Goal: Task Accomplishment & Management: Use online tool/utility

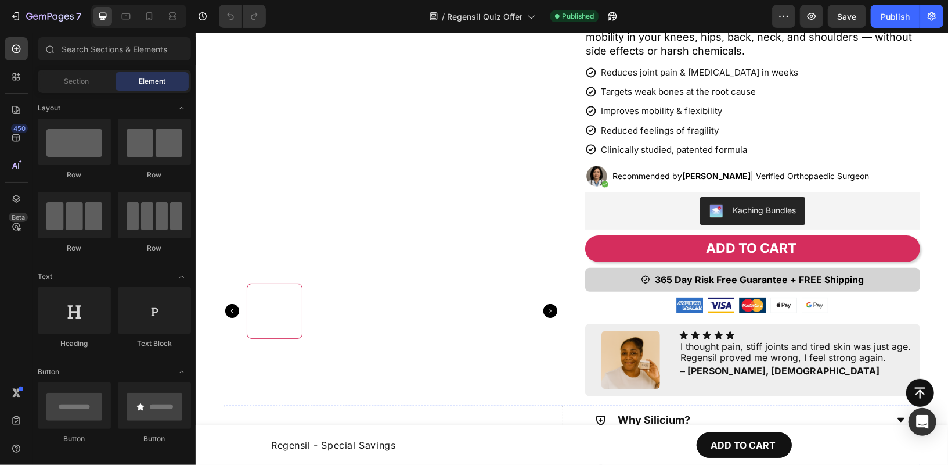
scroll to position [171, 0]
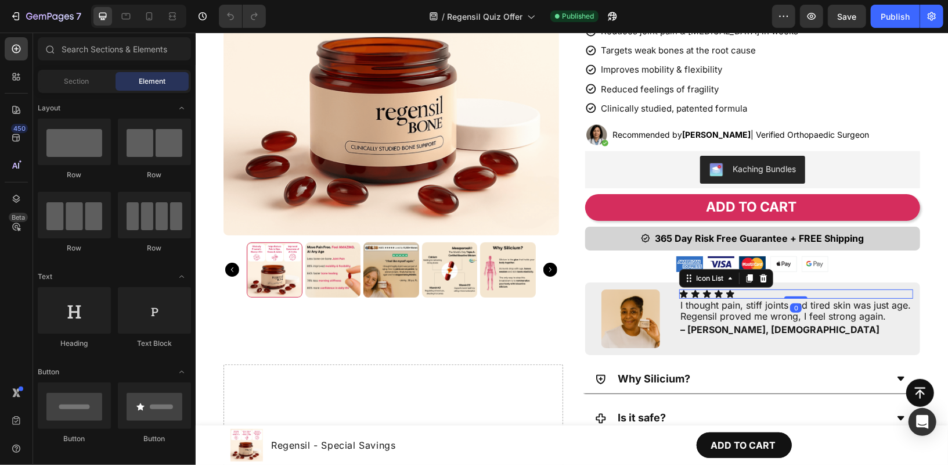
click at [741, 290] on div "Icon Icon Icon Icon Icon" at bounding box center [796, 293] width 234 height 9
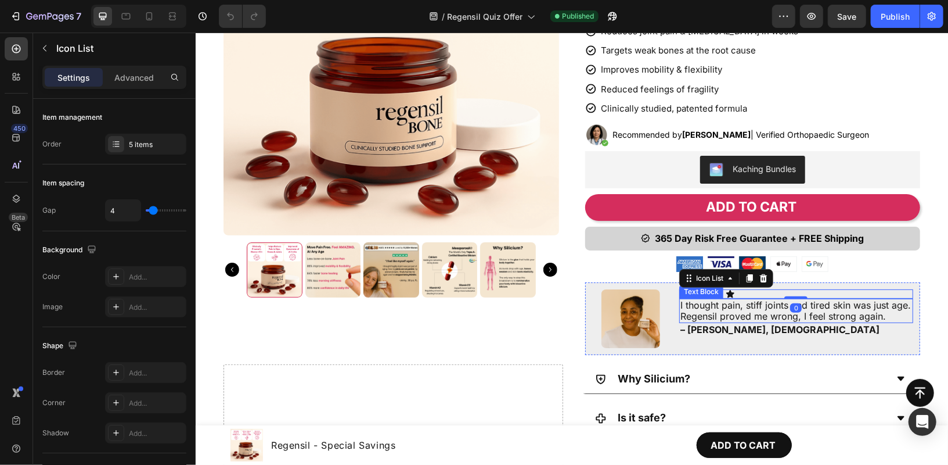
click at [724, 312] on p "I thought pain, stiff joints and tired skin was just age. Regensil proved me wr…" at bounding box center [796, 310] width 232 height 22
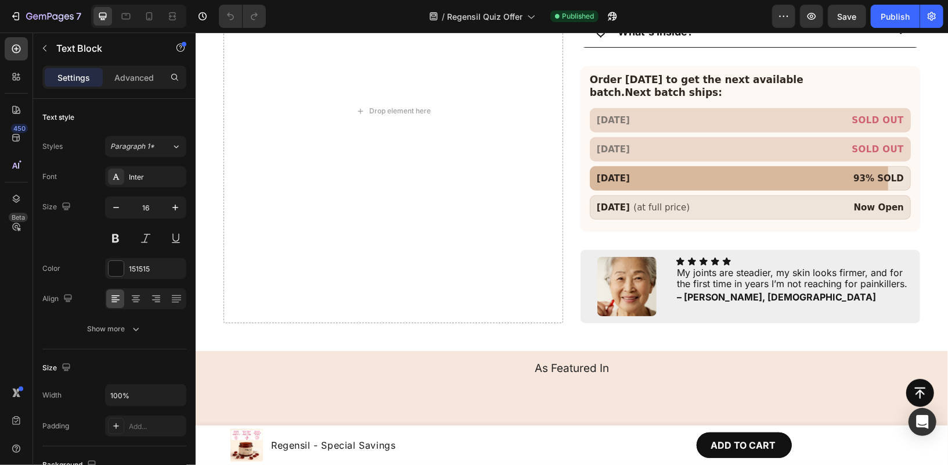
scroll to position [651, 0]
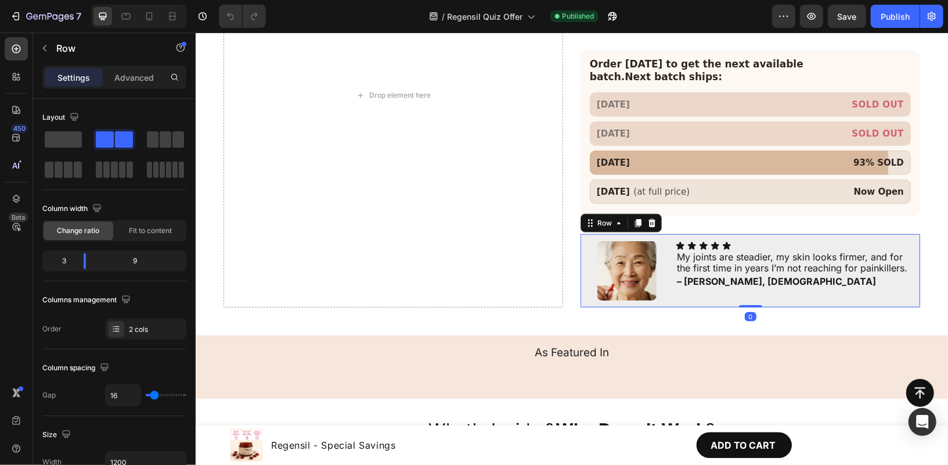
click at [765, 233] on div "Image Icon Icon Icon Icon Icon Icon List My joints are steadier, my skin looks …" at bounding box center [750, 269] width 340 height 73
click at [12, 80] on icon at bounding box center [16, 77] width 12 height 12
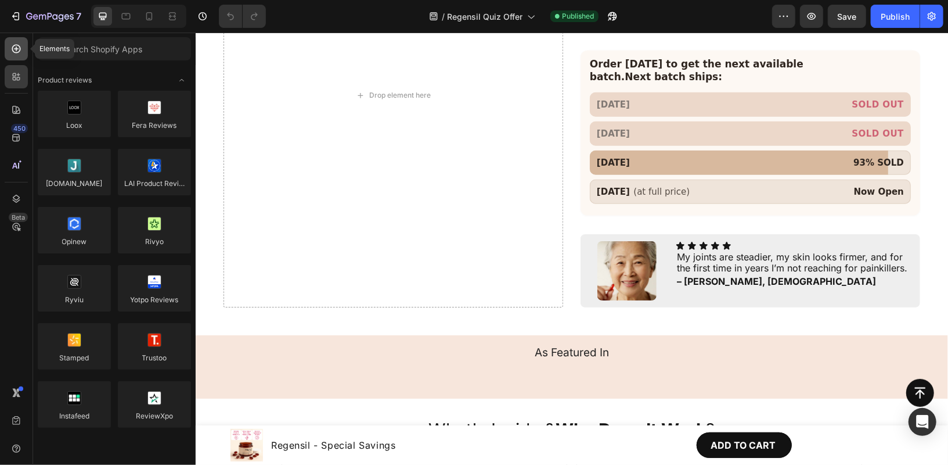
click at [23, 52] on div at bounding box center [16, 48] width 23 height 23
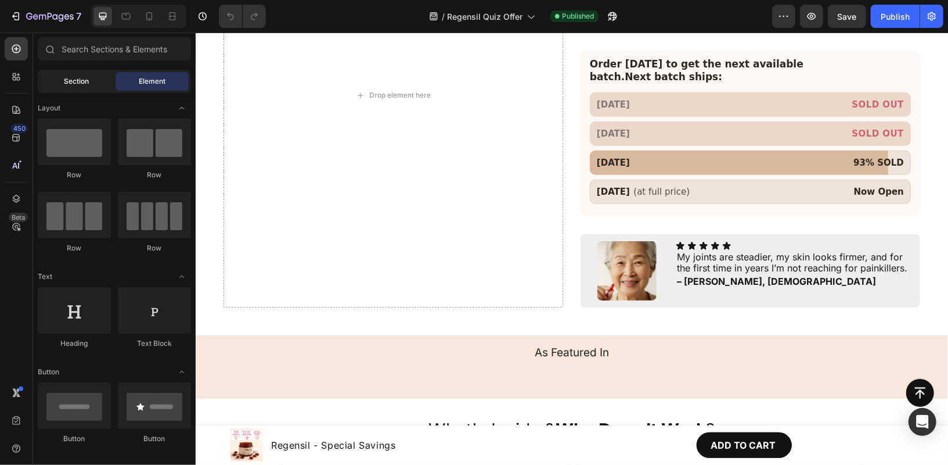
click at [82, 82] on span "Section" at bounding box center [76, 81] width 25 height 10
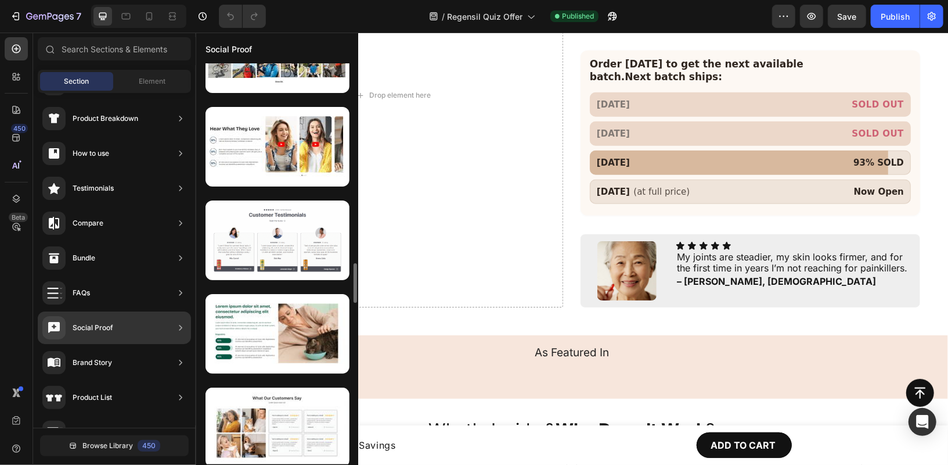
scroll to position [1516, 0]
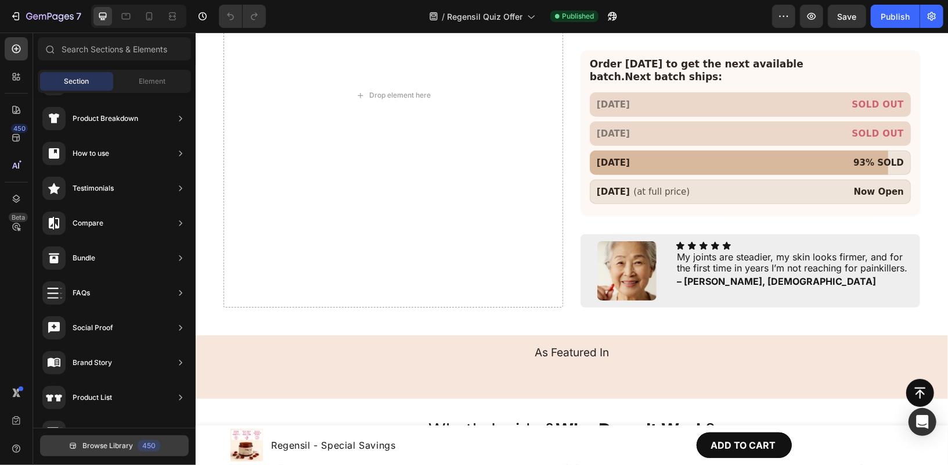
click at [124, 448] on span "Browse Library" at bounding box center [107, 445] width 51 height 10
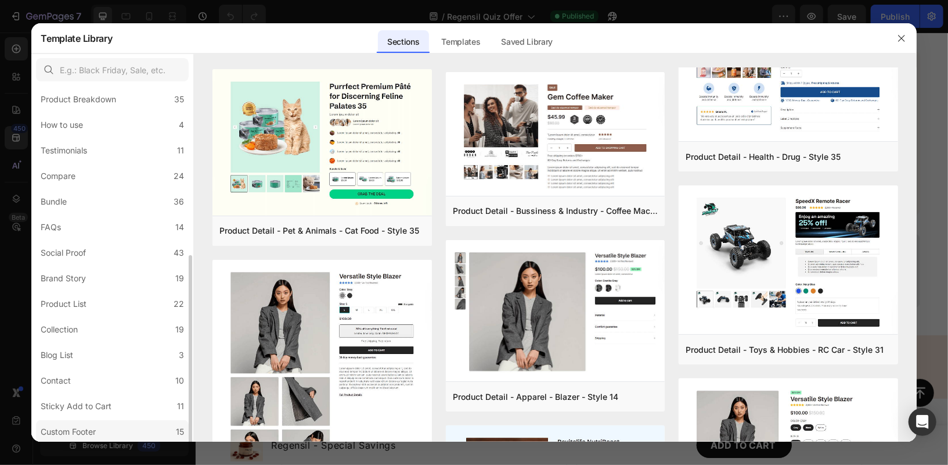
scroll to position [0, 0]
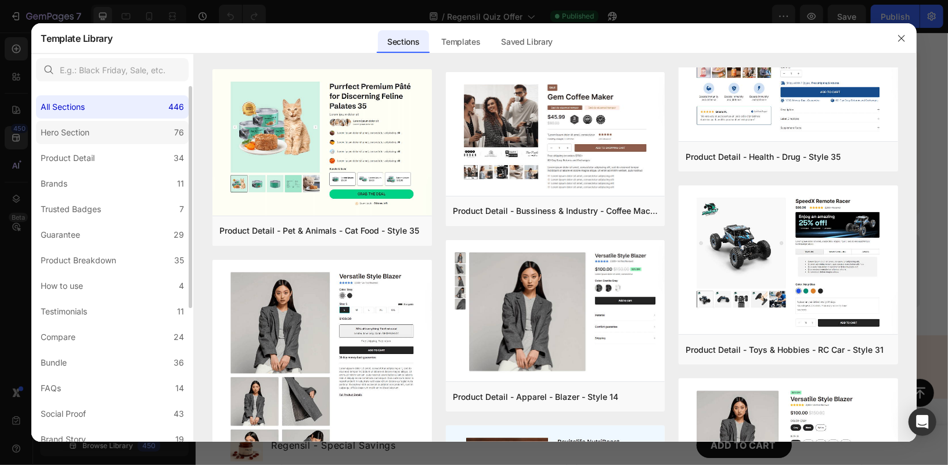
click at [82, 135] on div "Hero Section" at bounding box center [65, 132] width 49 height 14
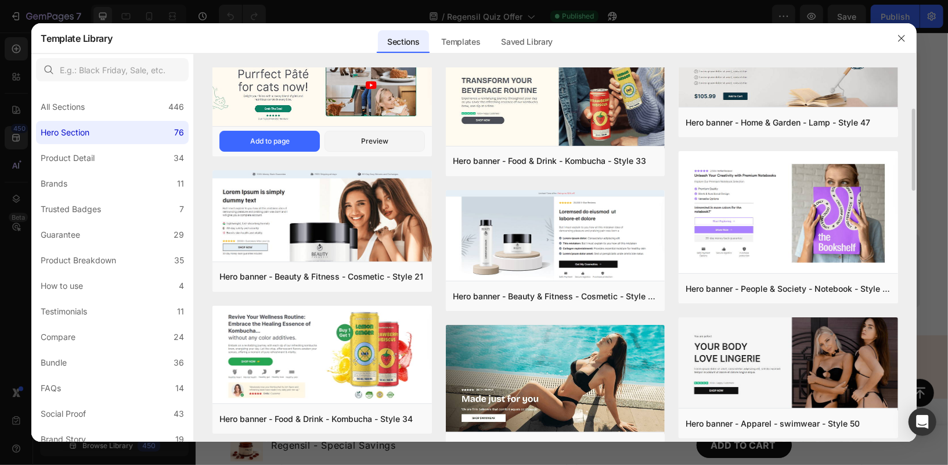
scroll to position [180, 0]
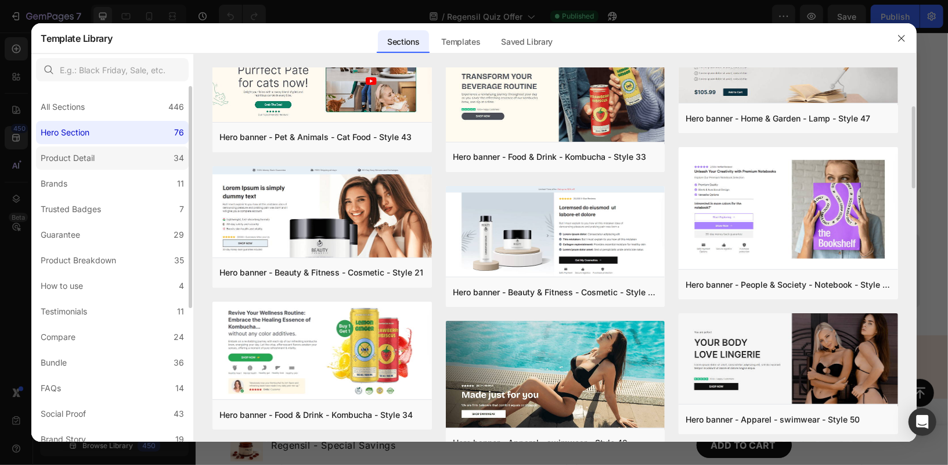
click at [137, 159] on label "Product Detail 34" at bounding box center [112, 157] width 153 height 23
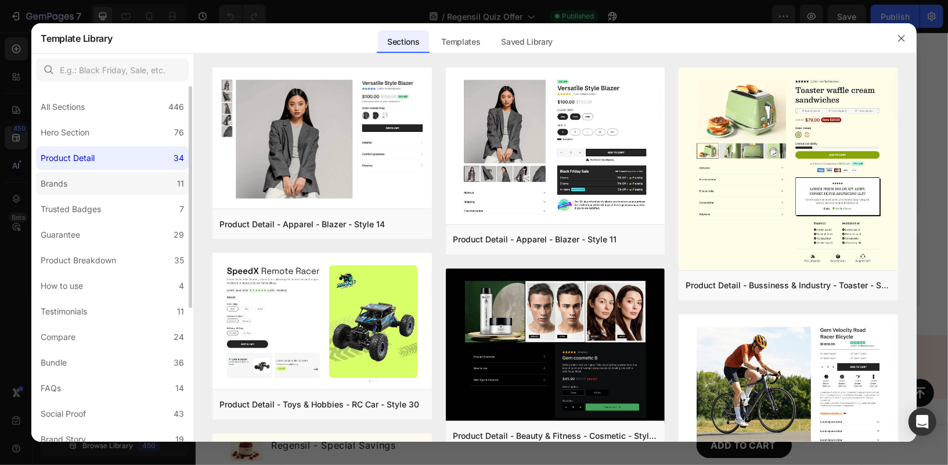
click at [134, 177] on label "Brands 11" at bounding box center [112, 183] width 153 height 23
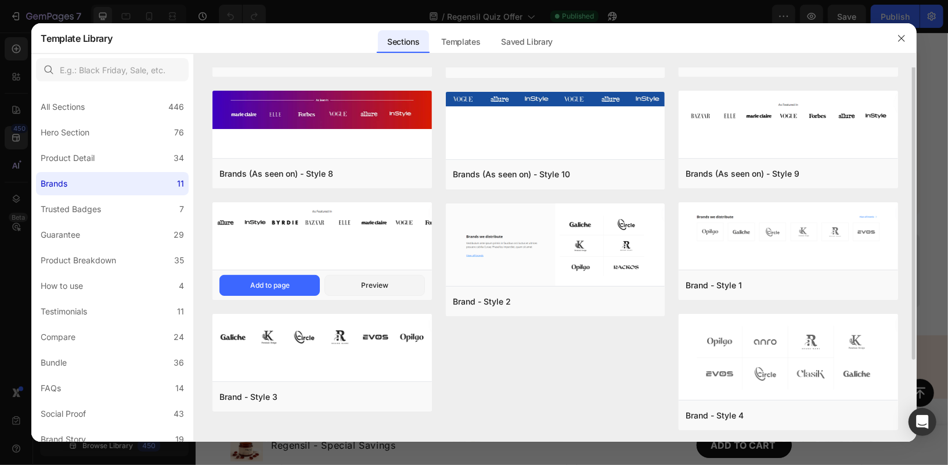
scroll to position [91, 0]
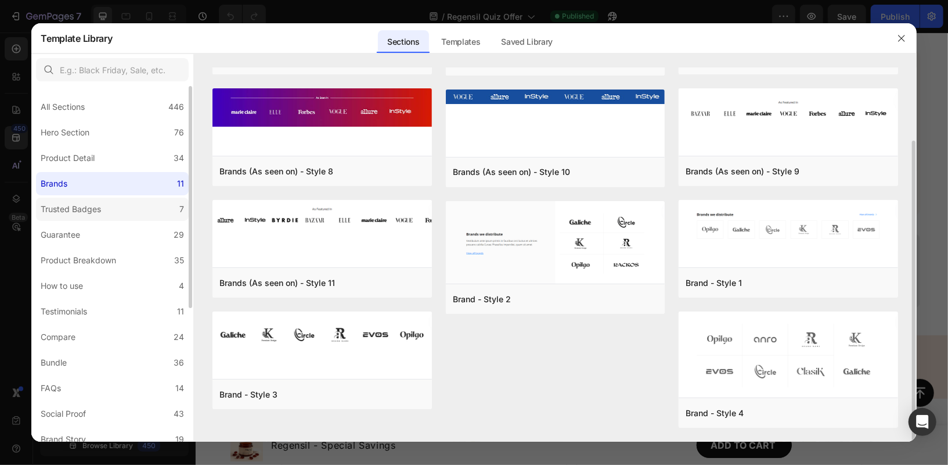
click at [110, 214] on label "Trusted Badges 7" at bounding box center [112, 208] width 153 height 23
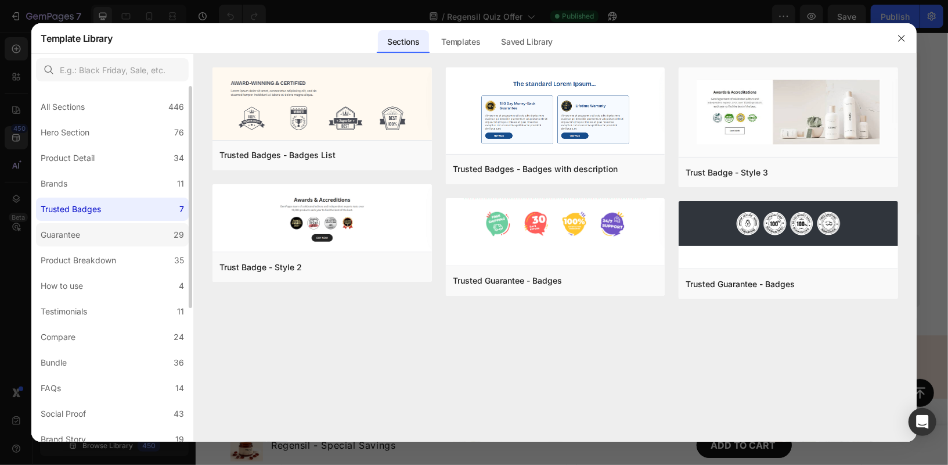
click at [125, 240] on label "Guarantee 29" at bounding box center [112, 234] width 153 height 23
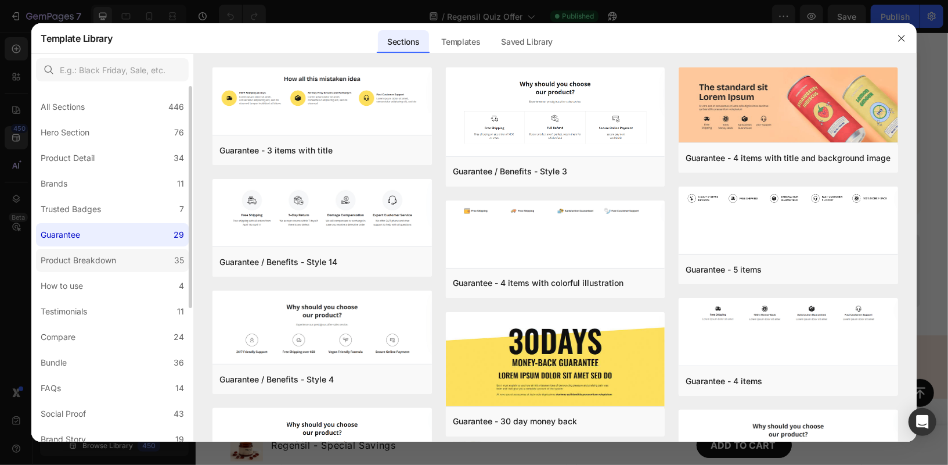
click at [123, 264] on label "Product Breakdown 35" at bounding box center [112, 260] width 153 height 23
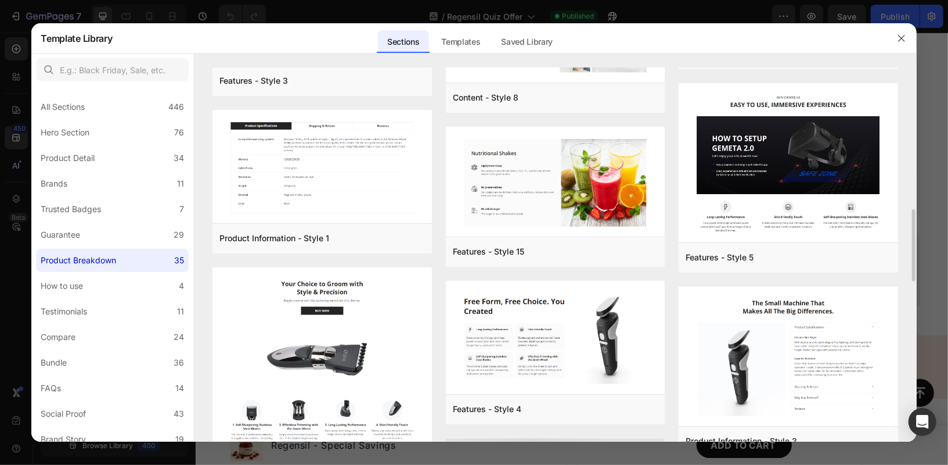
scroll to position [672, 0]
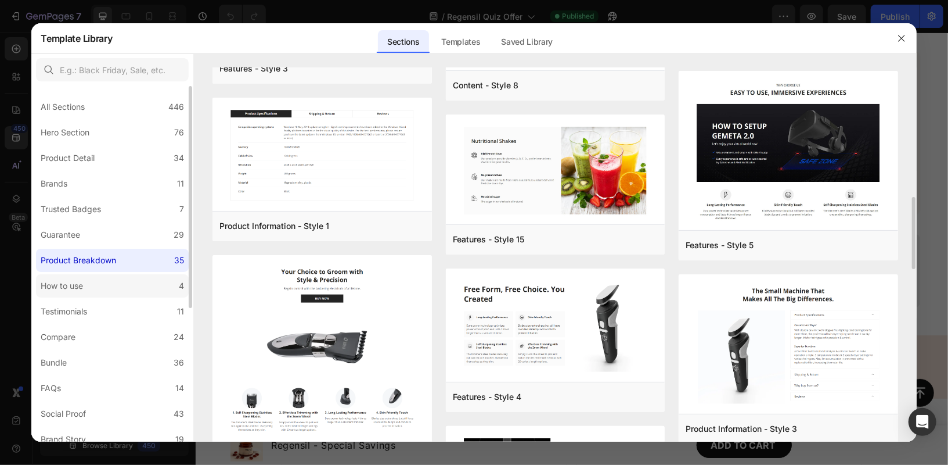
click at [122, 290] on label "How to use 4" at bounding box center [112, 285] width 153 height 23
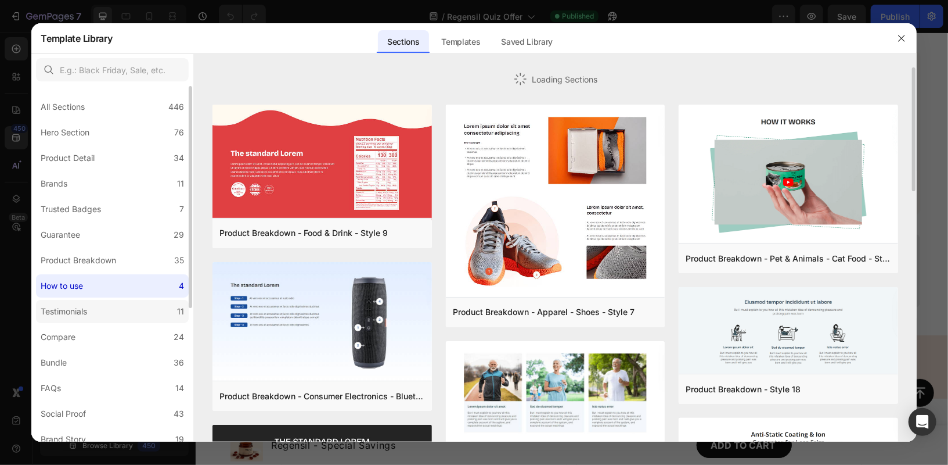
click at [109, 313] on label "Testimonials 11" at bounding box center [112, 311] width 153 height 23
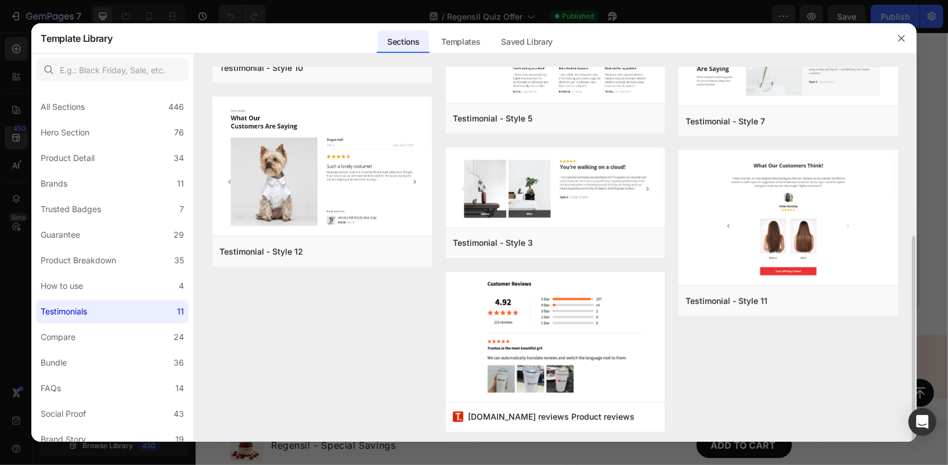
scroll to position [295, 0]
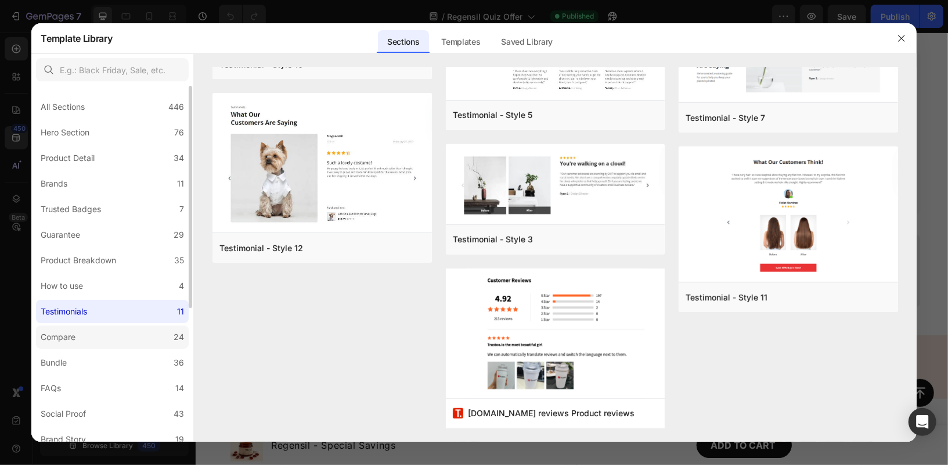
click at [151, 344] on label "Compare 24" at bounding box center [112, 336] width 153 height 23
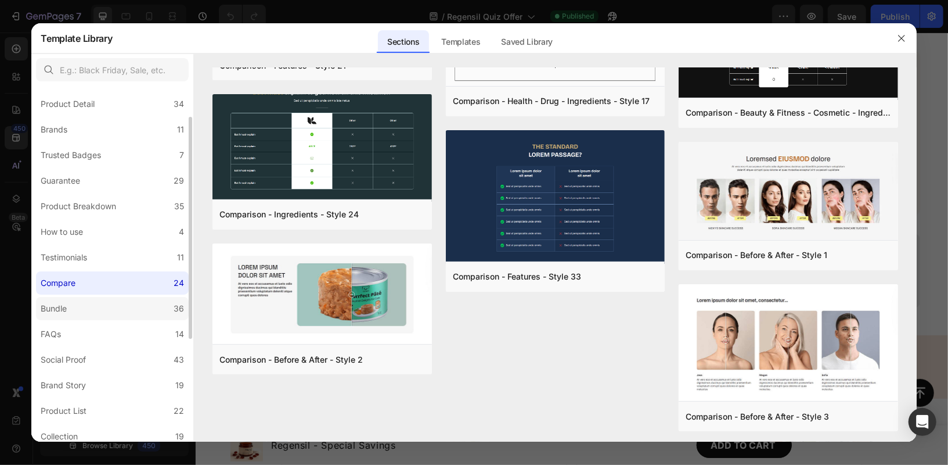
scroll to position [52, 0]
click at [55, 361] on div "Social Proof" at bounding box center [63, 361] width 45 height 14
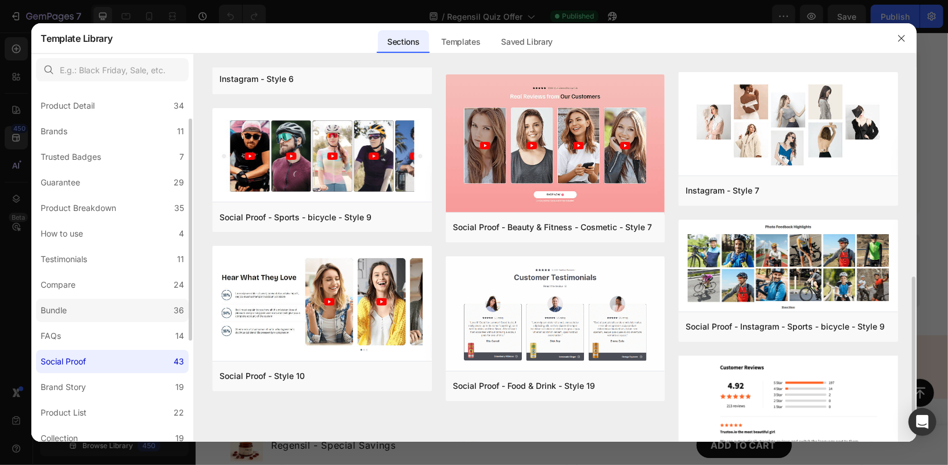
scroll to position [570, 0]
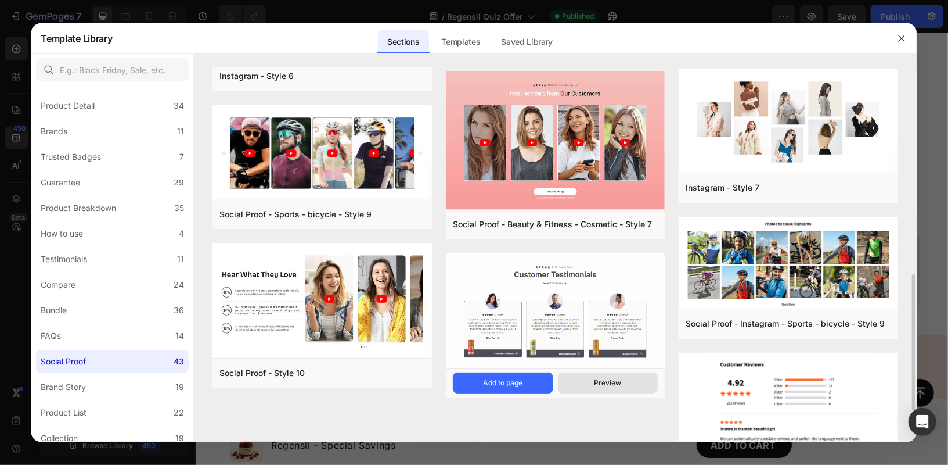
click at [605, 384] on div "Preview" at bounding box center [607, 382] width 27 height 10
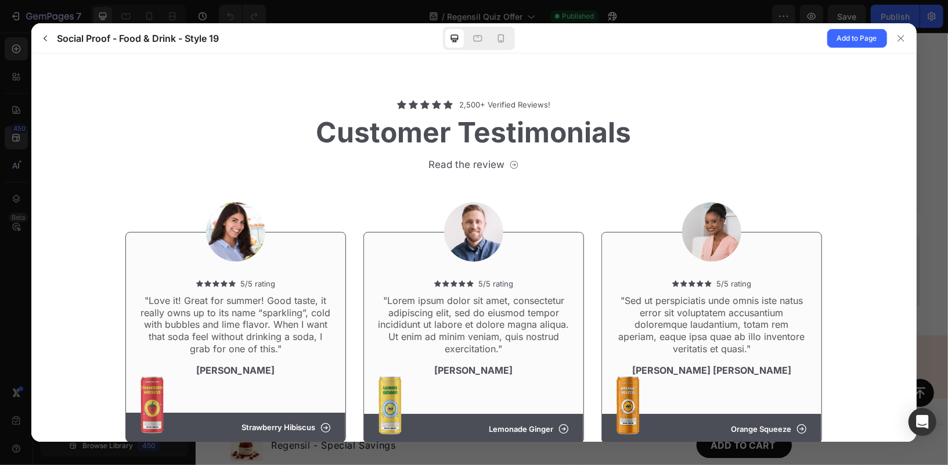
scroll to position [27, 0]
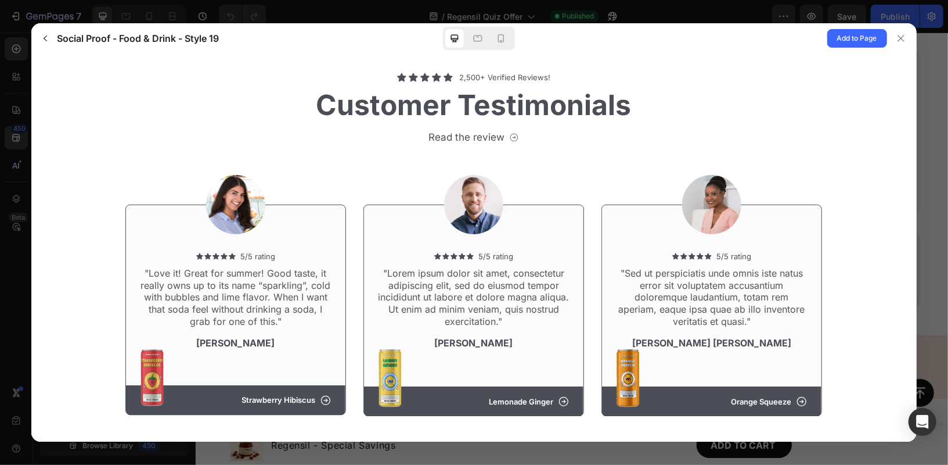
click at [498, 27] on div at bounding box center [479, 38] width 72 height 23
click at [502, 34] on icon at bounding box center [501, 39] width 12 height 12
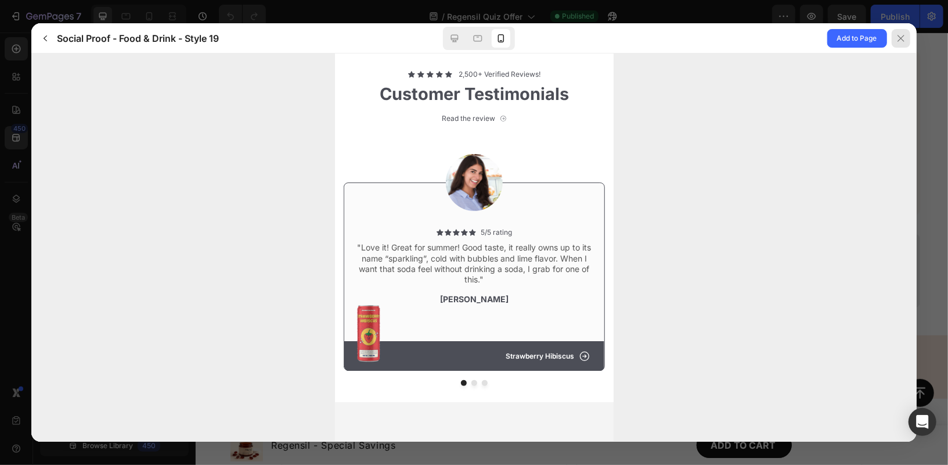
click at [904, 38] on icon at bounding box center [901, 38] width 9 height 9
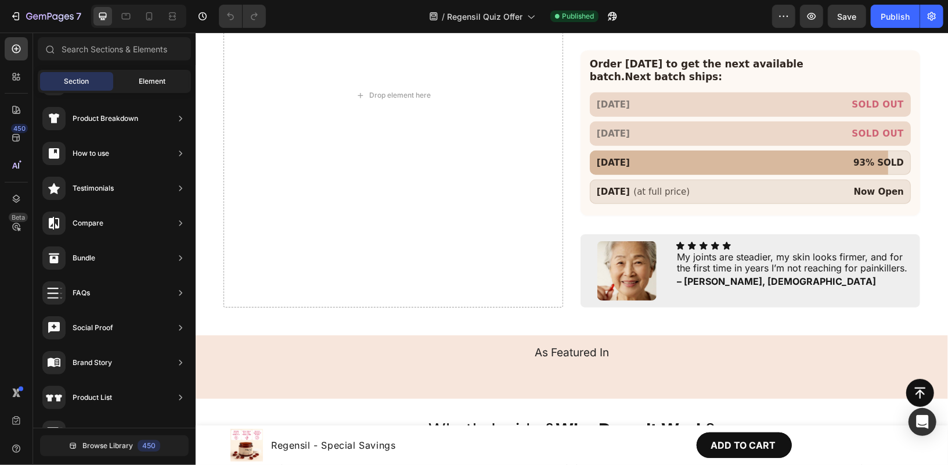
click at [150, 83] on span "Element" at bounding box center [152, 81] width 27 height 10
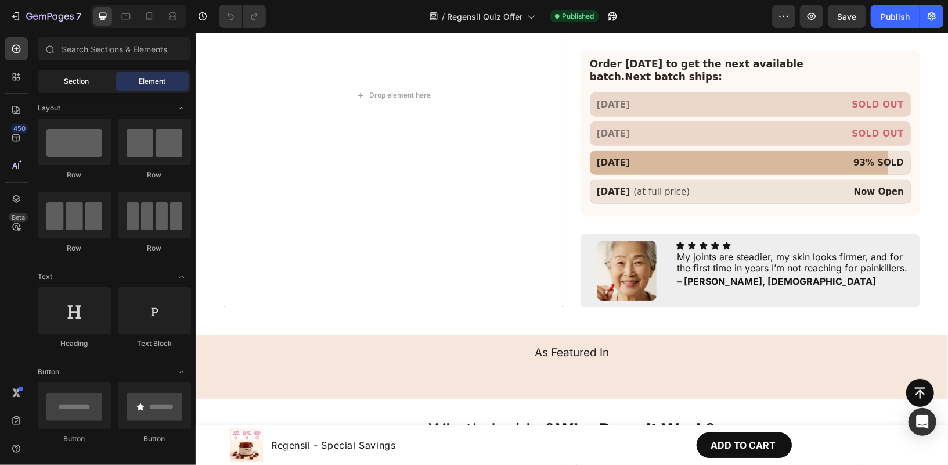
click at [63, 75] on div "Section" at bounding box center [76, 81] width 73 height 19
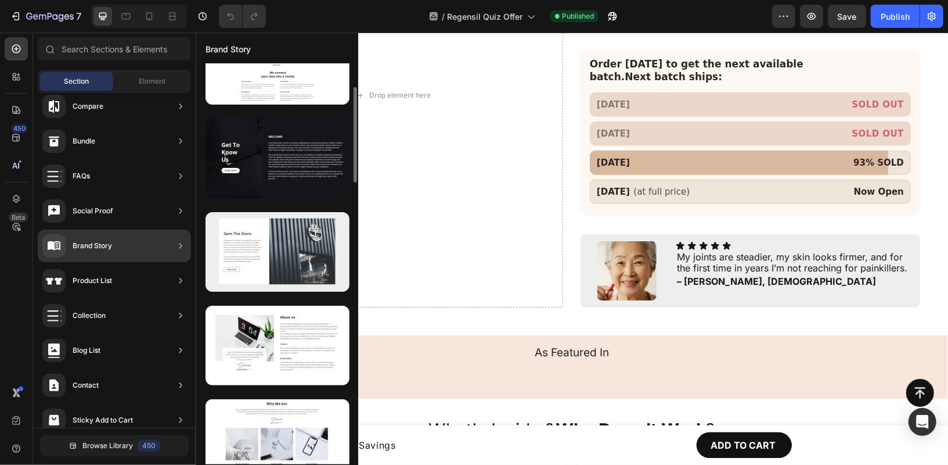
scroll to position [1275, 0]
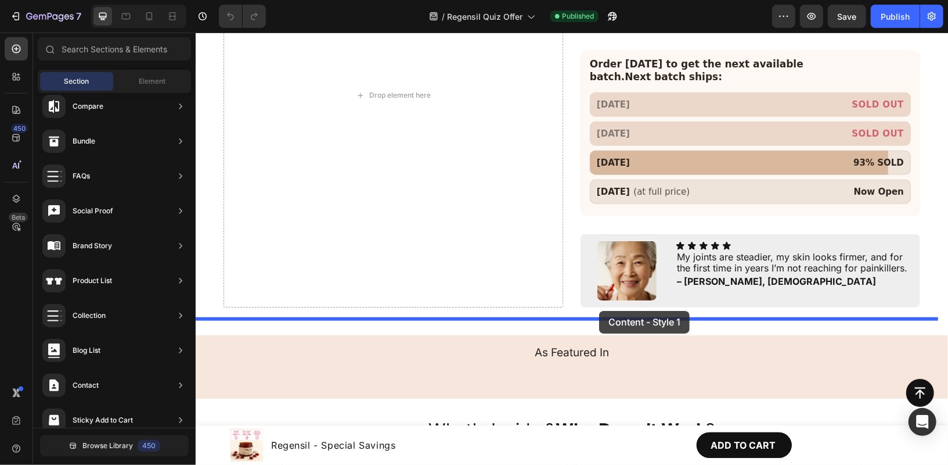
drag, startPoint x: 497, startPoint y: 441, endPoint x: 599, endPoint y: 310, distance: 165.9
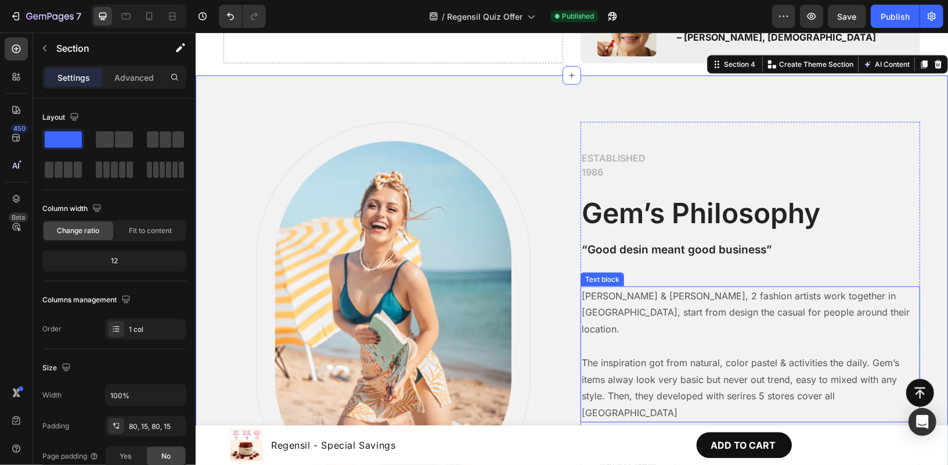
scroll to position [890, 0]
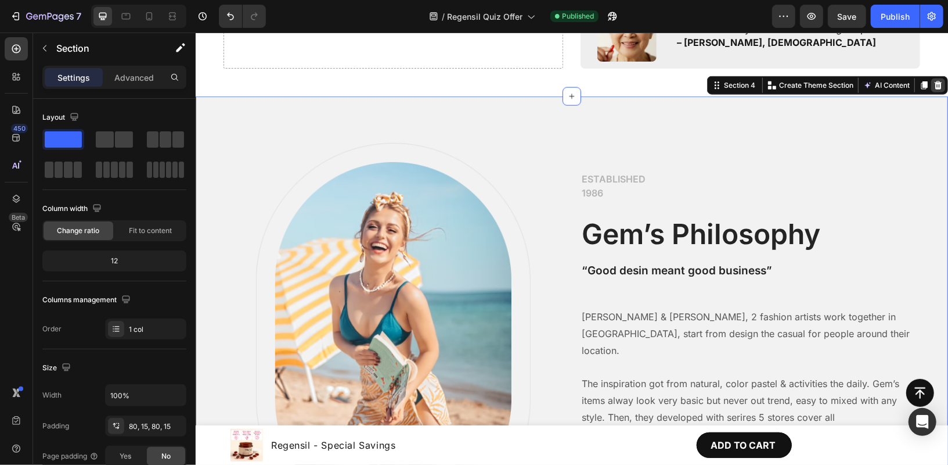
click at [934, 81] on icon at bounding box center [938, 85] width 8 height 8
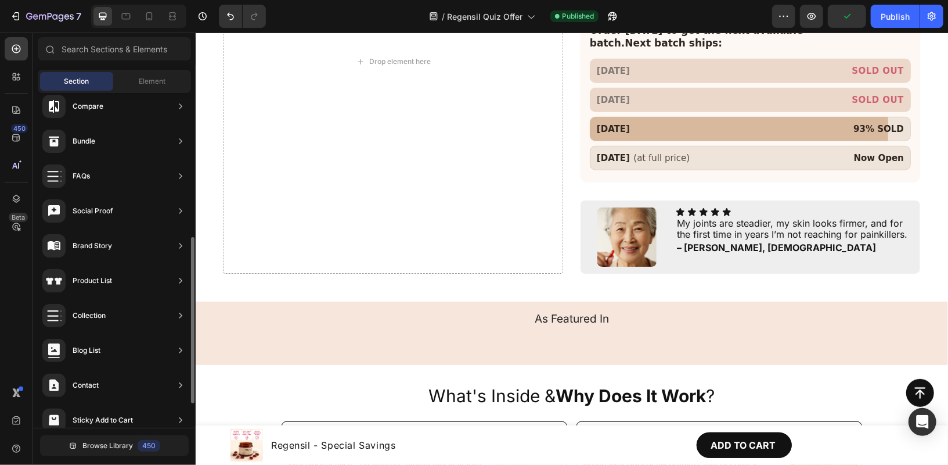
scroll to position [527, 0]
click at [143, 81] on span "Element" at bounding box center [152, 81] width 27 height 10
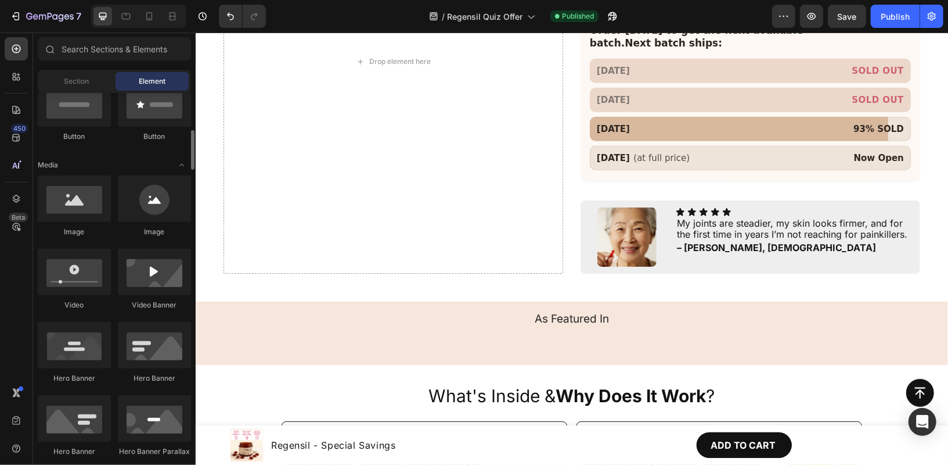
scroll to position [279, 0]
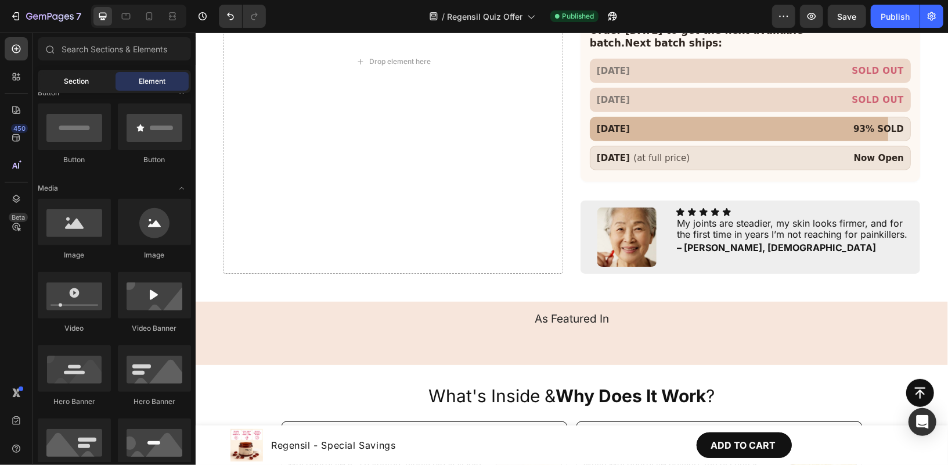
click at [89, 83] on div "Section" at bounding box center [76, 81] width 73 height 19
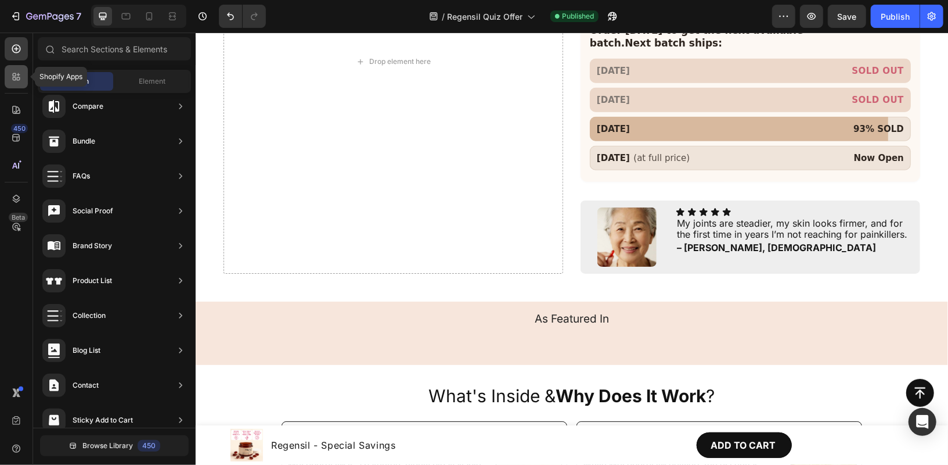
click at [16, 78] on icon at bounding box center [16, 77] width 12 height 12
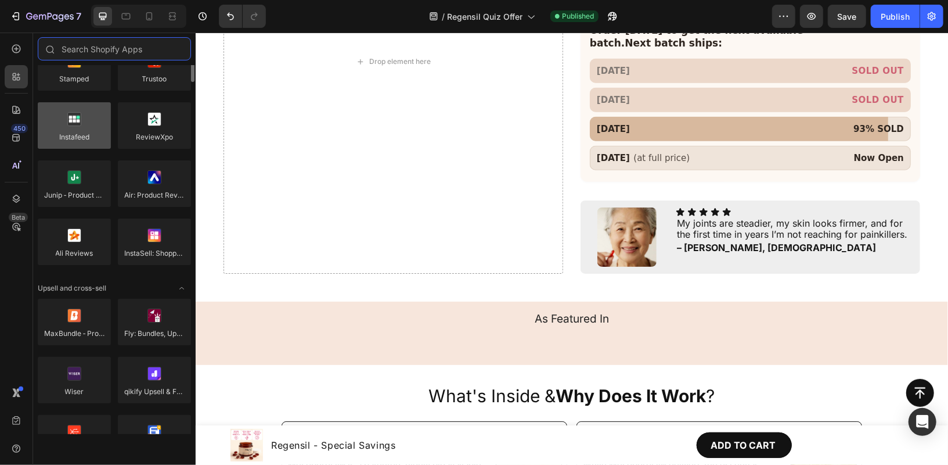
scroll to position [157, 0]
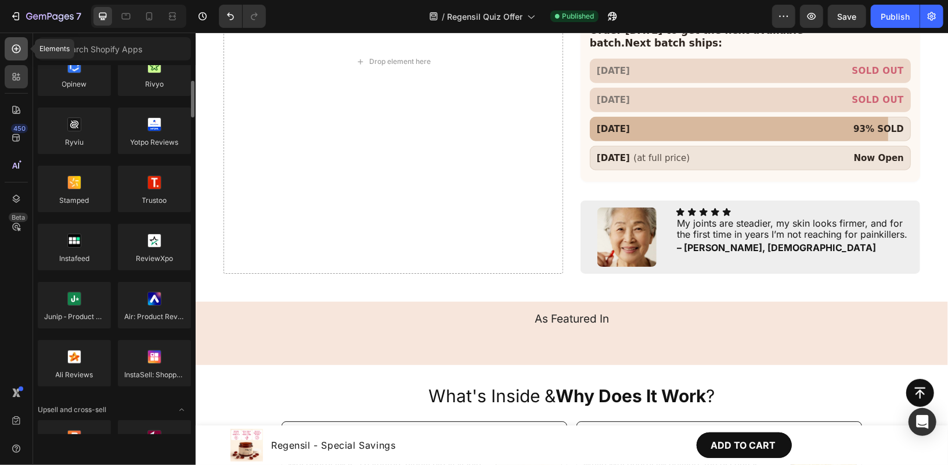
click at [7, 49] on div at bounding box center [16, 48] width 23 height 23
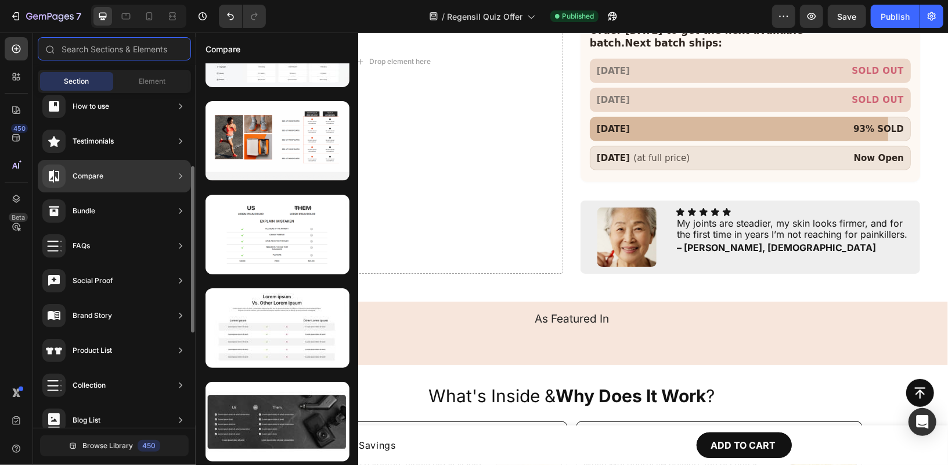
scroll to position [52, 0]
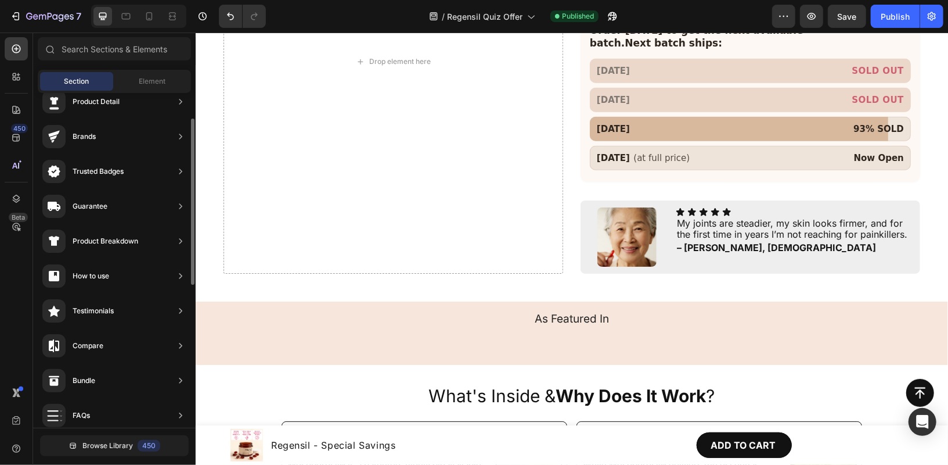
click at [142, 70] on div "Section Element" at bounding box center [114, 81] width 153 height 23
click at [141, 75] on div "Element" at bounding box center [152, 81] width 73 height 19
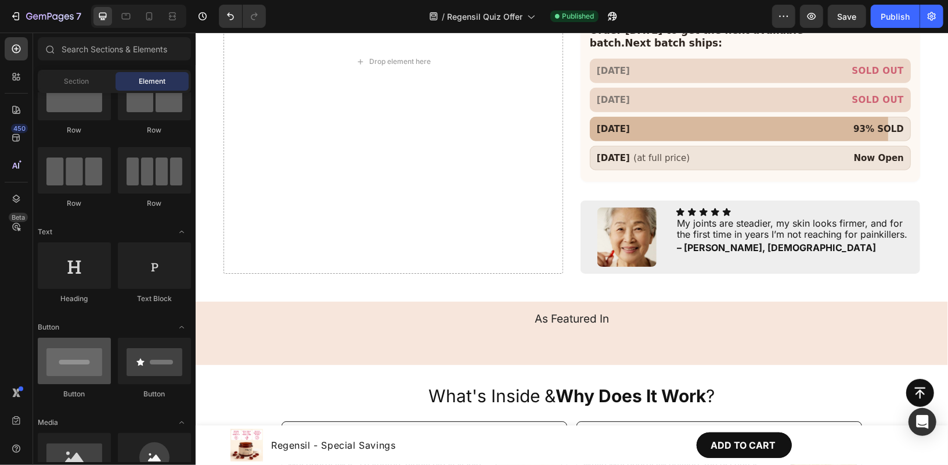
scroll to position [0, 0]
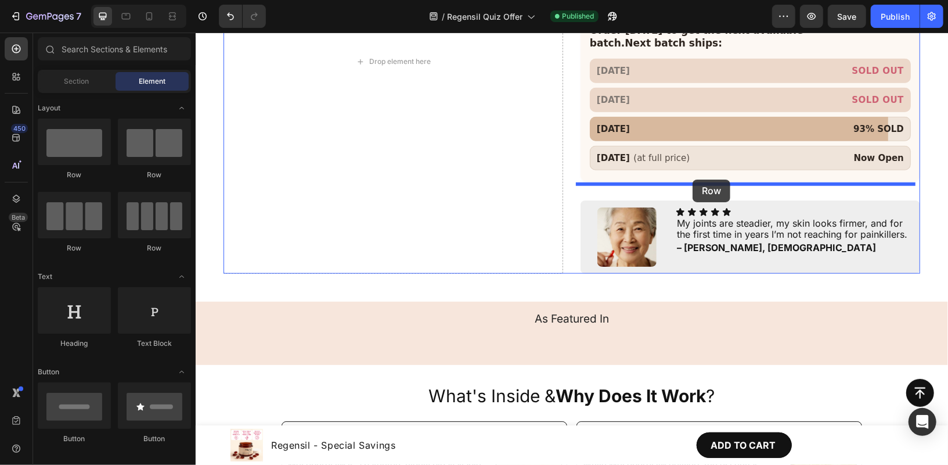
drag, startPoint x: 269, startPoint y: 180, endPoint x: 692, endPoint y: 179, distance: 423.3
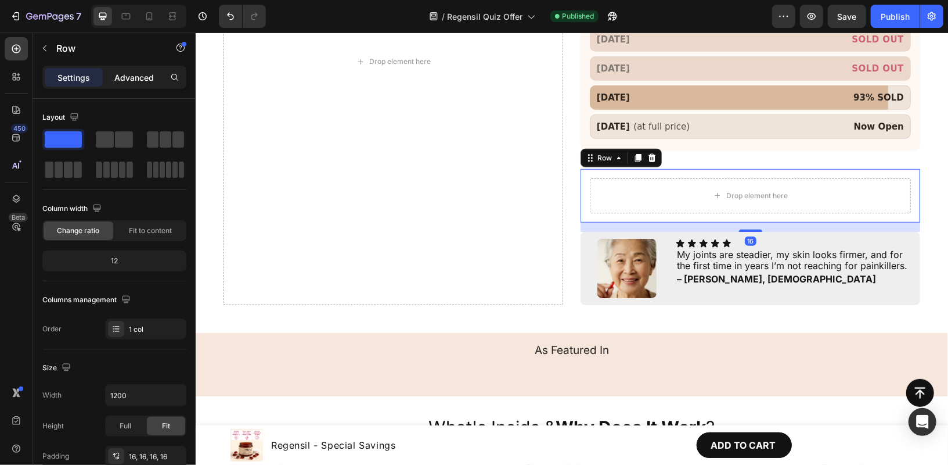
click at [129, 84] on div "Advanced" at bounding box center [134, 77] width 58 height 19
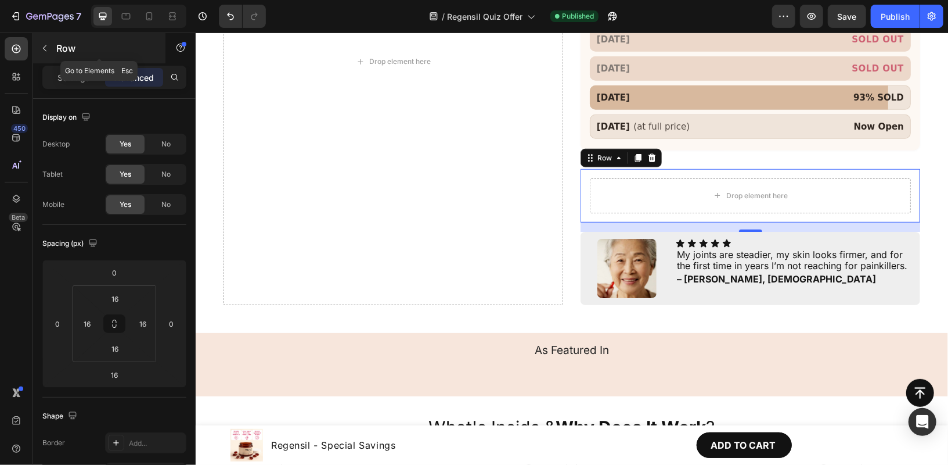
click at [37, 42] on button "button" at bounding box center [44, 48] width 19 height 19
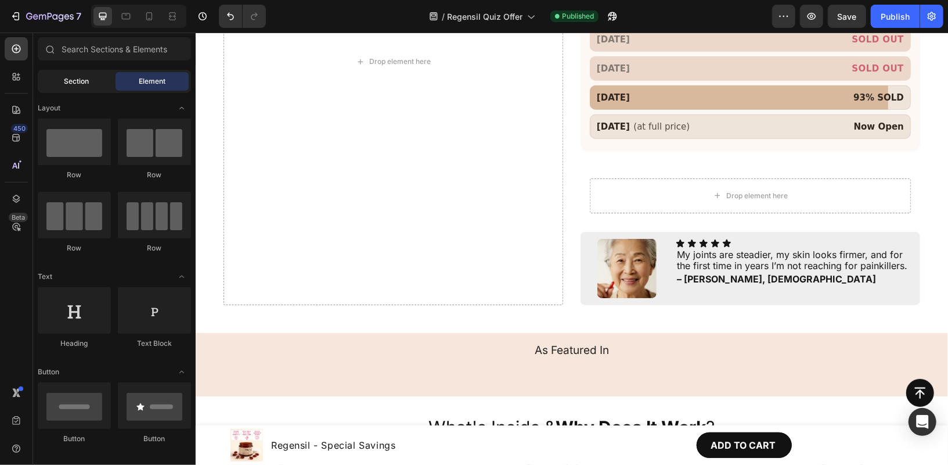
click at [74, 87] on div "Section" at bounding box center [76, 81] width 73 height 19
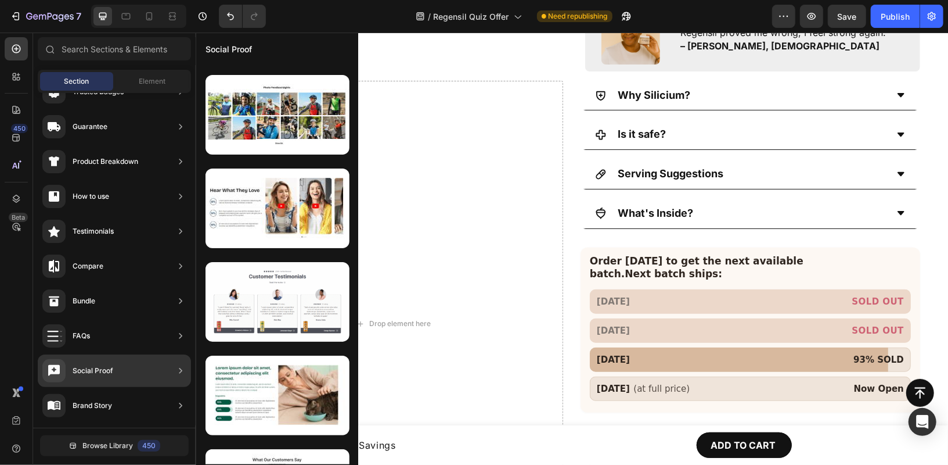
scroll to position [1512, 0]
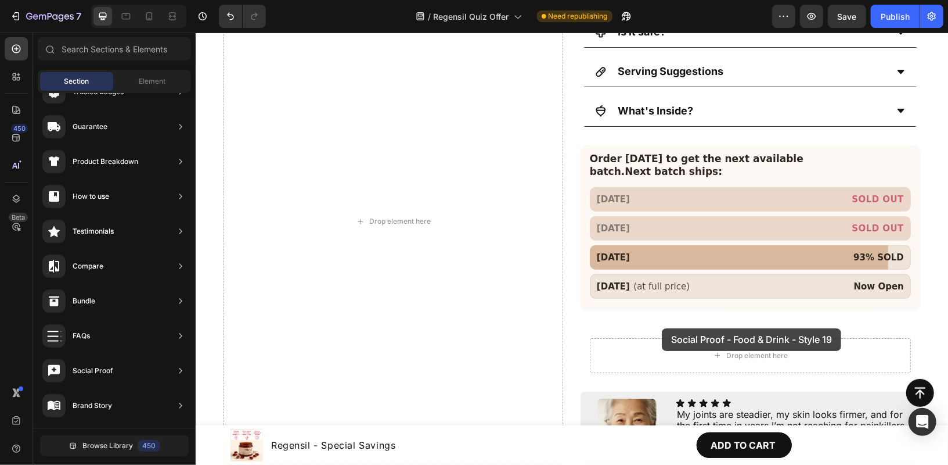
drag, startPoint x: 450, startPoint y: 219, endPoint x: 660, endPoint y: 328, distance: 236.6
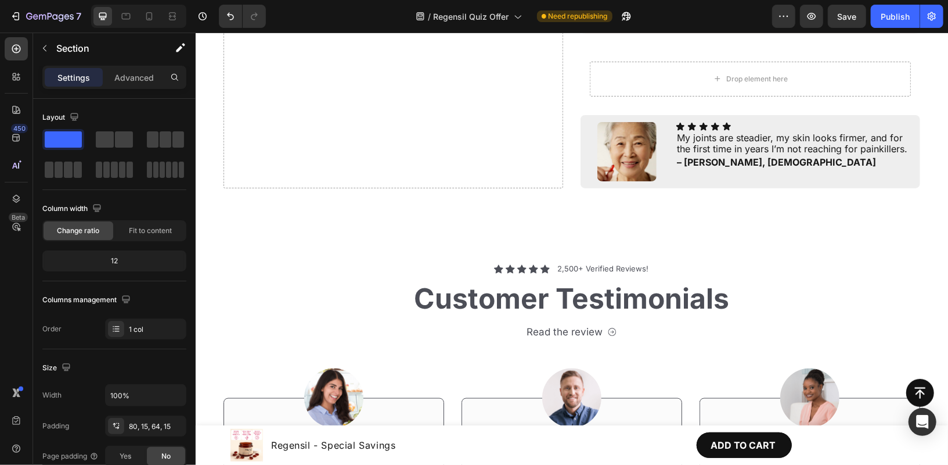
scroll to position [832, 0]
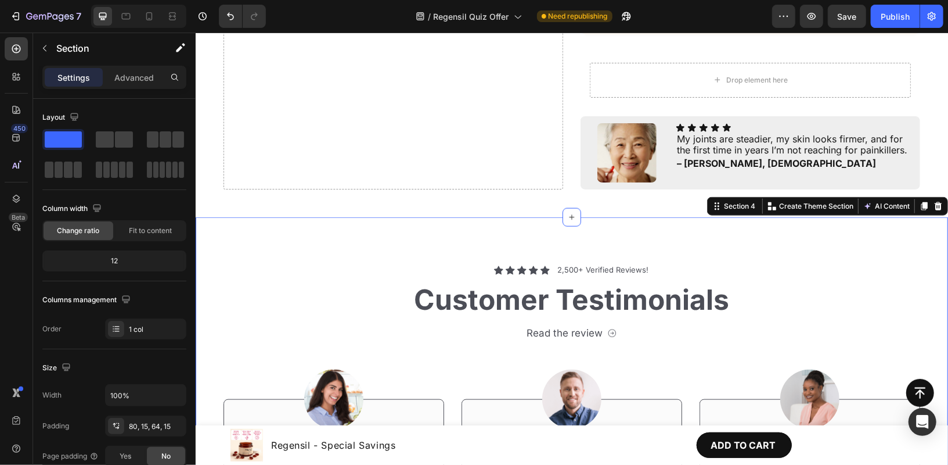
click at [627, 217] on div "Icon Icon Icon Icon Icon Icon List 2,500+ Verified Reviews! Text Block Row Cust…" at bounding box center [571, 440] width 753 height 447
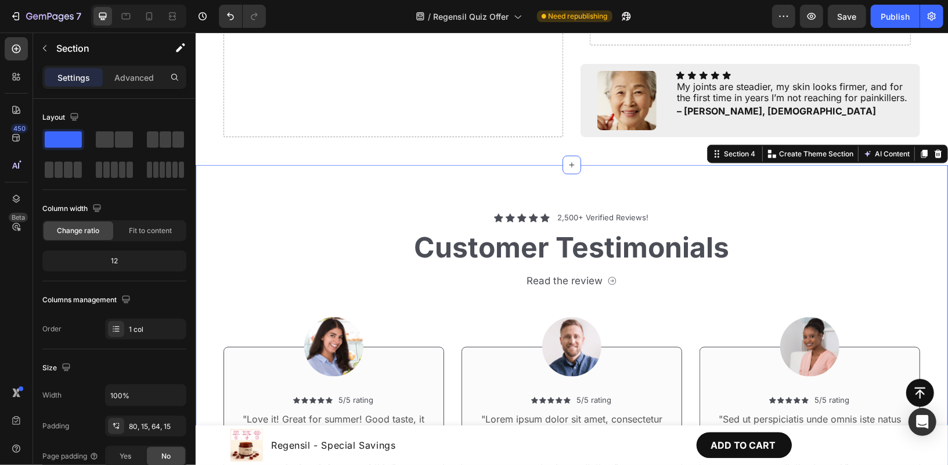
scroll to position [950, 0]
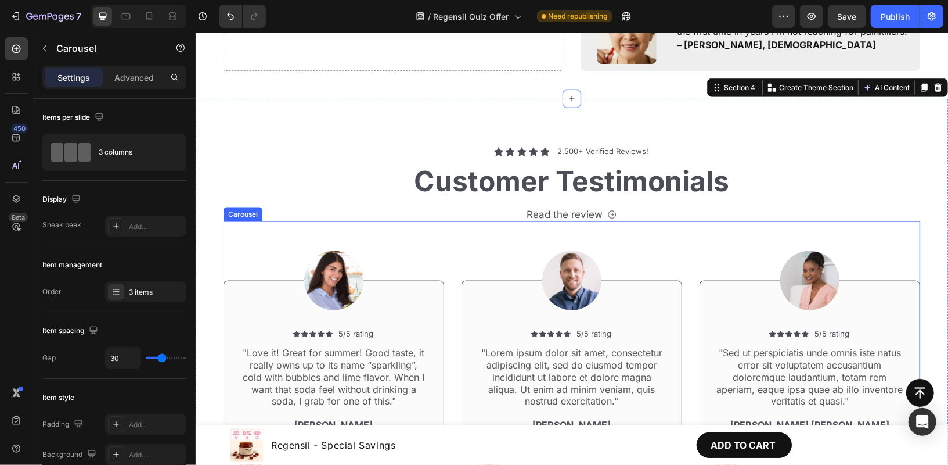
click at [671, 241] on div "Image Icon Icon Icon Icon Icon Icon List 5/5 rating Text Block Row "Lorem ipsum…" at bounding box center [571, 360] width 221 height 278
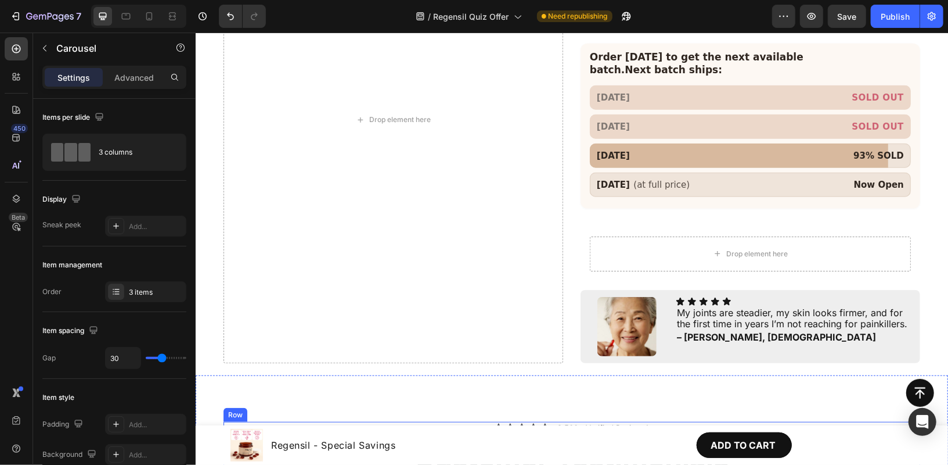
scroll to position [728, 0]
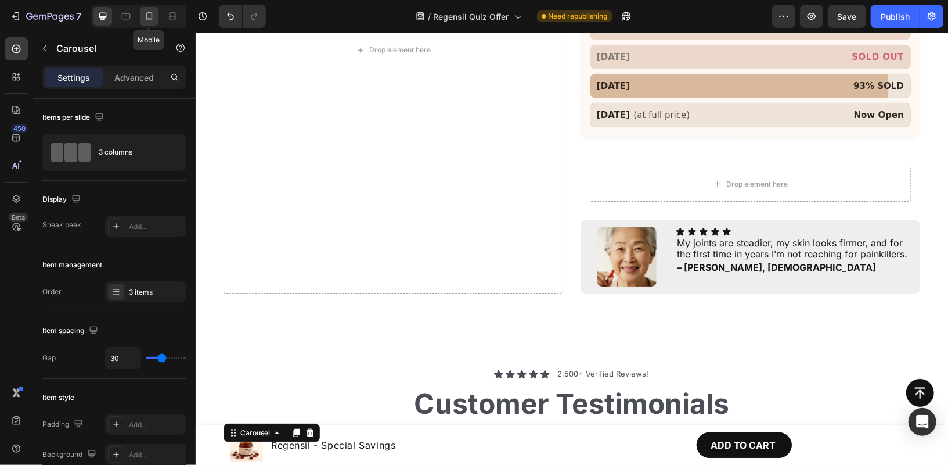
click at [152, 17] on icon at bounding box center [149, 16] width 6 height 8
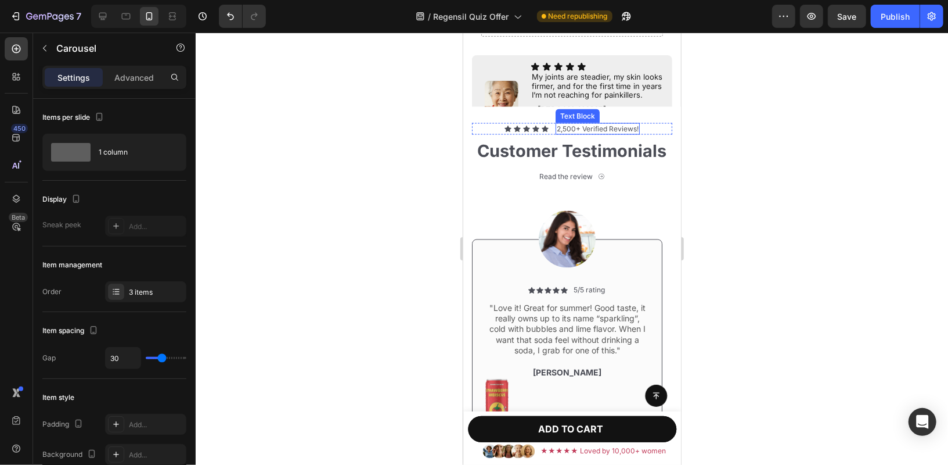
scroll to position [1217, 0]
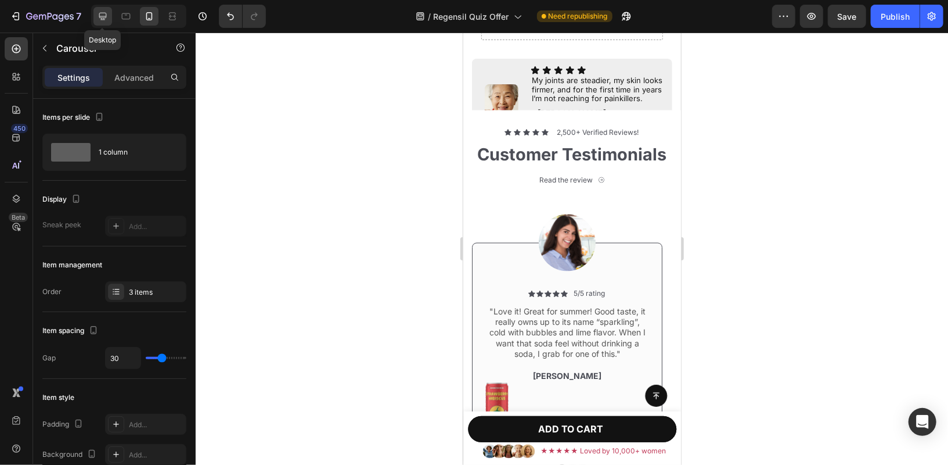
click at [99, 14] on icon at bounding box center [103, 17] width 8 height 8
type input "1200"
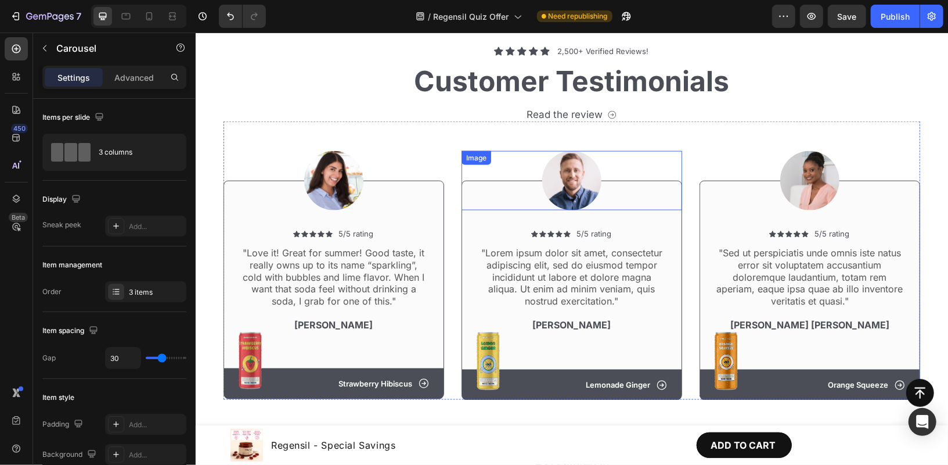
scroll to position [1016, 0]
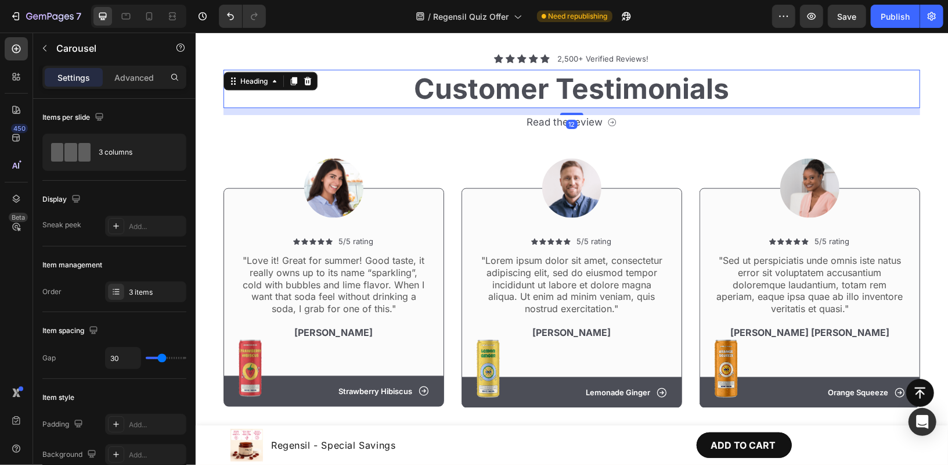
click at [616, 80] on h2 "Customer Testimonials" at bounding box center [571, 88] width 697 height 38
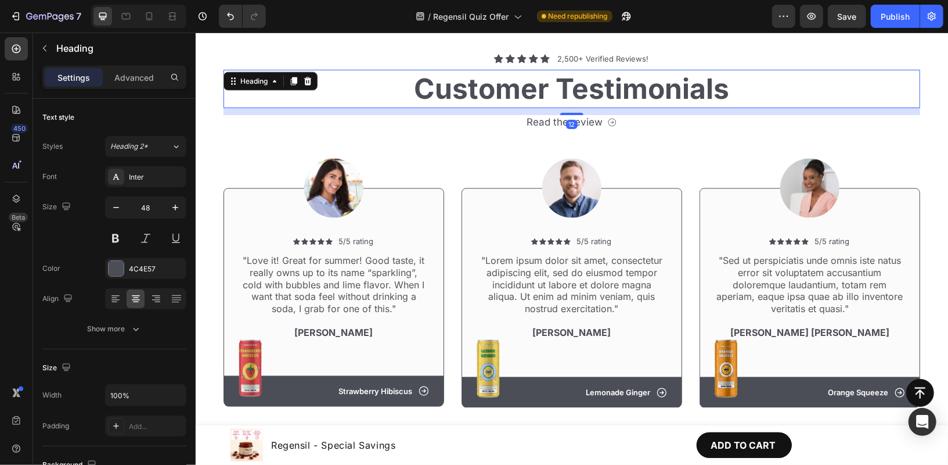
click at [616, 80] on h2 "Customer Testimonials" at bounding box center [571, 88] width 697 height 38
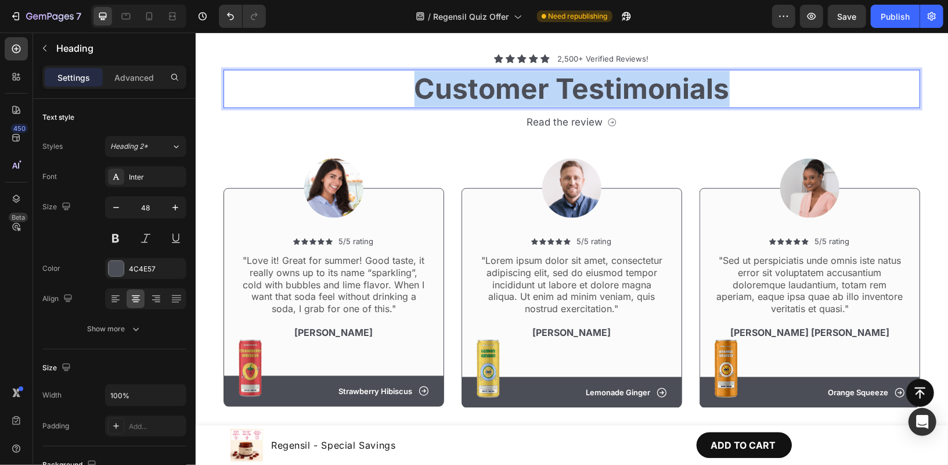
click at [616, 80] on p "Customer Testimonials" at bounding box center [571, 88] width 695 height 36
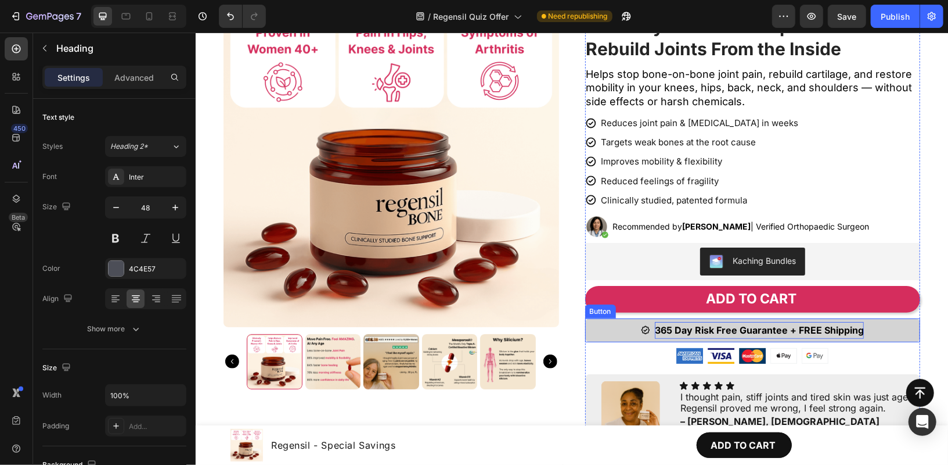
scroll to position [32, 0]
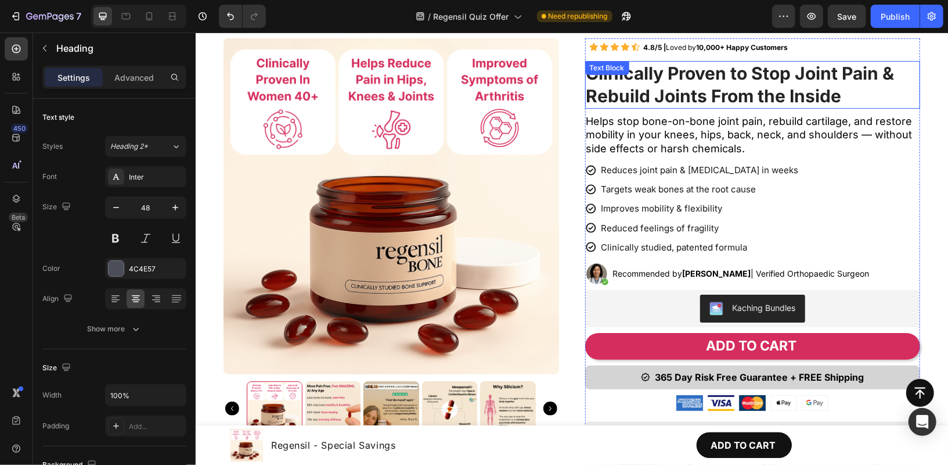
click at [699, 75] on strong "Clinically Proven to Stop Joint Pain & Rebuild Joints From the Inside" at bounding box center [740, 84] width 308 height 44
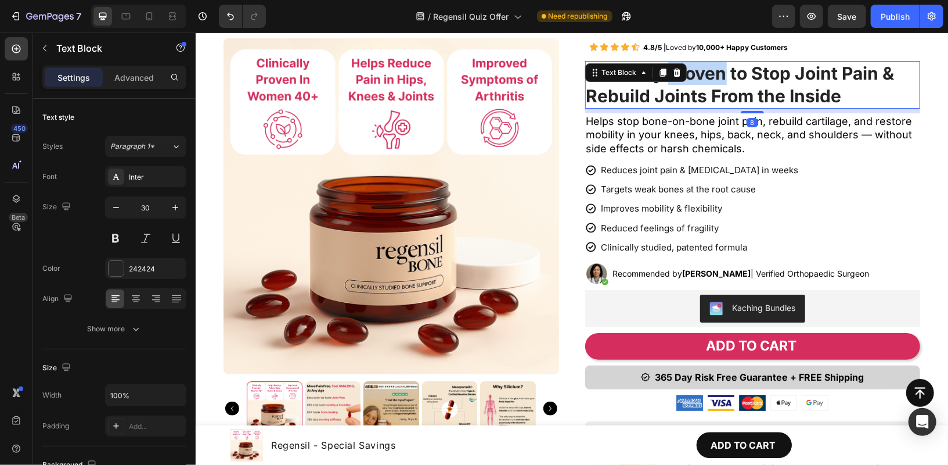
click at [699, 75] on strong "Clinically Proven to Stop Joint Pain & Rebuild Joints From the Inside" at bounding box center [740, 84] width 308 height 44
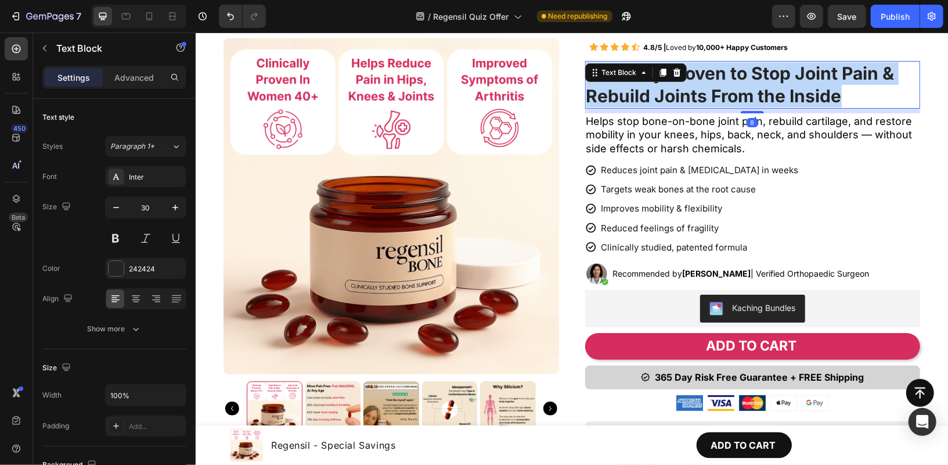
click at [699, 75] on strong "Clinically Proven to Stop Joint Pain & Rebuild Joints From the Inside" at bounding box center [740, 84] width 308 height 44
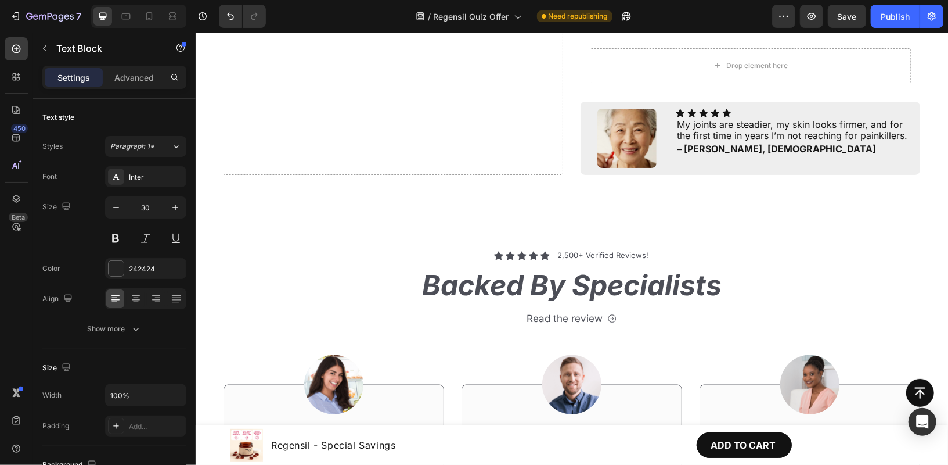
scroll to position [880, 0]
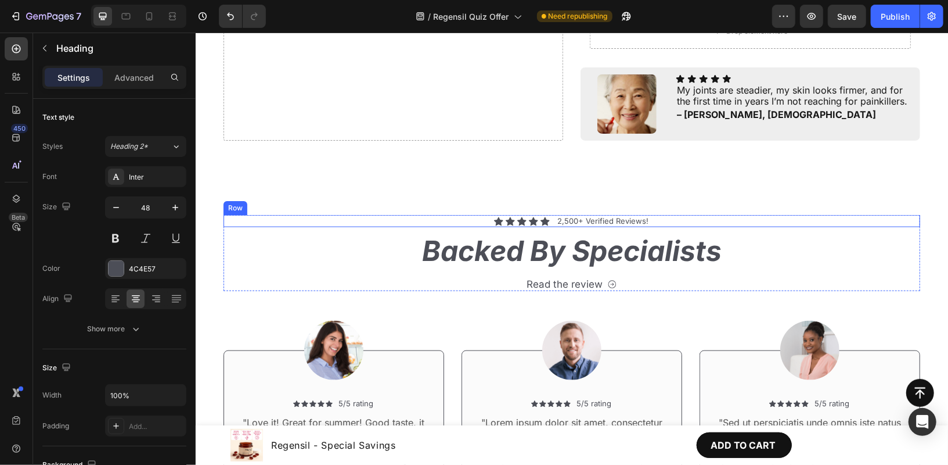
click at [523, 233] on icon "Backed By Specialists" at bounding box center [572, 250] width 300 height 34
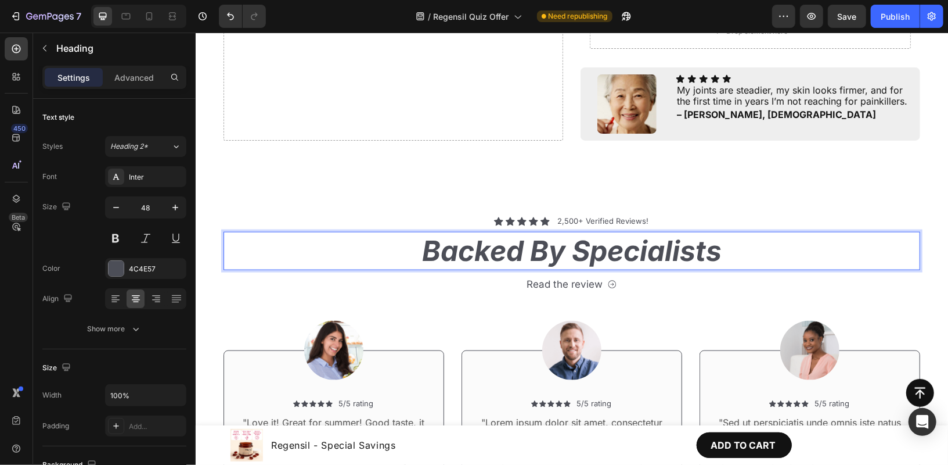
click at [523, 233] on icon "Backed By Specialists" at bounding box center [572, 250] width 300 height 34
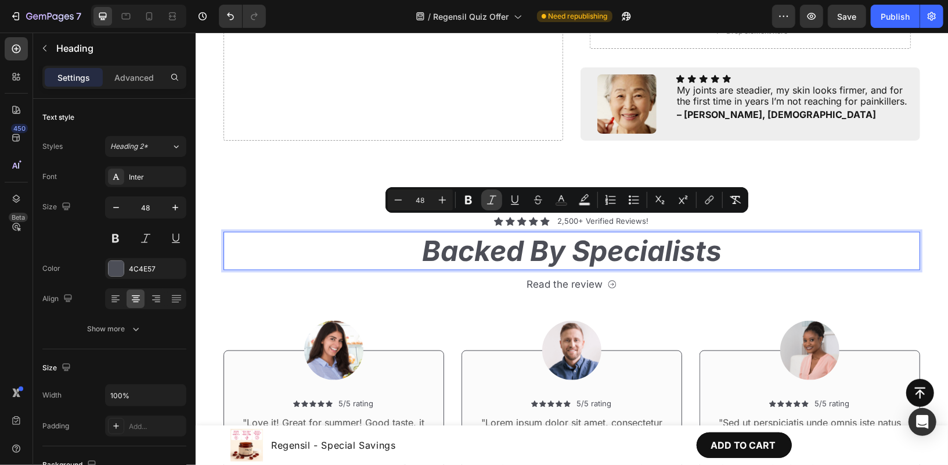
click at [487, 199] on icon "Editor contextual toolbar" at bounding box center [492, 200] width 12 height 12
click at [556, 202] on icon "Editor contextual toolbar" at bounding box center [562, 200] width 12 height 12
type input "4C4E57"
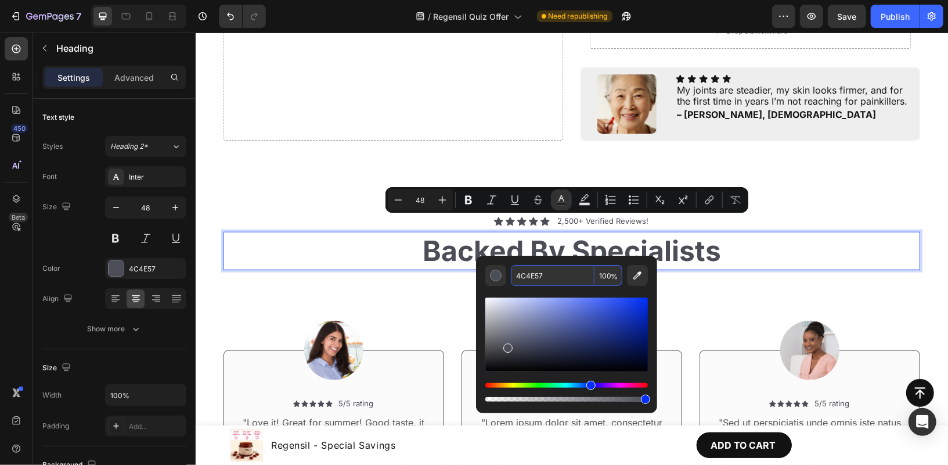
click at [551, 275] on input "4C4E57" at bounding box center [553, 275] width 84 height 21
type input "141414"
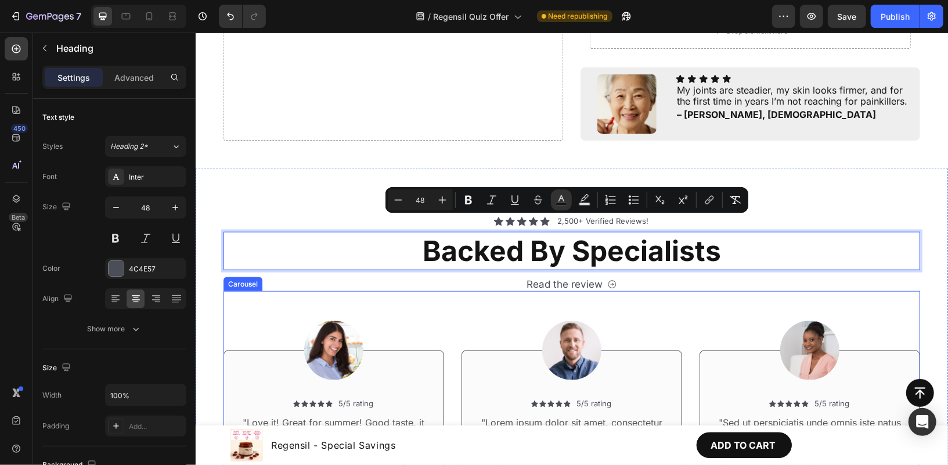
click at [634, 290] on div "Image Icon Icon Icon Icon Icon Icon List 5/5 rating Text Block Row "Lorem ipsum…" at bounding box center [571, 429] width 221 height 278
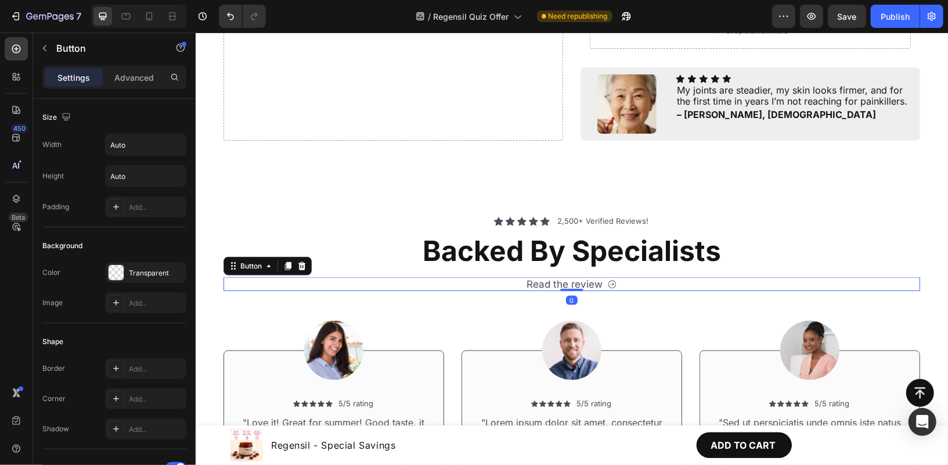
click at [648, 276] on div "Read the review Button 0" at bounding box center [571, 283] width 697 height 14
click at [298, 261] on icon at bounding box center [301, 265] width 9 height 9
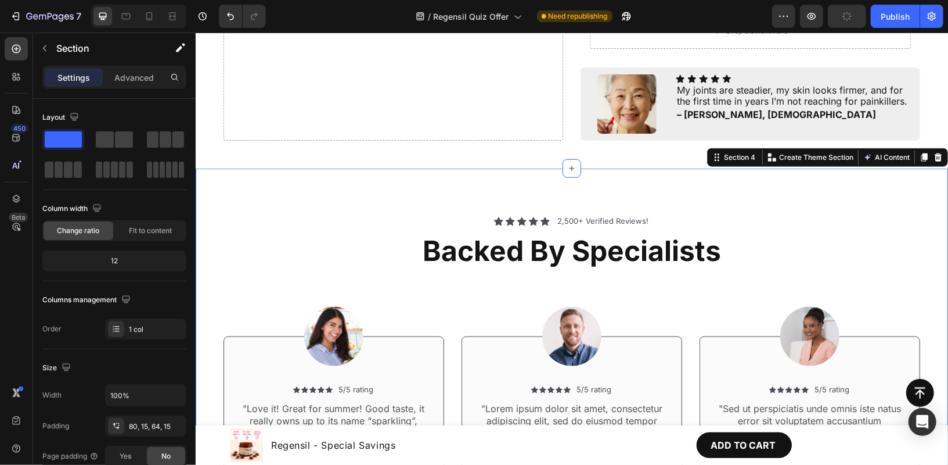
click at [413, 168] on div "Icon Icon Icon Icon Icon Icon List 2,500+ Verified Reviews! Text Block Row ⁠⁠⁠⁠…" at bounding box center [571, 384] width 753 height 433
click at [125, 83] on div "Advanced" at bounding box center [134, 77] width 58 height 19
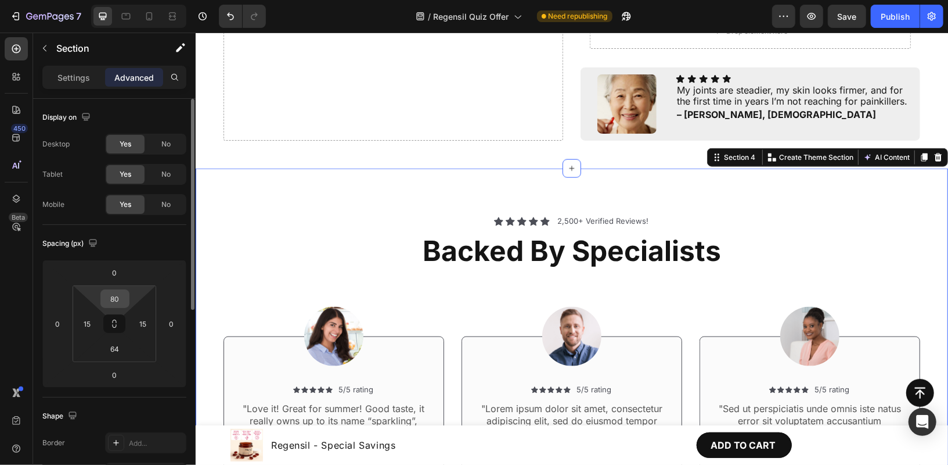
click at [111, 303] on input "80" at bounding box center [114, 298] width 23 height 17
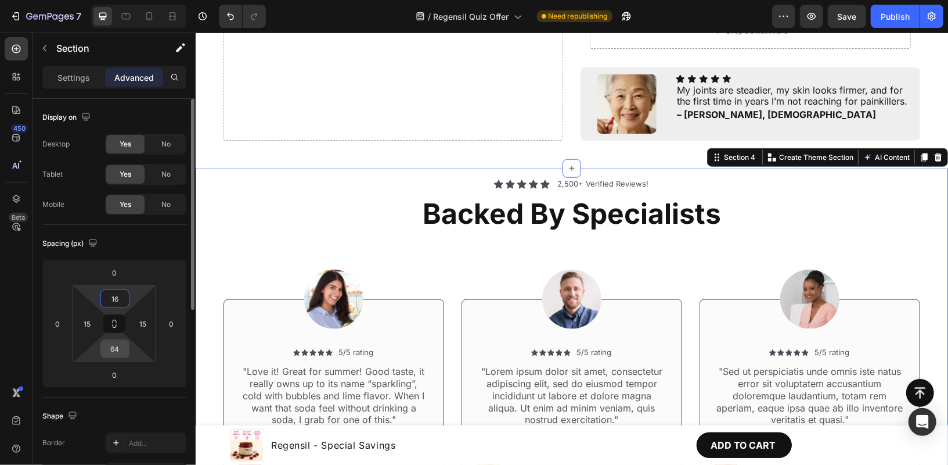
type input "16"
click at [116, 350] on input "64" at bounding box center [114, 348] width 23 height 17
type input "16"
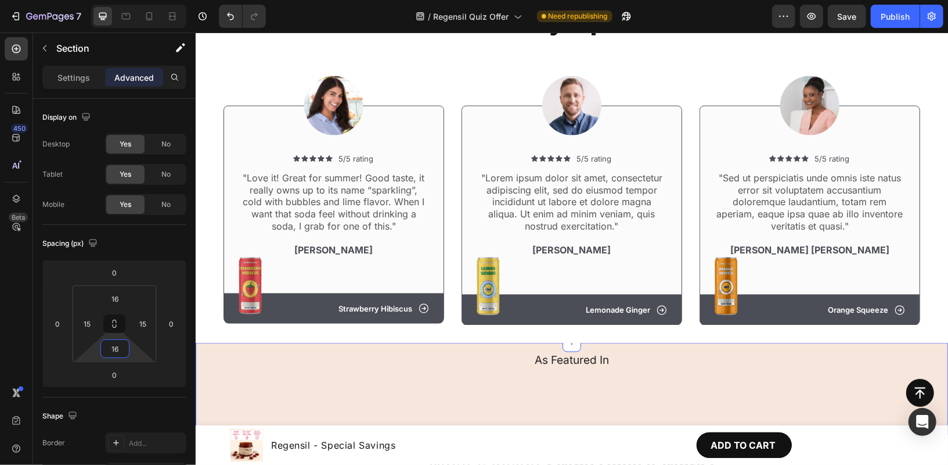
scroll to position [1004, 0]
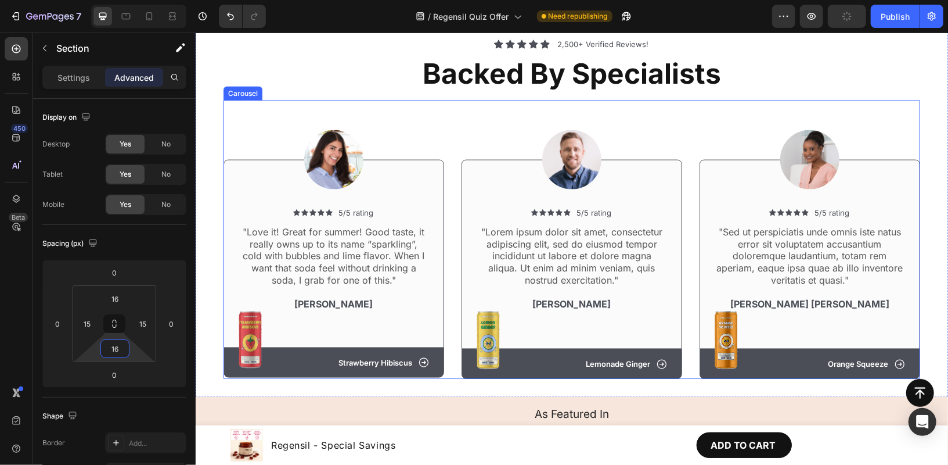
click at [441, 112] on div "Image Icon Icon Icon Icon Icon Icon List 5/5 rating Text Block Row "Love it! Gr…" at bounding box center [571, 239] width 697 height 278
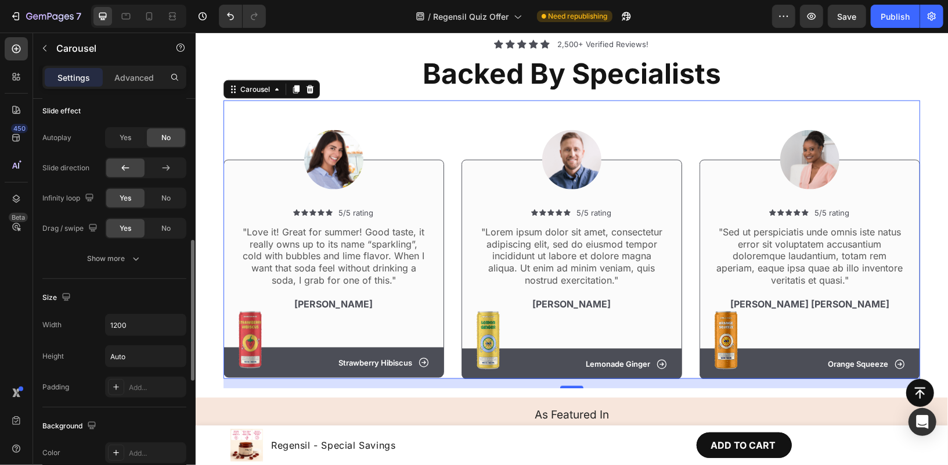
scroll to position [530, 0]
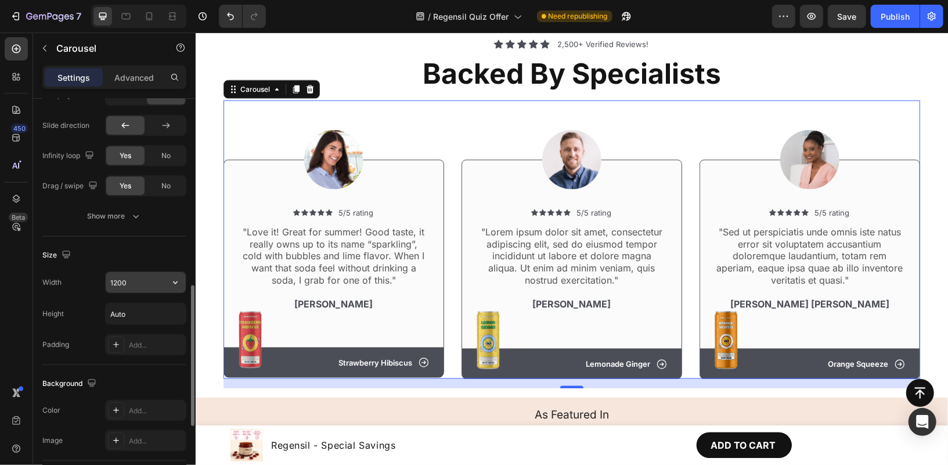
click at [127, 278] on input "1200" at bounding box center [146, 282] width 80 height 21
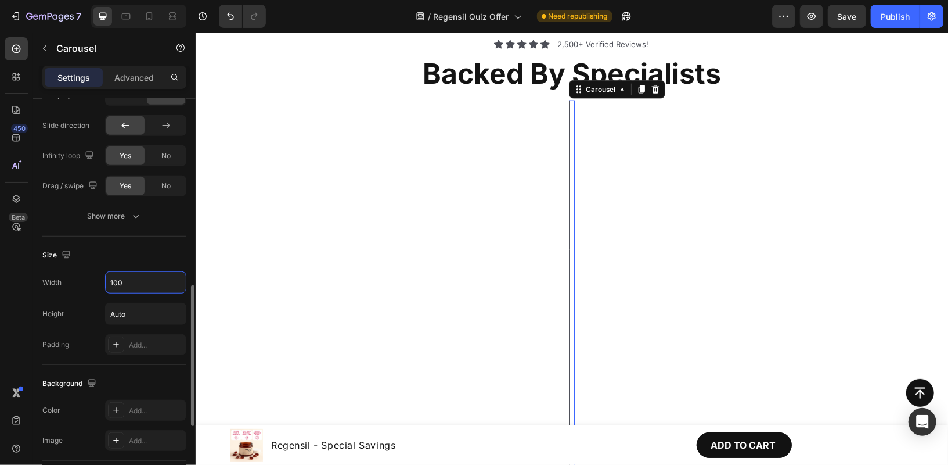
type input "1000"
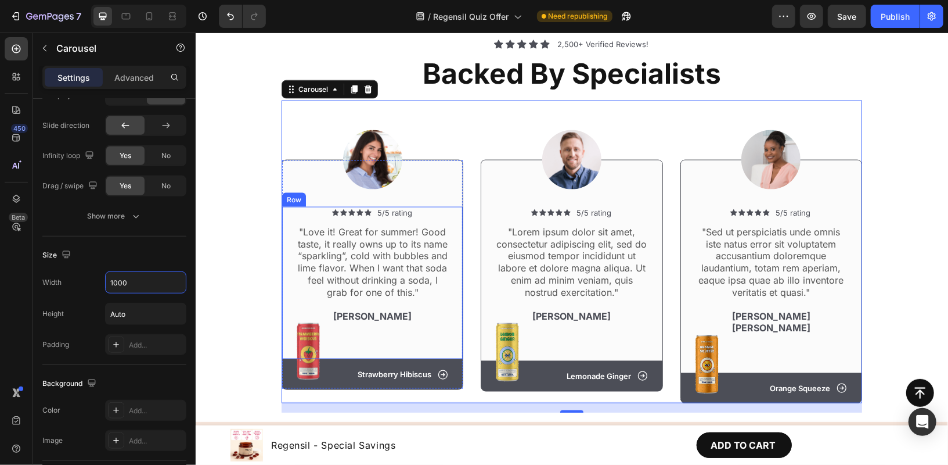
click at [265, 215] on div "Image Icon Icon Icon Icon Icon Icon List 5/5 rating Text Block Row "Love it! Gr…" at bounding box center [571, 256] width 735 height 312
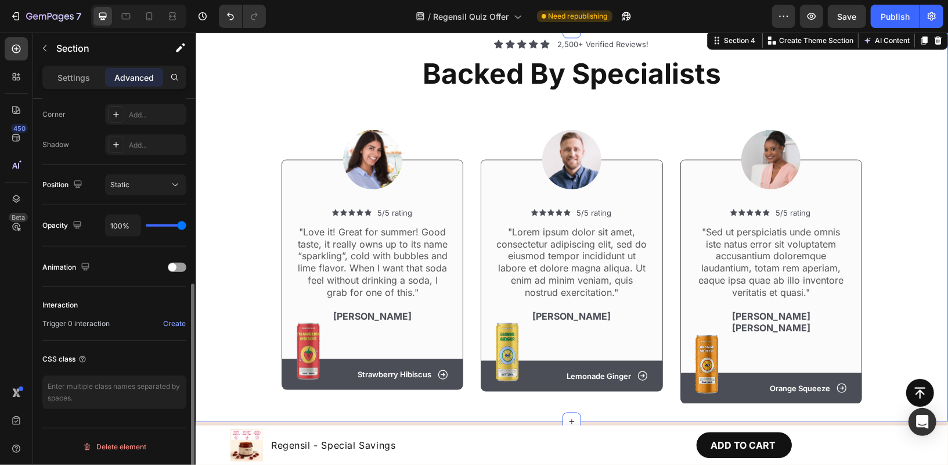
scroll to position [0, 0]
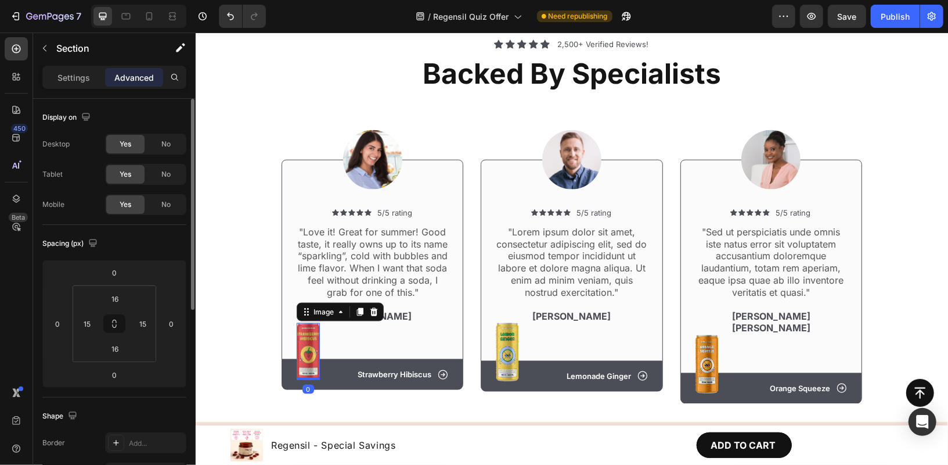
click at [306, 344] on img at bounding box center [307, 350] width 23 height 57
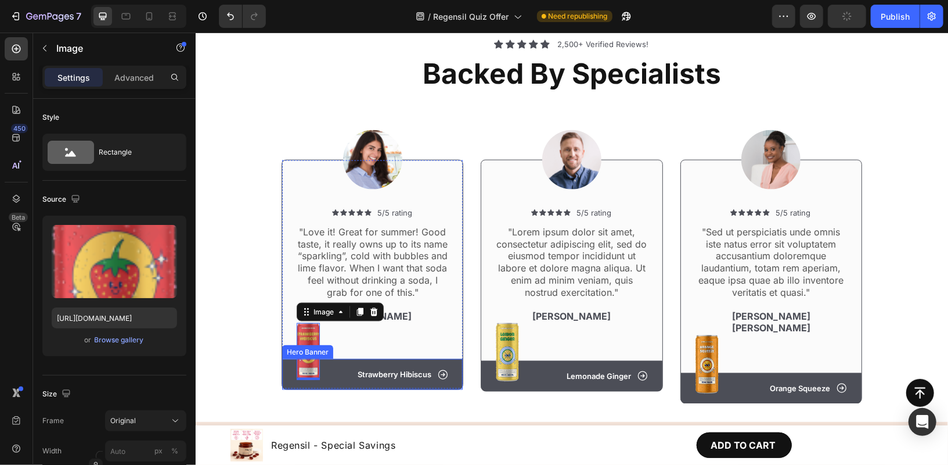
click at [340, 364] on div "Icon Strawberry Hibiscus Text Block Row" at bounding box center [372, 373] width 181 height 31
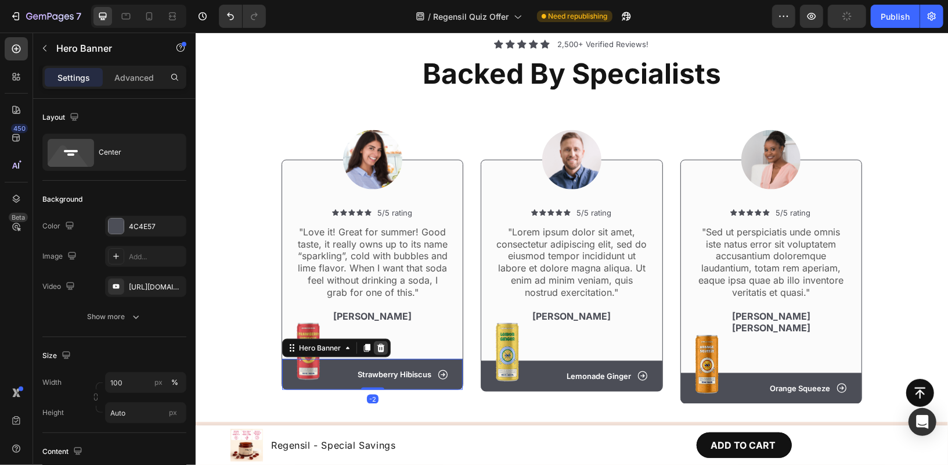
click at [378, 345] on icon at bounding box center [380, 347] width 9 height 9
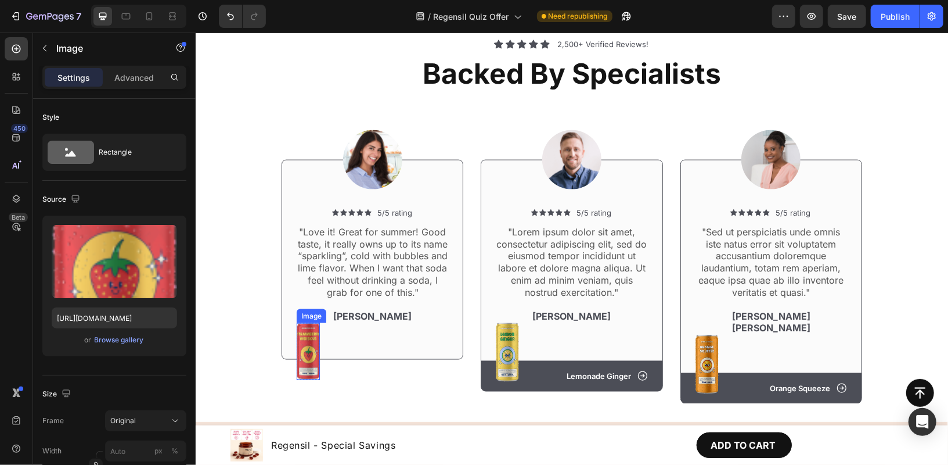
click at [307, 350] on img at bounding box center [307, 350] width 23 height 57
click at [370, 307] on icon at bounding box center [374, 311] width 8 height 8
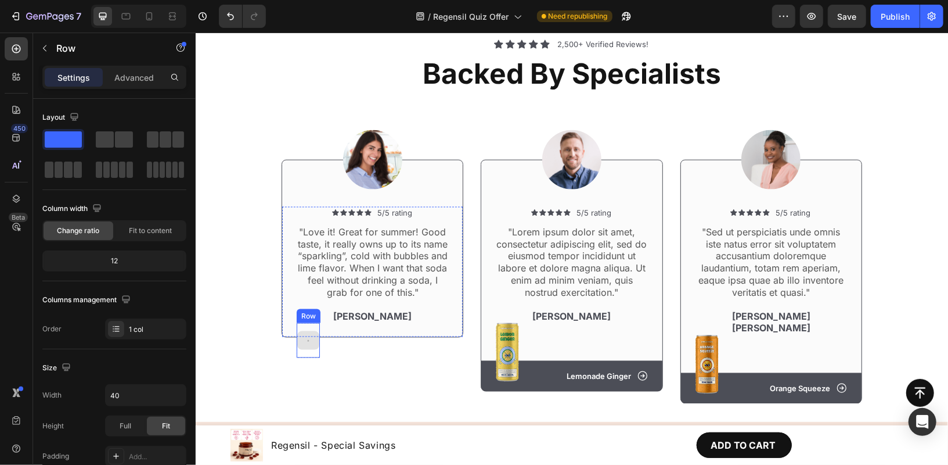
click at [302, 325] on div at bounding box center [307, 339] width 23 height 35
click at [364, 312] on icon at bounding box center [368, 311] width 8 height 8
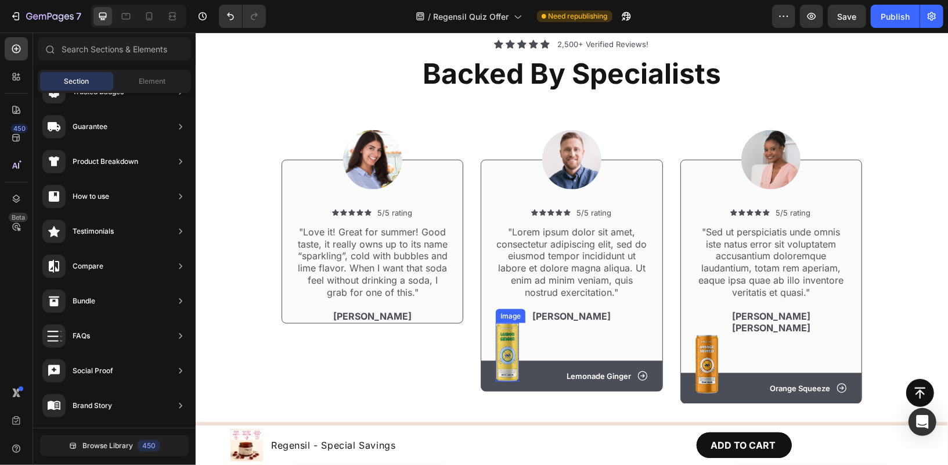
click at [505, 344] on img at bounding box center [506, 351] width 23 height 59
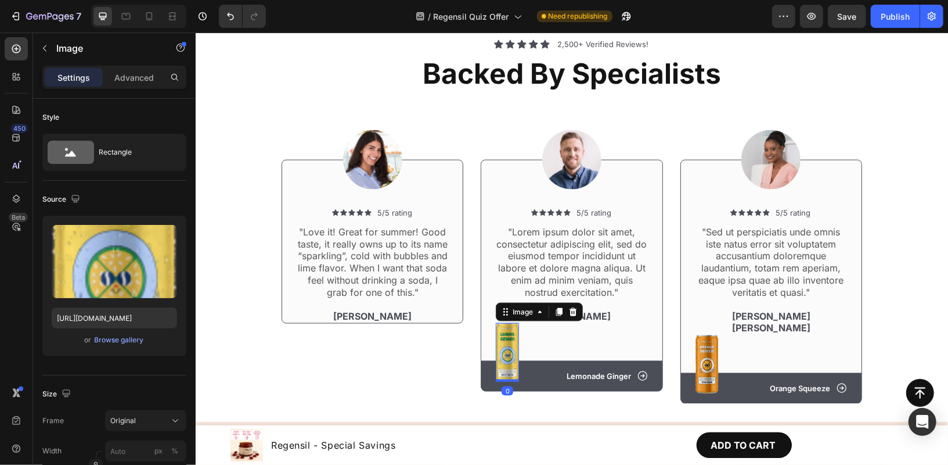
click at [574, 308] on div "Image" at bounding box center [538, 311] width 87 height 19
click at [569, 310] on icon at bounding box center [573, 311] width 8 height 8
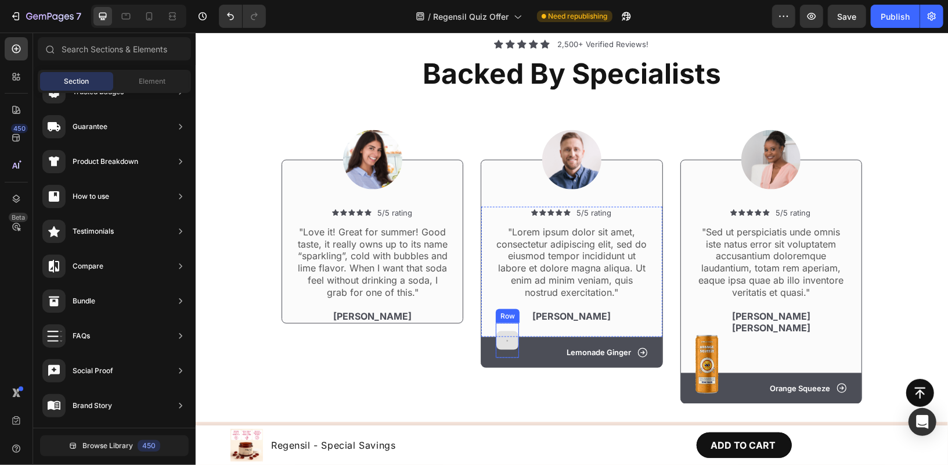
click at [501, 332] on div at bounding box center [507, 339] width 22 height 19
click at [509, 323] on div at bounding box center [506, 339] width 23 height 35
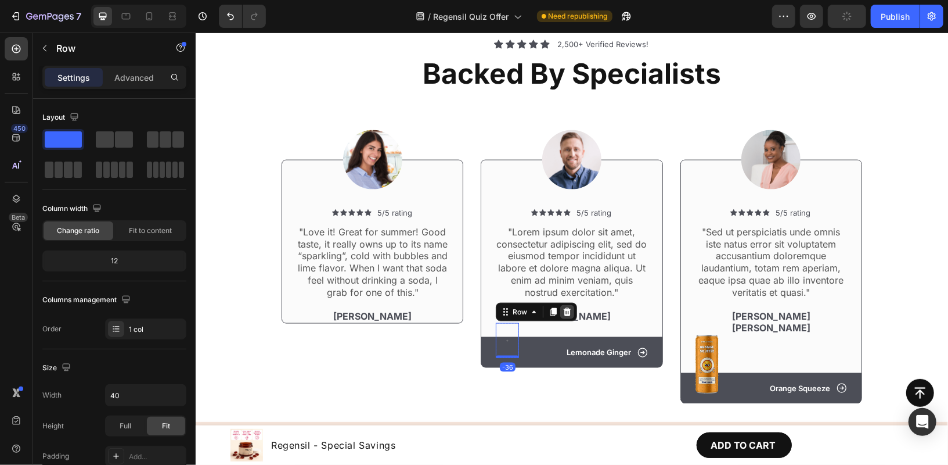
click at [562, 311] on icon at bounding box center [566, 311] width 9 height 9
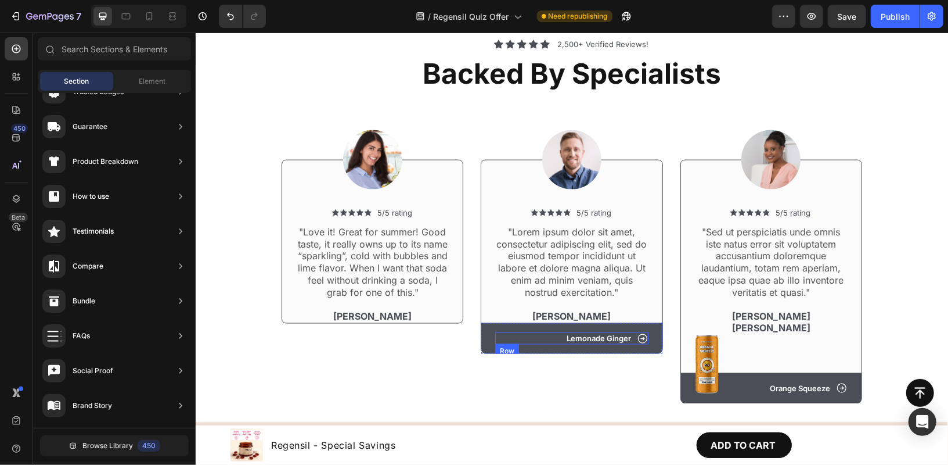
click at [520, 339] on div "Icon Lemonade Ginger Text Block Row" at bounding box center [571, 338] width 153 height 12
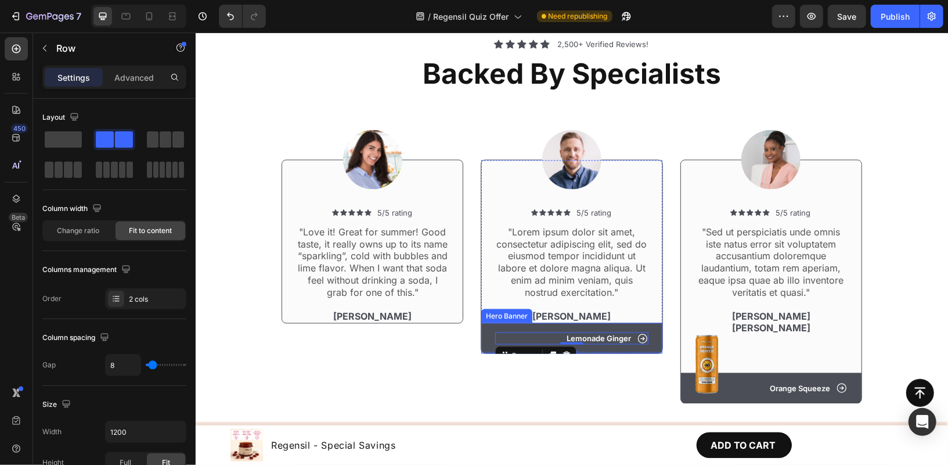
click at [535, 324] on div "Icon Lemonade Ginger Text Block Row 0" at bounding box center [571, 337] width 181 height 31
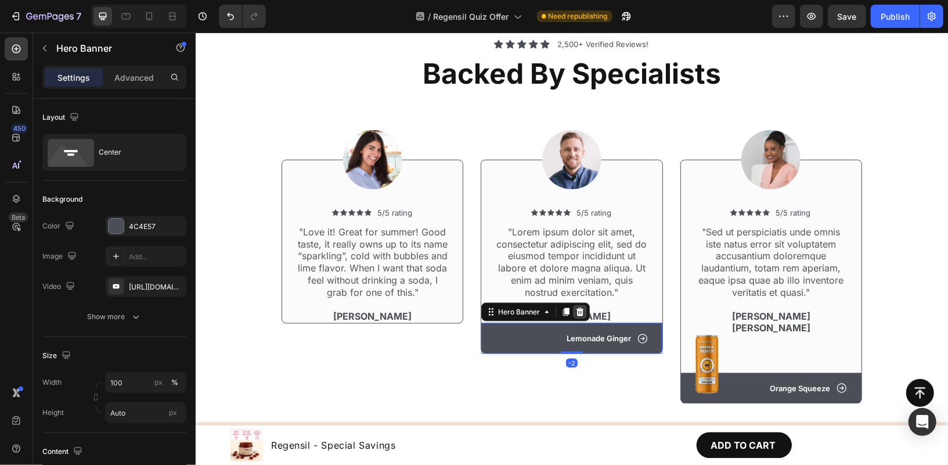
click at [578, 309] on icon at bounding box center [579, 311] width 9 height 9
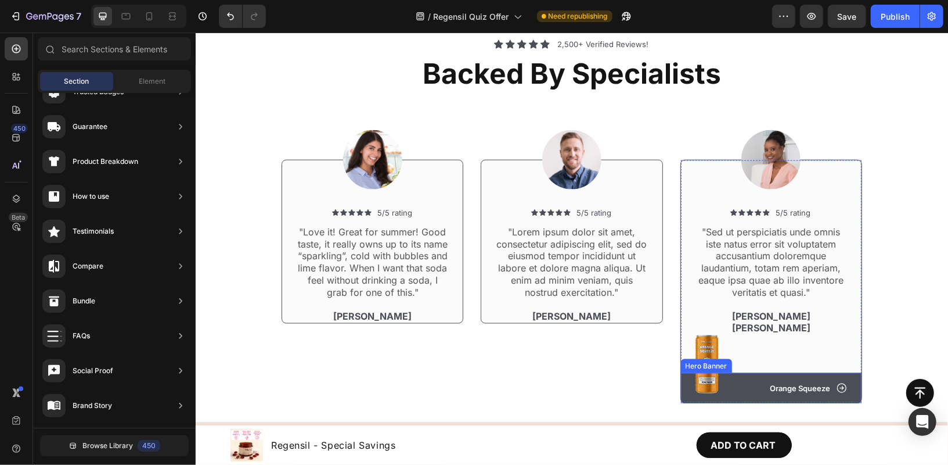
click at [703, 360] on div "Hero Banner" at bounding box center [706, 365] width 46 height 10
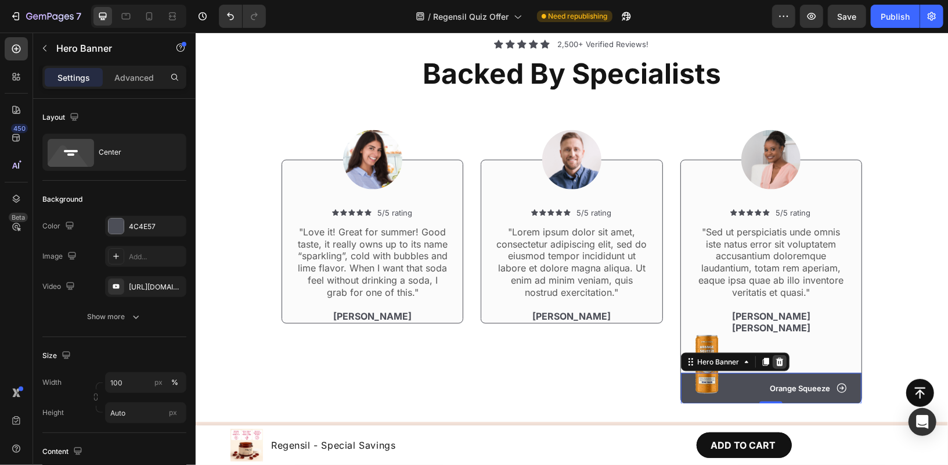
click at [777, 357] on icon at bounding box center [779, 361] width 9 height 9
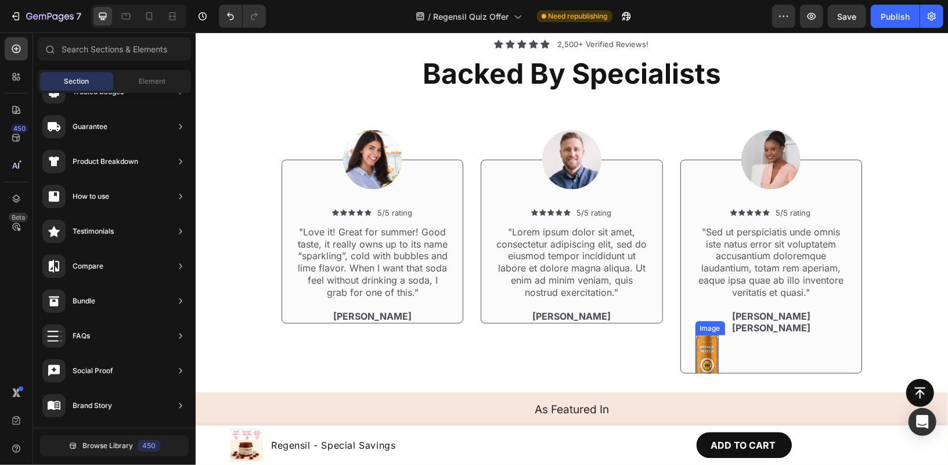
click at [703, 334] on img at bounding box center [706, 363] width 23 height 59
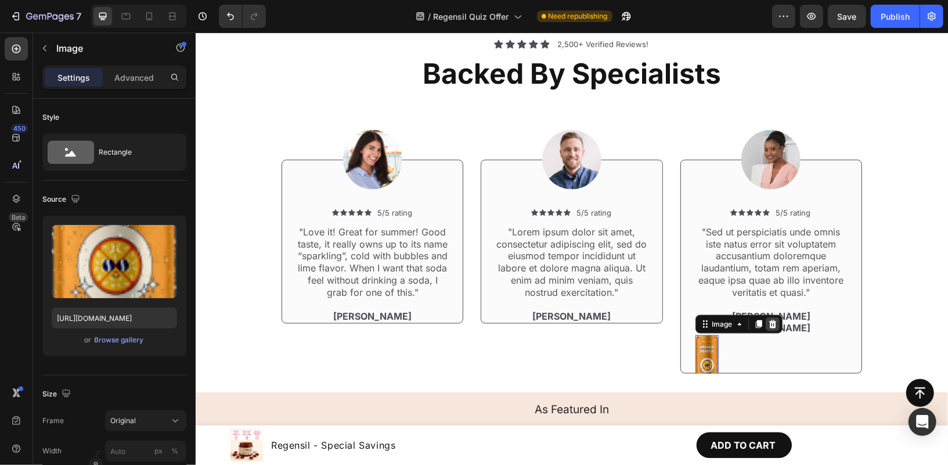
click at [771, 319] on icon at bounding box center [772, 323] width 9 height 9
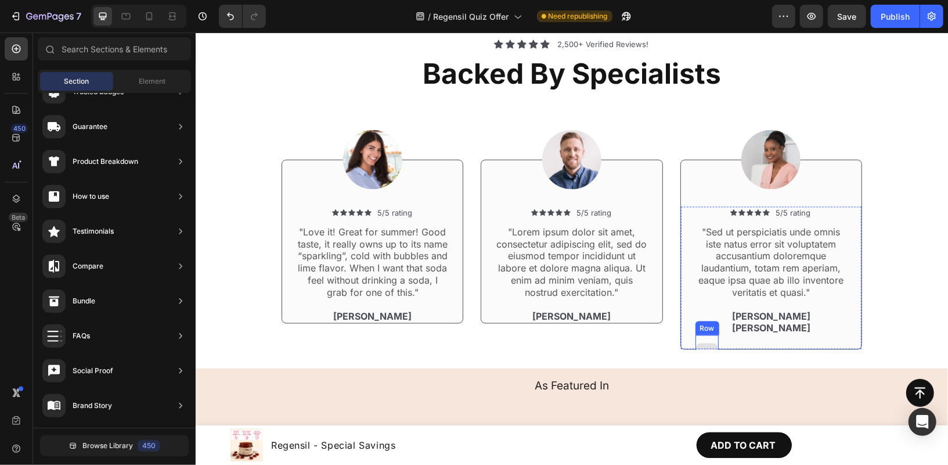
click at [704, 334] on div at bounding box center [706, 351] width 23 height 35
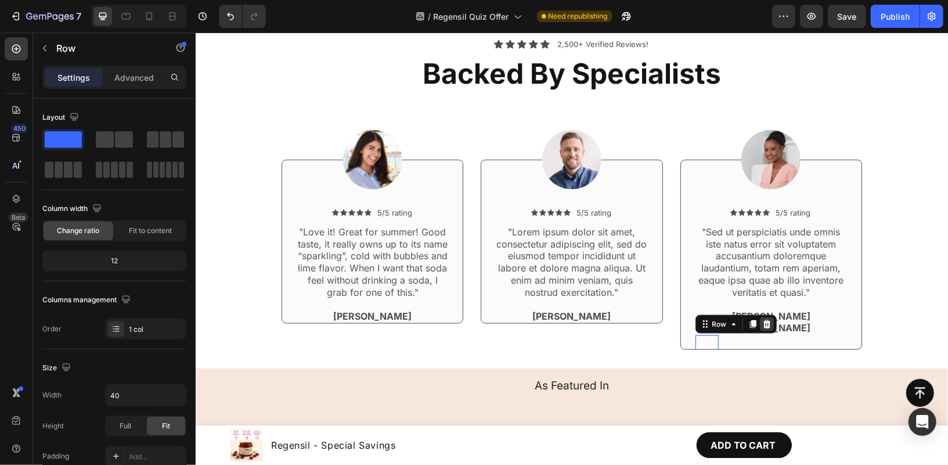
click at [762, 319] on icon at bounding box center [766, 323] width 9 height 9
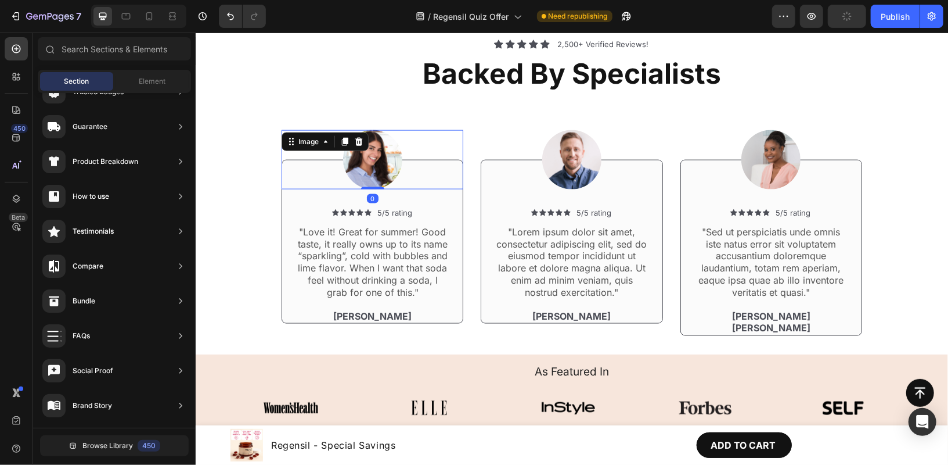
click at [366, 152] on img at bounding box center [372, 159] width 59 height 59
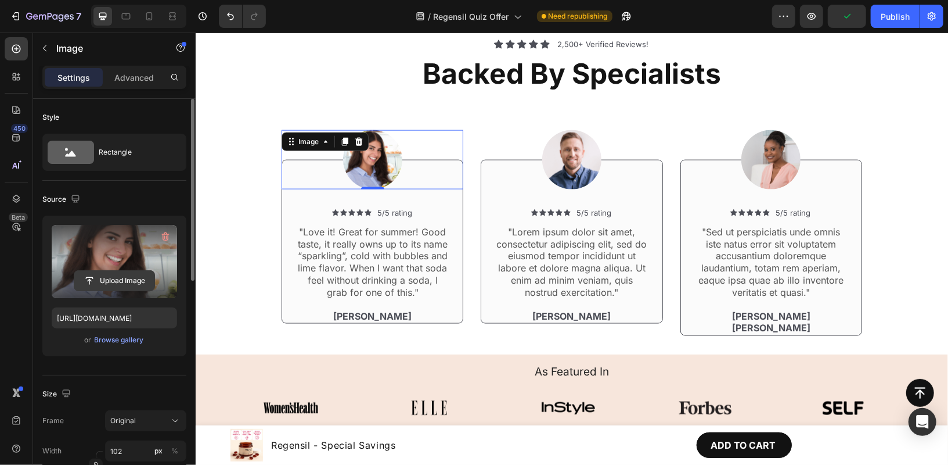
click at [129, 278] on input "file" at bounding box center [114, 281] width 80 height 20
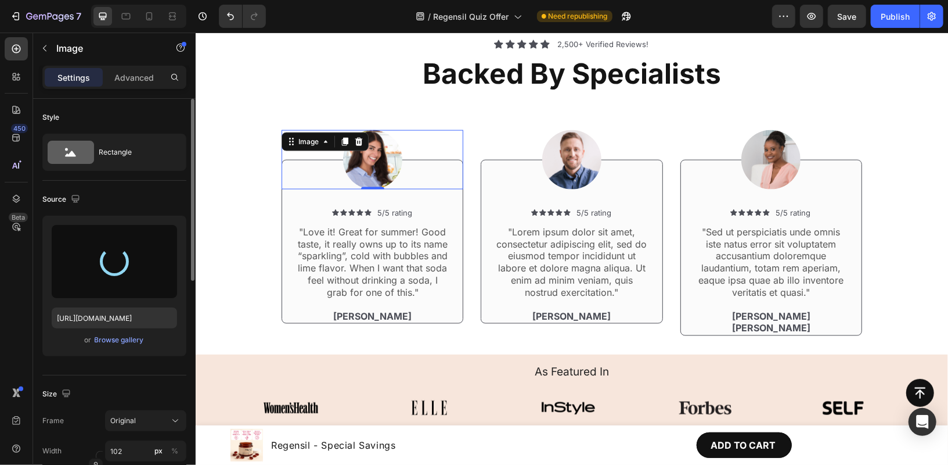
type input "[URL][DOMAIN_NAME]"
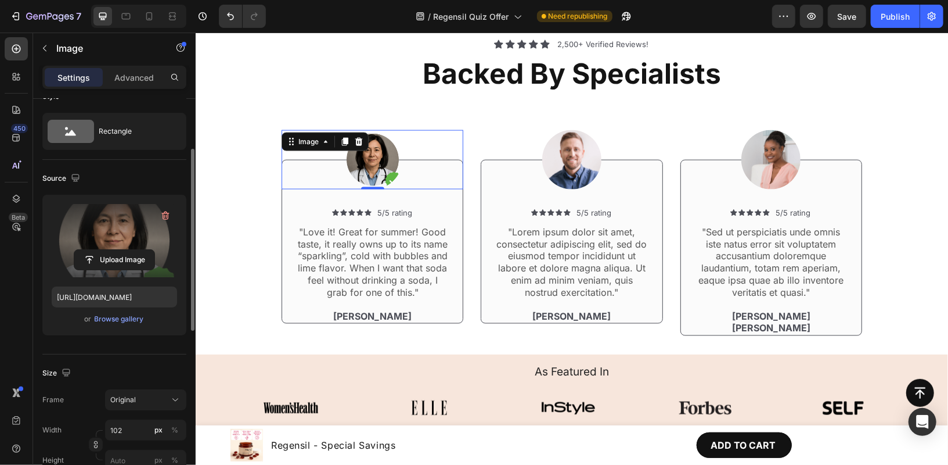
scroll to position [49, 0]
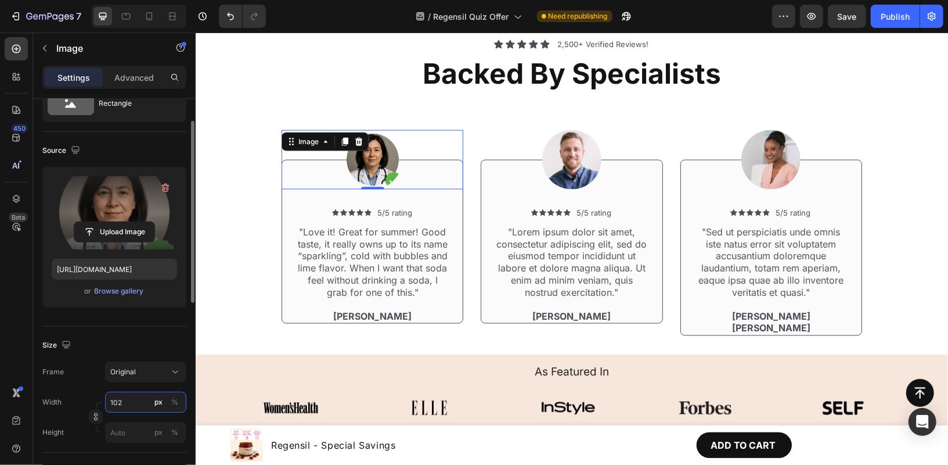
click at [124, 402] on input "102" at bounding box center [145, 401] width 81 height 21
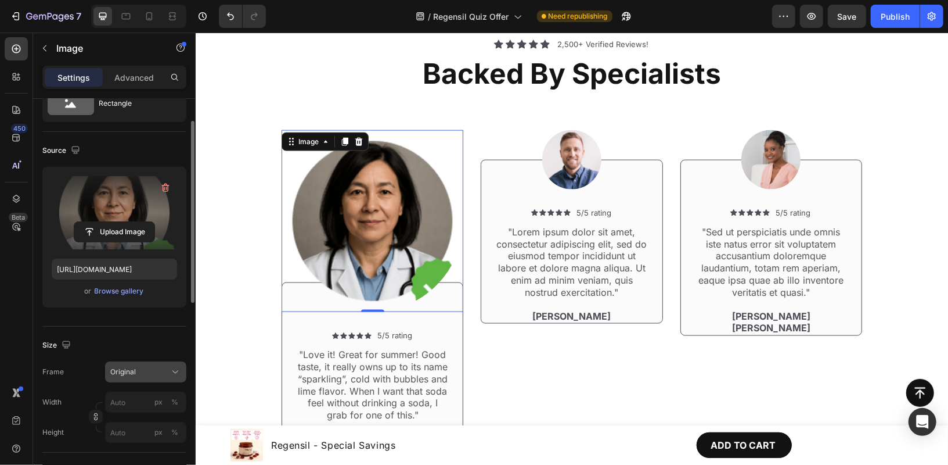
click at [143, 373] on div "Original" at bounding box center [138, 371] width 57 height 10
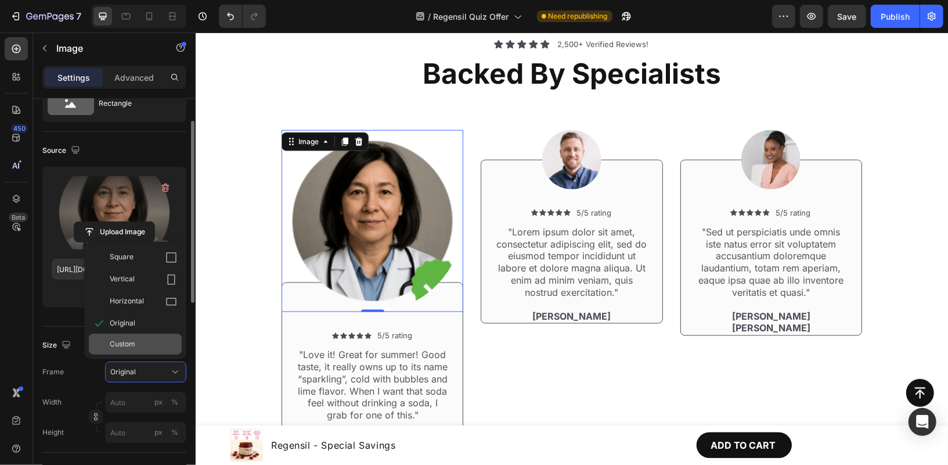
click at [131, 343] on span "Custom" at bounding box center [123, 344] width 26 height 10
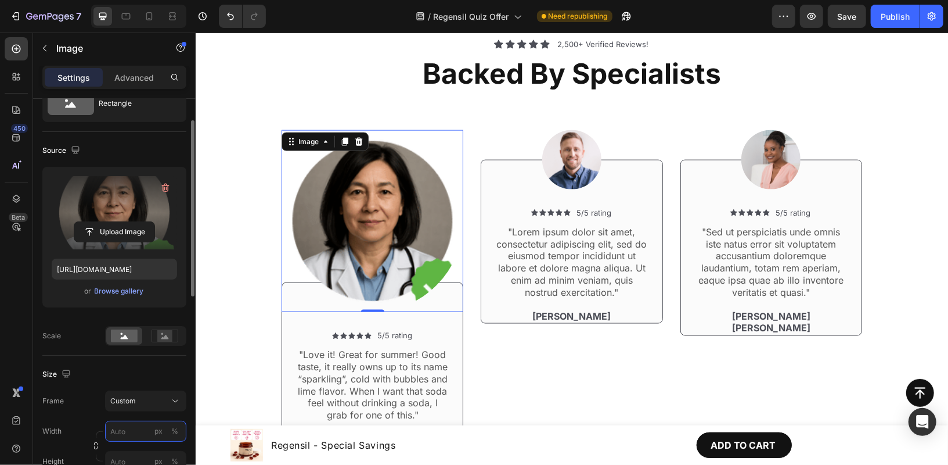
click at [126, 428] on input "px %" at bounding box center [145, 430] width 81 height 21
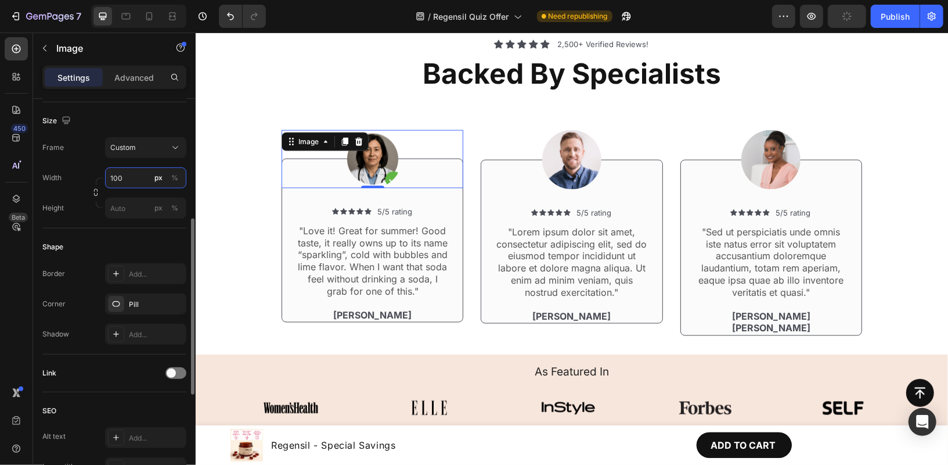
scroll to position [0, 0]
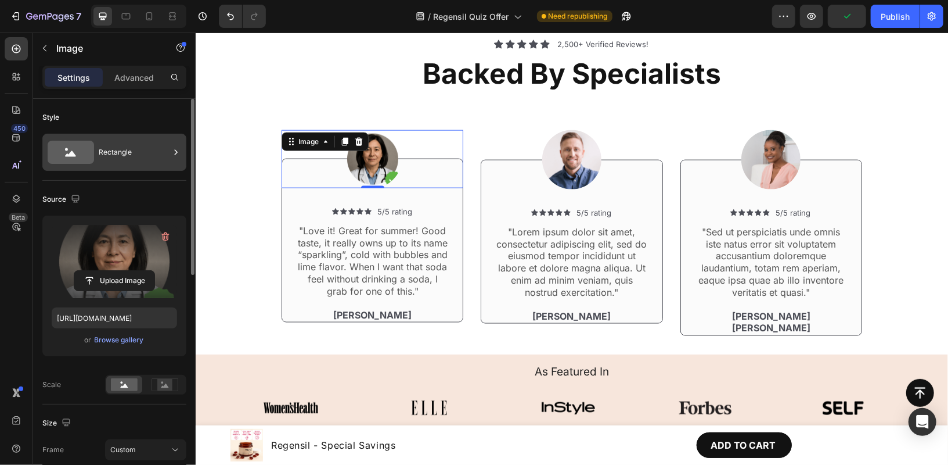
click at [147, 146] on div "Rectangle" at bounding box center [134, 152] width 71 height 27
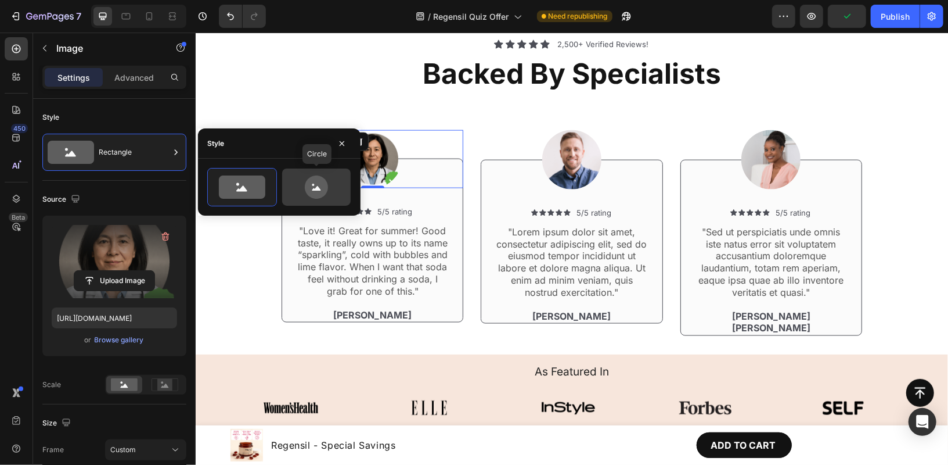
click at [322, 184] on icon at bounding box center [316, 186] width 23 height 23
type input "80"
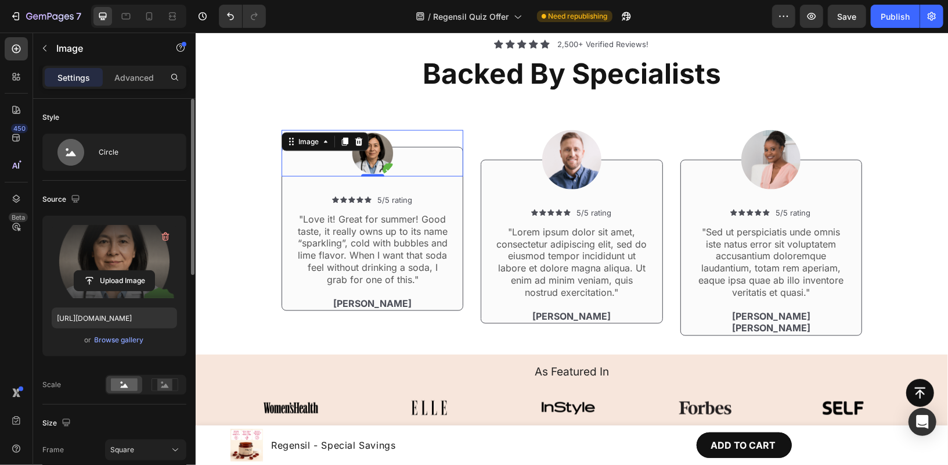
click at [141, 199] on div "Source" at bounding box center [114, 199] width 144 height 19
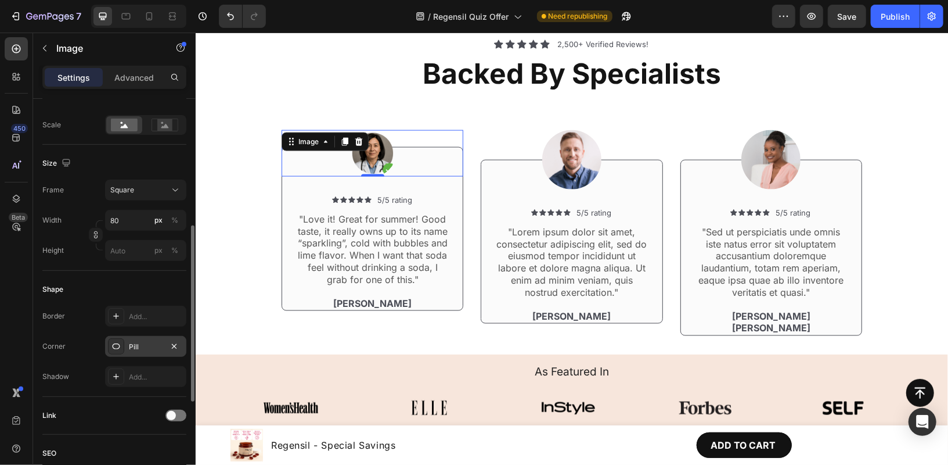
scroll to position [257, 0]
click at [150, 180] on div "Size Frame Square Width 80 px % Height px %" at bounding box center [114, 211] width 144 height 126
click at [150, 197] on button "Square" at bounding box center [145, 192] width 81 height 21
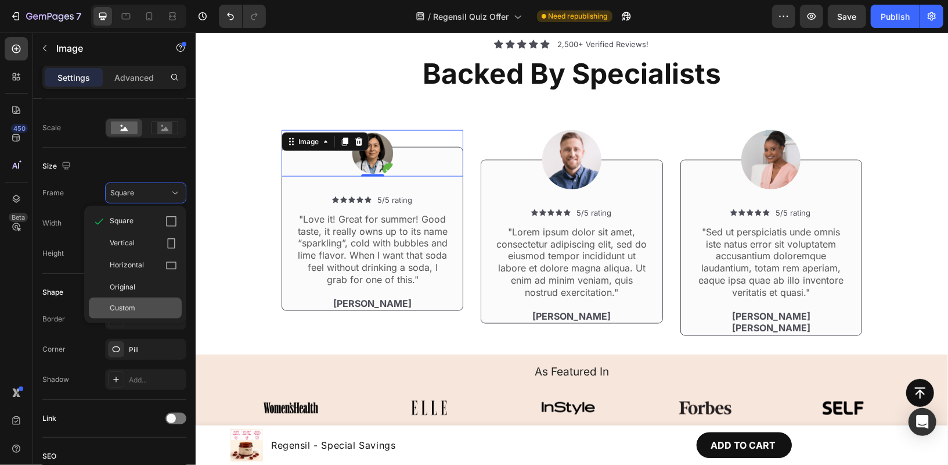
click at [131, 298] on div "Custom" at bounding box center [135, 307] width 93 height 21
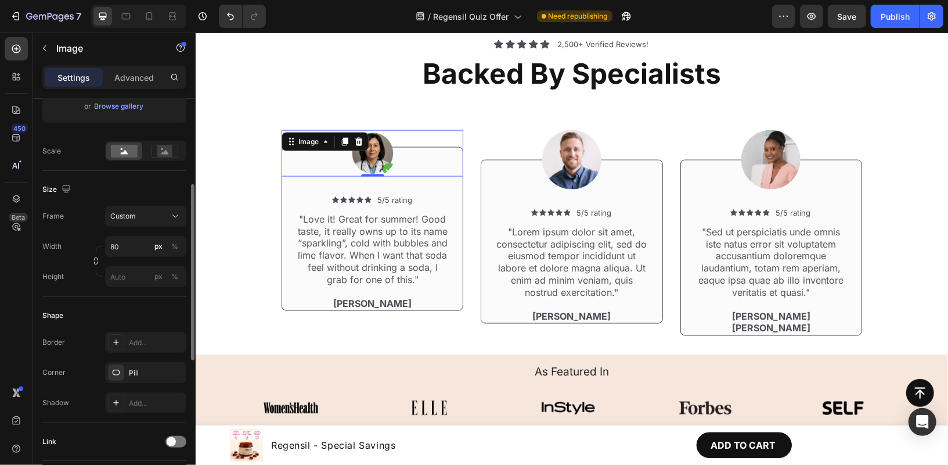
scroll to position [221, 0]
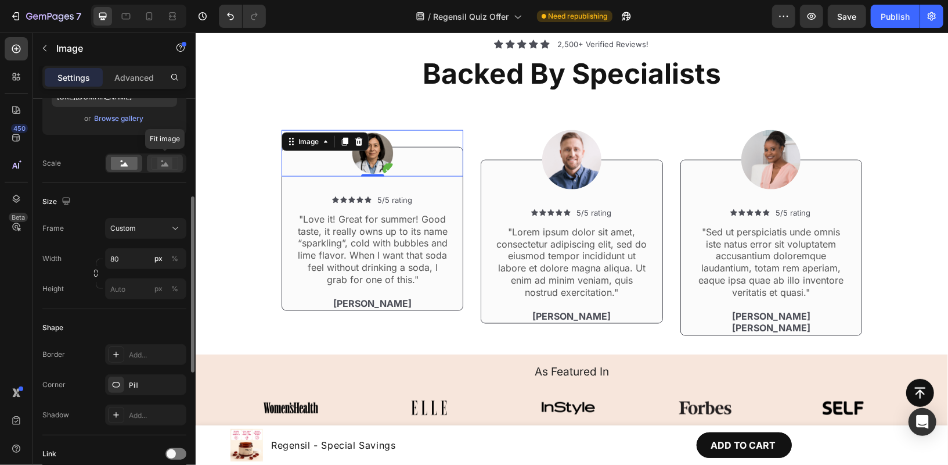
click at [160, 158] on rect at bounding box center [164, 163] width 15 height 12
click at [117, 159] on rect at bounding box center [124, 163] width 27 height 13
click at [167, 164] on icon at bounding box center [165, 164] width 8 height 4
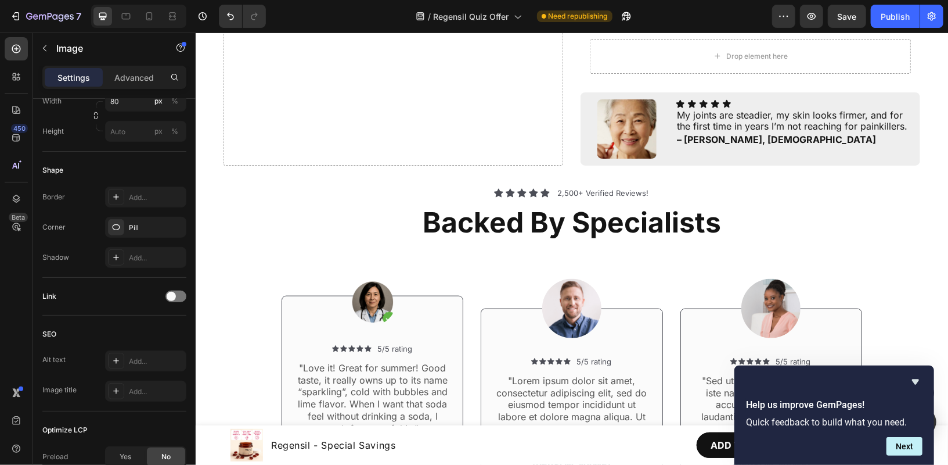
scroll to position [829, 0]
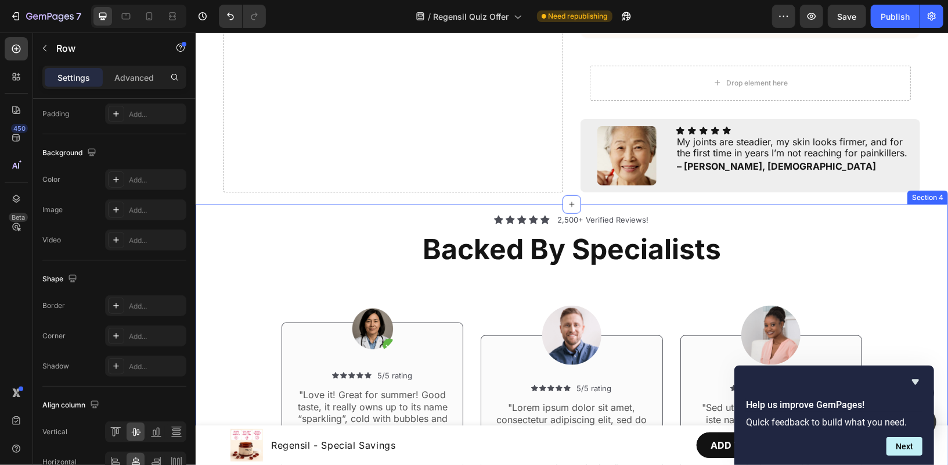
click at [405, 214] on div "Icon Icon Icon Icon Icon Icon List 2,500+ Verified Reviews! Text Block Row" at bounding box center [571, 219] width 697 height 12
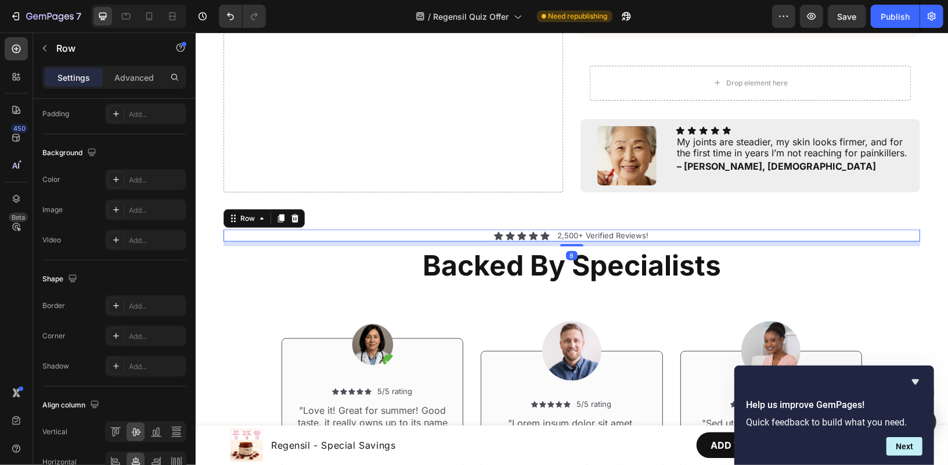
scroll to position [0, 0]
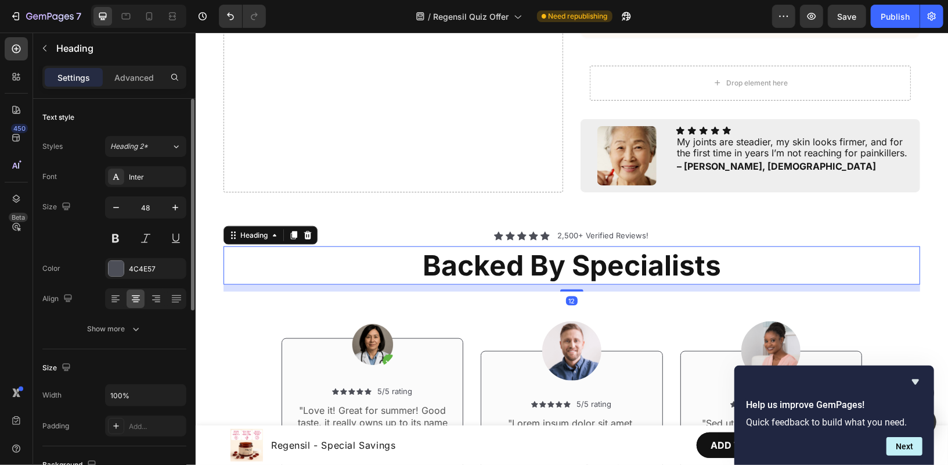
click at [325, 246] on h2 "Backed By Specialists" at bounding box center [571, 265] width 697 height 38
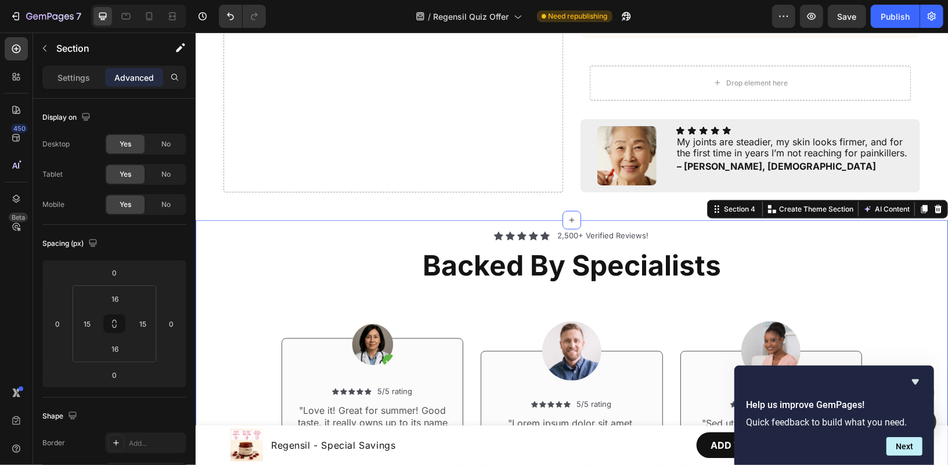
click at [351, 220] on div "Icon Icon Icon Icon Icon Icon List 2,500+ Verified Reviews! Text Block Row Back…" at bounding box center [571, 383] width 753 height 326
click at [933, 204] on icon at bounding box center [937, 208] width 9 height 9
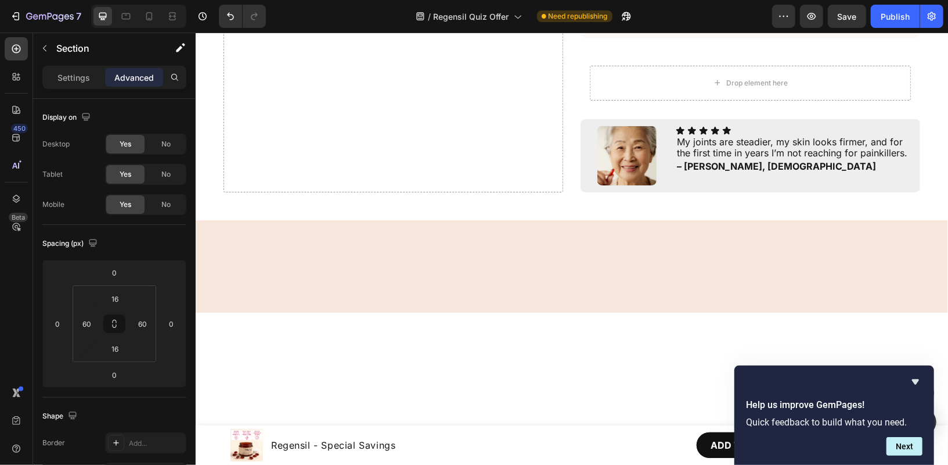
click at [502, 234] on div at bounding box center [571, 266] width 753 height 92
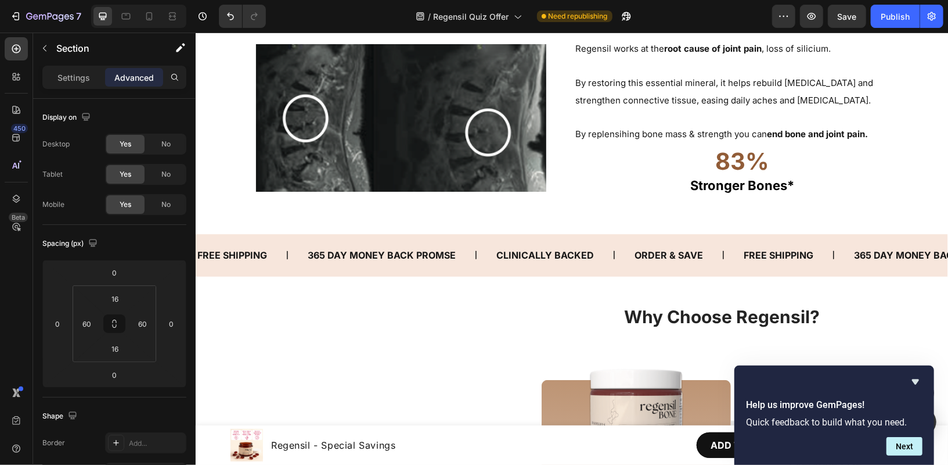
scroll to position [3276, 0]
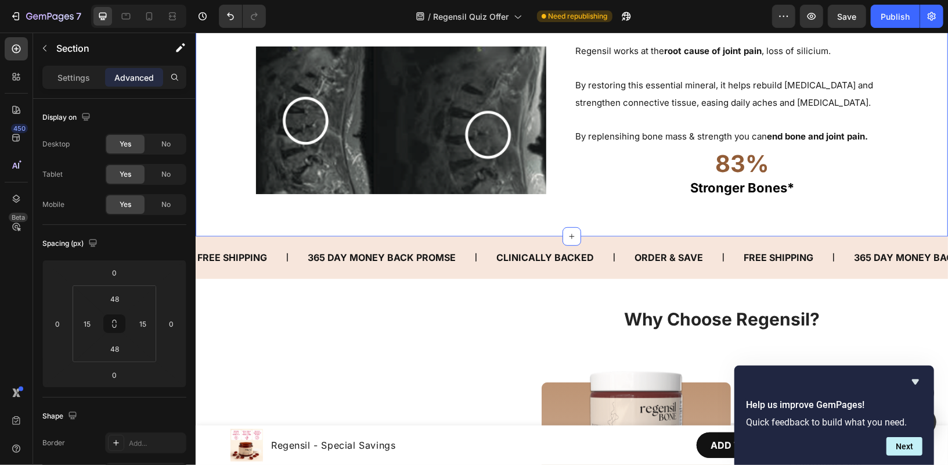
click at [572, 207] on div "What Sets Us Part? Heading Less Joint Pain Hydrated, Firmer Skin More Collagen …" at bounding box center [571, 86] width 753 height 299
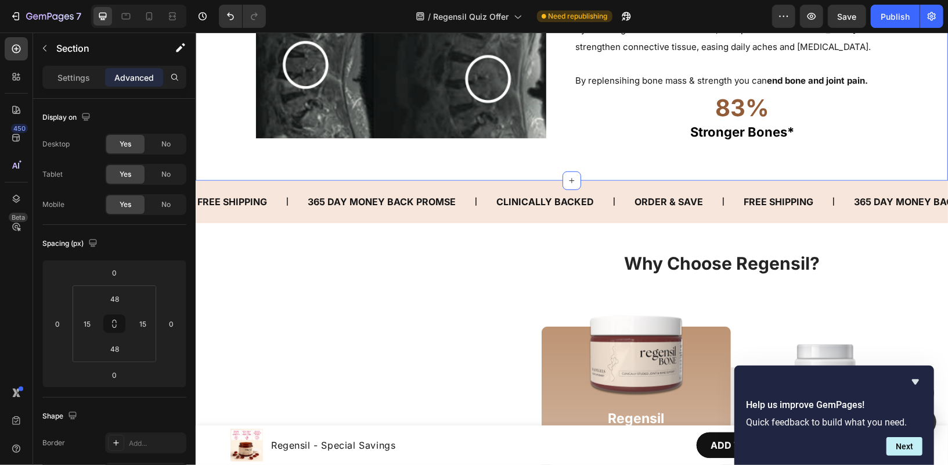
scroll to position [3333, 0]
click at [46, 42] on button "button" at bounding box center [44, 48] width 19 height 19
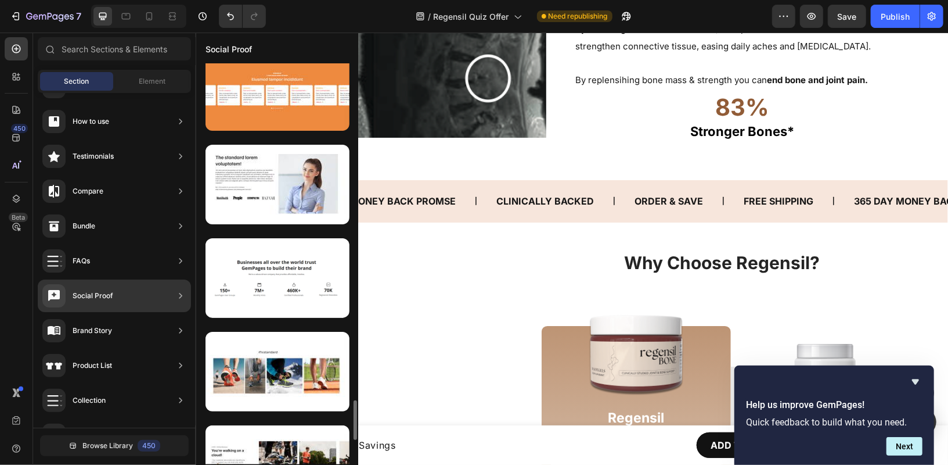
scroll to position [3378, 0]
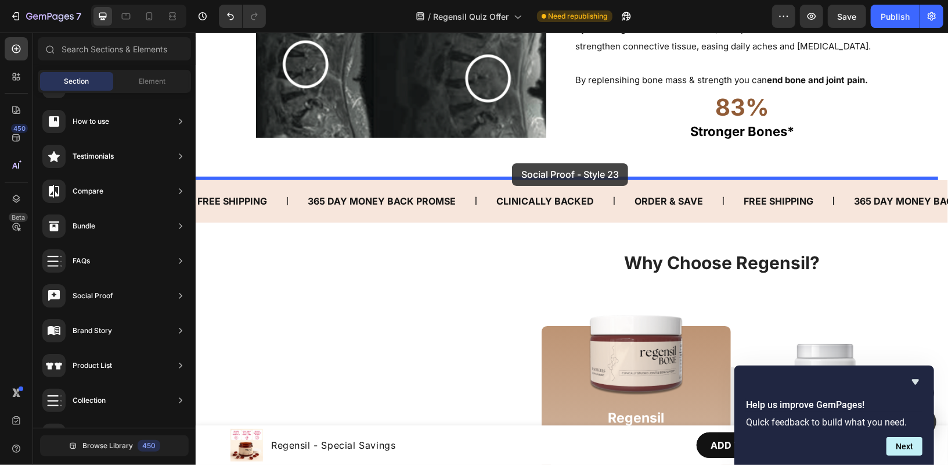
drag, startPoint x: 484, startPoint y: 191, endPoint x: 512, endPoint y: 163, distance: 39.4
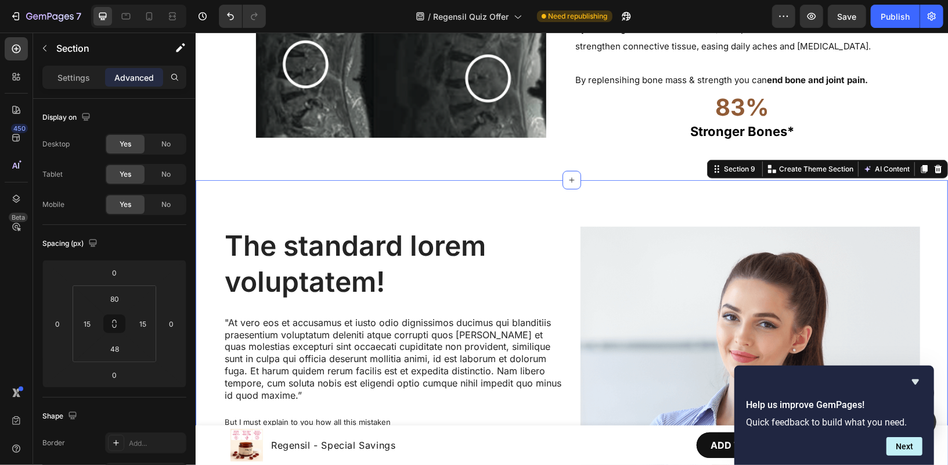
scroll to position [3391, 0]
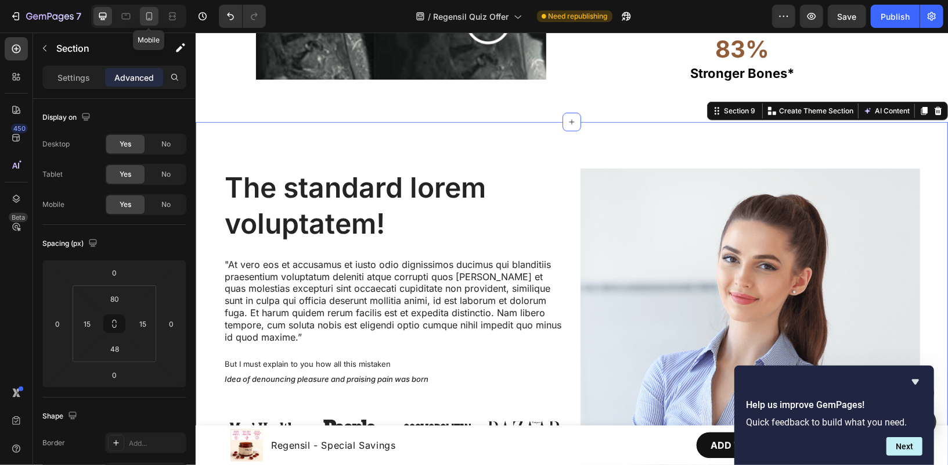
click at [153, 8] on div at bounding box center [149, 16] width 19 height 19
type input "70"
type input "42"
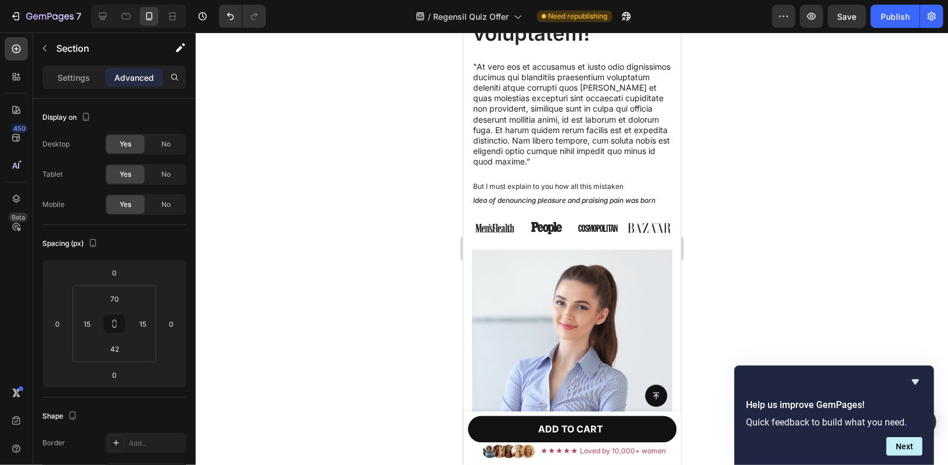
scroll to position [3785, 0]
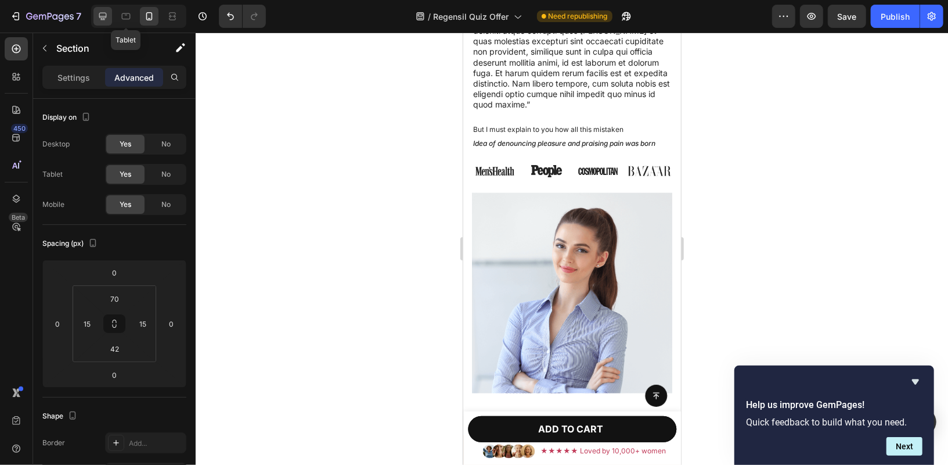
click at [101, 8] on div at bounding box center [102, 16] width 19 height 19
type input "80"
type input "48"
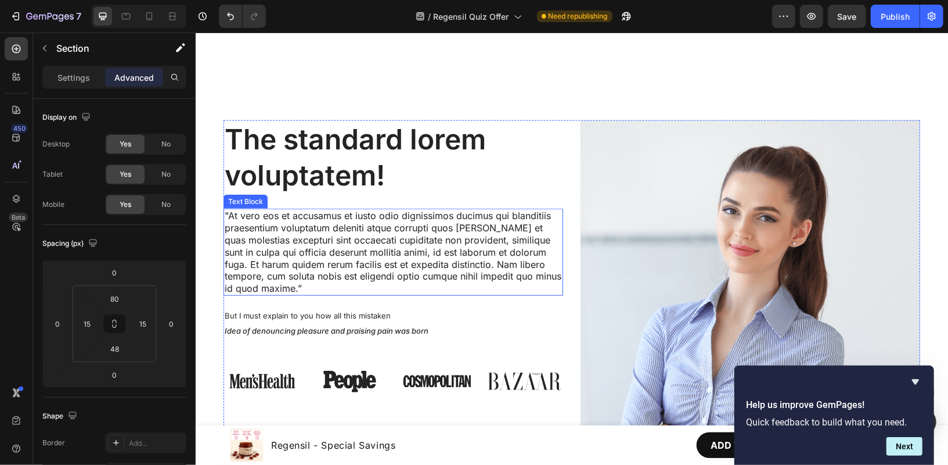
scroll to position [3602, 0]
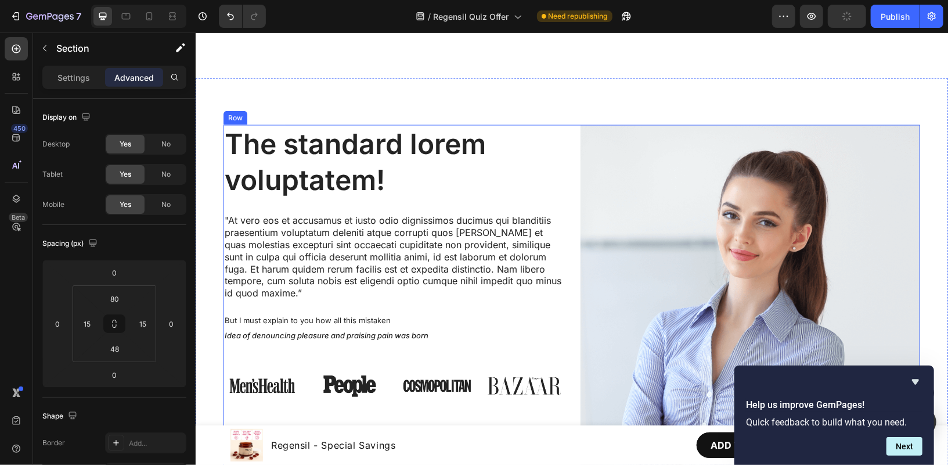
click at [566, 140] on div "The standard lorem voluptatem! Heading "At vero eos et accusamus et iusto odio …" at bounding box center [571, 298] width 697 height 349
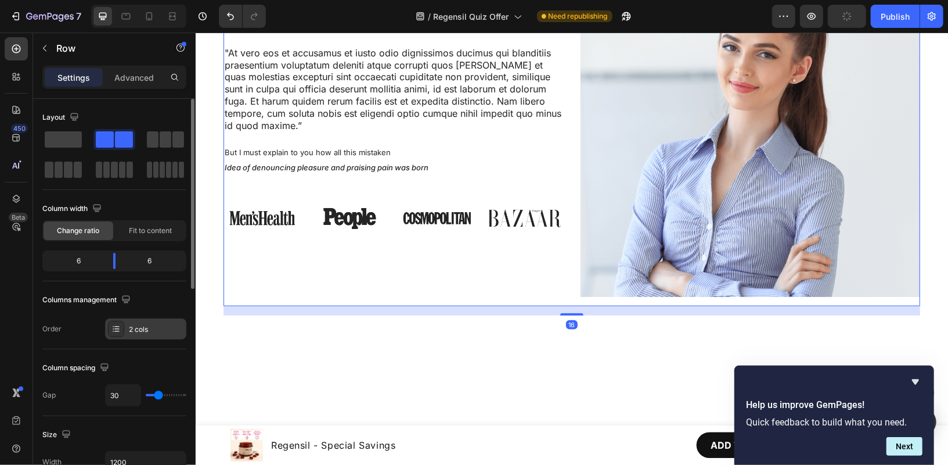
click at [127, 326] on div "2 cols" at bounding box center [145, 328] width 81 height 21
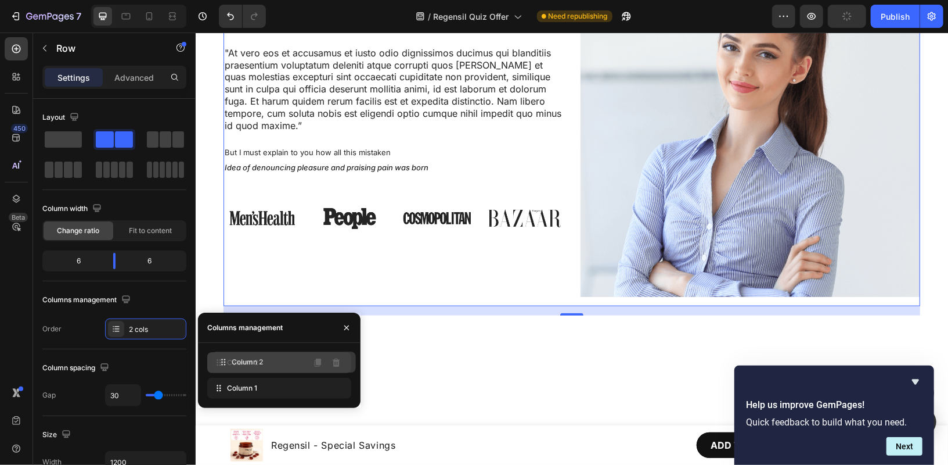
drag, startPoint x: 216, startPoint y: 392, endPoint x: 222, endPoint y: 364, distance: 28.5
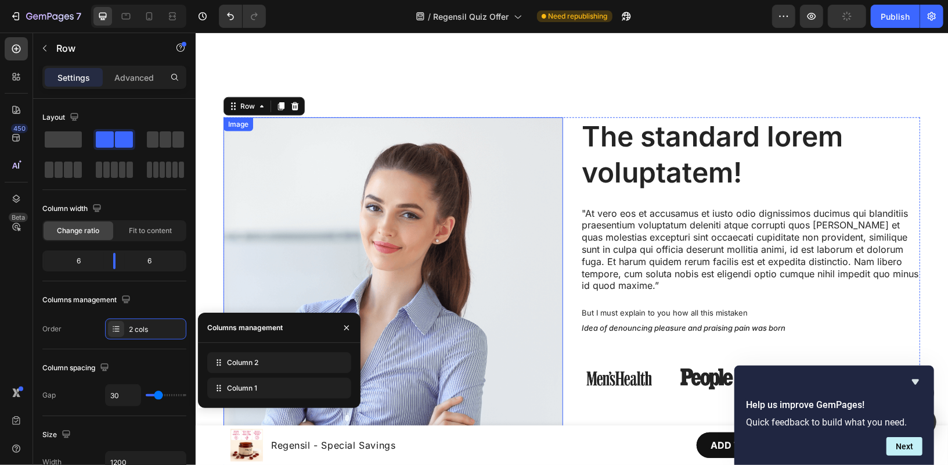
scroll to position [3386, 0]
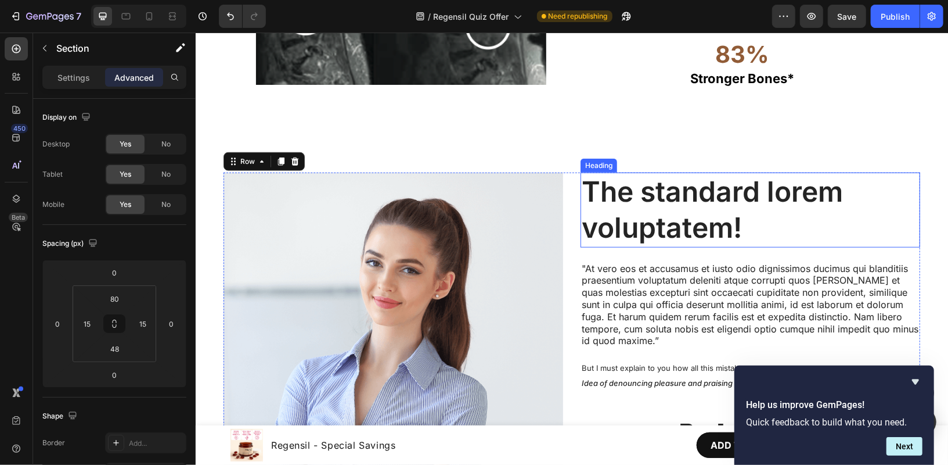
click at [586, 147] on div "The standard lorem voluptatem! Heading "At vero eos et accusamus et iusto odio …" at bounding box center [571, 341] width 753 height 433
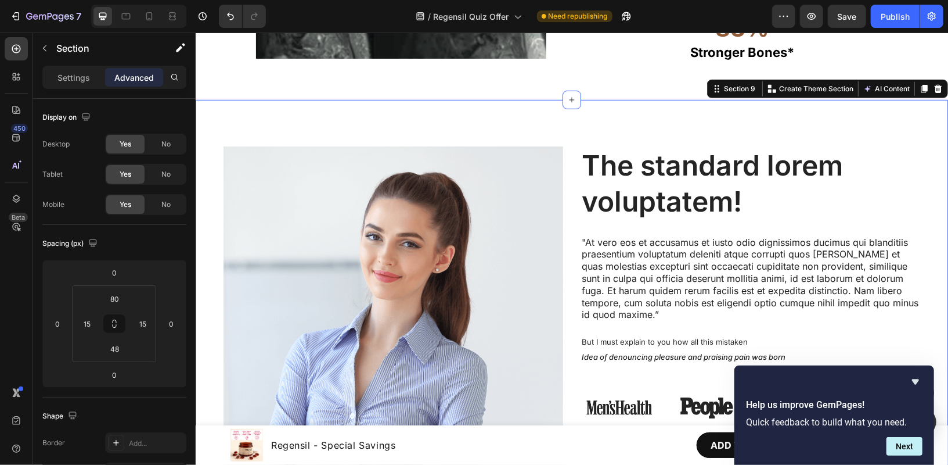
scroll to position [3458, 0]
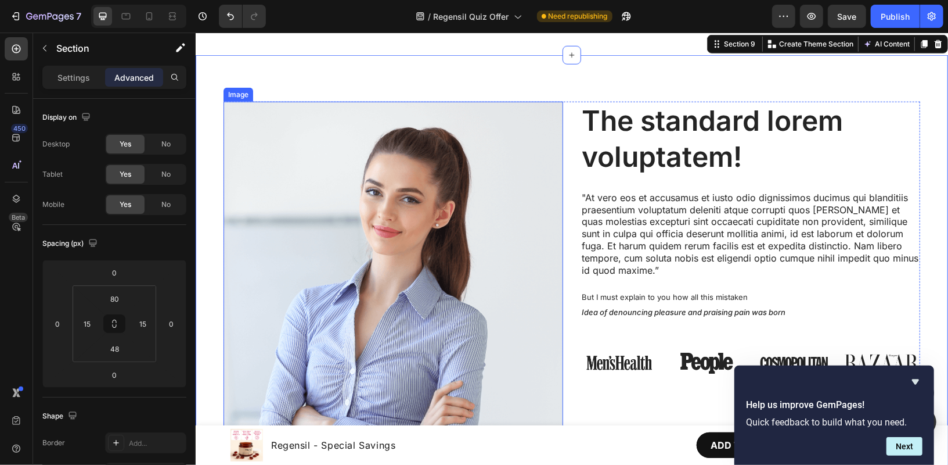
click at [510, 171] on img at bounding box center [393, 271] width 340 height 340
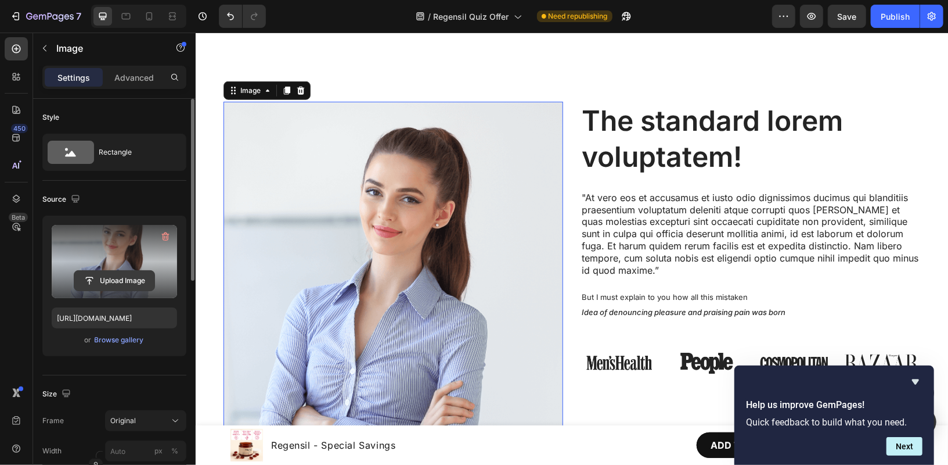
click at [130, 276] on input "file" at bounding box center [114, 281] width 80 height 20
click at [133, 282] on input "file" at bounding box center [114, 281] width 80 height 20
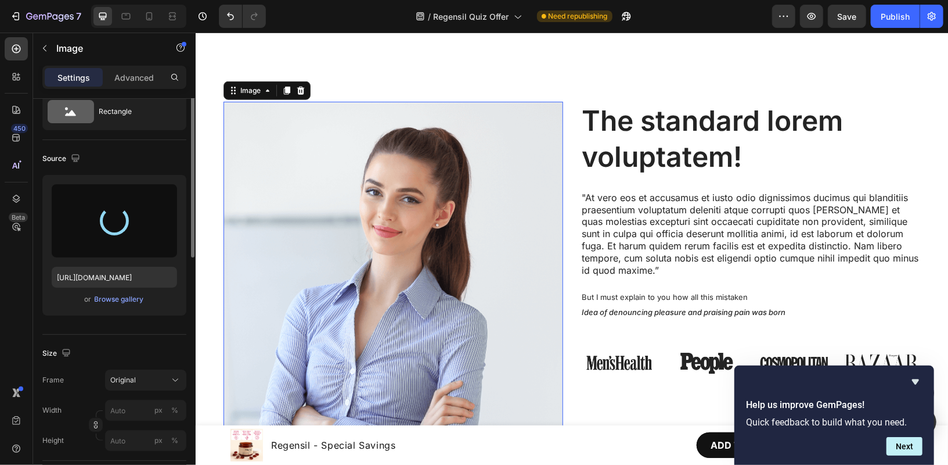
type input "[URL][DOMAIN_NAME]"
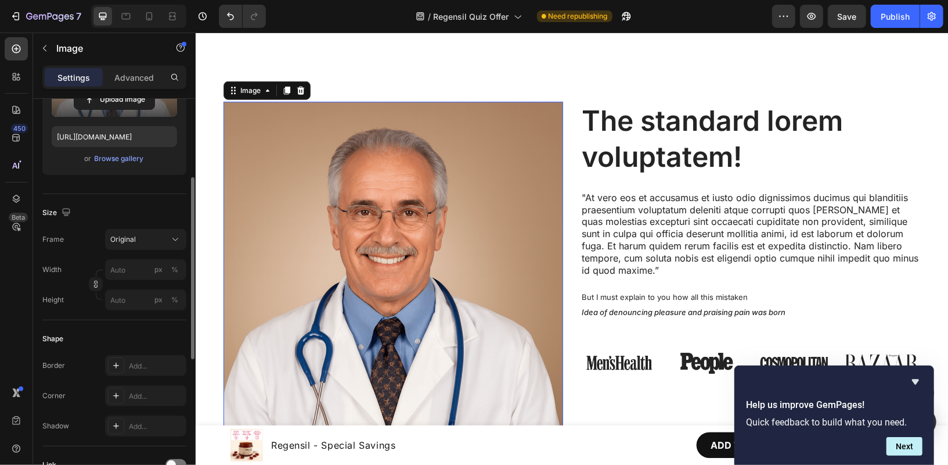
scroll to position [190, 0]
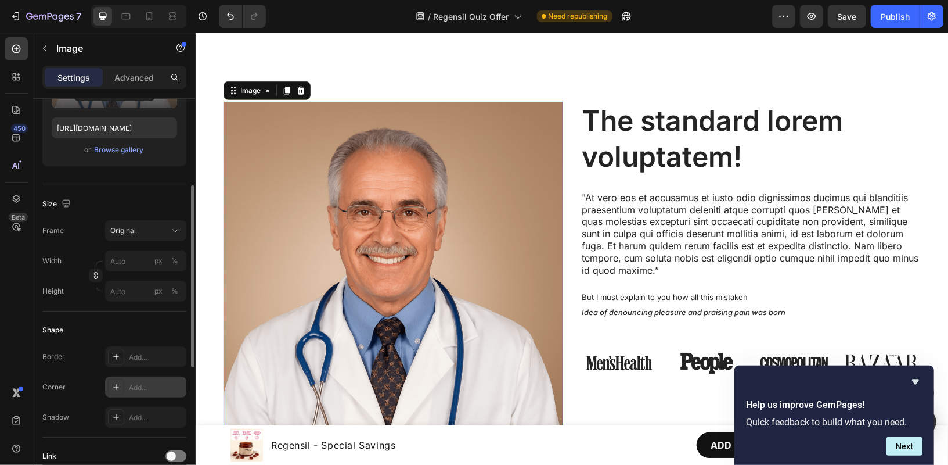
click at [135, 386] on div "Add..." at bounding box center [156, 387] width 55 height 10
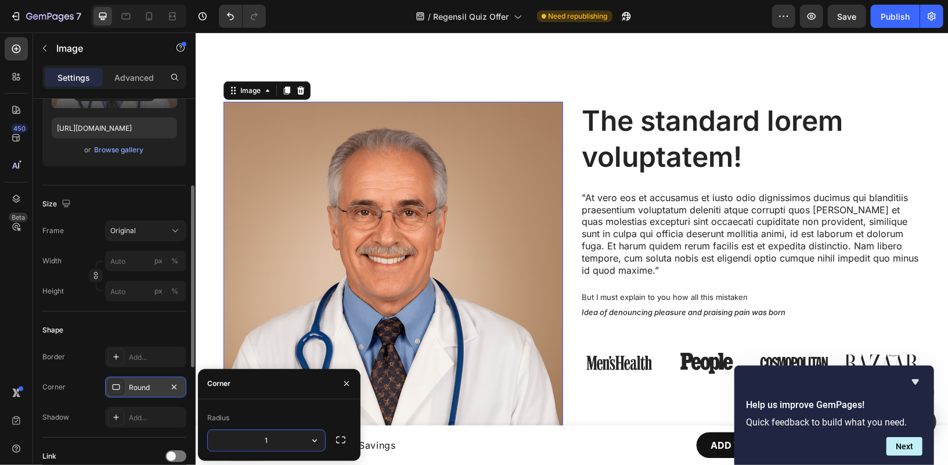
type input "10"
click at [641, 253] on p ""At vero eos et accusamus et iusto odio dignissimos ducimus qui blanditiis prae…" at bounding box center [749, 233] width 337 height 85
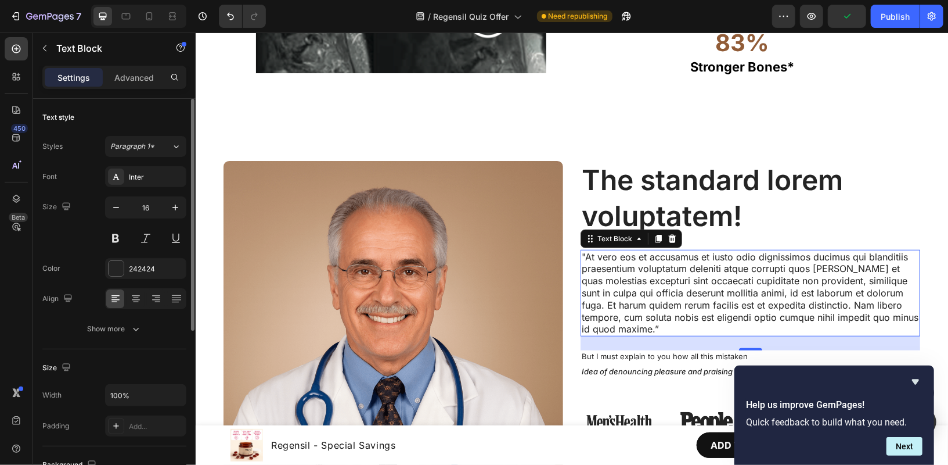
scroll to position [3390, 0]
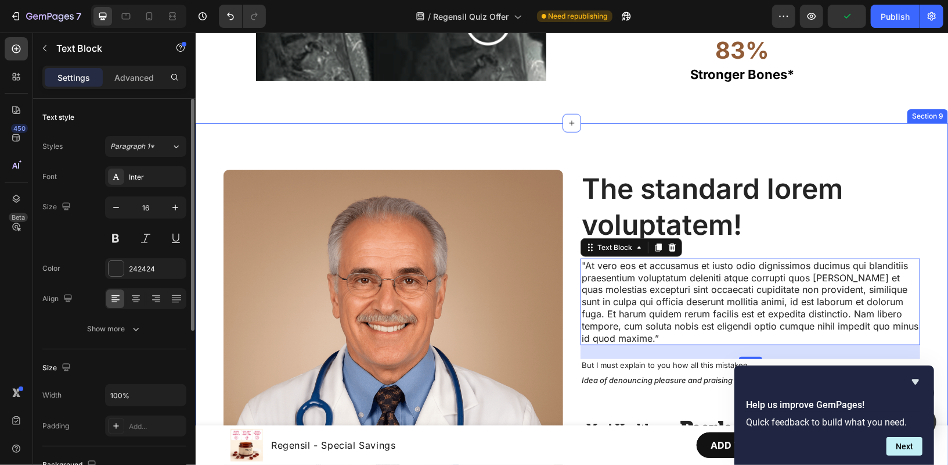
click at [609, 134] on div "The standard lorem voluptatem! Heading "At vero eos et accusamus et iusto odio …" at bounding box center [571, 339] width 753 height 433
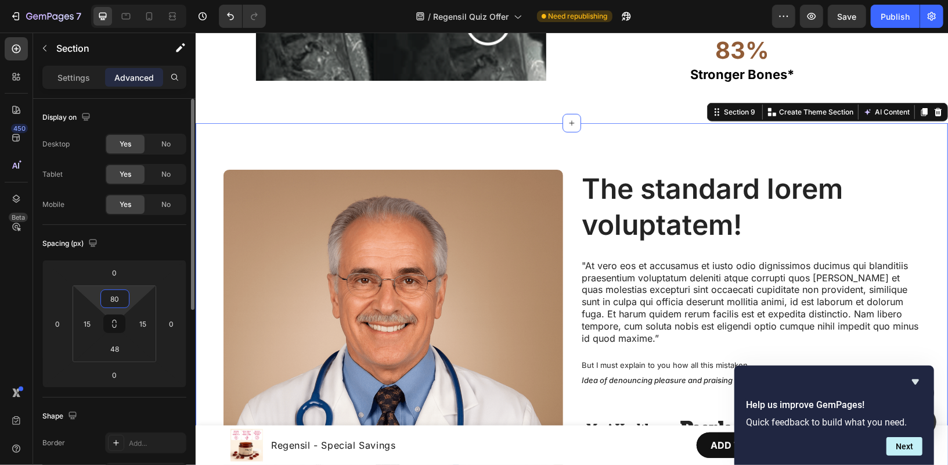
click at [118, 300] on input "80" at bounding box center [114, 298] width 23 height 17
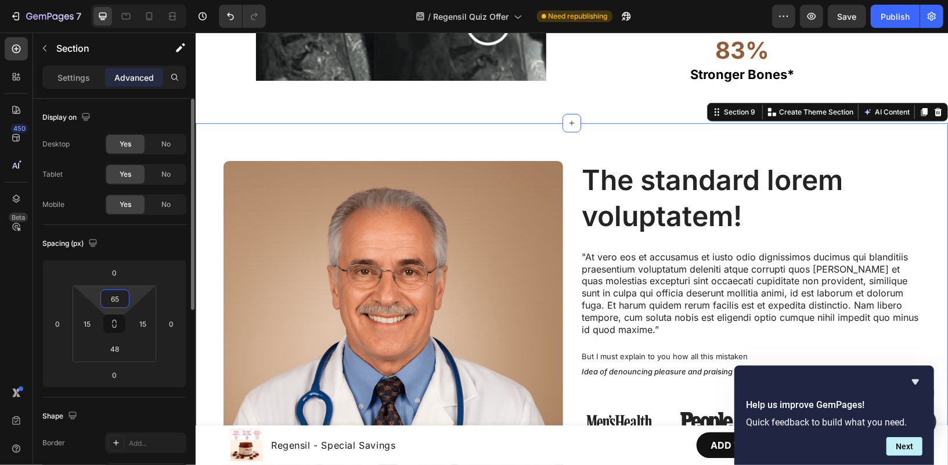
type input "6"
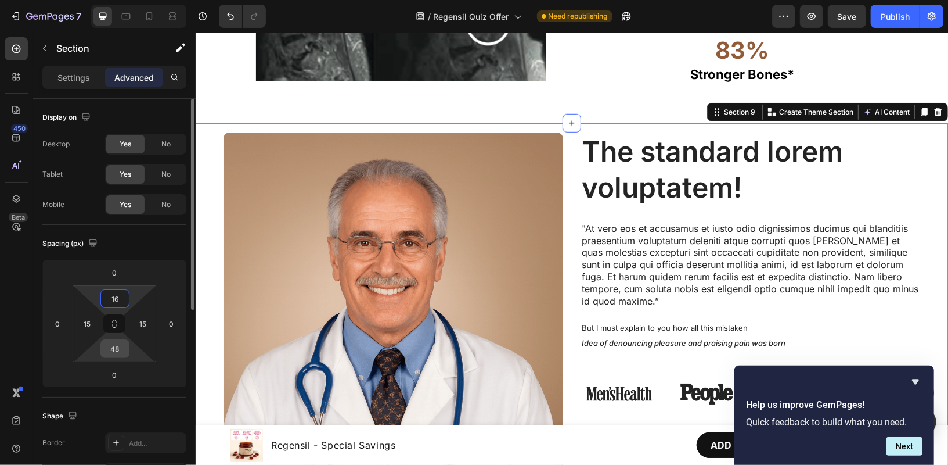
type input "16"
click at [117, 354] on input "48" at bounding box center [114, 348] width 23 height 17
type input "16"
click at [89, 323] on input "15" at bounding box center [86, 323] width 17 height 17
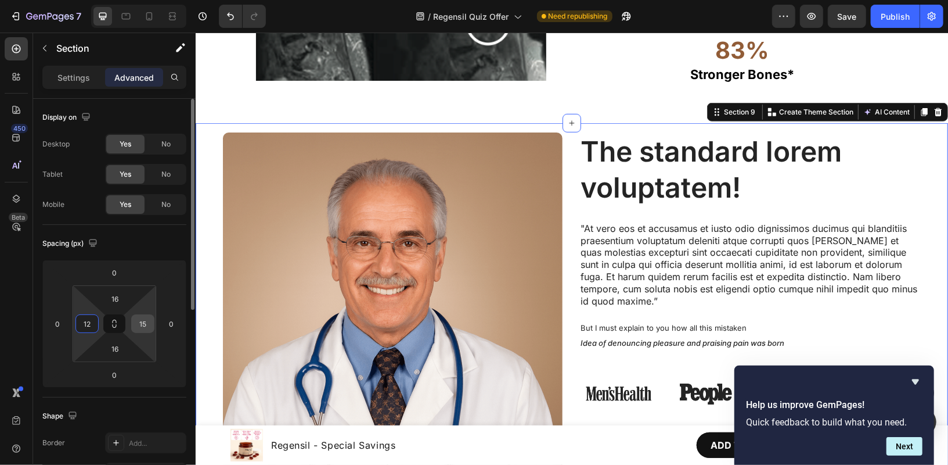
type input "12"
click at [143, 320] on input "15" at bounding box center [142, 323] width 17 height 17
type input "12"
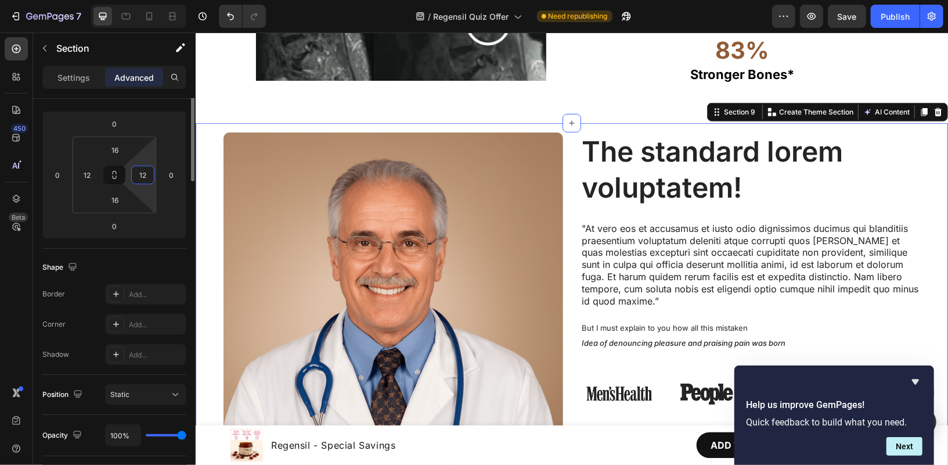
scroll to position [188, 0]
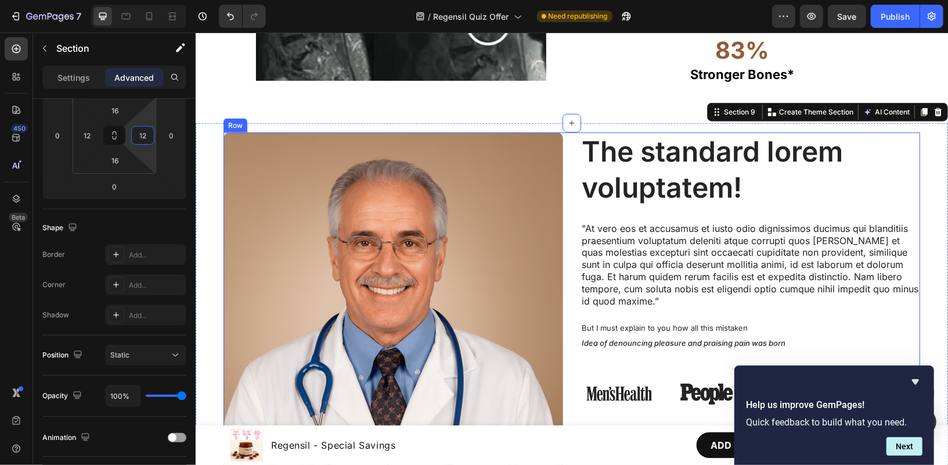
click at [567, 149] on div "The standard lorem voluptatem! Heading "At vero eos et accusamus et iusto odio …" at bounding box center [571, 306] width 697 height 349
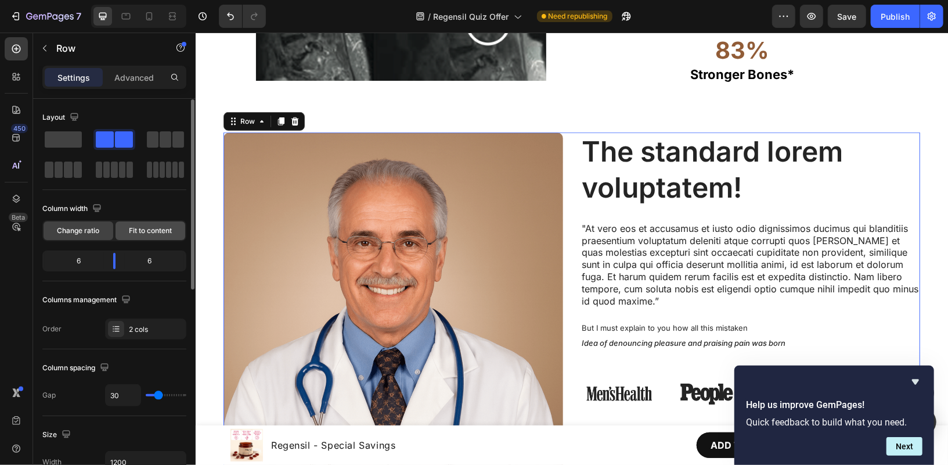
scroll to position [123, 0]
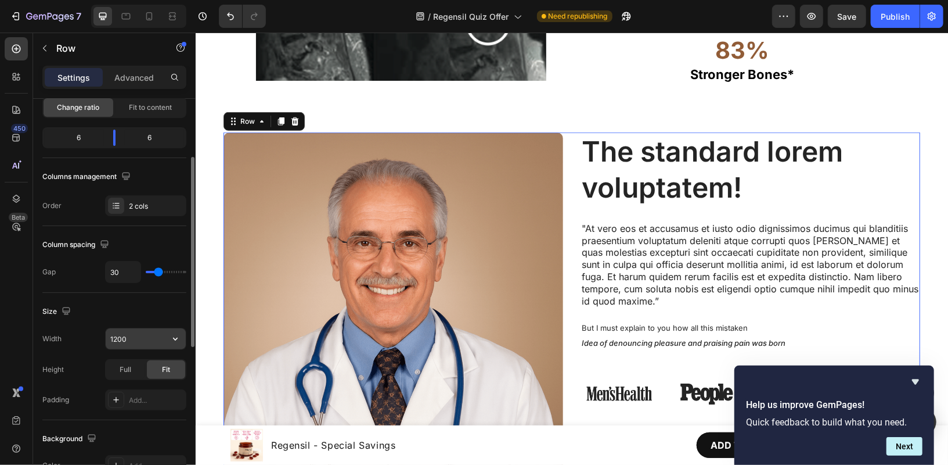
click at [132, 336] on input "1200" at bounding box center [146, 338] width 80 height 21
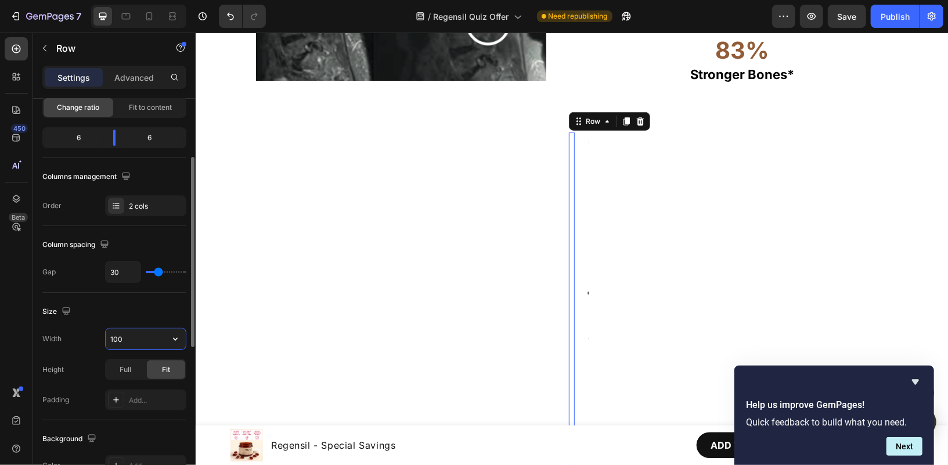
type input "1000"
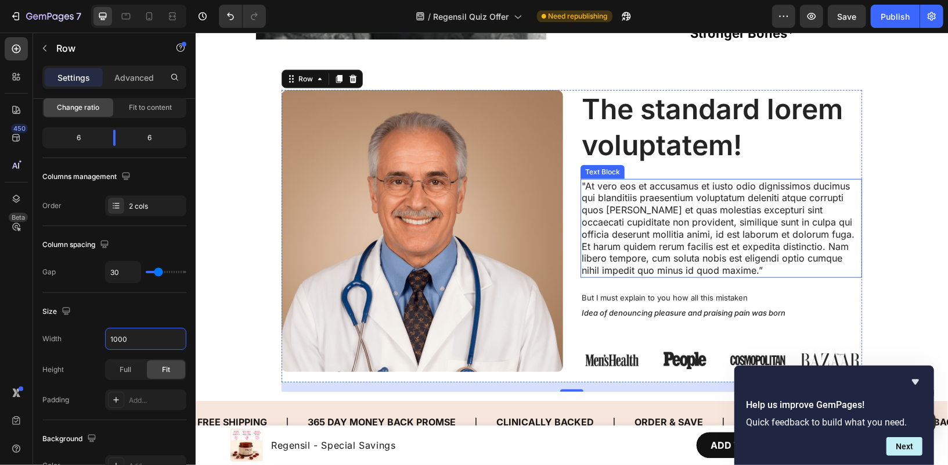
scroll to position [3417, 0]
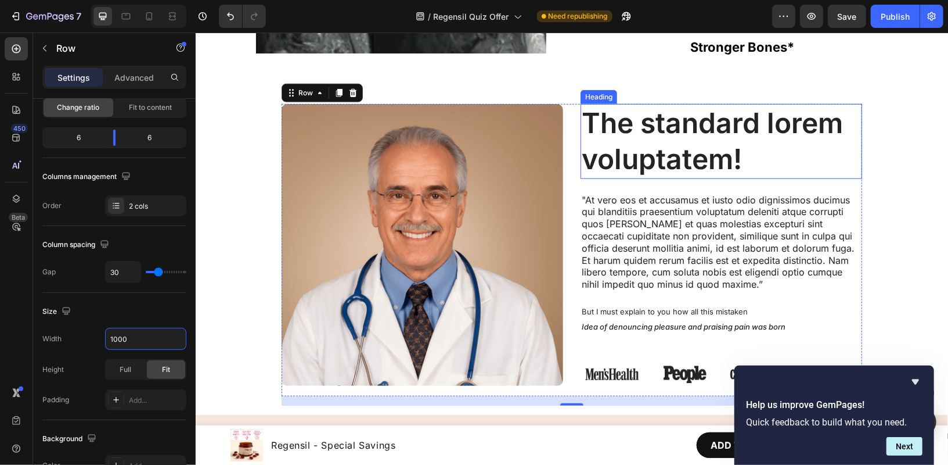
click at [728, 145] on h2 "The standard lorem voluptatem!" at bounding box center [721, 140] width 282 height 75
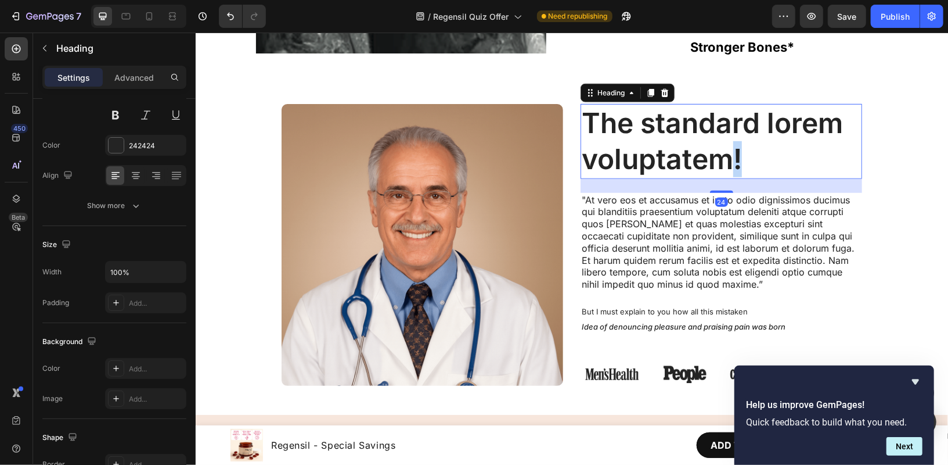
click at [728, 145] on h2 "The standard lorem voluptatem!" at bounding box center [721, 140] width 282 height 75
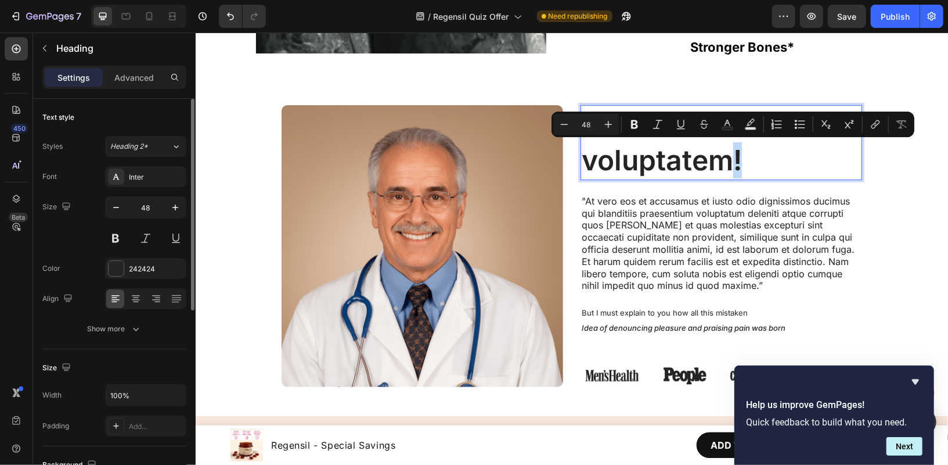
click at [728, 145] on p "The standard lorem voluptatem!" at bounding box center [720, 142] width 279 height 73
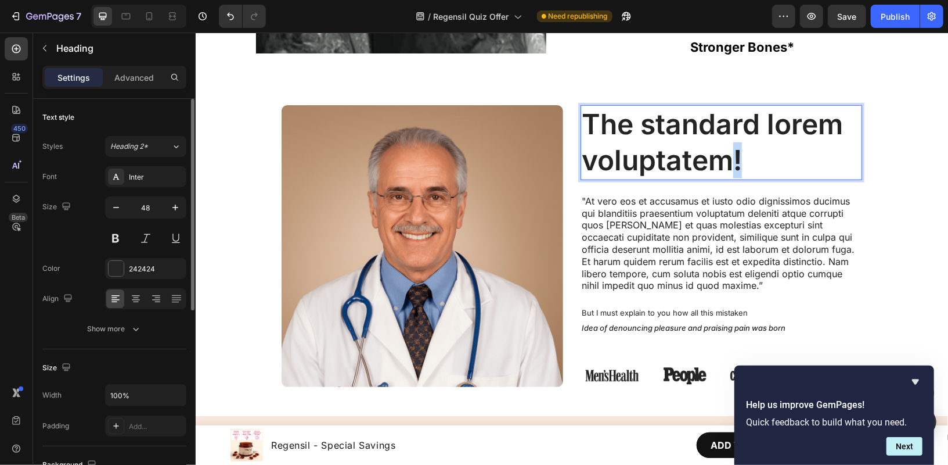
click at [728, 145] on p "The standard lorem voluptatem!" at bounding box center [720, 142] width 279 height 73
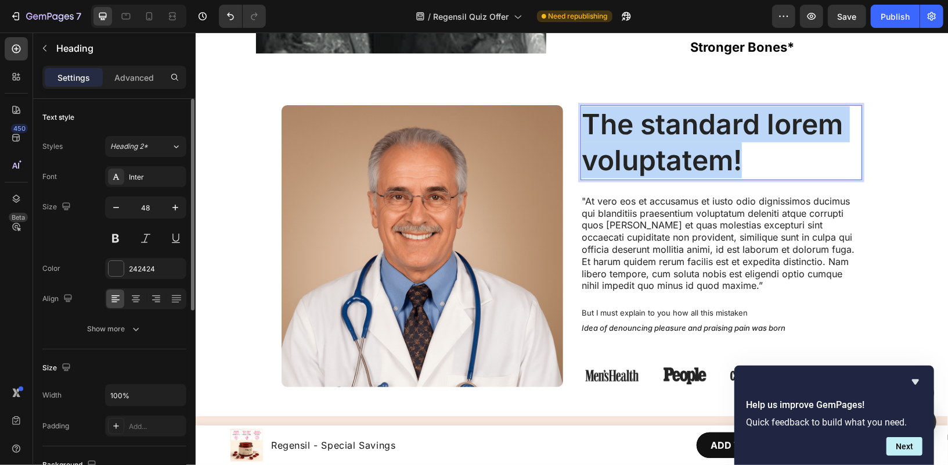
click at [728, 145] on p "The standard lorem voluptatem!" at bounding box center [720, 142] width 279 height 73
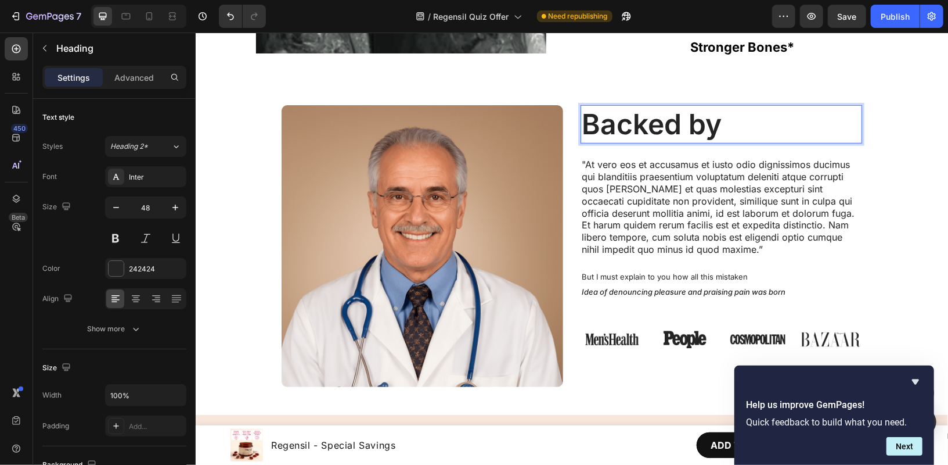
click at [740, 124] on p "Backed by" at bounding box center [720, 124] width 279 height 36
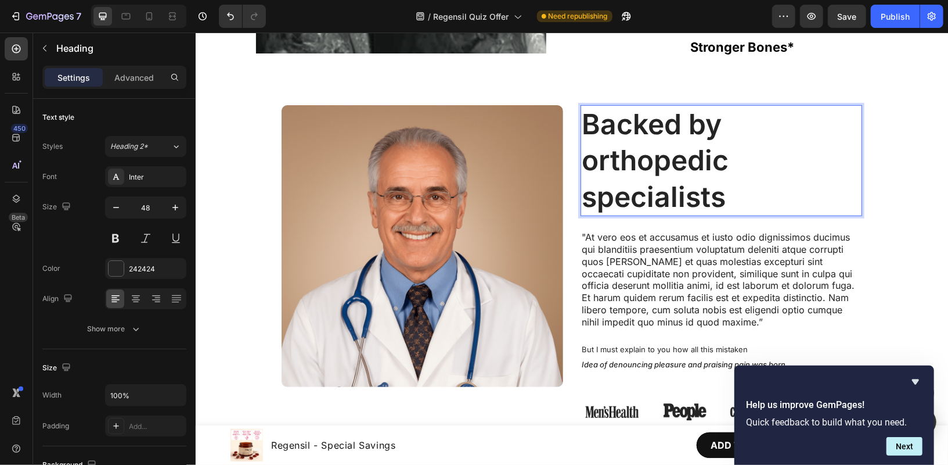
click at [599, 165] on p "Backed by orthopedic specialists" at bounding box center [720, 160] width 279 height 109
click at [581, 200] on p "Backed by Orthopedic specialists" at bounding box center [720, 160] width 279 height 109
click at [592, 200] on p "Backed by Orthopedic specialists" at bounding box center [720, 160] width 279 height 109
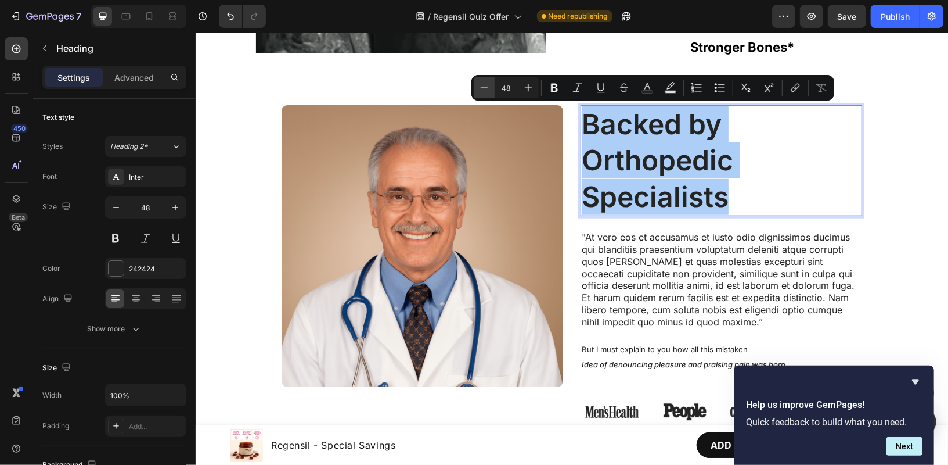
click at [481, 82] on icon "Editor contextual toolbar" at bounding box center [485, 88] width 12 height 12
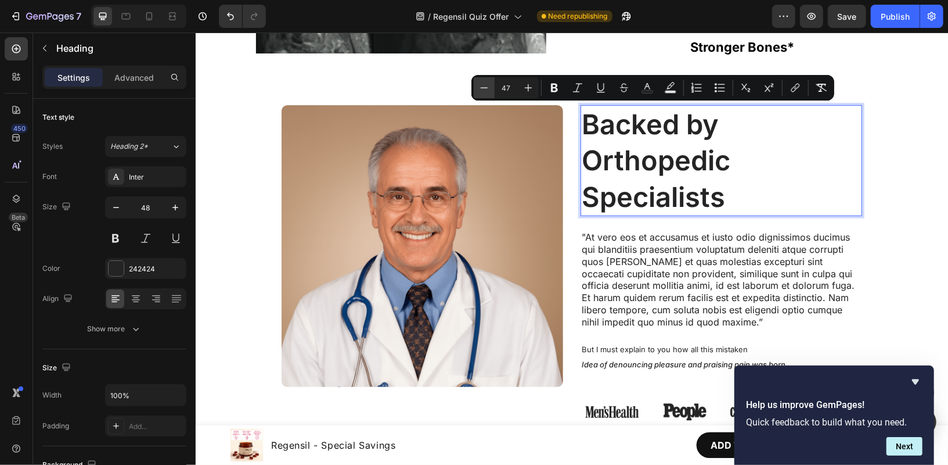
click at [481, 82] on icon "Editor contextual toolbar" at bounding box center [485, 88] width 12 height 12
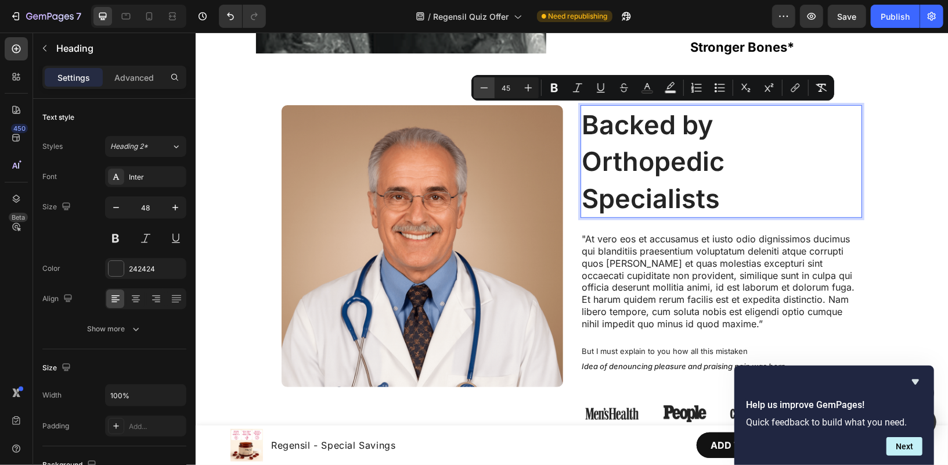
click at [481, 82] on icon "Editor contextual toolbar" at bounding box center [485, 88] width 12 height 12
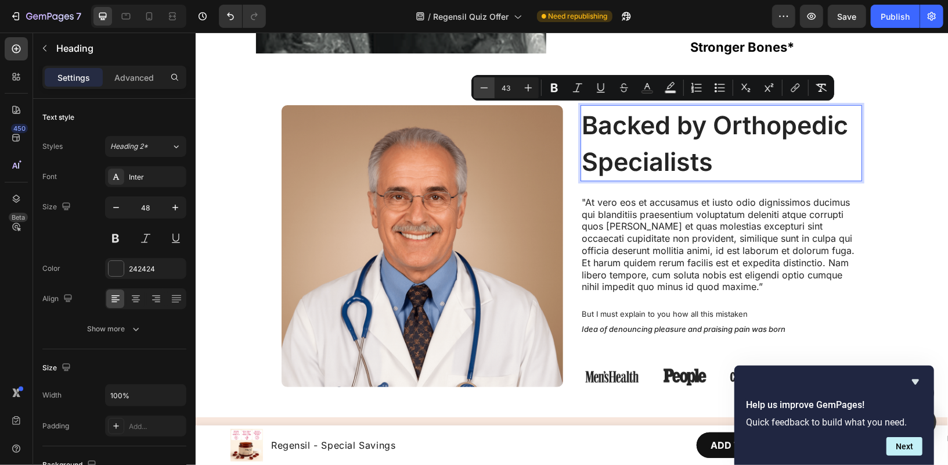
click at [481, 82] on icon "Editor contextual toolbar" at bounding box center [485, 88] width 12 height 12
click at [479, 82] on icon "Editor contextual toolbar" at bounding box center [485, 88] width 12 height 12
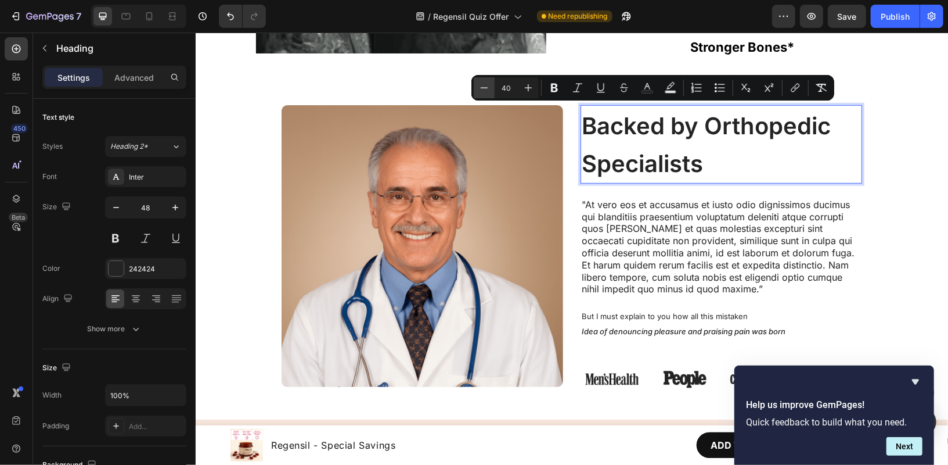
click at [479, 82] on icon "Editor contextual toolbar" at bounding box center [485, 88] width 12 height 12
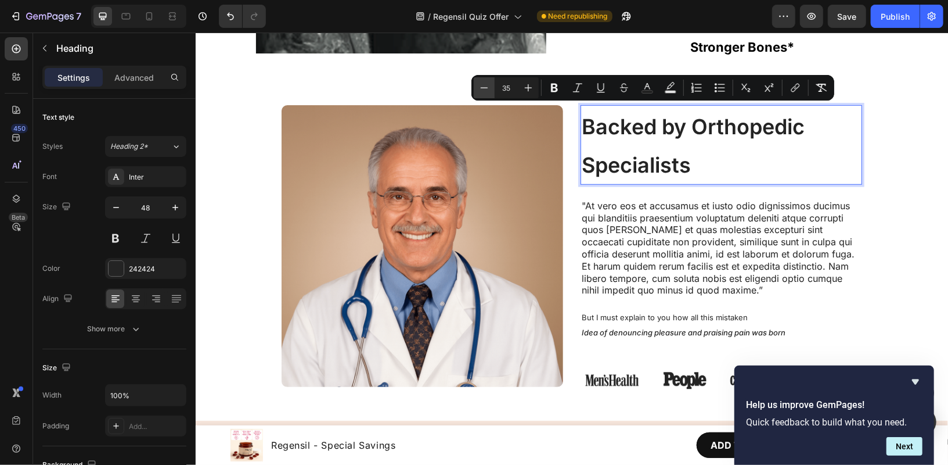
click at [479, 82] on icon "Editor contextual toolbar" at bounding box center [485, 88] width 12 height 12
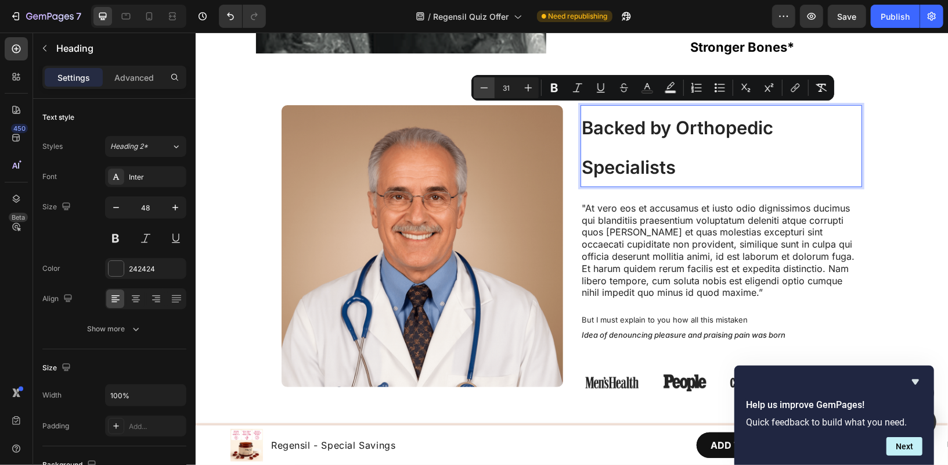
click at [479, 82] on icon "Editor contextual toolbar" at bounding box center [485, 88] width 12 height 12
type input "30"
click at [553, 87] on icon "Editor contextual toolbar" at bounding box center [555, 88] width 12 height 12
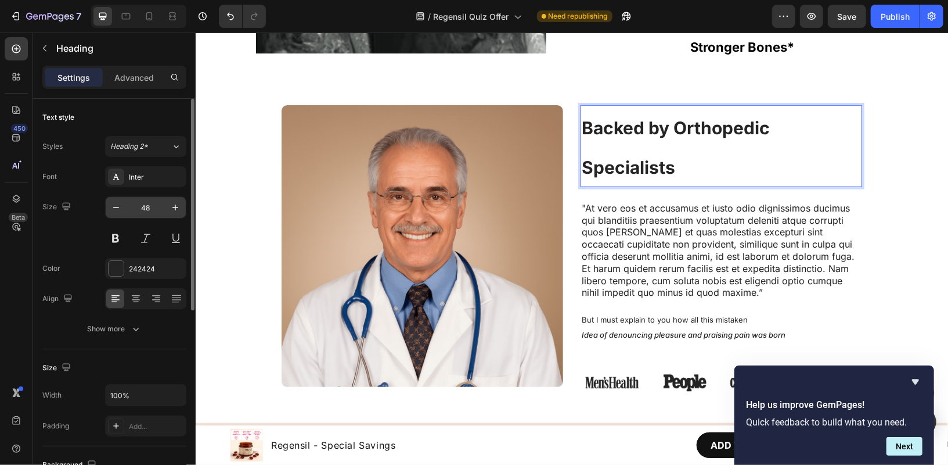
click at [151, 209] on input "48" at bounding box center [146, 207] width 38 height 21
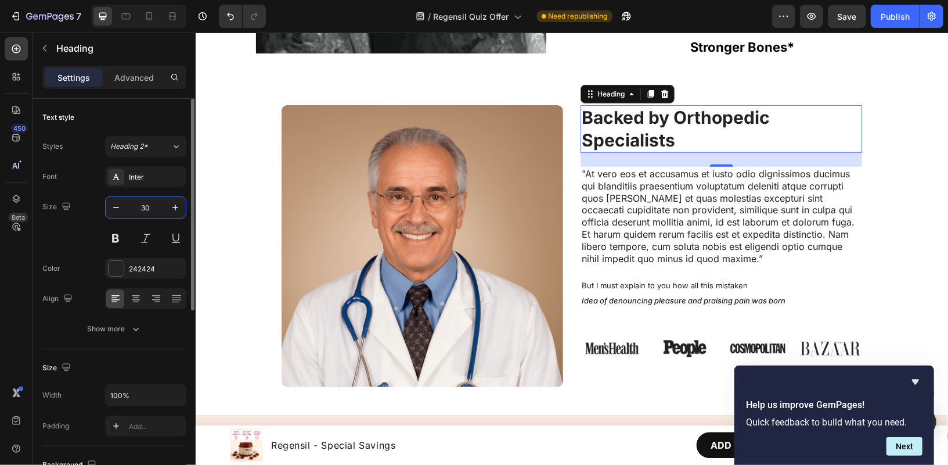
type input "30"
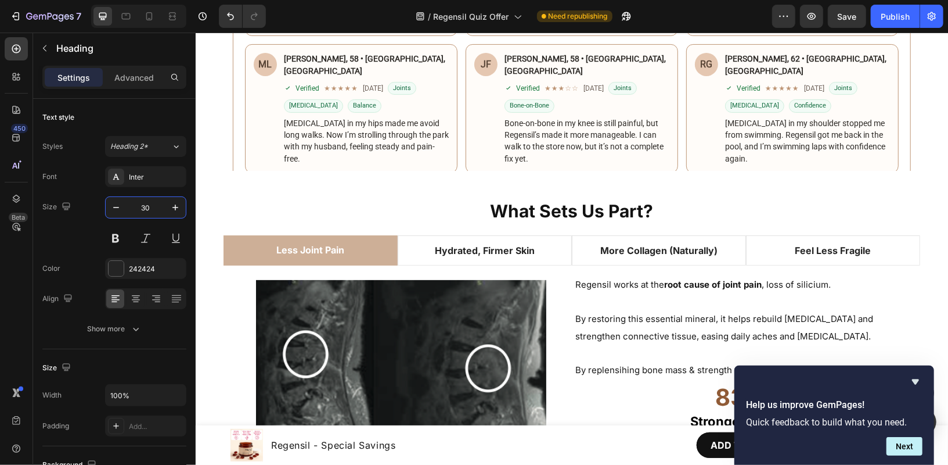
scroll to position [3028, 0]
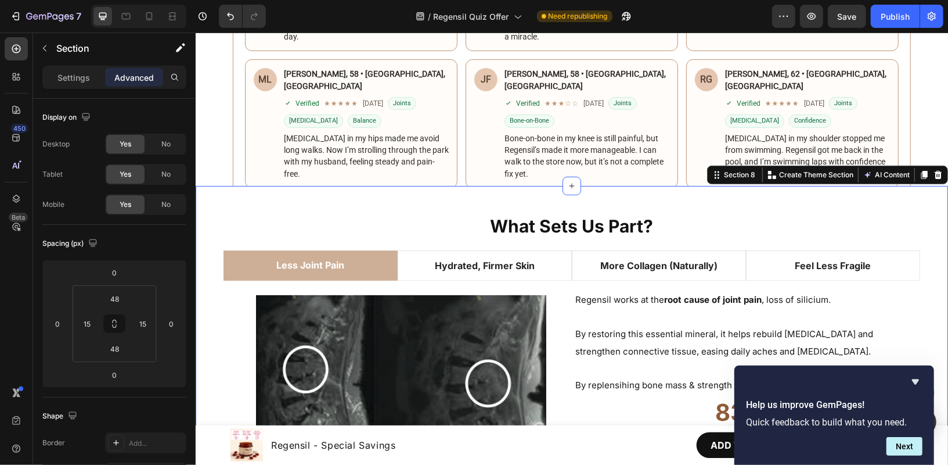
click at [577, 211] on div "What Sets Us Part? Heading Less Joint Pain Hydrated, Firmer Skin More Collagen …" at bounding box center [571, 334] width 753 height 299
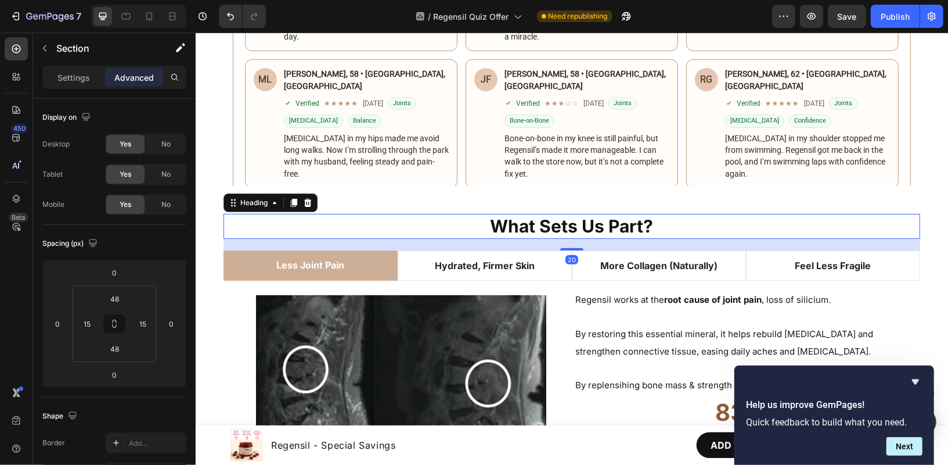
click at [569, 224] on strong "What Sets Us Part?" at bounding box center [571, 225] width 163 height 21
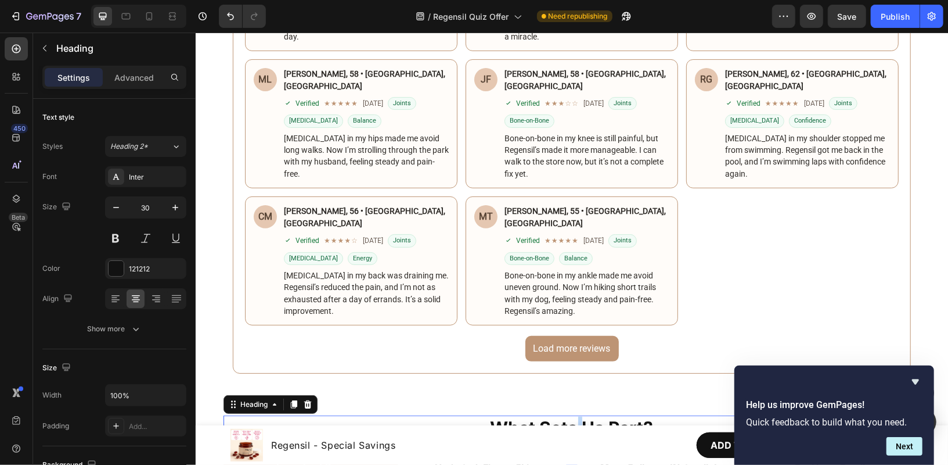
click at [569, 416] on strong "What Sets Us Part?" at bounding box center [571, 426] width 163 height 21
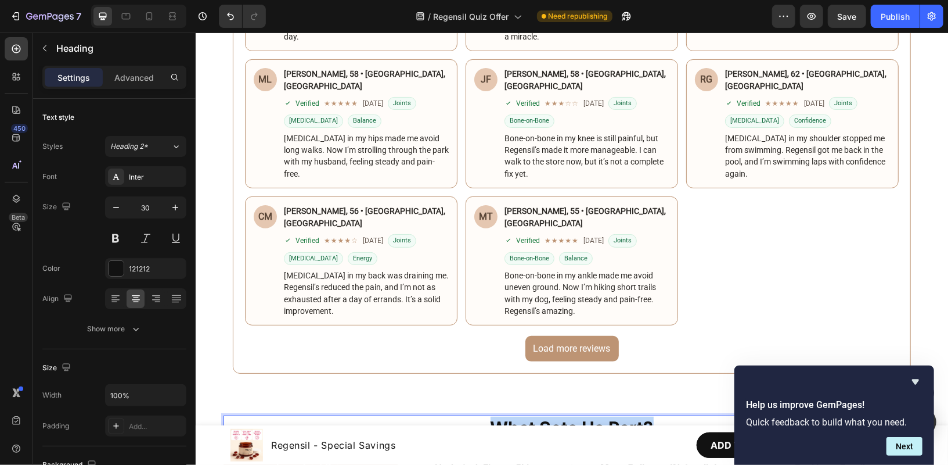
click at [569, 416] on strong "What Sets Us Part?" at bounding box center [571, 426] width 163 height 21
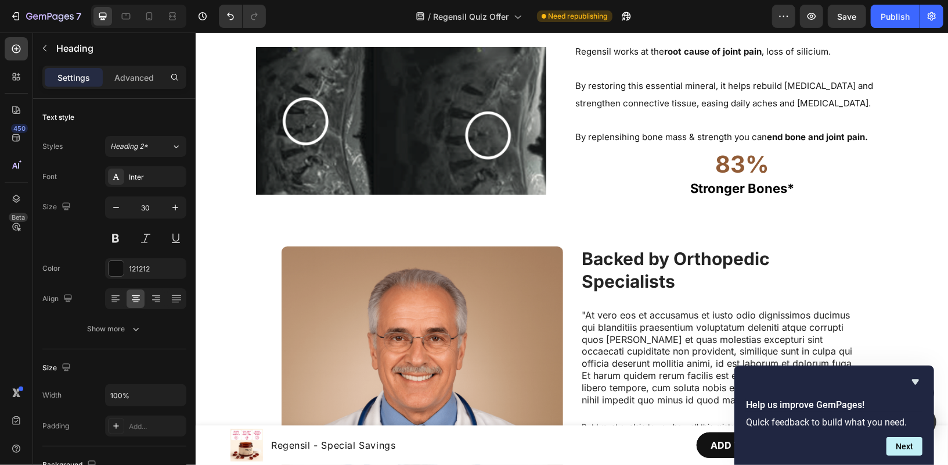
scroll to position [3283, 0]
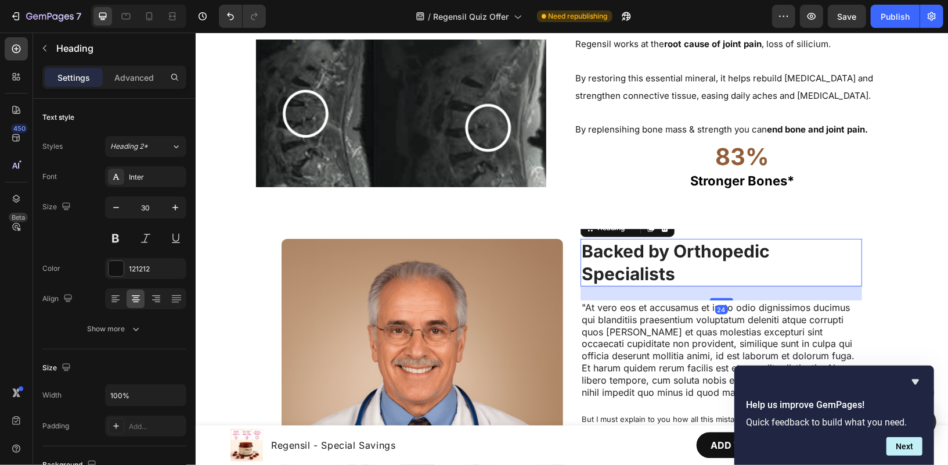
click at [624, 260] on strong "Backed by Orthopedic Specialists" at bounding box center [675, 262] width 188 height 44
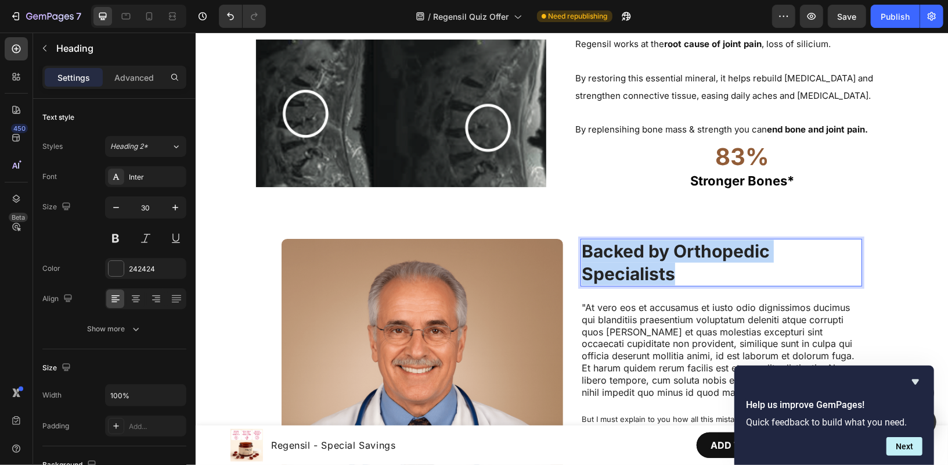
click at [624, 260] on strong "Backed by Orthopedic Specialists" at bounding box center [675, 262] width 188 height 44
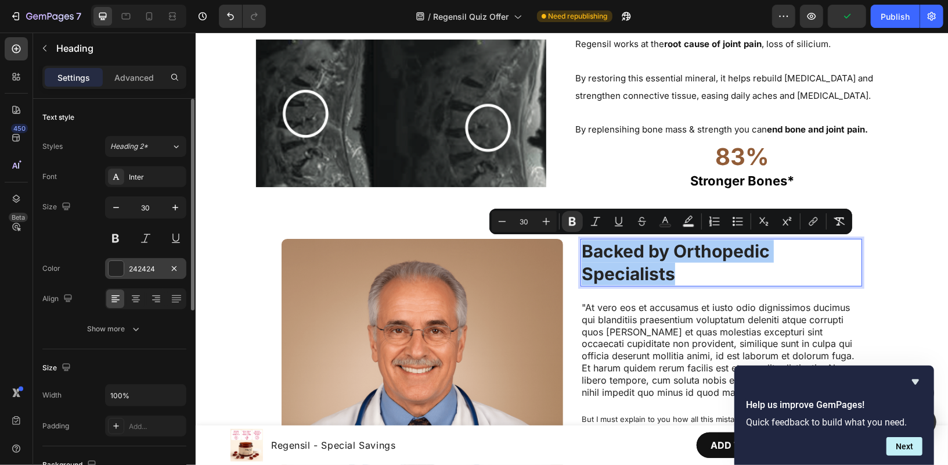
click at [149, 269] on div "242424" at bounding box center [146, 269] width 34 height 10
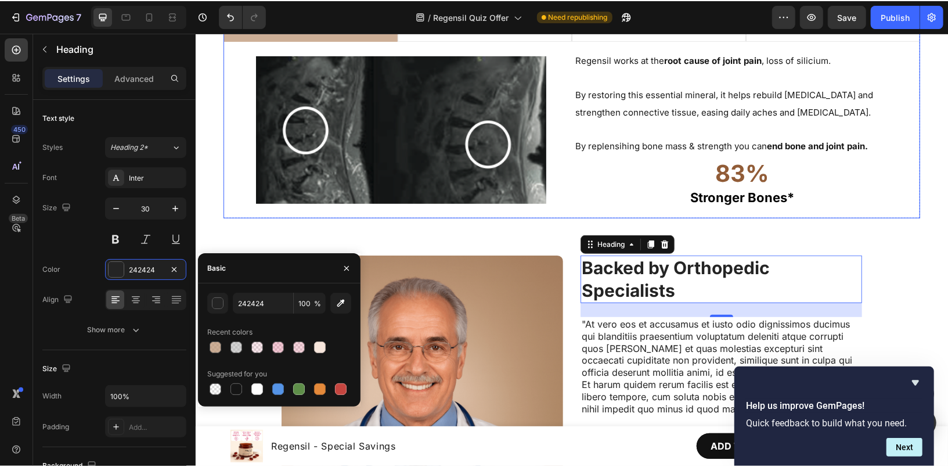
scroll to position [3336, 0]
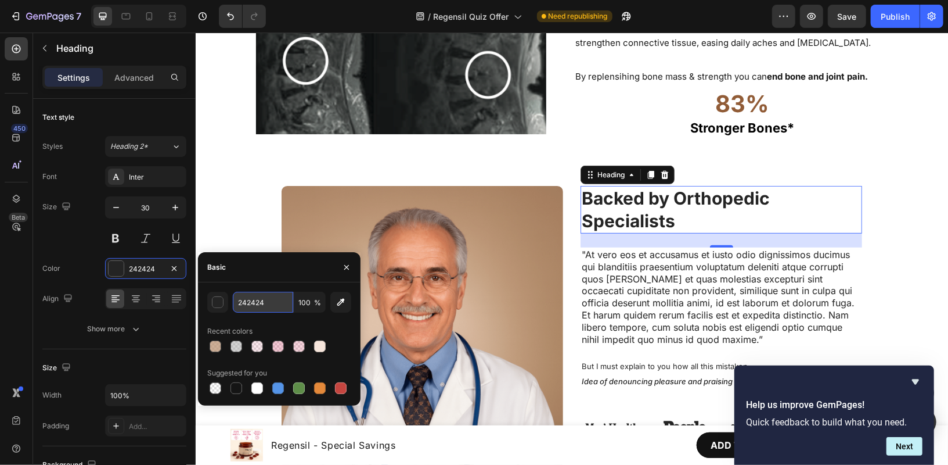
click at [279, 301] on input "242424" at bounding box center [263, 302] width 60 height 21
click at [237, 386] on div at bounding box center [237, 388] width 12 height 12
type input "151515"
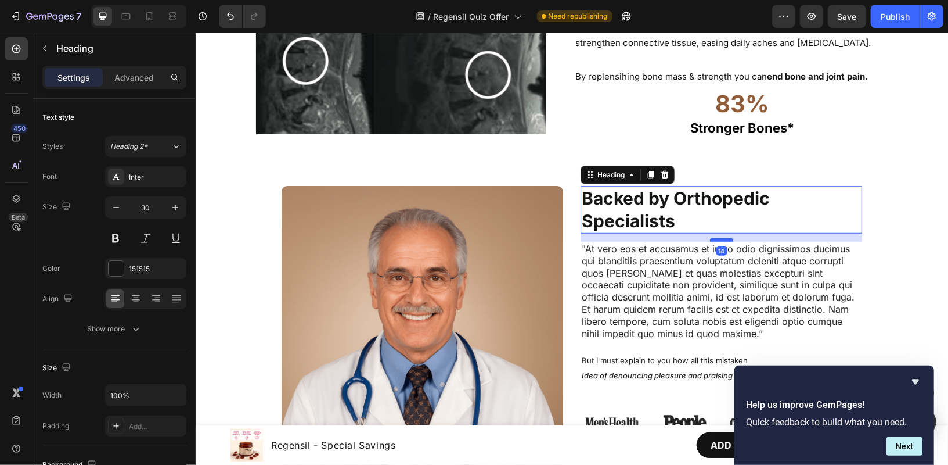
drag, startPoint x: 722, startPoint y: 243, endPoint x: 725, endPoint y: 237, distance: 6.5
click at [725, 238] on div at bounding box center [721, 239] width 23 height 3
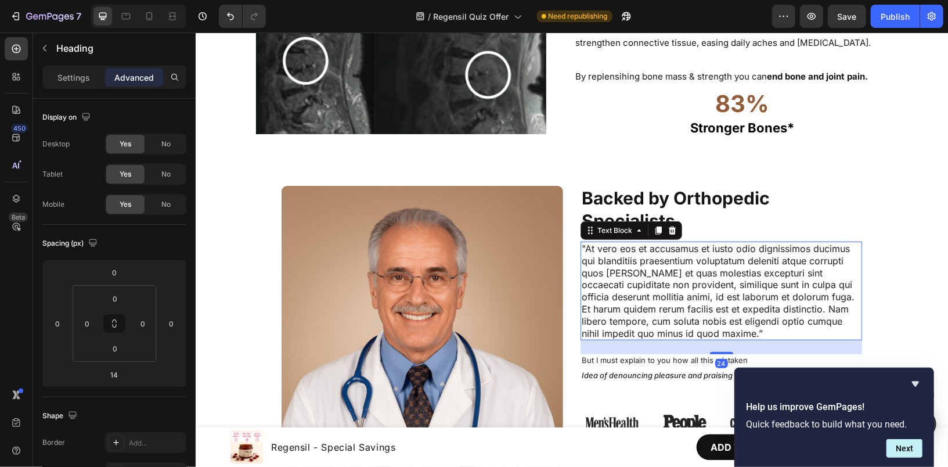
click at [645, 267] on p ""At vero eos et accusamus et iusto odio dignissimos ducimus qui blanditiis prae…" at bounding box center [720, 290] width 279 height 96
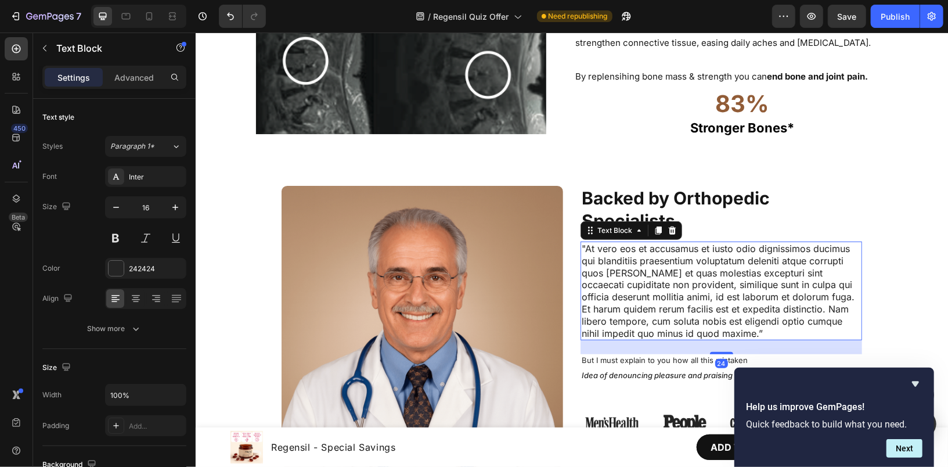
click at [645, 267] on p ""At vero eos et accusamus et iusto odio dignissimos ducimus qui blanditiis prae…" at bounding box center [720, 290] width 279 height 96
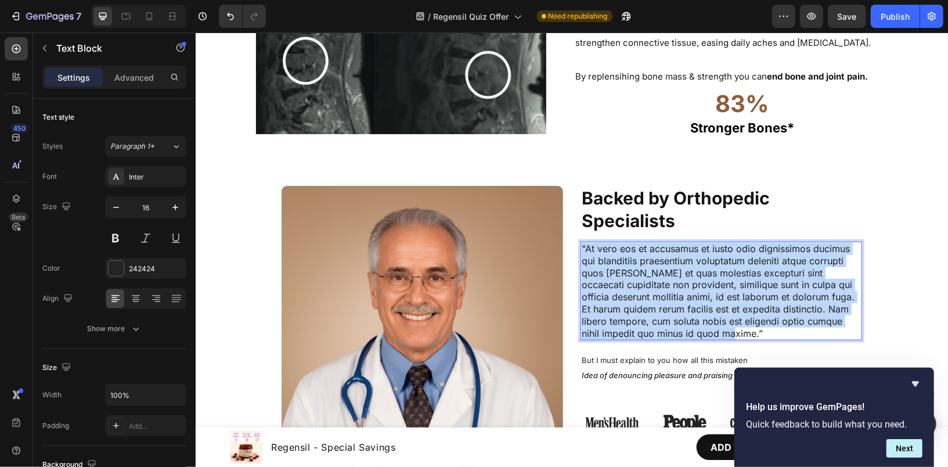
click at [645, 267] on p ""At vero eos et accusamus et iusto odio dignissimos ducimus qui blanditiis prae…" at bounding box center [720, 290] width 279 height 96
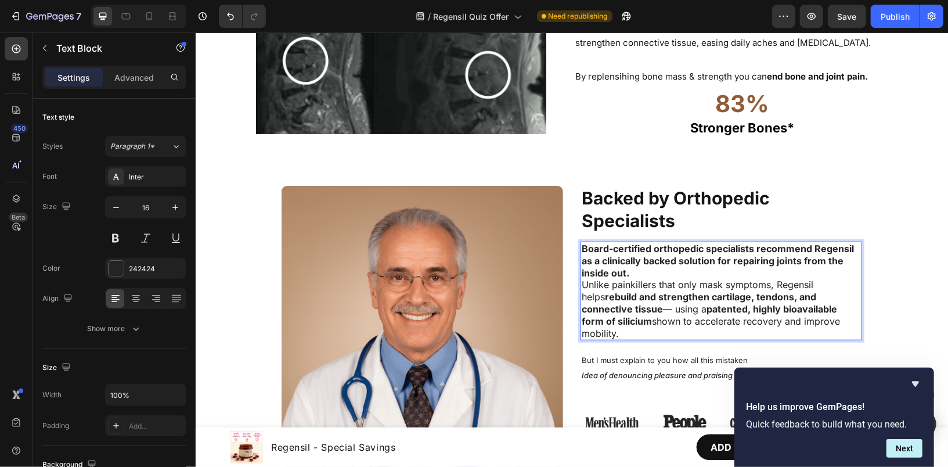
click at [648, 274] on p "Board-certified orthopedic specialists recommend Regensil as a clinically backe…" at bounding box center [720, 260] width 279 height 36
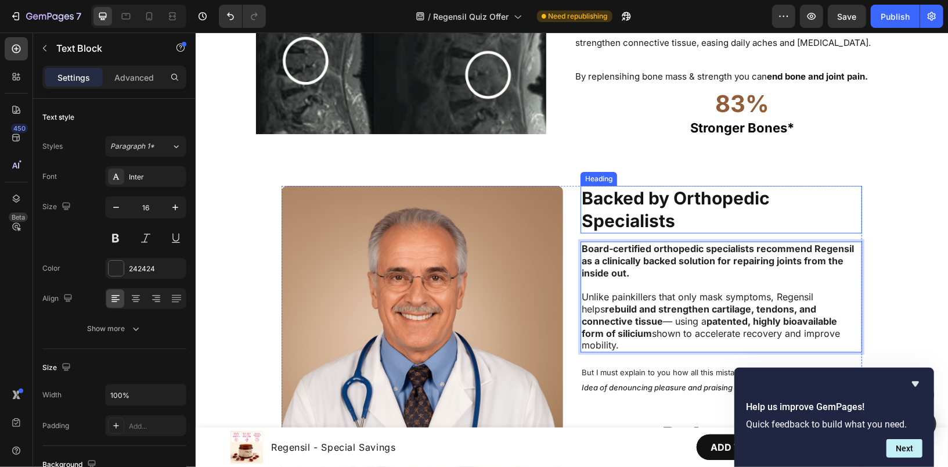
click at [789, 204] on p "⁠⁠⁠⁠⁠⁠⁠ Backed by Orthopedic Specialists" at bounding box center [720, 208] width 279 height 45
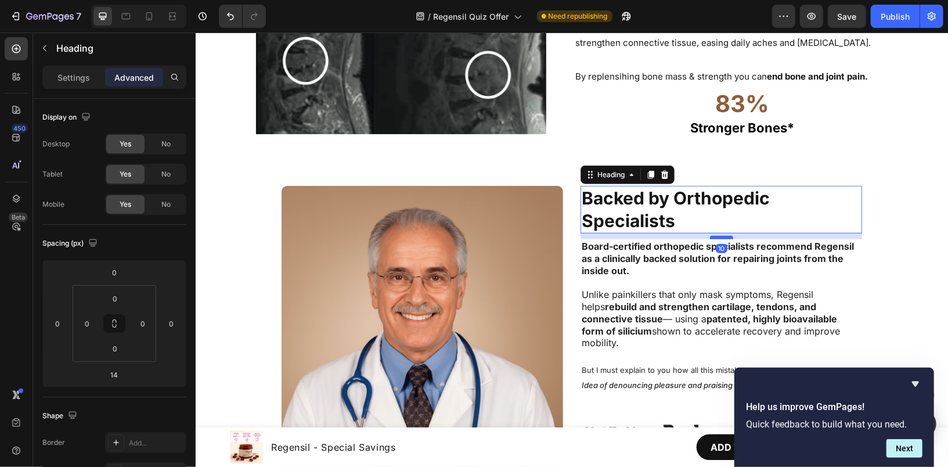
click at [720, 236] on div at bounding box center [721, 236] width 23 height 3
type input "10"
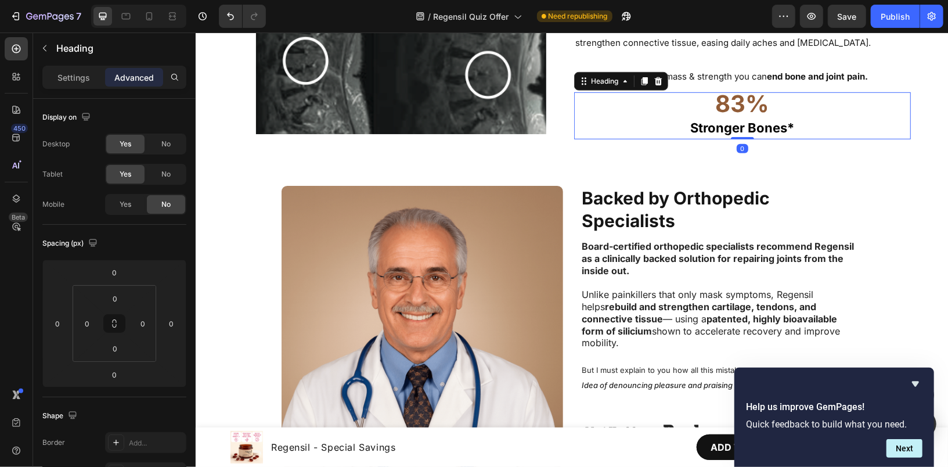
click at [801, 129] on h2 "83% Stronger Bones*" at bounding box center [742, 115] width 337 height 47
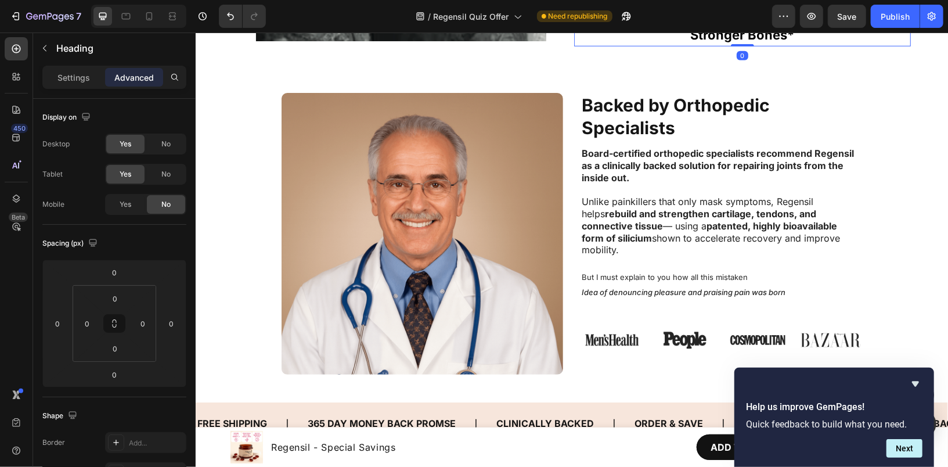
scroll to position [3509, 0]
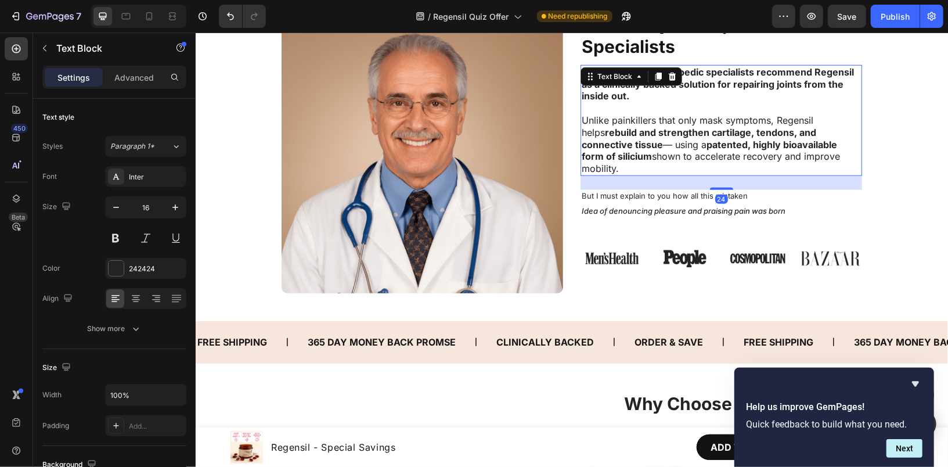
click at [617, 143] on p "Unlike painkillers that only mask symptoms, Regensil helps rebuild and strength…" at bounding box center [720, 144] width 279 height 60
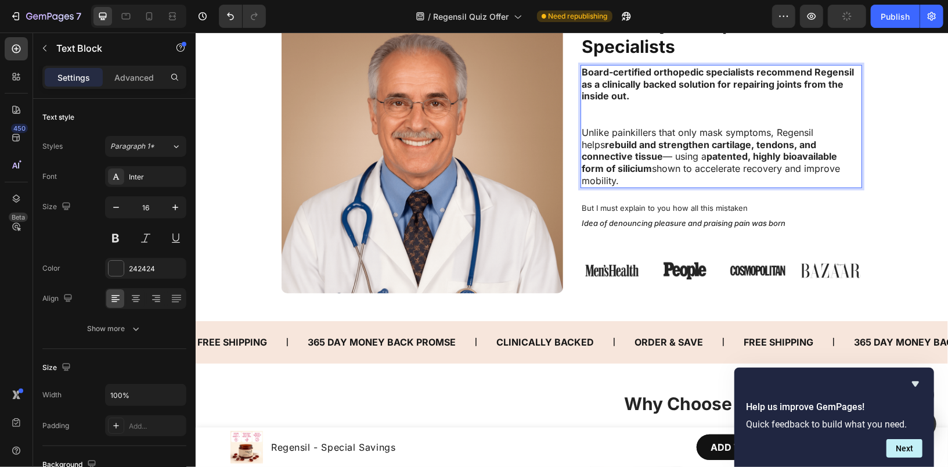
click at [616, 155] on p "Unlike painkillers that only mask symptoms, Regensil helps rebuild and strength…" at bounding box center [720, 156] width 279 height 60
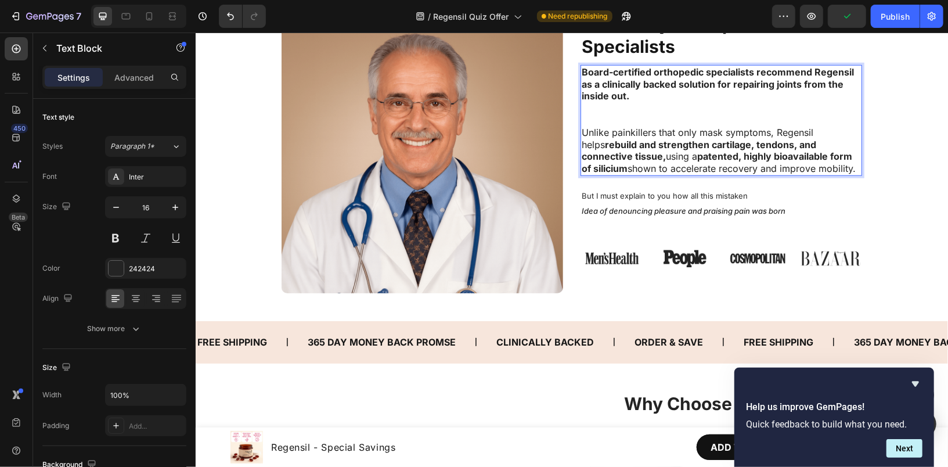
click at [635, 116] on p "Rich Text Editor. Editing area: main" at bounding box center [720, 114] width 279 height 24
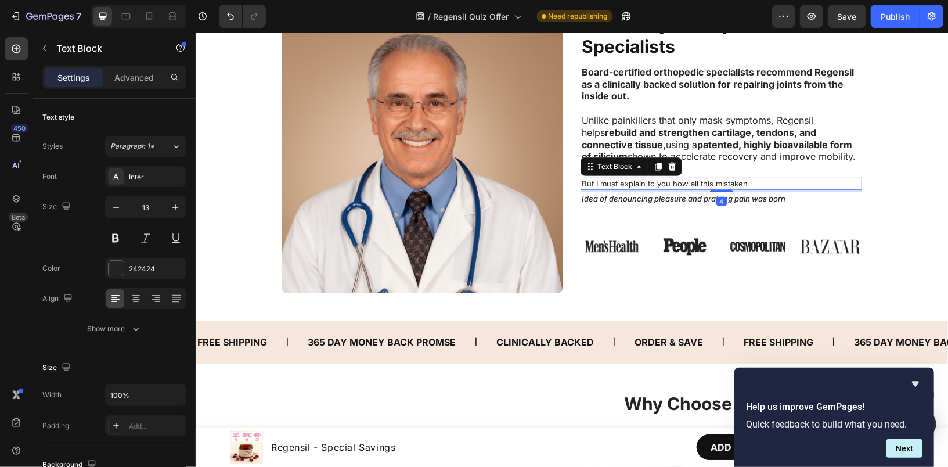
click at [774, 182] on p "But I must explain to you how all this mistaken" at bounding box center [720, 183] width 279 height 10
click at [662, 184] on p "But I must explain to you how all this mistaken" at bounding box center [720, 183] width 279 height 10
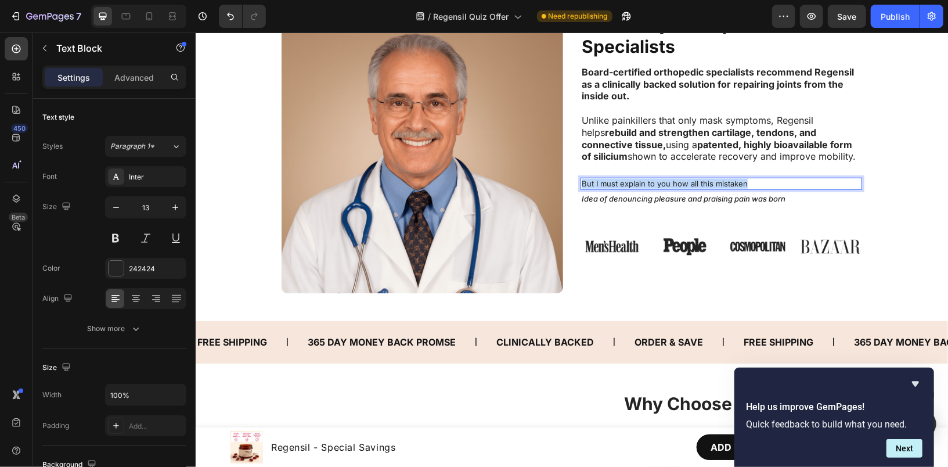
click at [662, 184] on p "But I must explain to you how all this mistaken" at bounding box center [720, 183] width 279 height 10
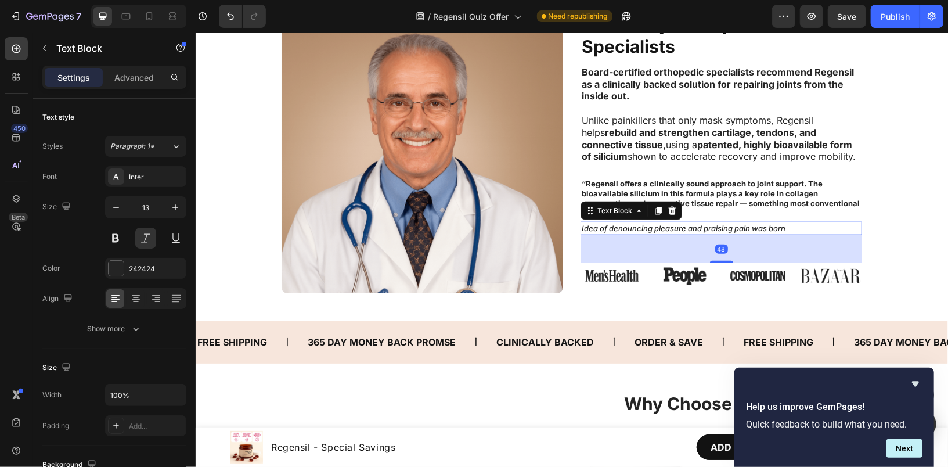
click at [646, 224] on p "Idea of denouncing pleasure and praising pain was born" at bounding box center [720, 228] width 279 height 12
click at [666, 204] on div at bounding box center [672, 210] width 14 height 14
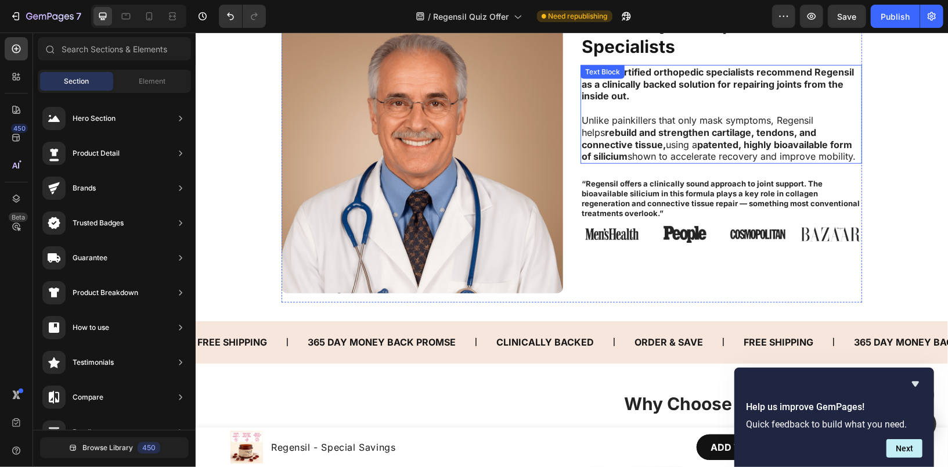
click at [706, 142] on strong "patented, highly bioavailable form of silicium" at bounding box center [716, 150] width 271 height 24
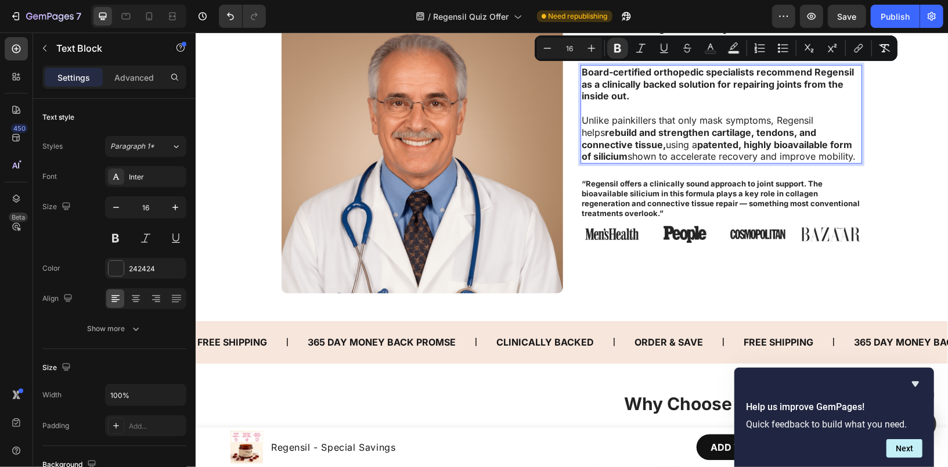
click at [657, 139] on strong "patented, highly bioavailable form of silicium" at bounding box center [716, 150] width 271 height 24
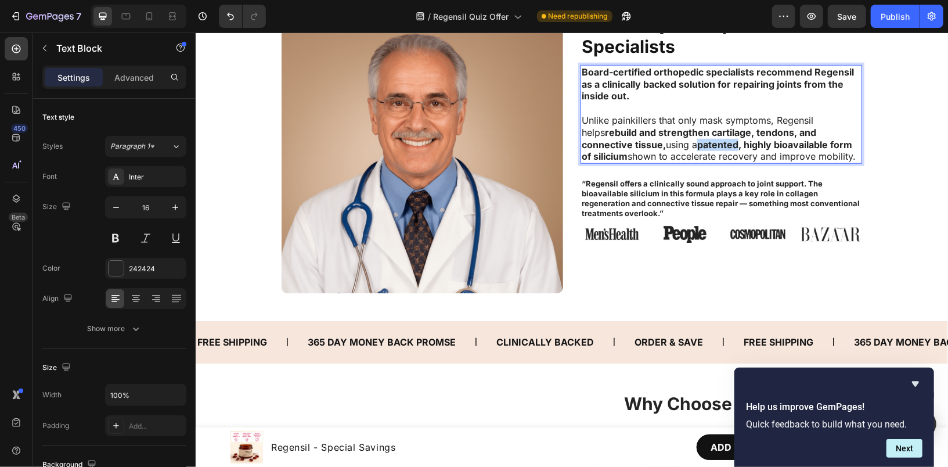
click at [657, 139] on strong "patented, highly bioavailable form of silicium" at bounding box center [716, 150] width 271 height 24
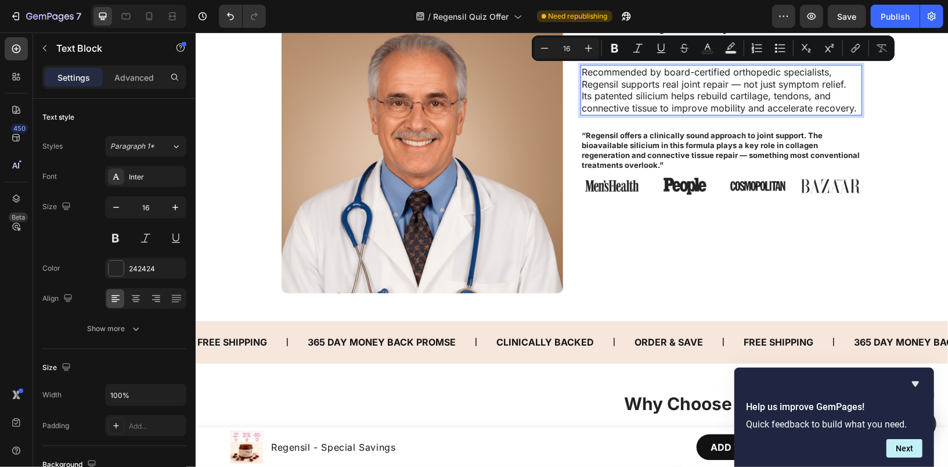
click at [736, 87] on p "Recommended by board-certified orthopedic specialists, Regensil supports real j…" at bounding box center [720, 90] width 279 height 48
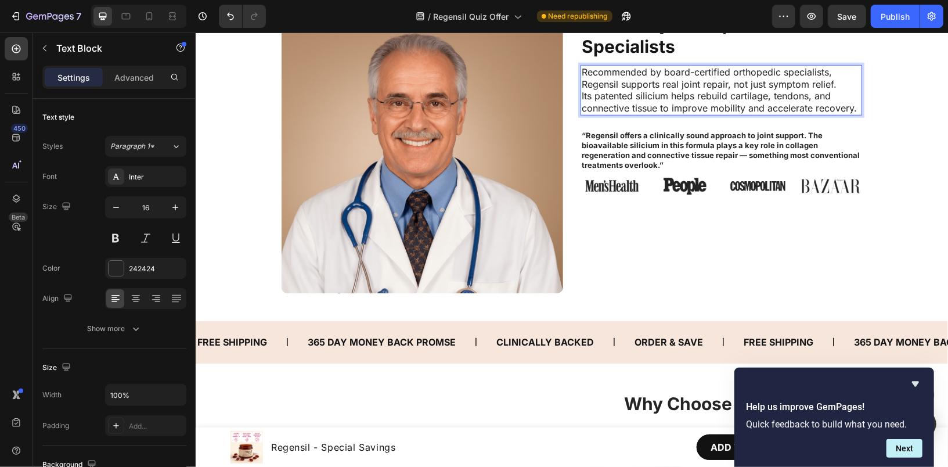
click at [838, 80] on p "Recommended by board-certified orthopedic specialists, Regensil supports real j…" at bounding box center [720, 90] width 279 height 48
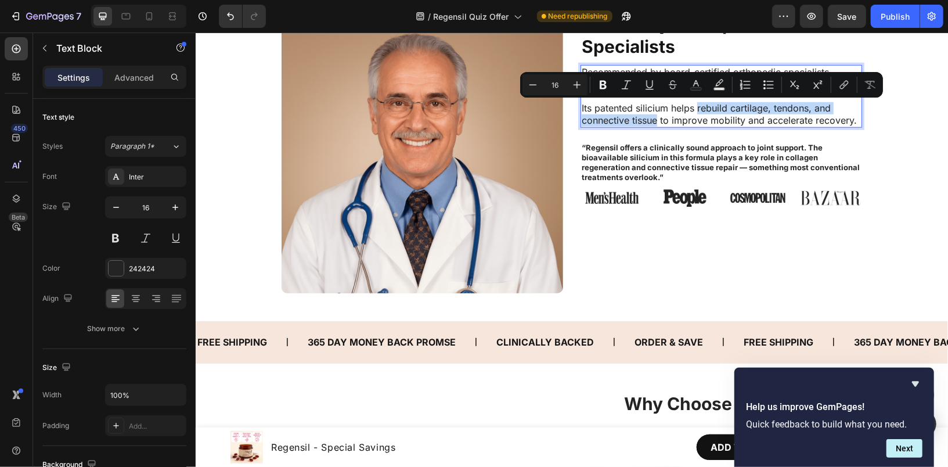
drag, startPoint x: 694, startPoint y: 107, endPoint x: 654, endPoint y: 122, distance: 42.3
click at [654, 122] on p "⁠⁠⁠⁠⁠⁠⁠ Its patented silicium helps rebuild cartilage, tendons, and connective …" at bounding box center [720, 107] width 279 height 36
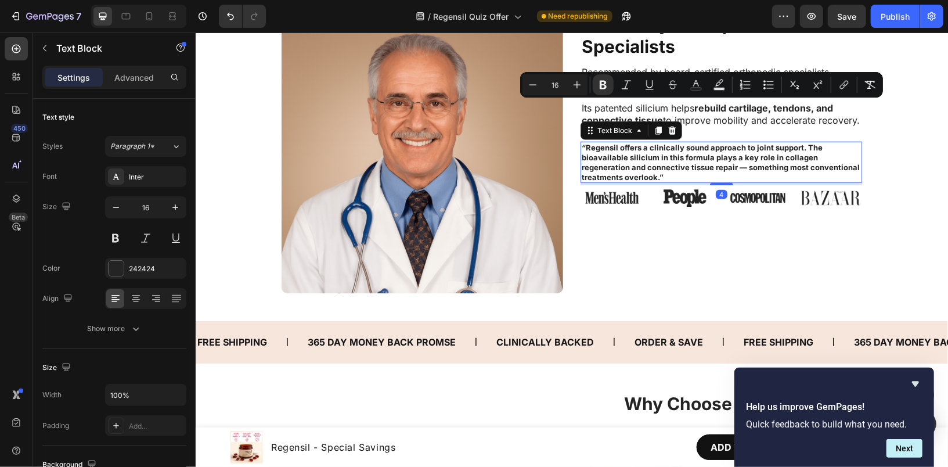
click at [654, 152] on strong "“Regensil offers a clinically sound approach to joint support. The bioavailable…" at bounding box center [720, 161] width 278 height 39
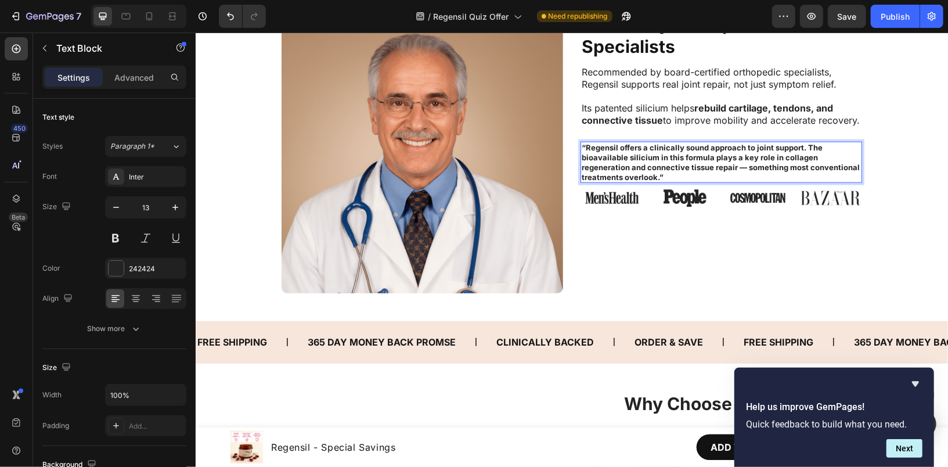
click at [634, 170] on strong "“Regensil offers a clinically sound approach to joint support. The bioavailable…" at bounding box center [720, 161] width 278 height 39
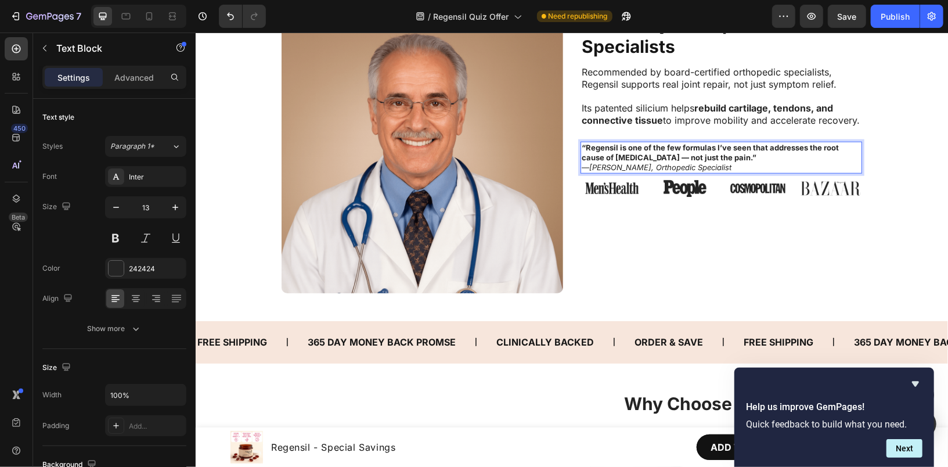
click at [740, 157] on p "“Regensil is one of the few formulas I’ve seen that addresses the root cause of…" at bounding box center [720, 152] width 279 height 20
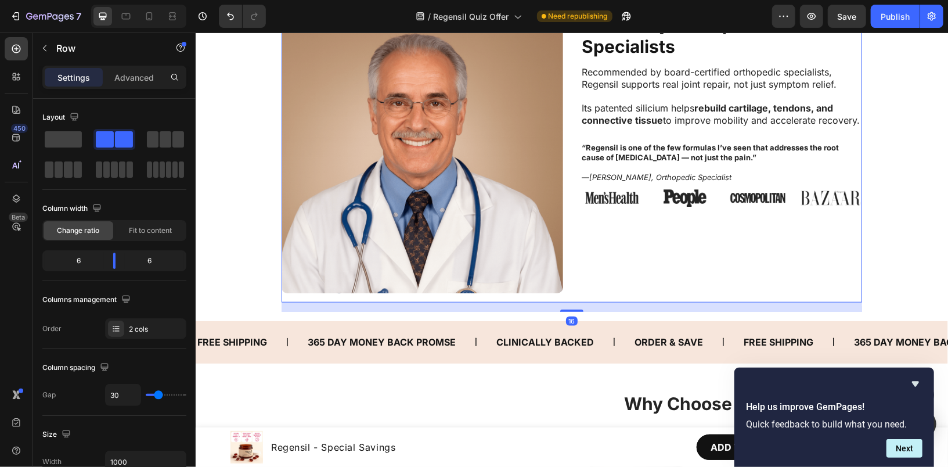
click at [719, 216] on div "⁠⁠⁠⁠⁠⁠⁠ Backed by Orthopedic Specialists Heading Recommended by board-certified…" at bounding box center [721, 156] width 282 height 291
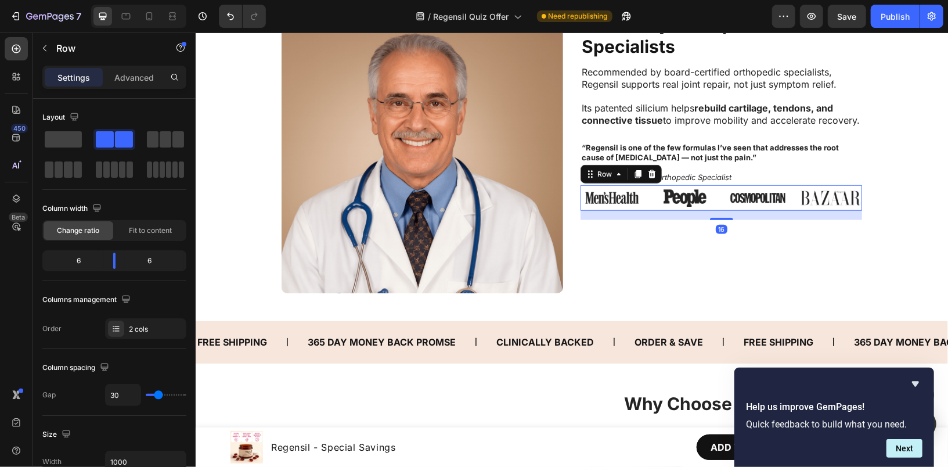
click at [642, 204] on div "Image Image Image Image Row 16" at bounding box center [721, 198] width 282 height 26
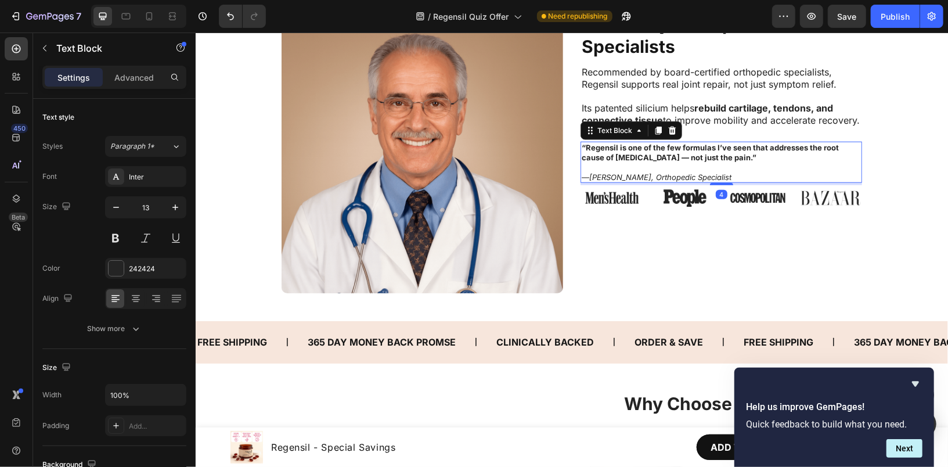
click at [753, 169] on p "Rich Text Editor. Editing area: main" at bounding box center [720, 167] width 279 height 10
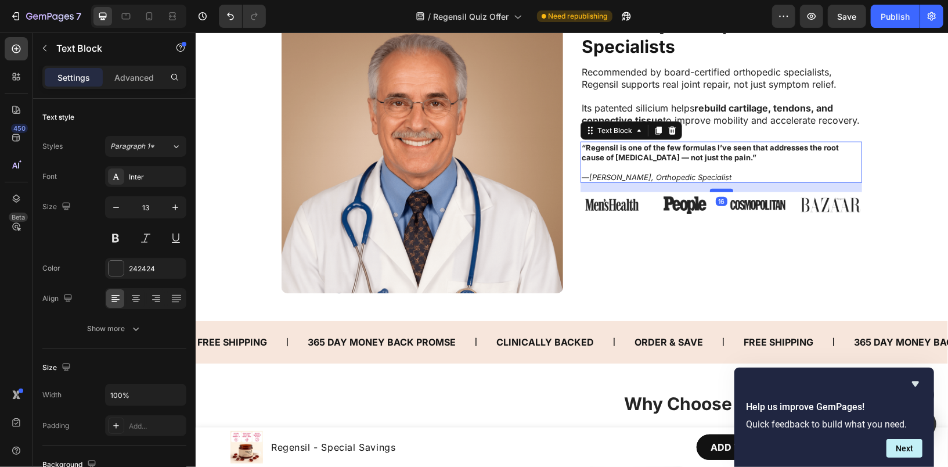
drag, startPoint x: 716, startPoint y: 184, endPoint x: 718, endPoint y: 190, distance: 7.3
click at [718, 190] on div at bounding box center [721, 189] width 23 height 3
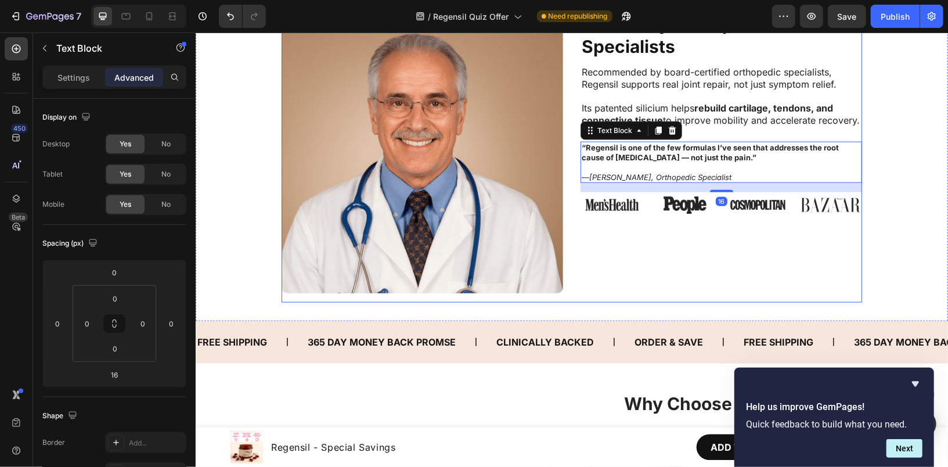
click at [689, 263] on div "⁠⁠⁠⁠⁠⁠⁠ Backed by Orthopedic Specialists Heading Recommended by board-certified…" at bounding box center [721, 156] width 282 height 291
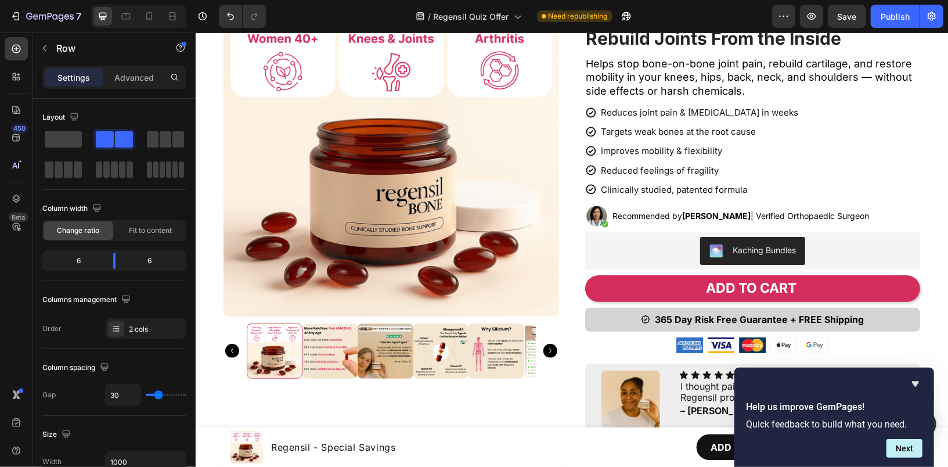
scroll to position [0, 0]
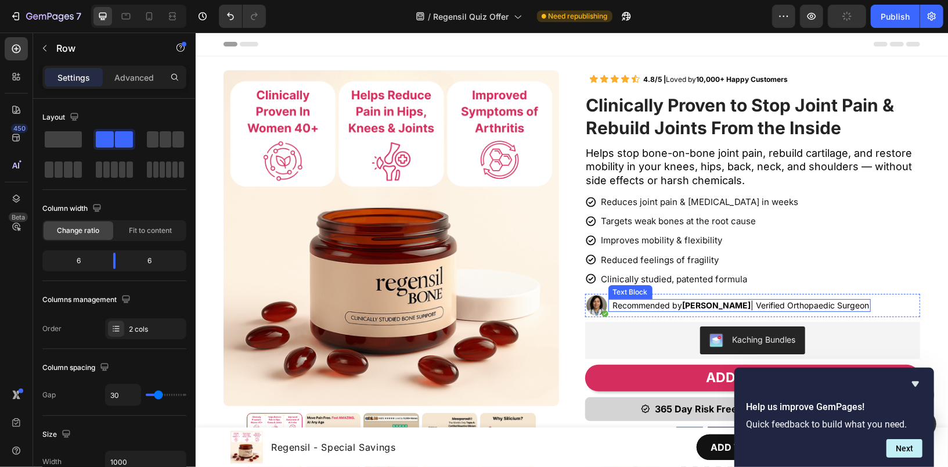
click at [682, 305] on strong "[PERSON_NAME]" at bounding box center [716, 305] width 69 height 10
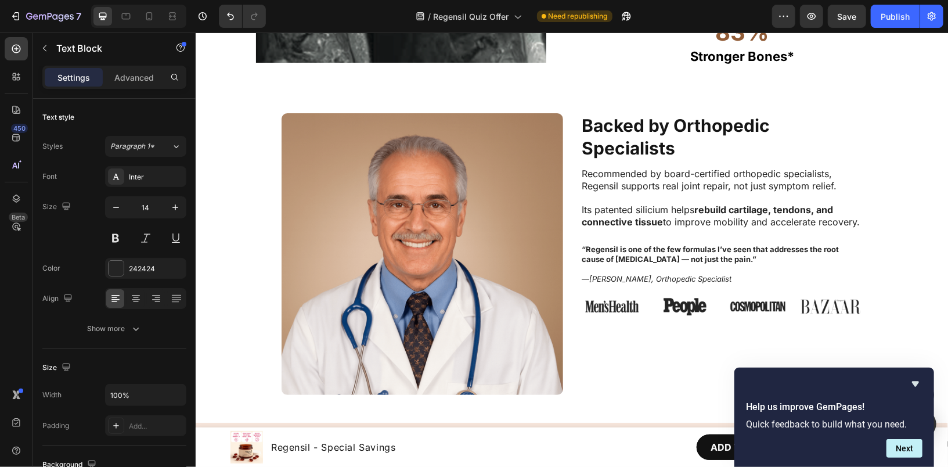
scroll to position [3446, 0]
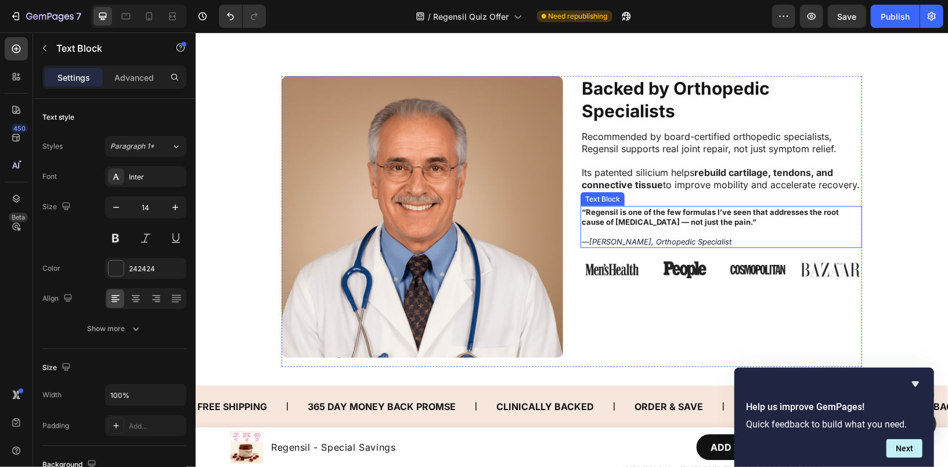
click at [805, 221] on p "“Regensil is one of the few formulas I’ve seen that addresses the root cause of…" at bounding box center [720, 217] width 279 height 20
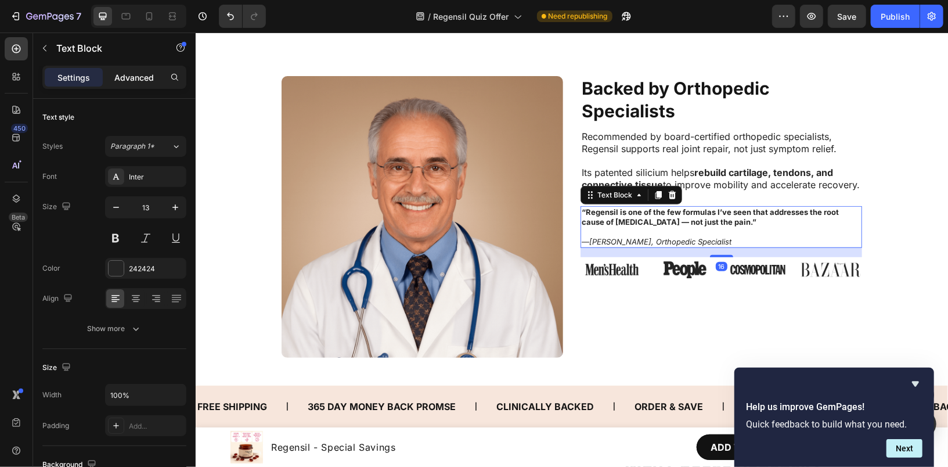
click at [126, 81] on p "Advanced" at bounding box center [133, 77] width 39 height 12
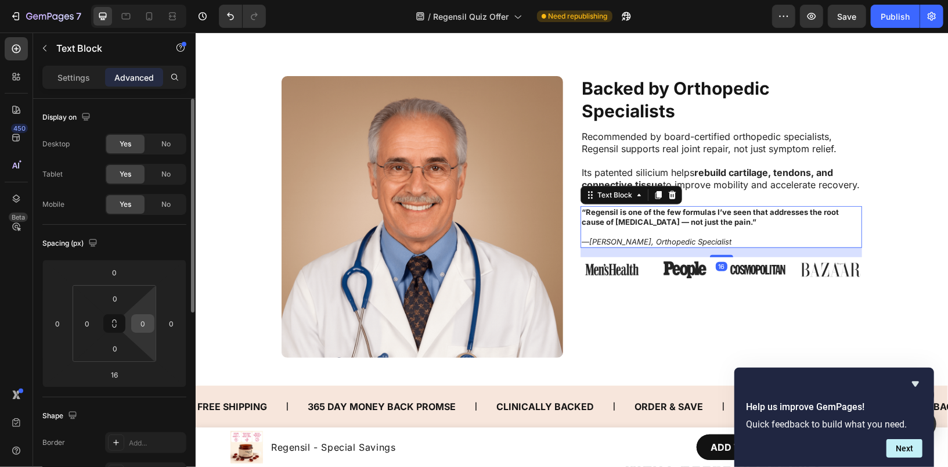
click at [134, 323] on input "0" at bounding box center [142, 323] width 17 height 17
type input "6"
click at [88, 320] on input "0" at bounding box center [86, 323] width 17 height 17
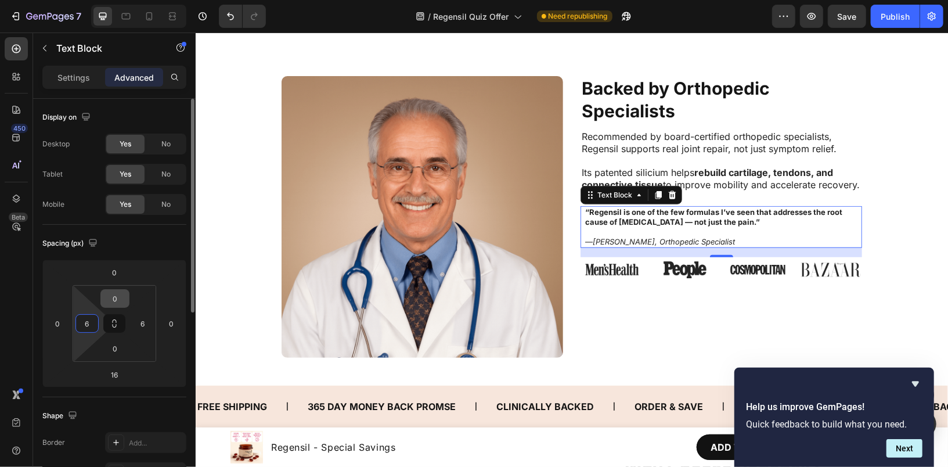
type input "6"
click at [106, 298] on input "0" at bounding box center [114, 298] width 23 height 17
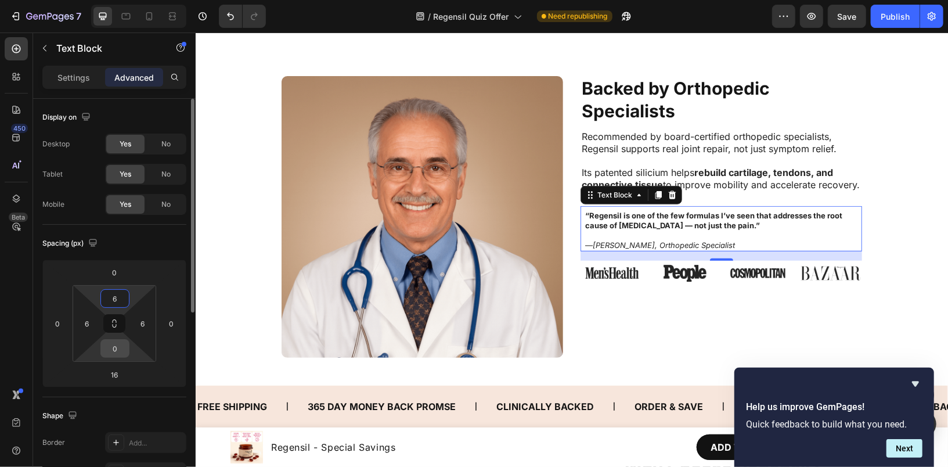
type input "6"
click at [114, 349] on input "0" at bounding box center [114, 348] width 23 height 17
type input "6"
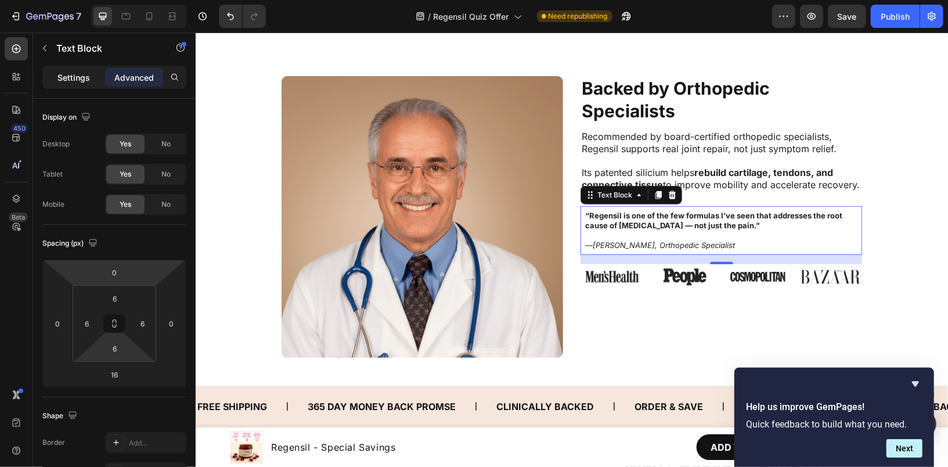
click at [86, 85] on div "Settings" at bounding box center [74, 77] width 58 height 19
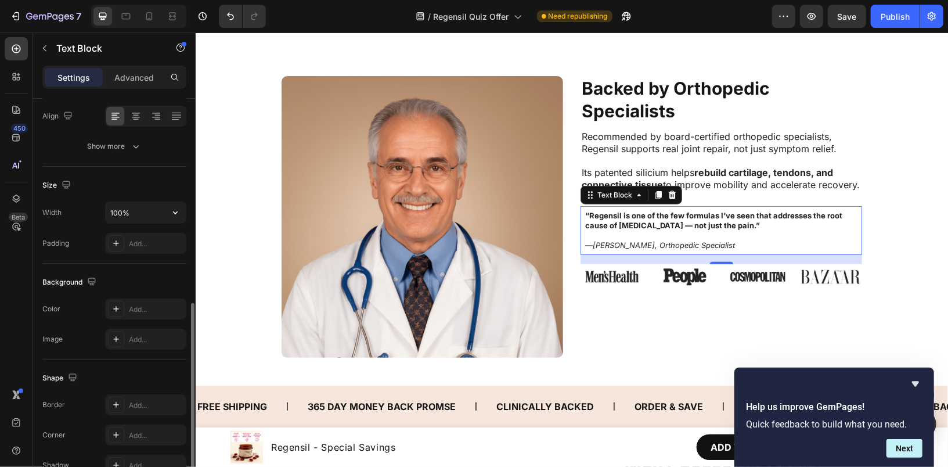
scroll to position [284, 0]
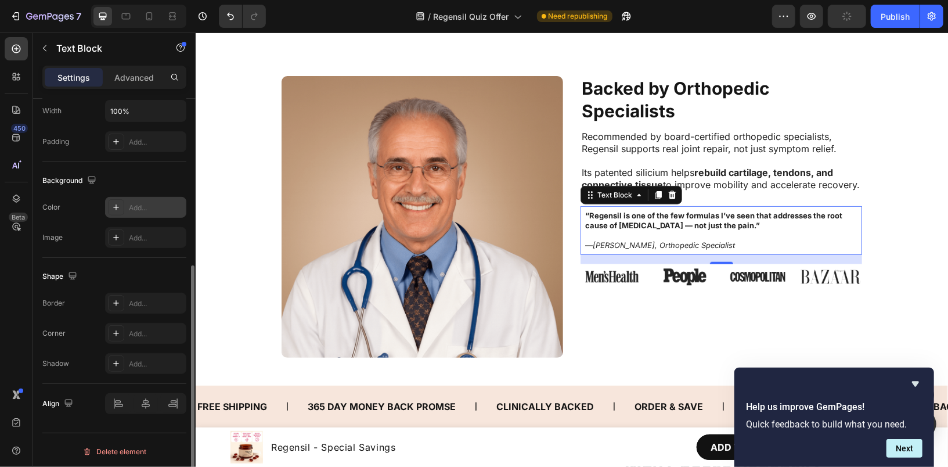
click at [138, 203] on div "Add..." at bounding box center [156, 208] width 55 height 10
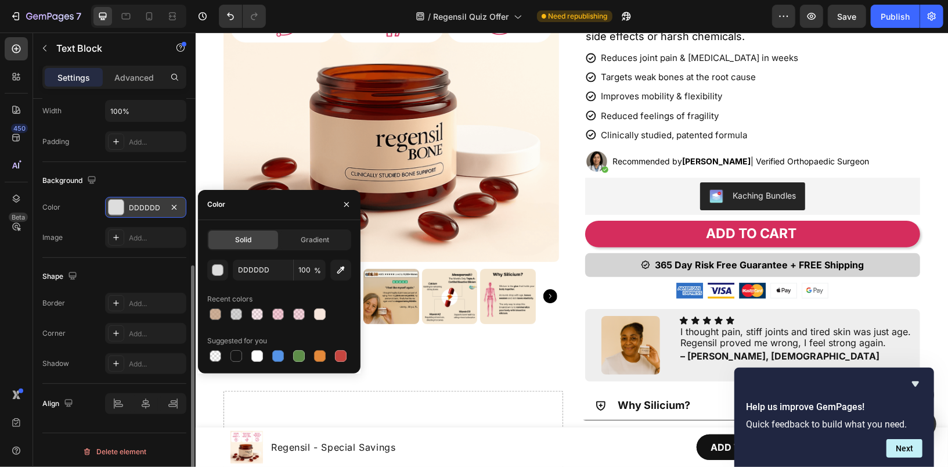
scroll to position [145, 0]
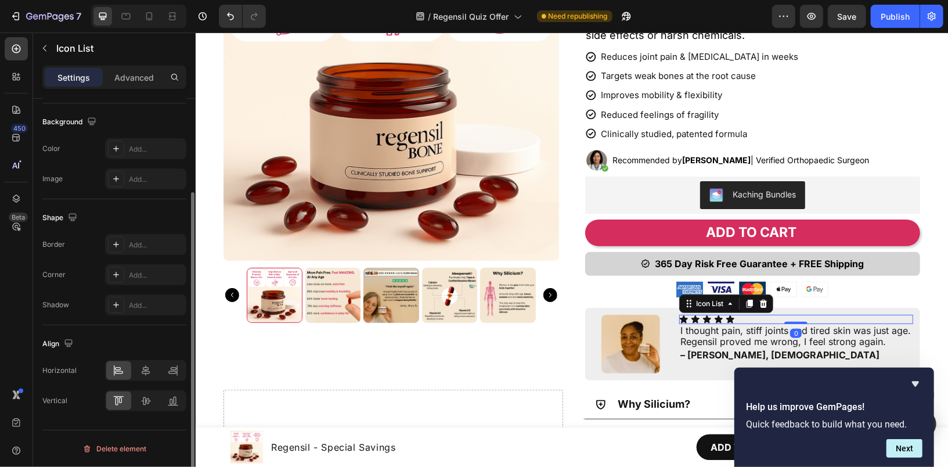
click at [802, 315] on div "Icon Icon Icon Icon Icon" at bounding box center [796, 318] width 234 height 9
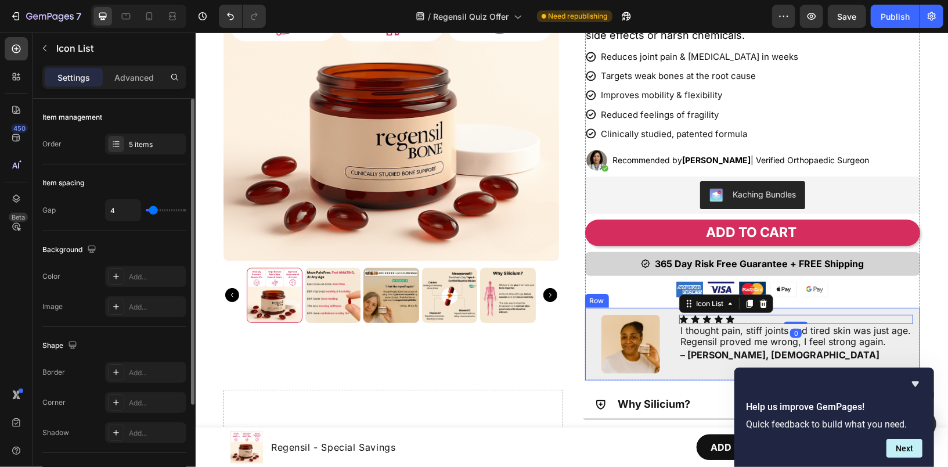
click at [818, 311] on div "Image Icon Icon Icon Icon Icon Icon List 0 I thought pain, stiff joints and tir…" at bounding box center [753, 343] width 336 height 73
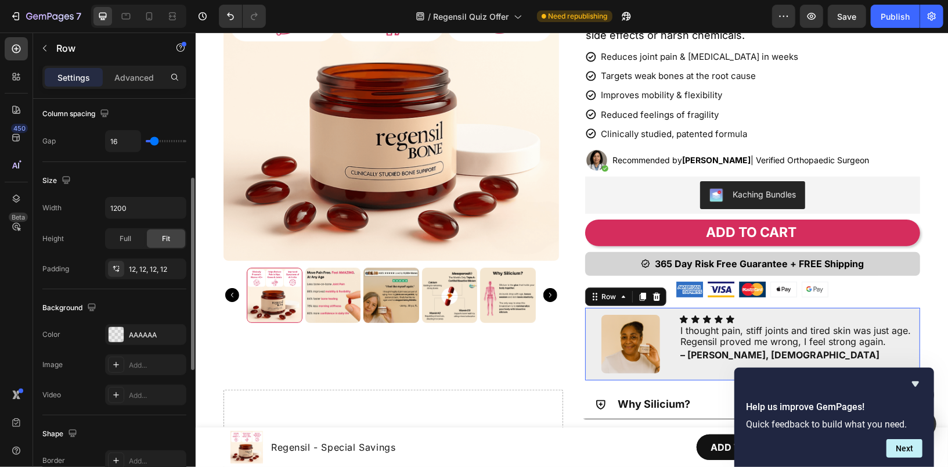
scroll to position [390, 0]
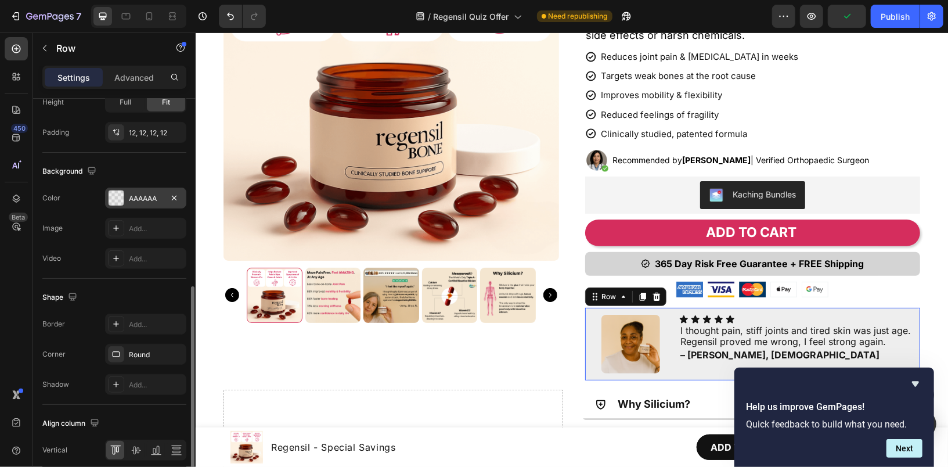
click at [154, 197] on div "AAAAAA" at bounding box center [146, 198] width 34 height 10
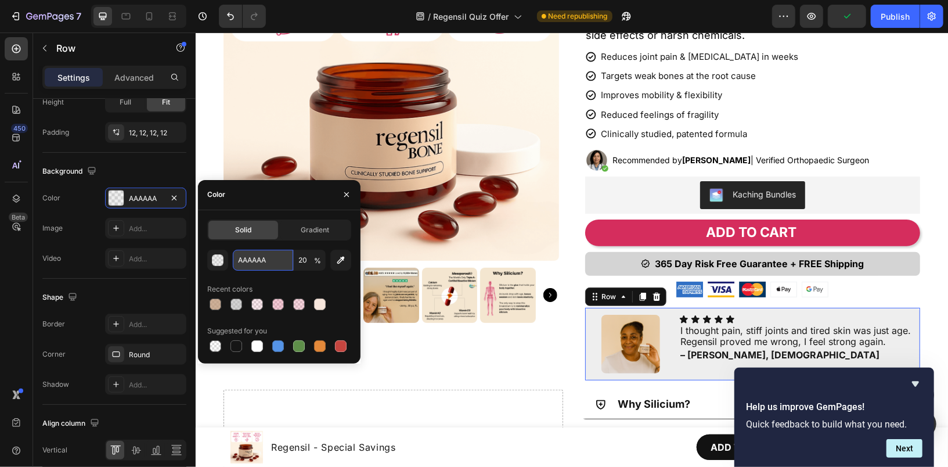
click at [249, 260] on input "AAAAAA" at bounding box center [263, 260] width 60 height 21
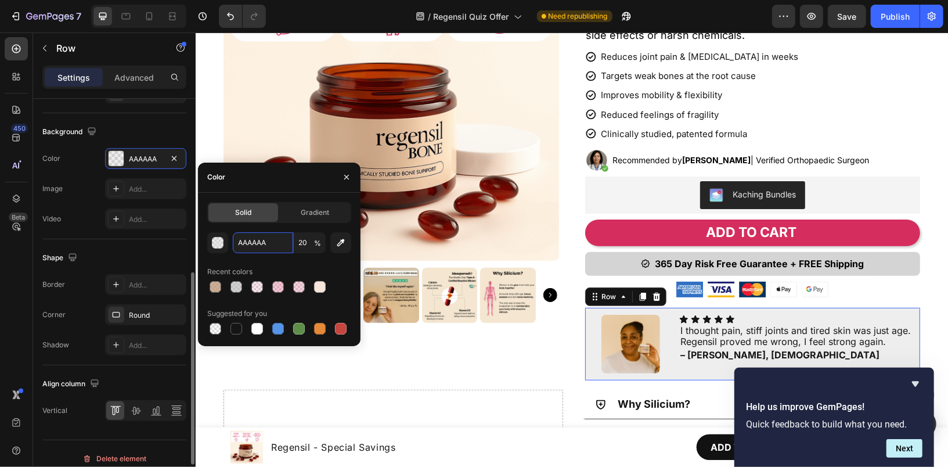
scroll to position [432, 0]
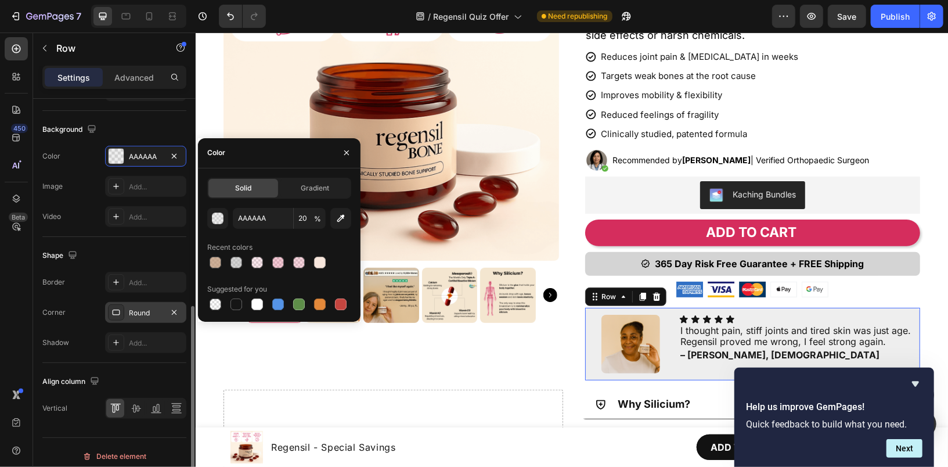
click at [140, 310] on div "Round" at bounding box center [146, 313] width 34 height 10
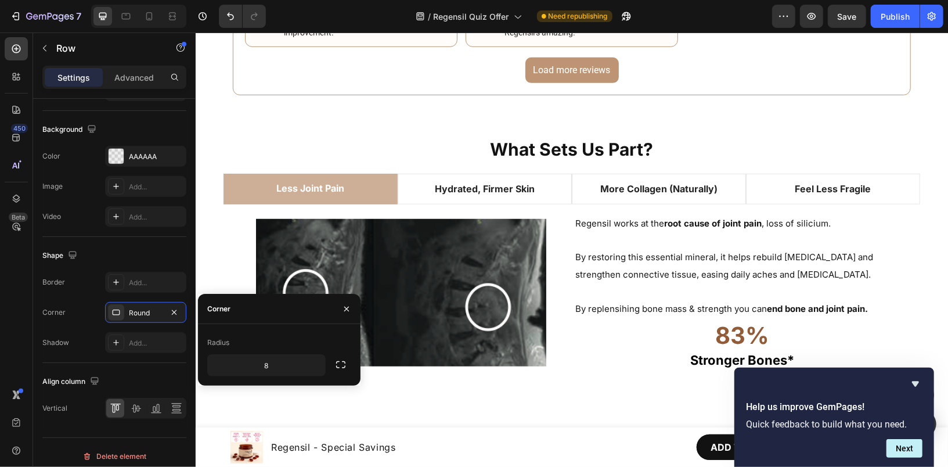
scroll to position [3525, 0]
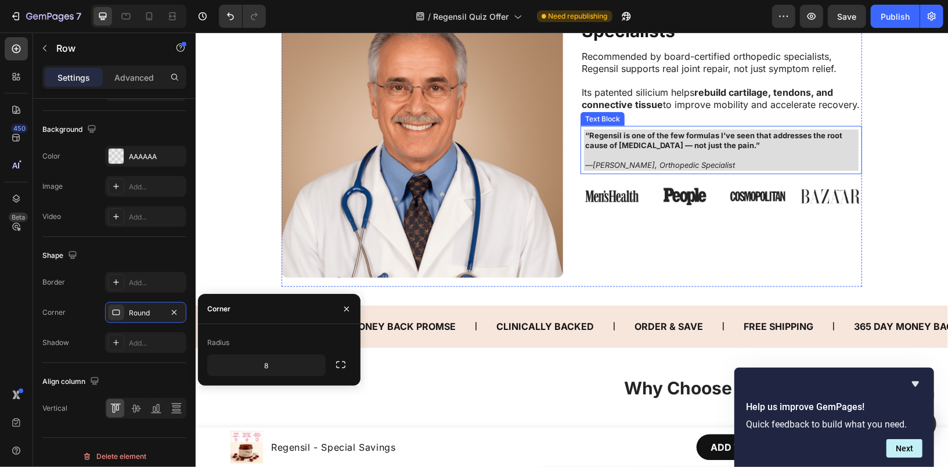
click at [837, 163] on p "— Dr. S. Langford, Orthopedic Specialist" at bounding box center [721, 165] width 272 height 10
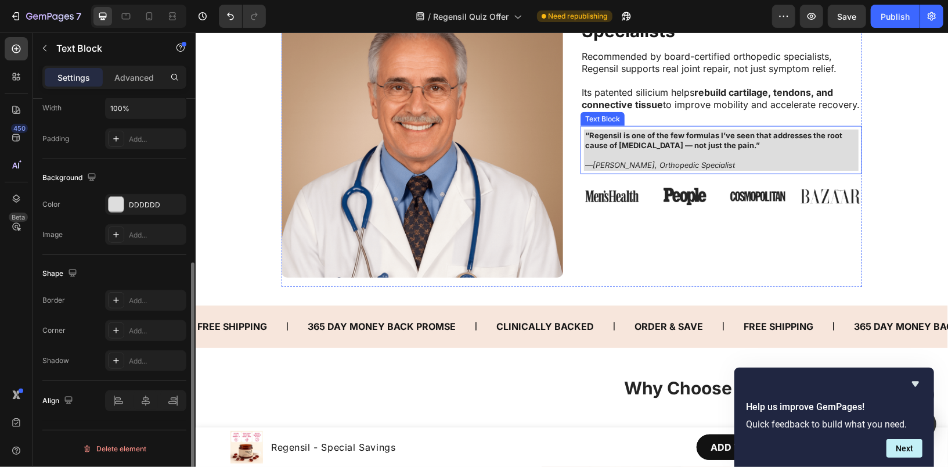
scroll to position [0, 0]
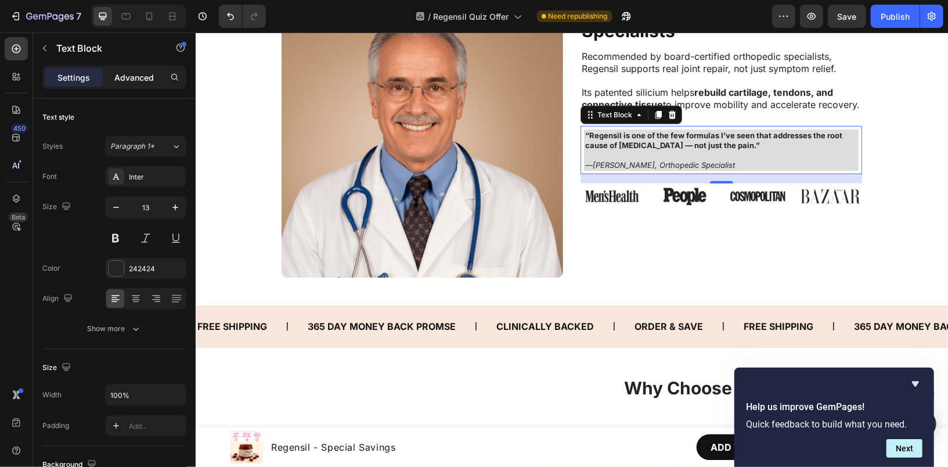
click at [135, 74] on p "Advanced" at bounding box center [133, 77] width 39 height 12
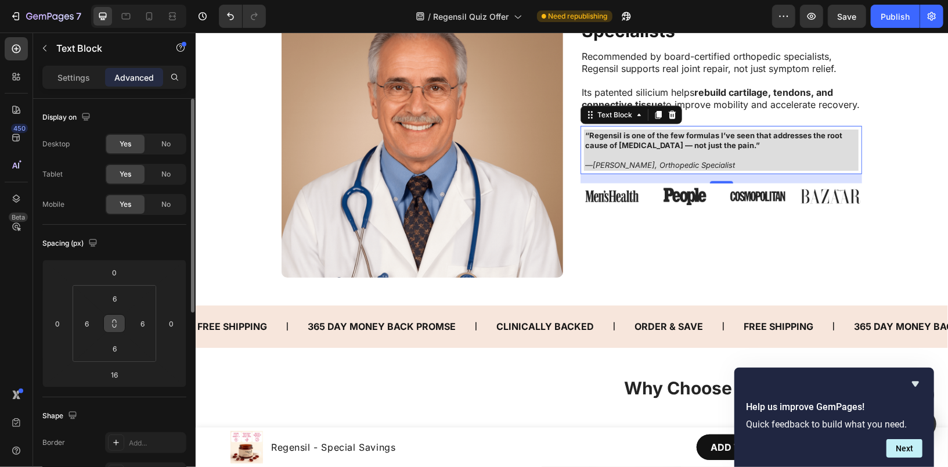
click at [110, 321] on icon at bounding box center [114, 323] width 9 height 9
click at [121, 323] on button at bounding box center [114, 323] width 22 height 19
click at [114, 319] on icon at bounding box center [114, 323] width 9 height 9
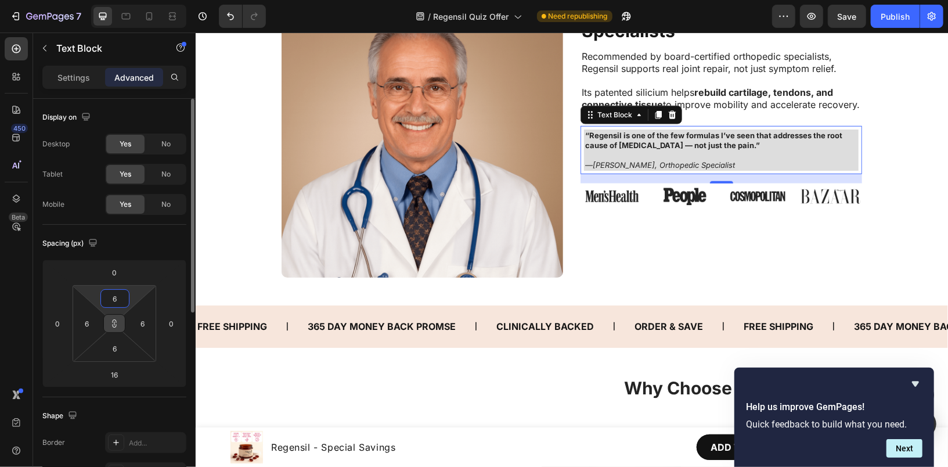
click at [114, 297] on input "6" at bounding box center [114, 298] width 23 height 17
type input "0"
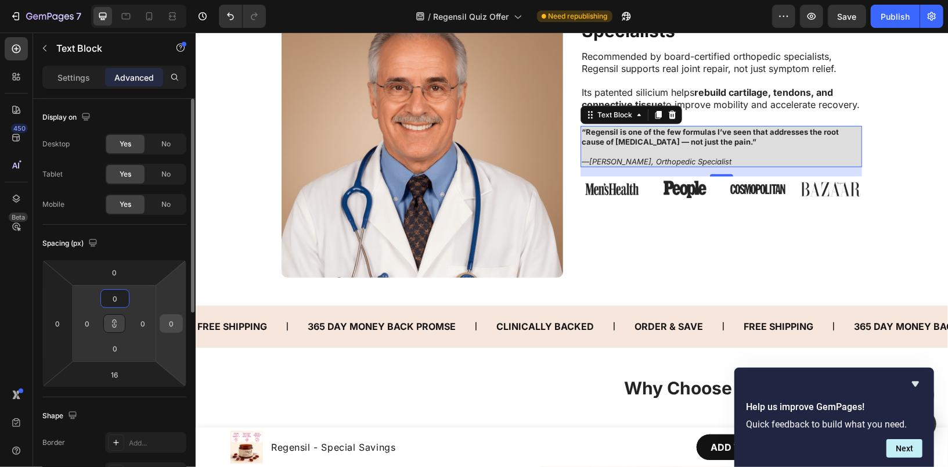
type input "0"
click at [168, 325] on input "0" at bounding box center [171, 323] width 17 height 17
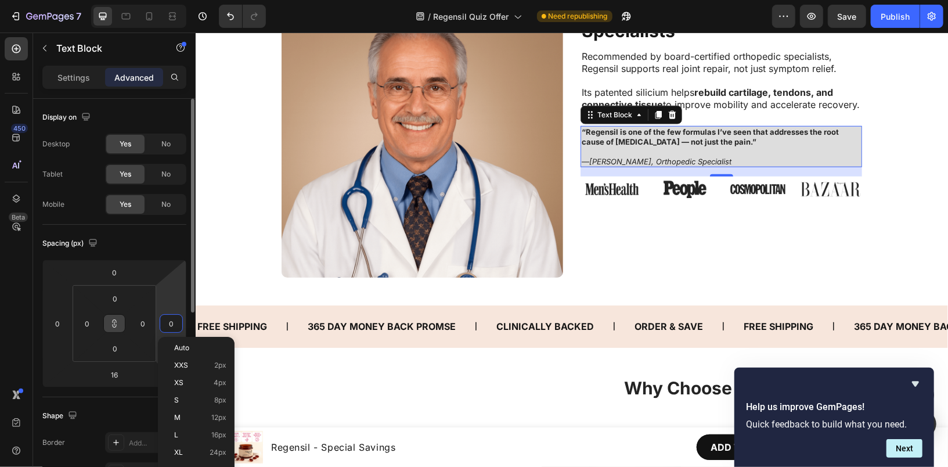
click at [168, 325] on input "0" at bounding box center [171, 323] width 17 height 17
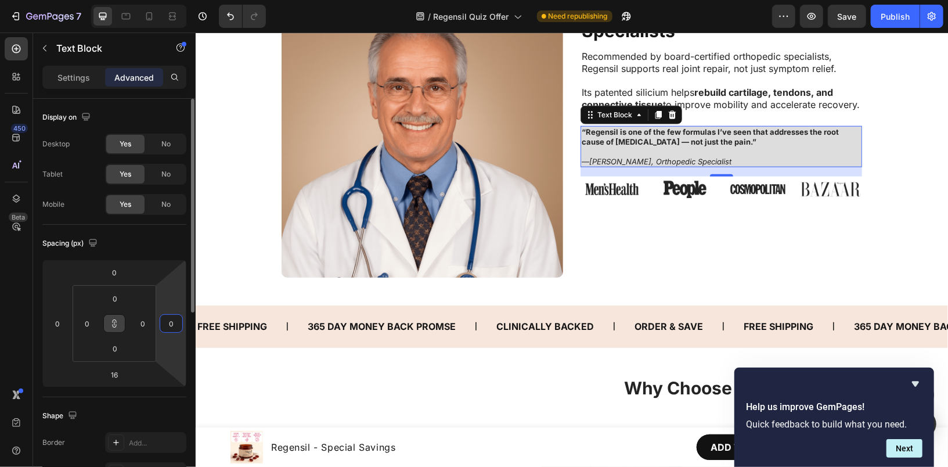
click at [168, 325] on input "0" at bounding box center [171, 323] width 17 height 17
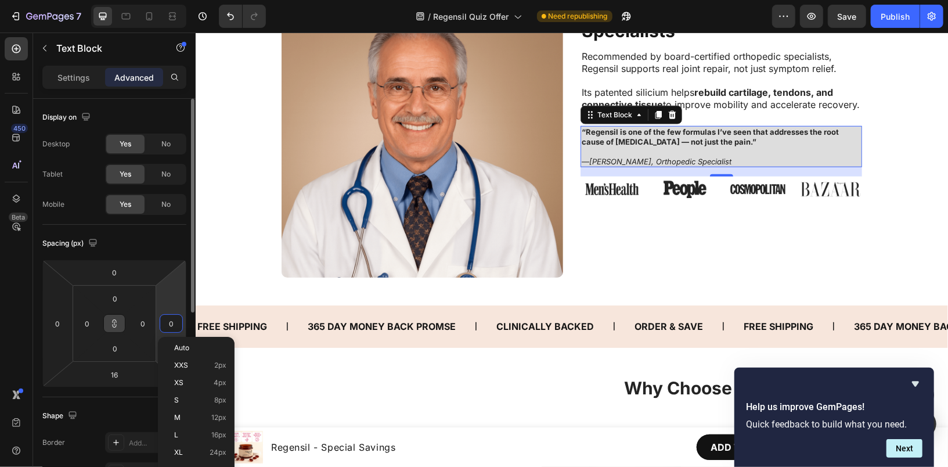
type input "6"
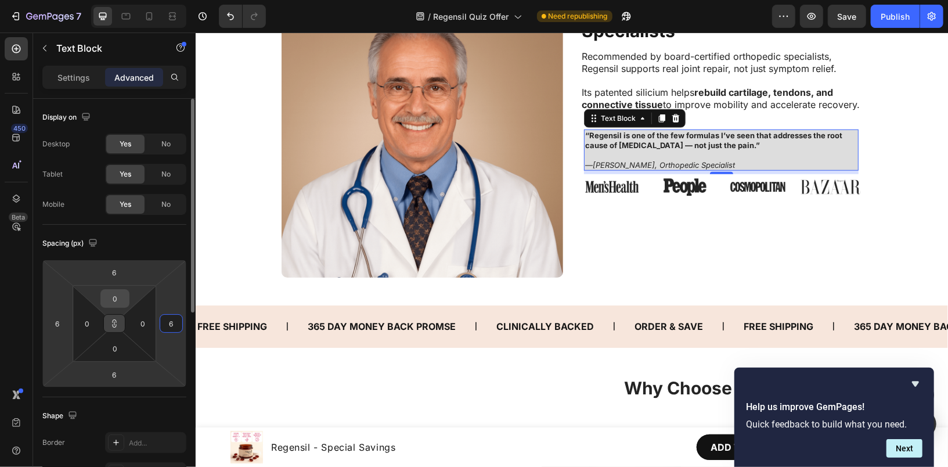
type input "6"
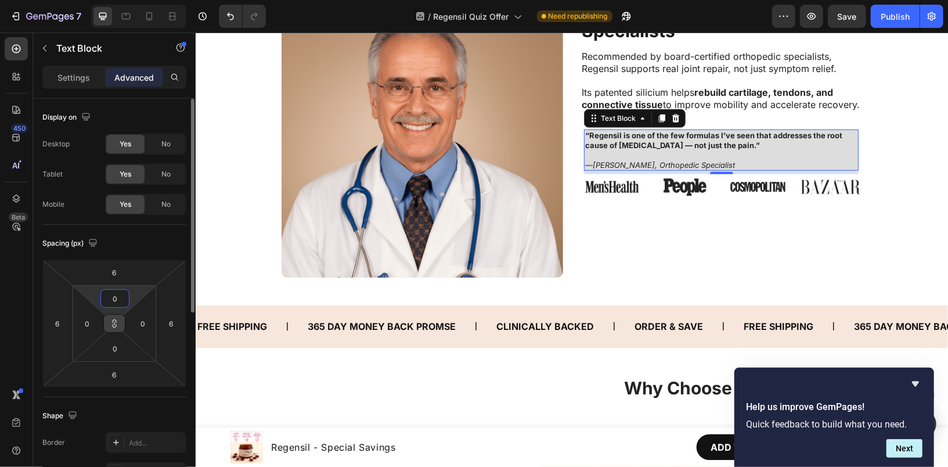
click at [113, 296] on input "0" at bounding box center [114, 298] width 23 height 17
type input "6"
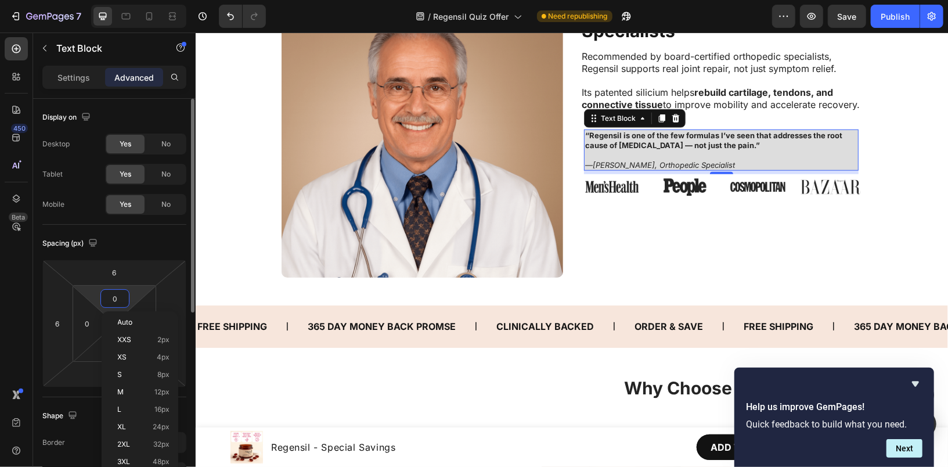
type input "6"
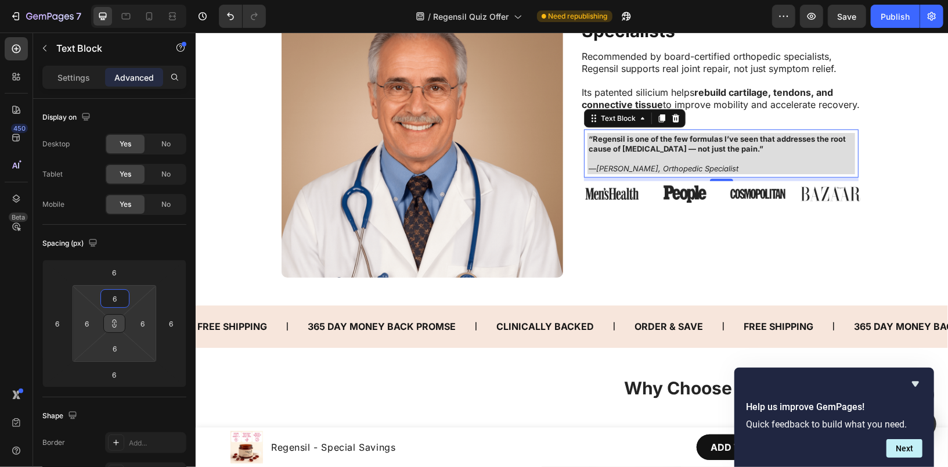
click at [110, 321] on icon at bounding box center [114, 323] width 9 height 9
click at [112, 301] on input "6" at bounding box center [114, 298] width 23 height 17
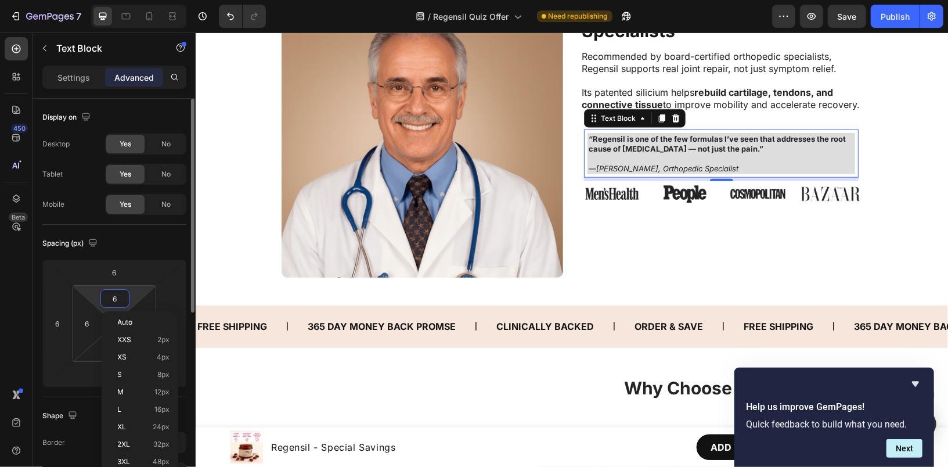
click at [112, 301] on input "6" at bounding box center [114, 298] width 23 height 17
type input "0"
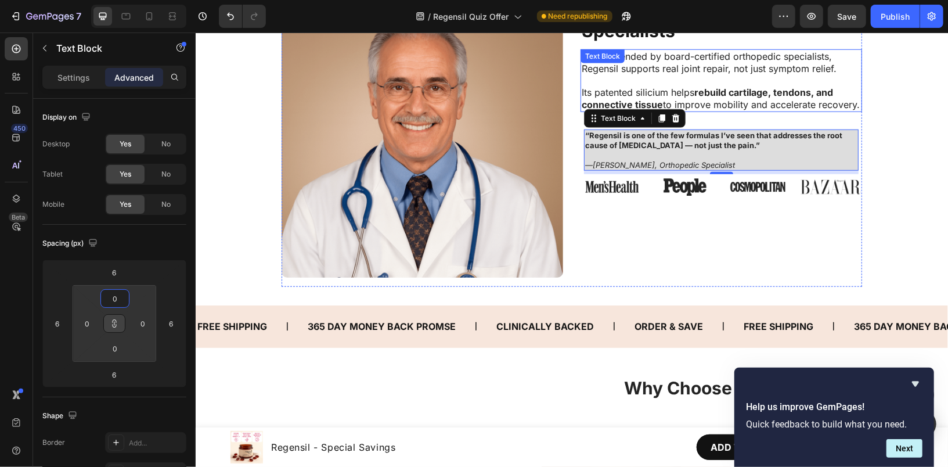
click at [770, 84] on p "Its patented silicium helps rebuild cartilage, tendons, and connective tissue t…" at bounding box center [720, 92] width 279 height 36
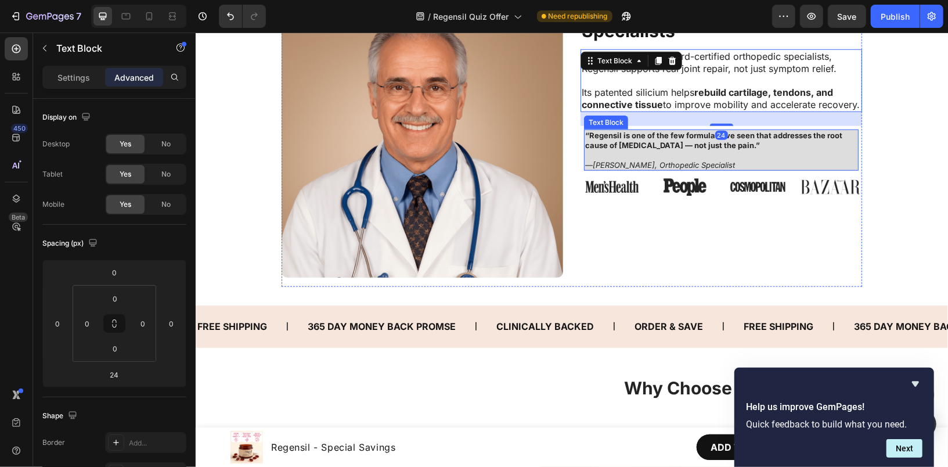
click at [808, 145] on p "“Regensil is one of the few formulas I’ve seen that addresses the root cause of…" at bounding box center [721, 140] width 272 height 20
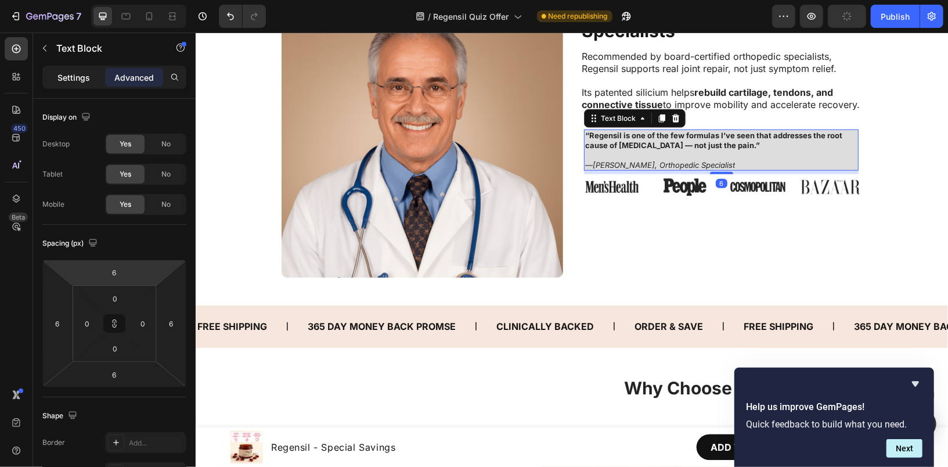
click at [74, 80] on p "Settings" at bounding box center [73, 77] width 33 height 12
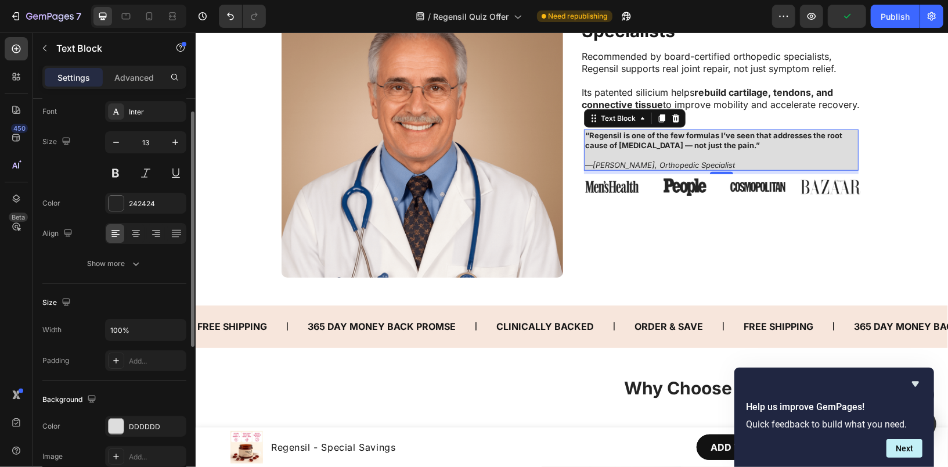
scroll to position [96, 0]
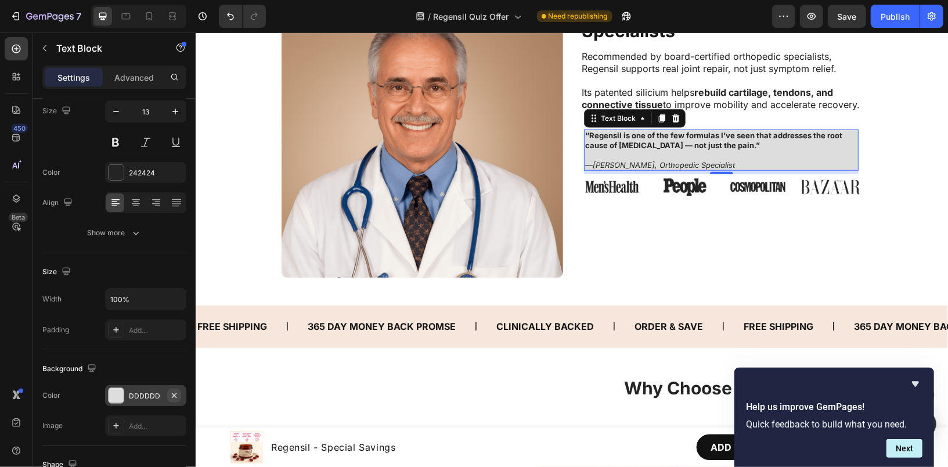
click at [175, 391] on icon "button" at bounding box center [174, 395] width 9 height 9
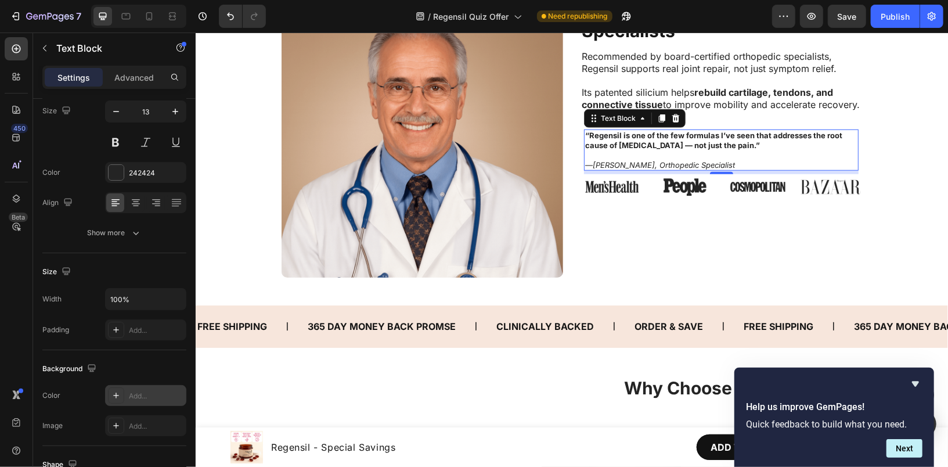
click at [153, 391] on div "Add..." at bounding box center [156, 396] width 55 height 10
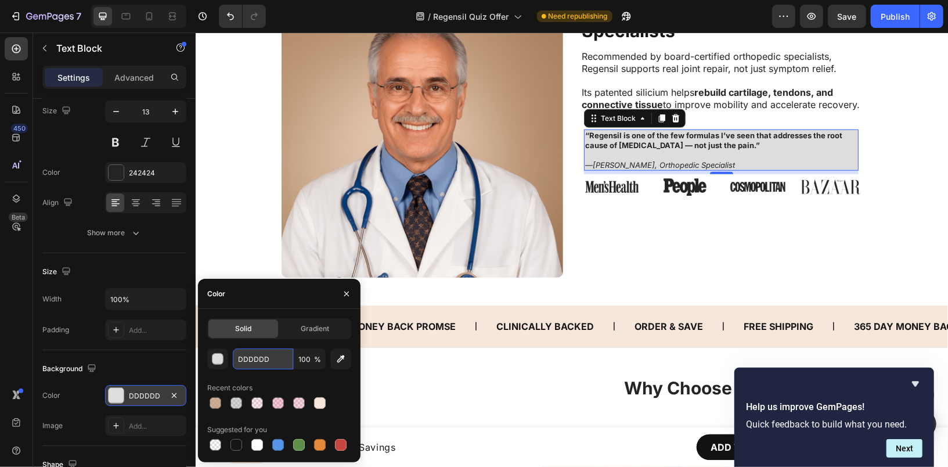
click at [250, 358] on input "DDDDDD" at bounding box center [263, 358] width 60 height 21
paste input "AAAAAA"
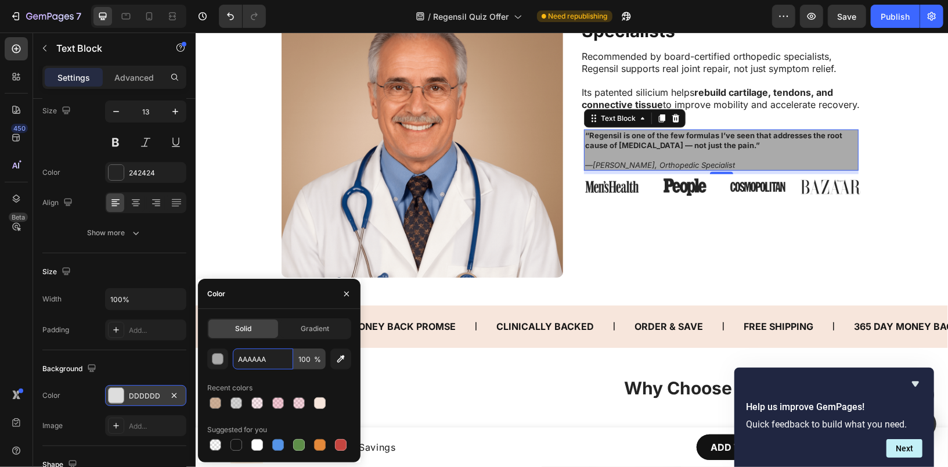
type input "AAAAAA"
click at [300, 354] on input "100" at bounding box center [310, 358] width 32 height 21
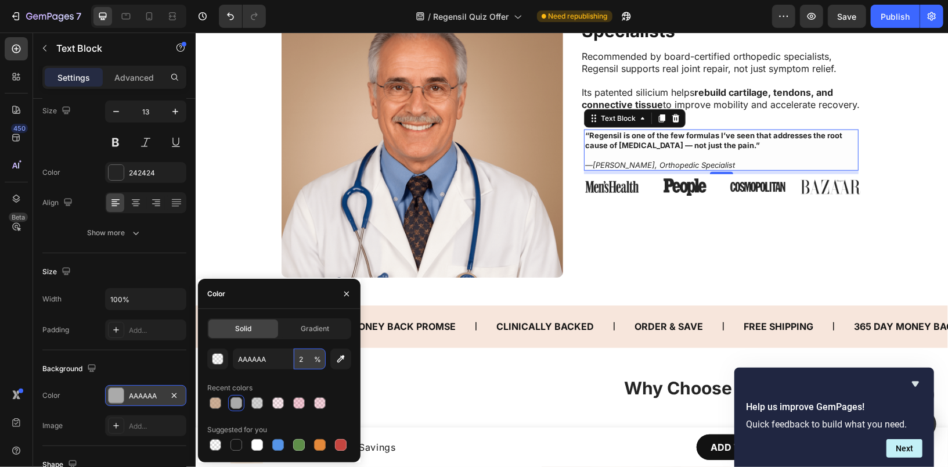
type input "20"
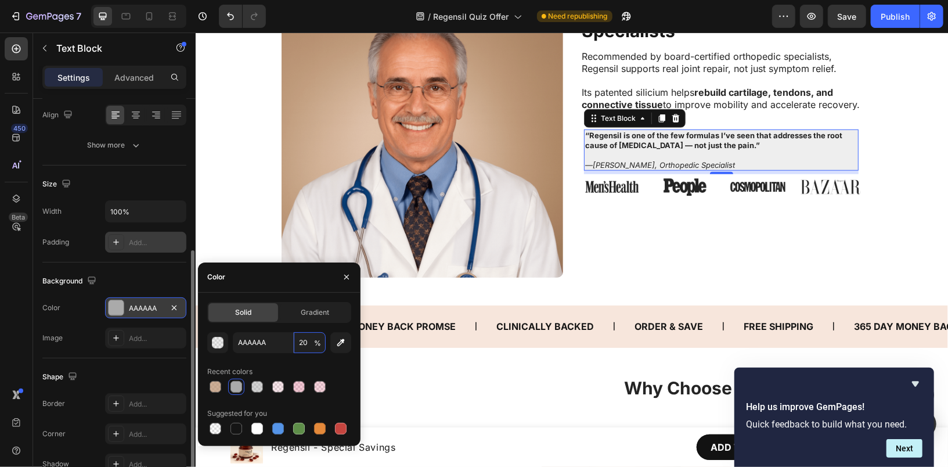
scroll to position [211, 0]
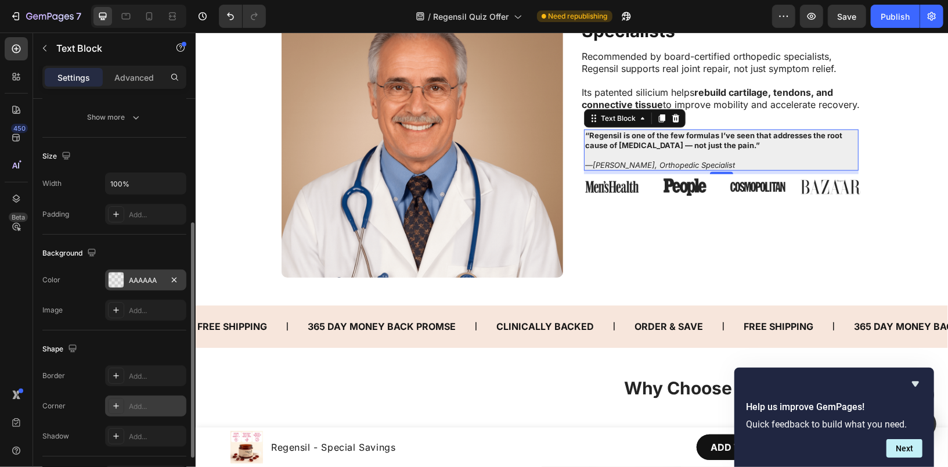
click at [139, 403] on div "Add..." at bounding box center [156, 406] width 55 height 10
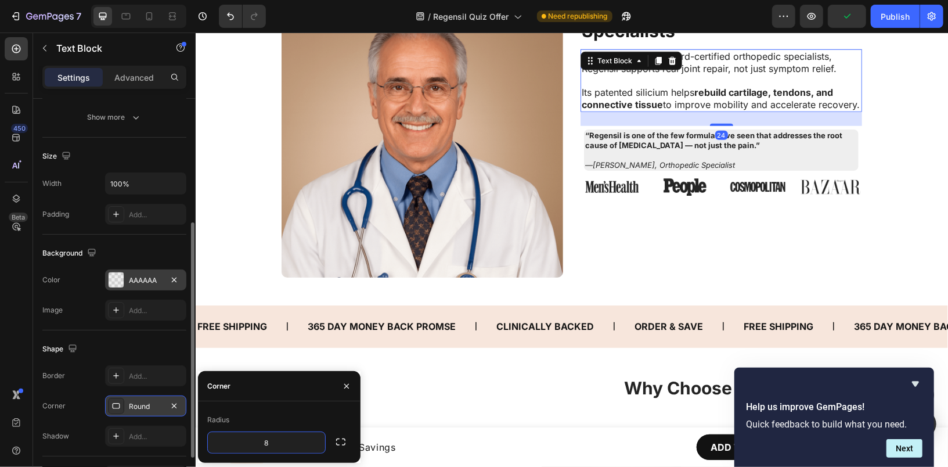
click at [753, 78] on p "Its patented silicium helps rebuild cartilage, tendons, and connective tissue t…" at bounding box center [720, 92] width 279 height 36
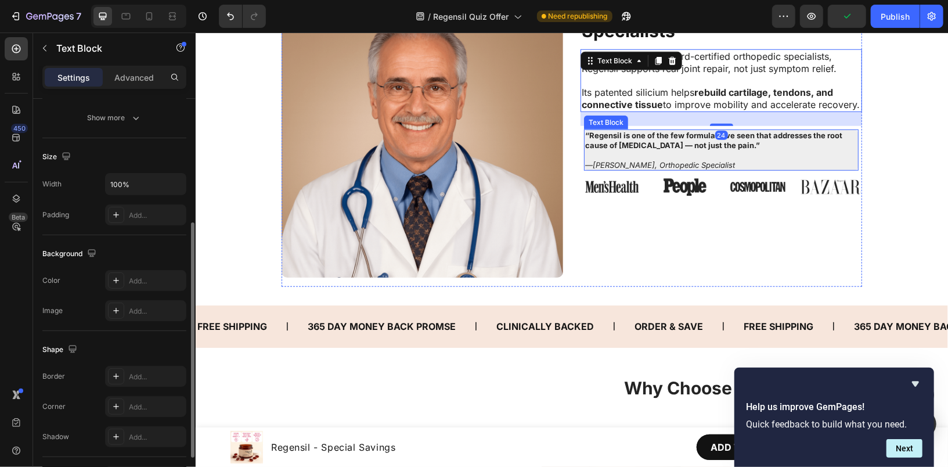
click at [790, 141] on p "“Regensil is one of the few formulas I’ve seen that addresses the root cause of…" at bounding box center [721, 140] width 272 height 20
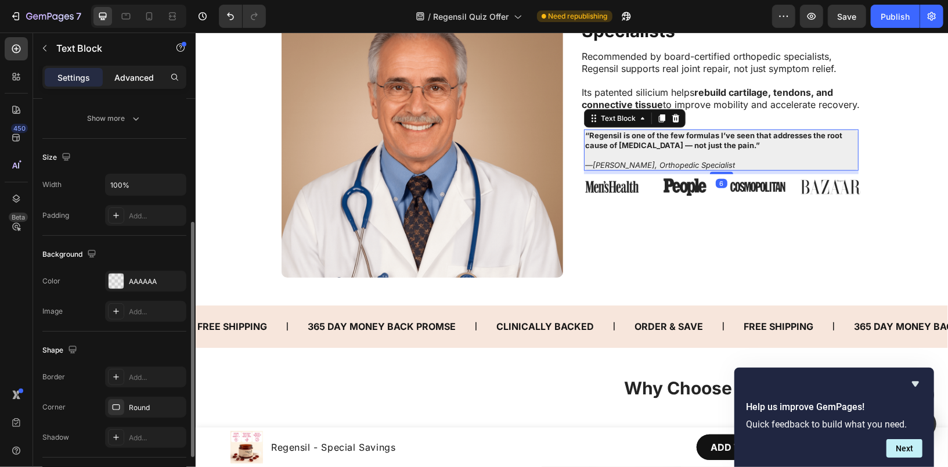
click at [131, 68] on div "Advanced" at bounding box center [134, 77] width 58 height 19
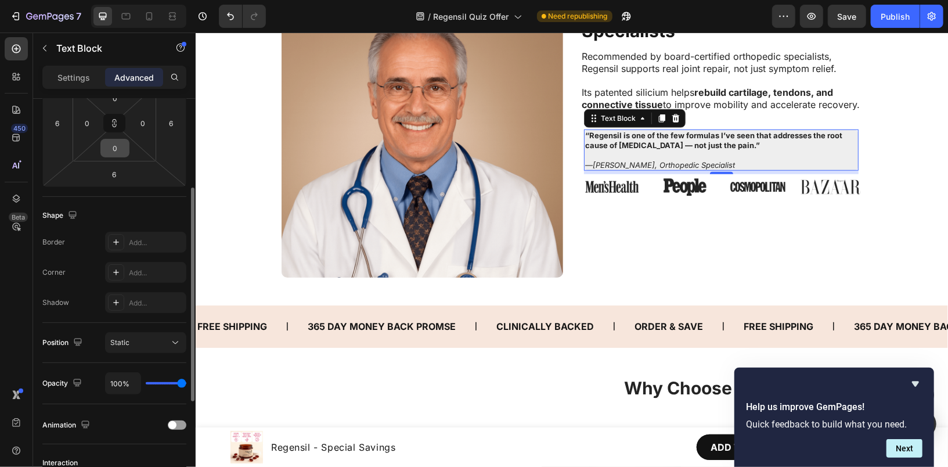
scroll to position [185, 0]
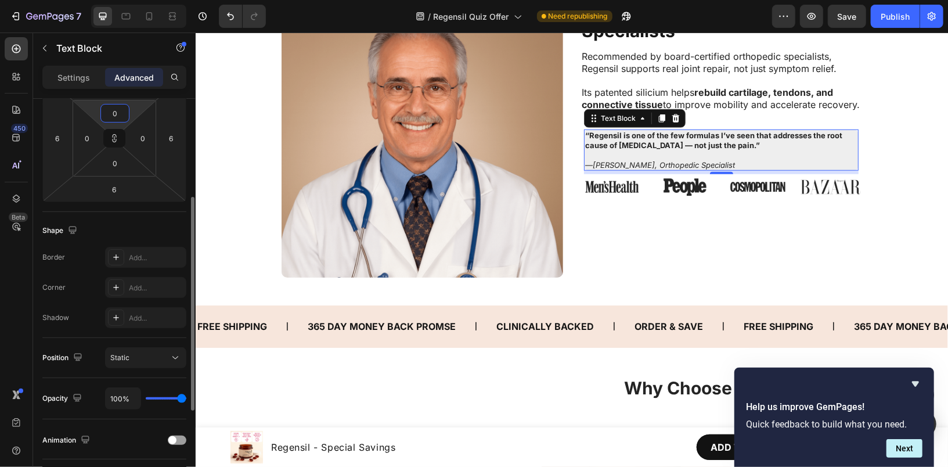
click at [118, 113] on input "0" at bounding box center [114, 113] width 23 height 17
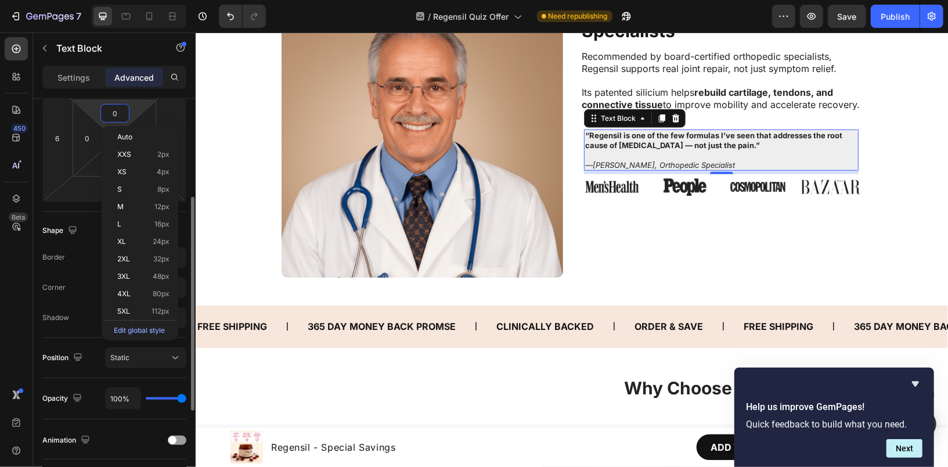
type input "4"
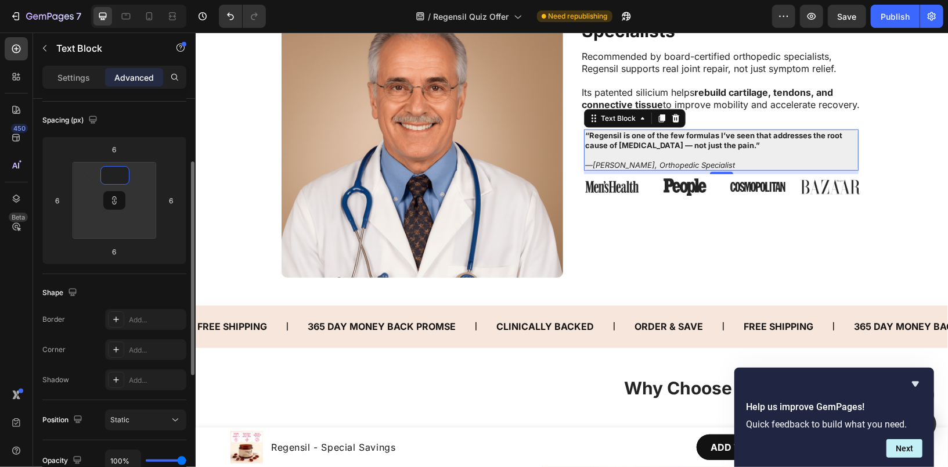
scroll to position [121, 0]
type input "1"
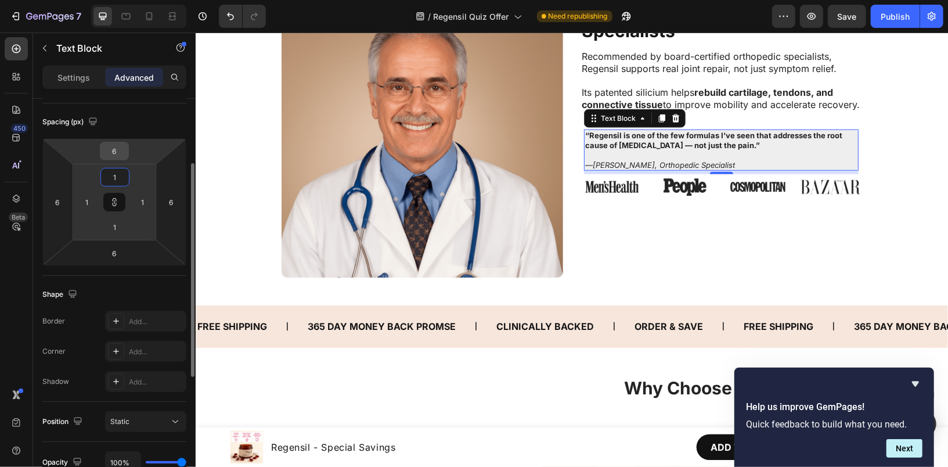
click at [115, 151] on input "6" at bounding box center [114, 150] width 23 height 17
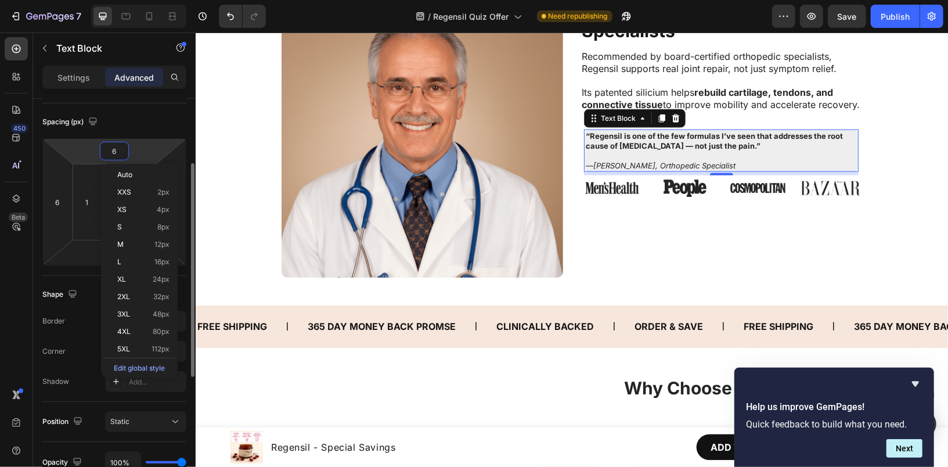
click at [115, 151] on input "6" at bounding box center [114, 150] width 23 height 17
type input "1"
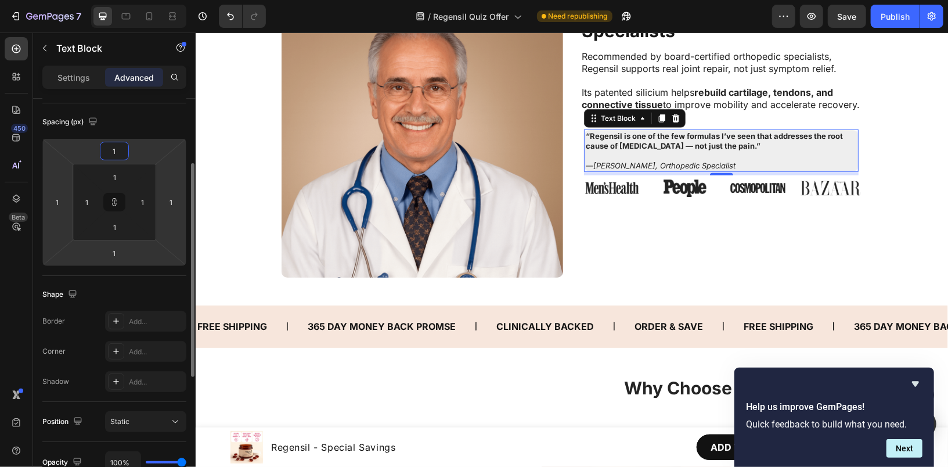
type input "10"
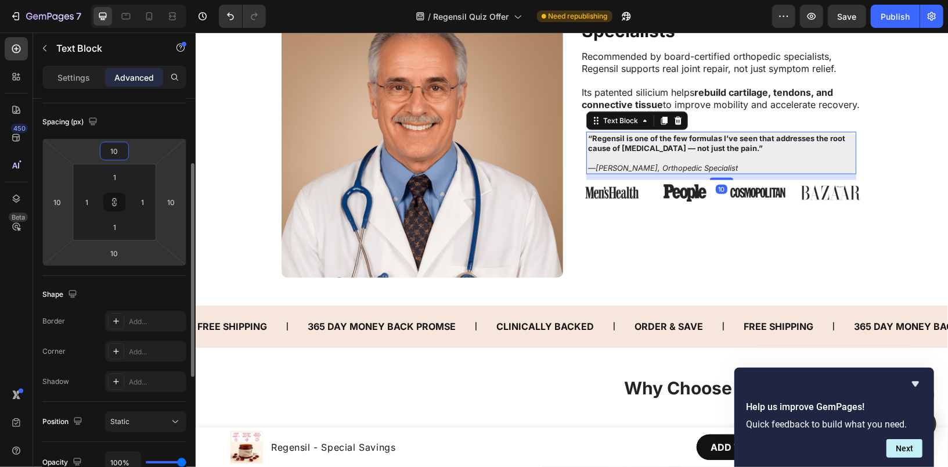
type input "1"
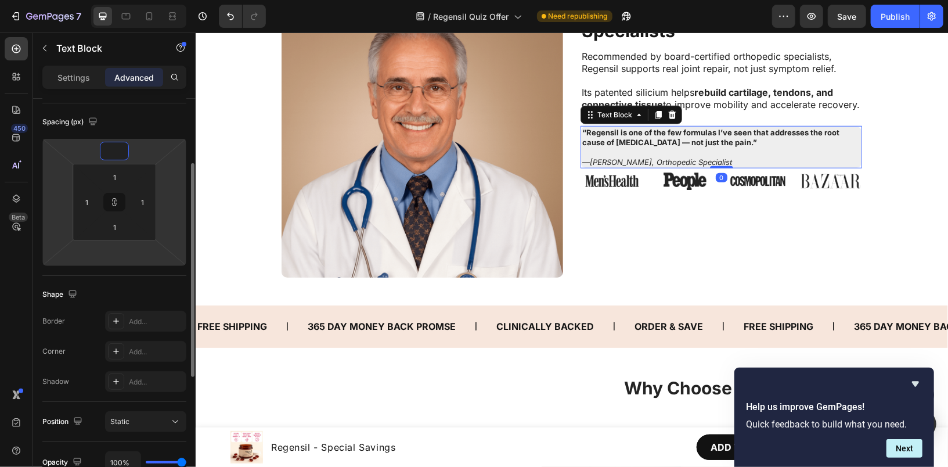
type input "6"
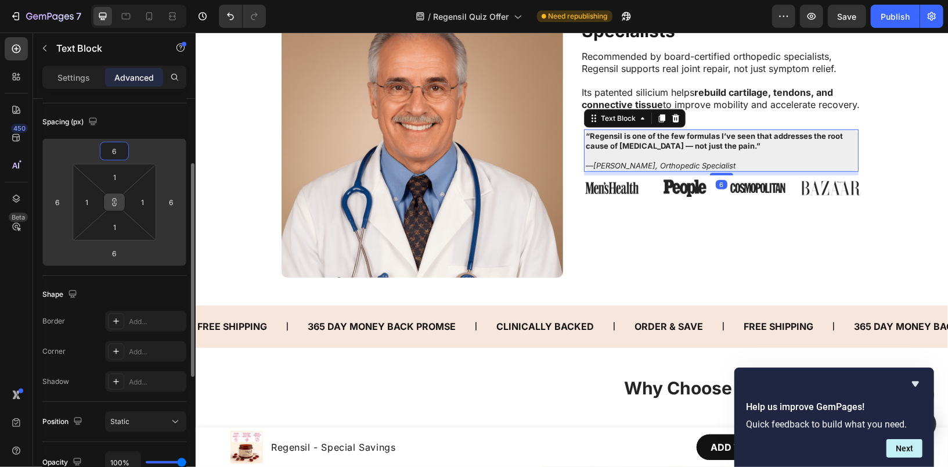
click at [121, 207] on button at bounding box center [114, 202] width 22 height 19
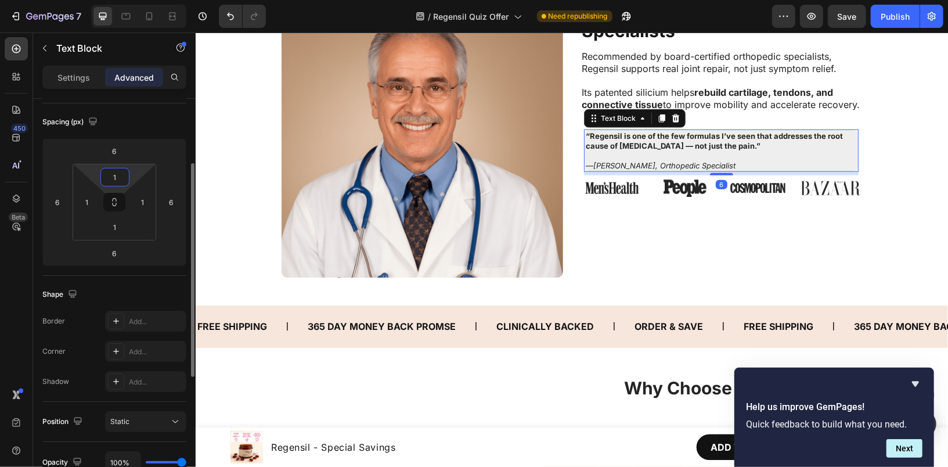
click at [116, 184] on input "1" at bounding box center [114, 176] width 23 height 17
type input "6"
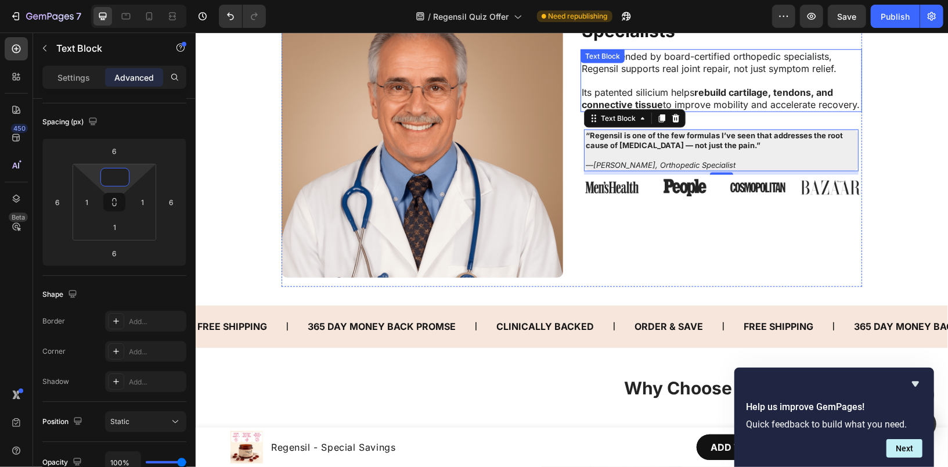
click at [812, 88] on strong "rebuild cartilage, tendons, and connective tissue" at bounding box center [706, 98] width 251 height 24
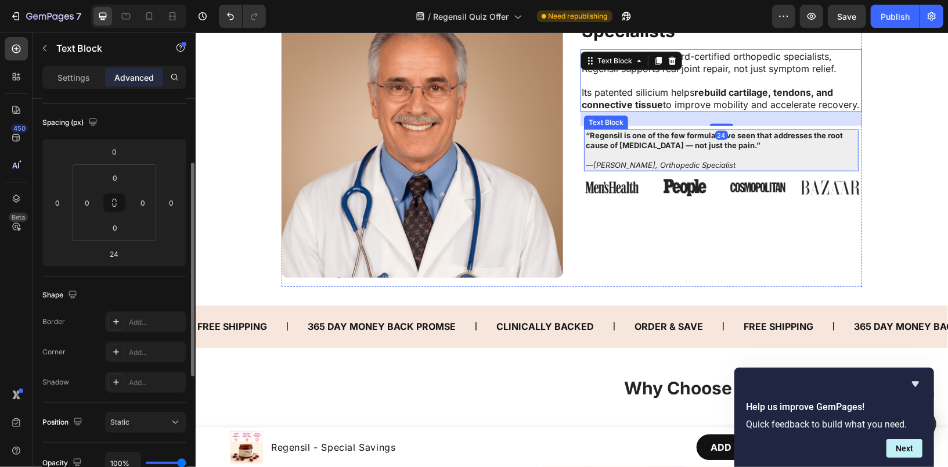
click at [788, 147] on p "“Regensil is one of the few formulas I’ve seen that addresses the root cause of…" at bounding box center [720, 140] width 271 height 20
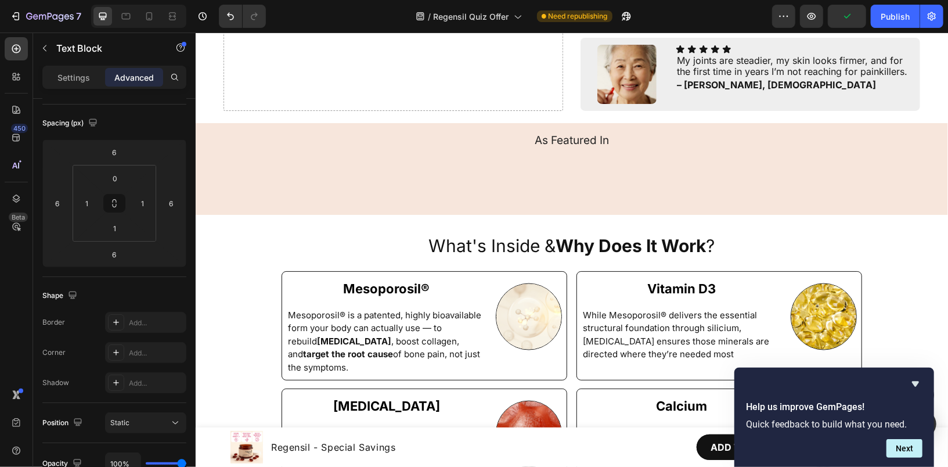
scroll to position [782, 0]
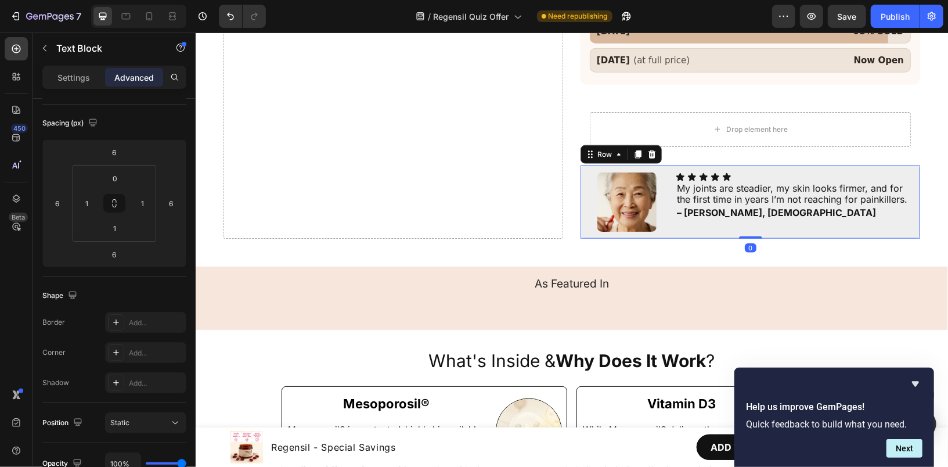
click at [580, 165] on div "Image Icon Icon Icon Icon Icon Icon List My joints are steadier, my skin looks …" at bounding box center [750, 201] width 340 height 73
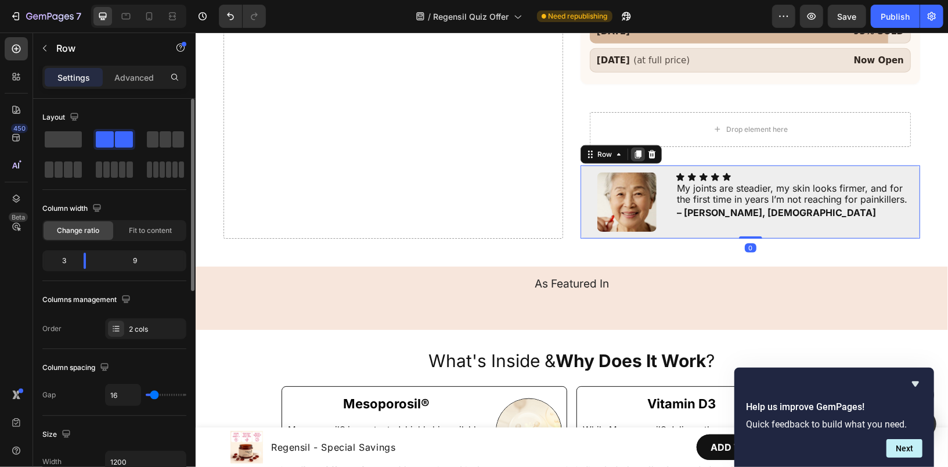
click at [633, 149] on icon at bounding box center [637, 153] width 9 height 9
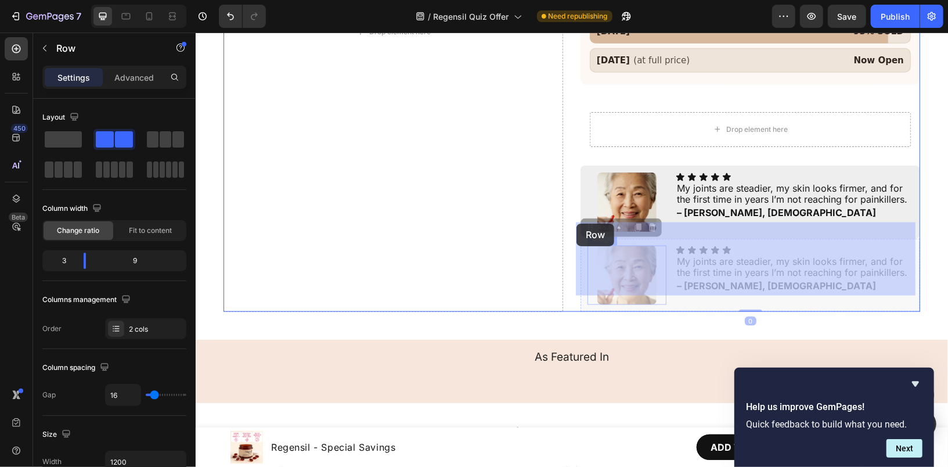
drag, startPoint x: 582, startPoint y: 210, endPoint x: 579, endPoint y: 228, distance: 17.7
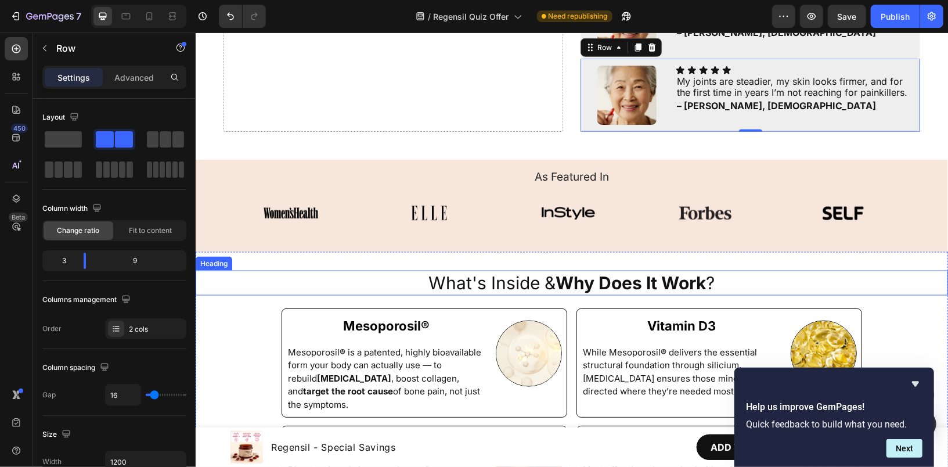
scroll to position [954, 0]
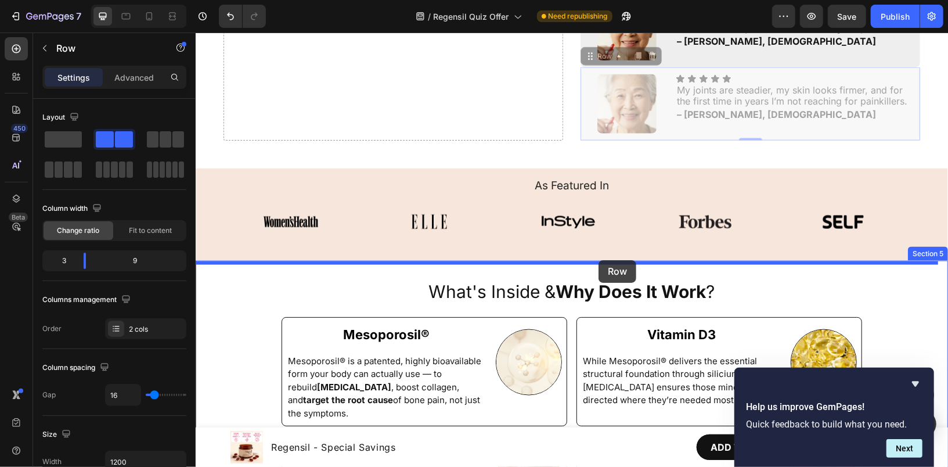
drag, startPoint x: 585, startPoint y: 42, endPoint x: 598, endPoint y: 260, distance: 217.6
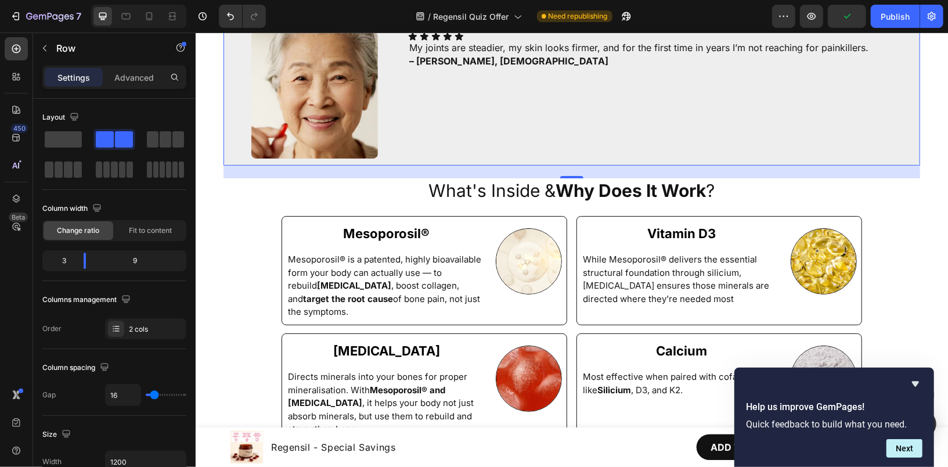
scroll to position [1118, 0]
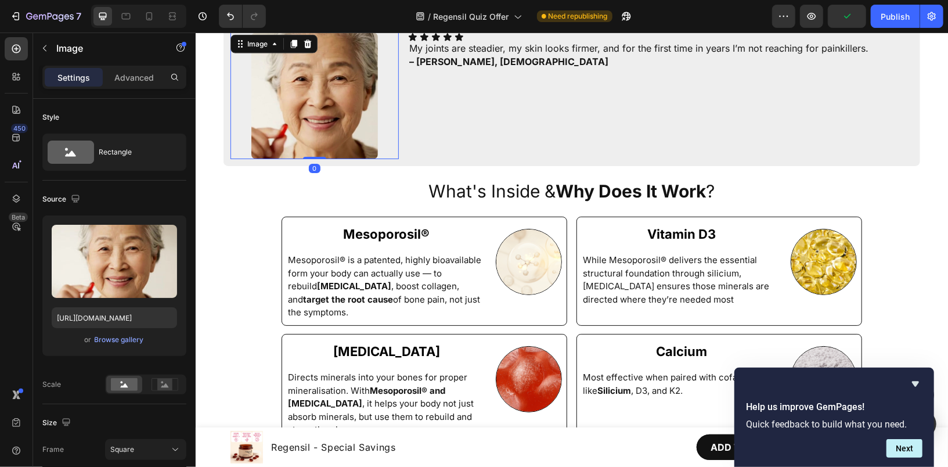
click at [230, 94] on div at bounding box center [314, 95] width 168 height 127
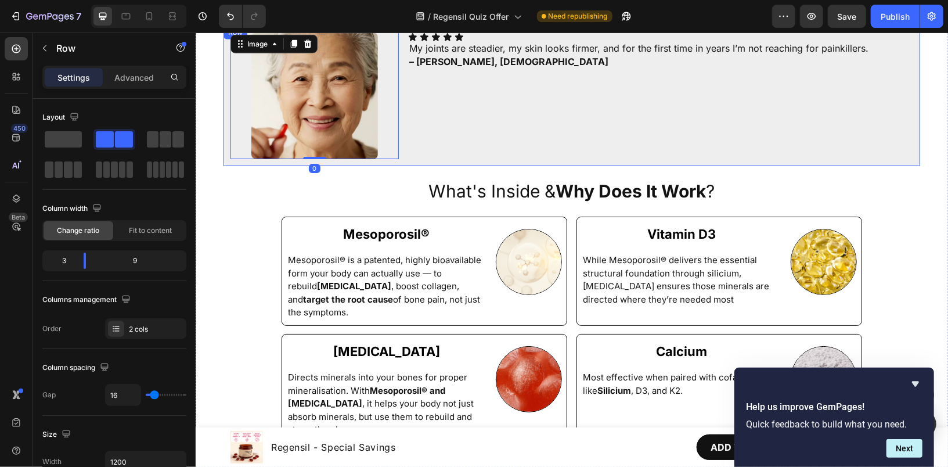
click at [223, 65] on div "Image 0 Icon Icon Icon Icon Icon Icon List My joints are steadier, my skin look…" at bounding box center [571, 95] width 697 height 141
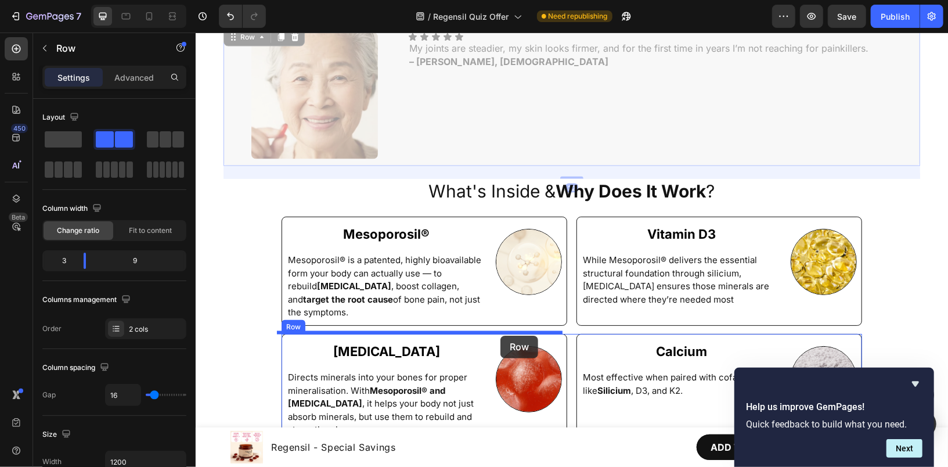
drag, startPoint x: 228, startPoint y: 34, endPoint x: 500, endPoint y: 335, distance: 405.8
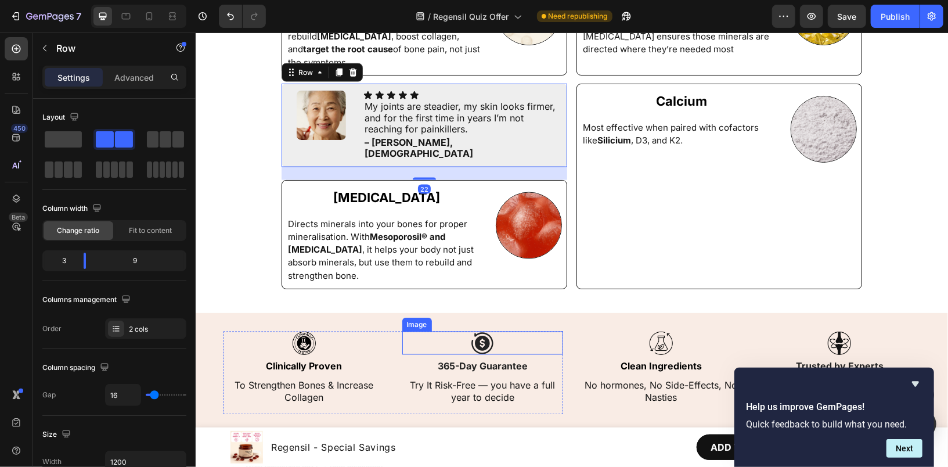
scroll to position [1221, 0]
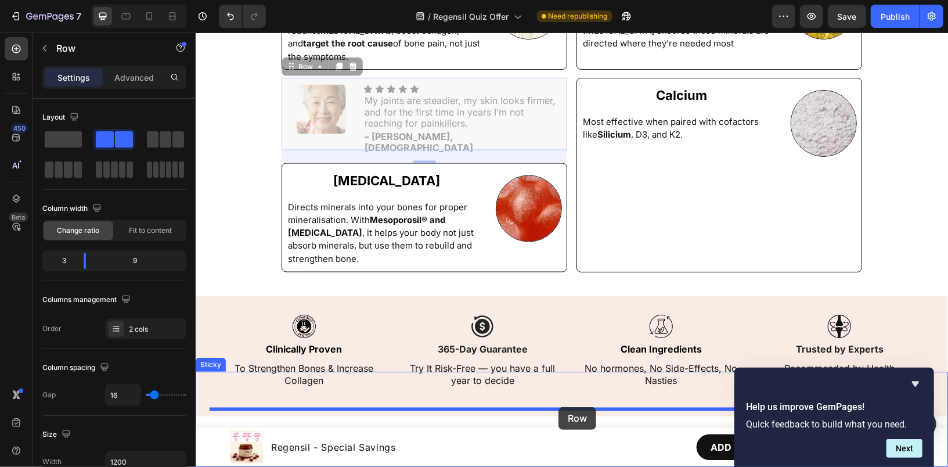
drag, startPoint x: 284, startPoint y: 66, endPoint x: 558, endPoint y: 406, distance: 436.5
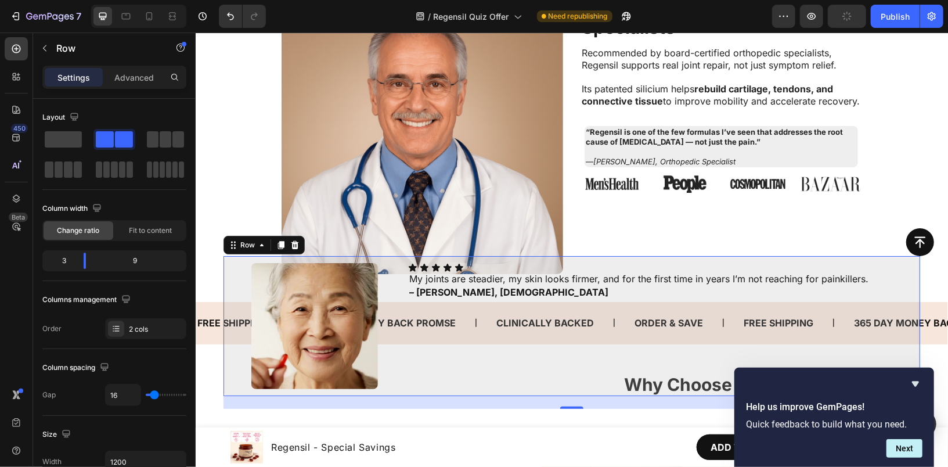
scroll to position [3544, 0]
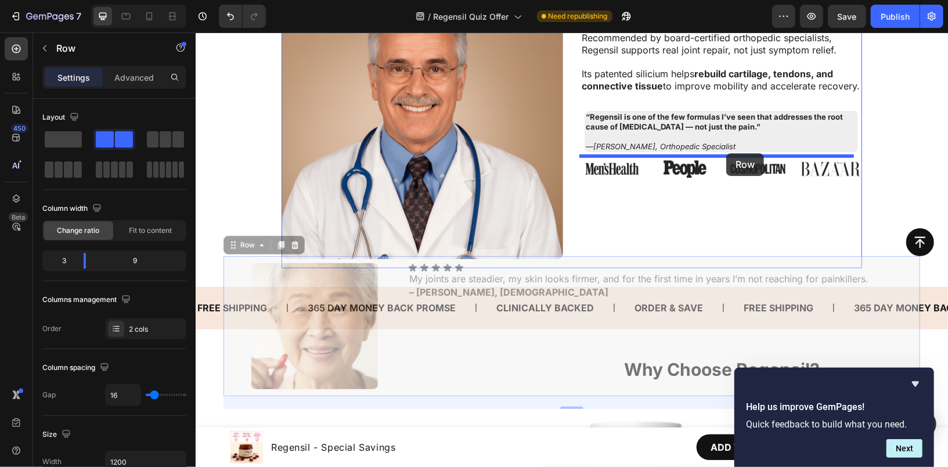
drag, startPoint x: 228, startPoint y: 244, endPoint x: 726, endPoint y: 153, distance: 506.5
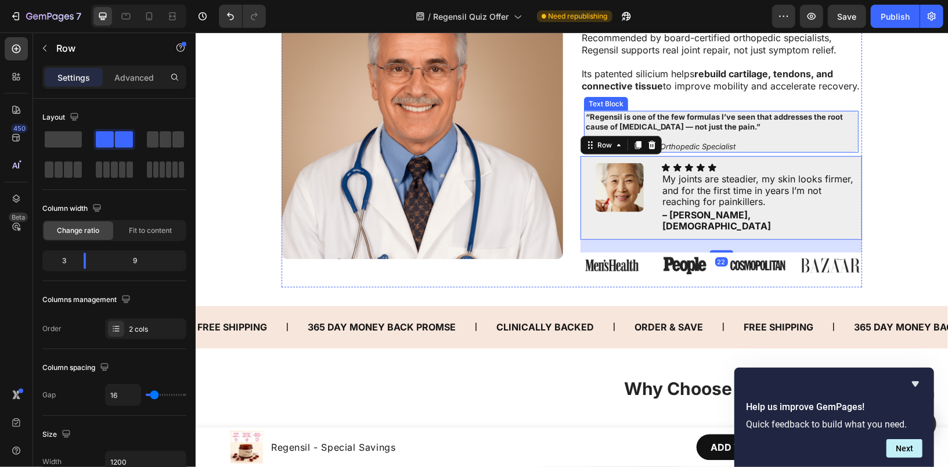
click at [711, 118] on strong "“Regensil is one of the few formulas I’ve seen that addresses the root cause of…" at bounding box center [713, 120] width 257 height 19
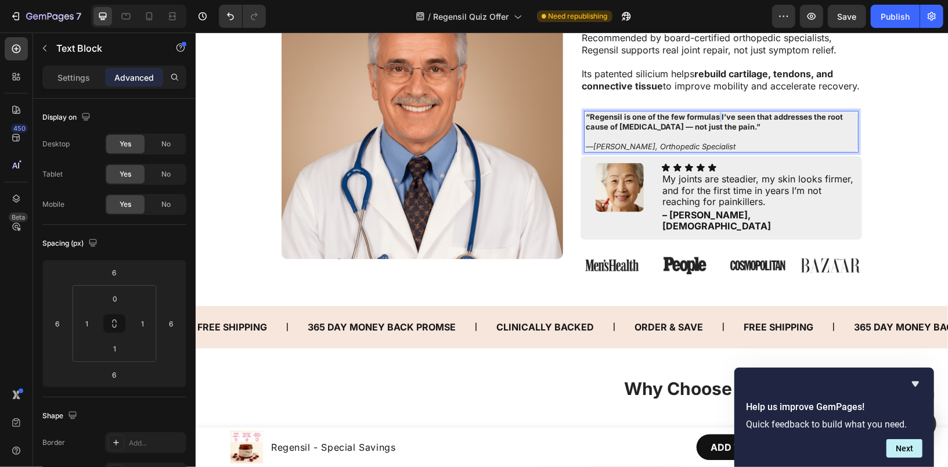
click at [711, 118] on strong "“Regensil is one of the few formulas I’ve seen that addresses the root cause of…" at bounding box center [713, 120] width 257 height 19
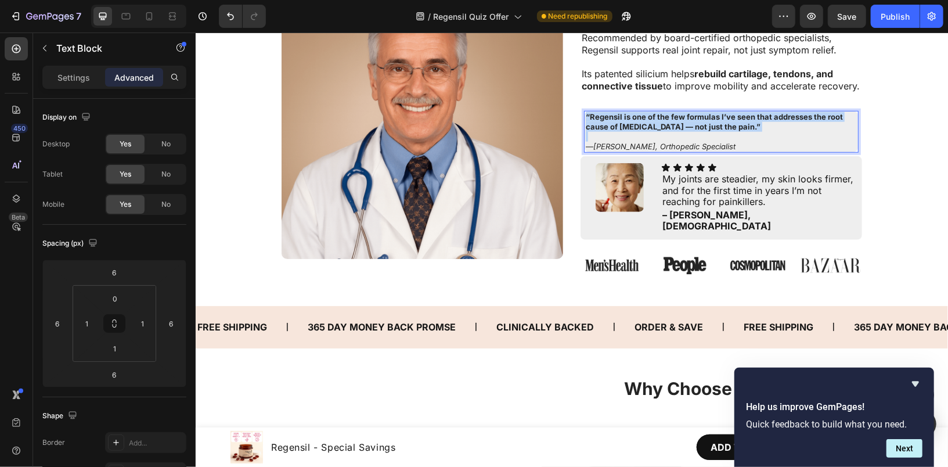
click at [711, 118] on strong "“Regensil is one of the few formulas I’ve seen that addresses the root cause of…" at bounding box center [713, 120] width 257 height 19
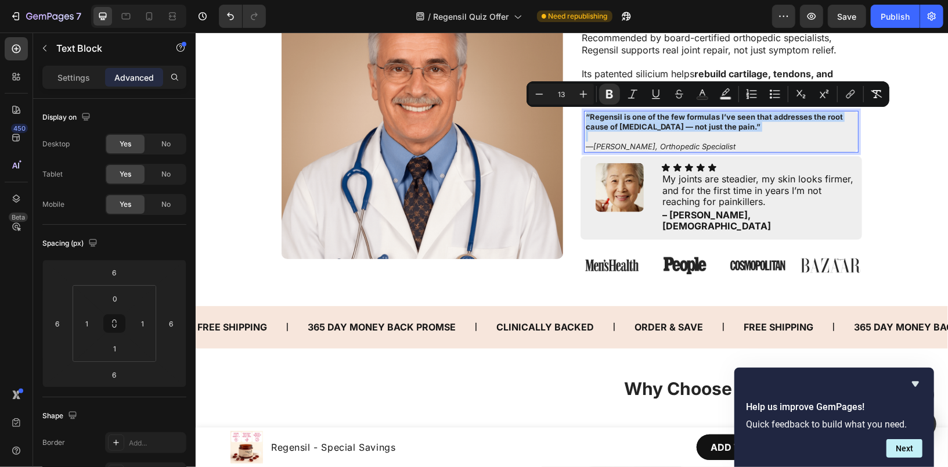
copy strong "“Regensil is one of the few formulas I’ve seen that addresses the root cause of…"
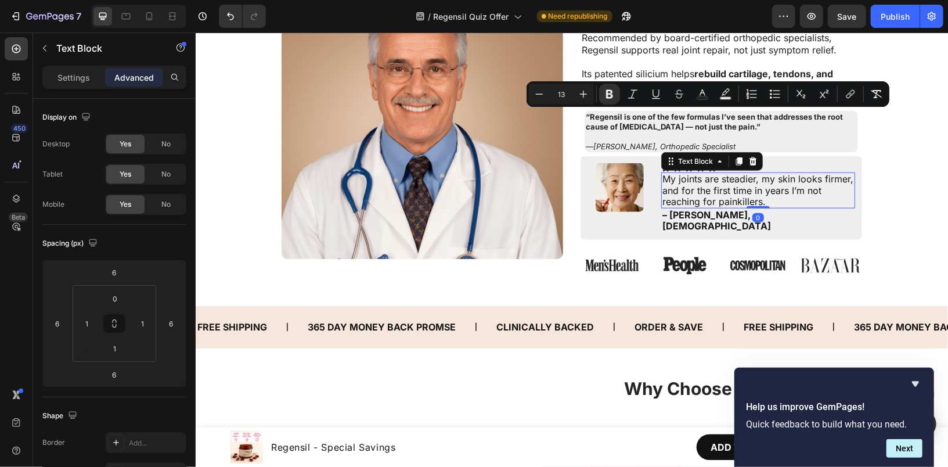
click at [719, 197] on p "My joints are steadier, my skin looks firmer, and for the first time in years I…" at bounding box center [758, 190] width 192 height 34
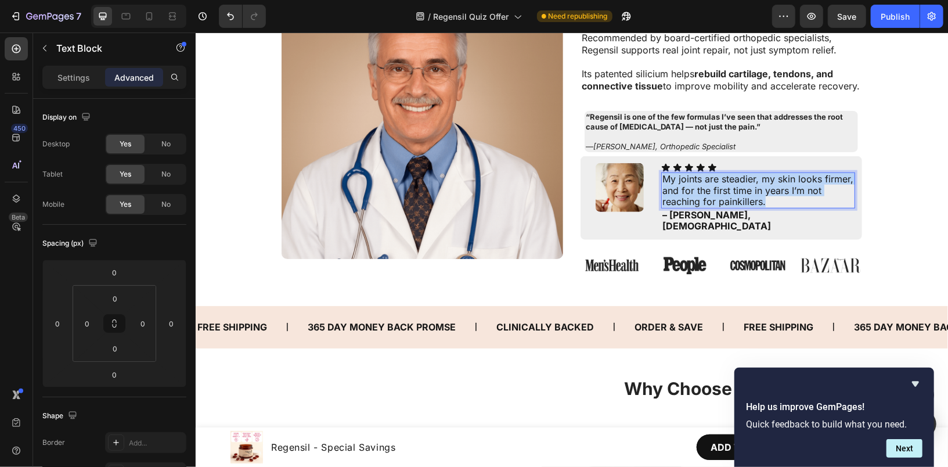
click at [719, 197] on p "My joints are steadier, my skin looks firmer, and for the first time in years I…" at bounding box center [758, 190] width 192 height 34
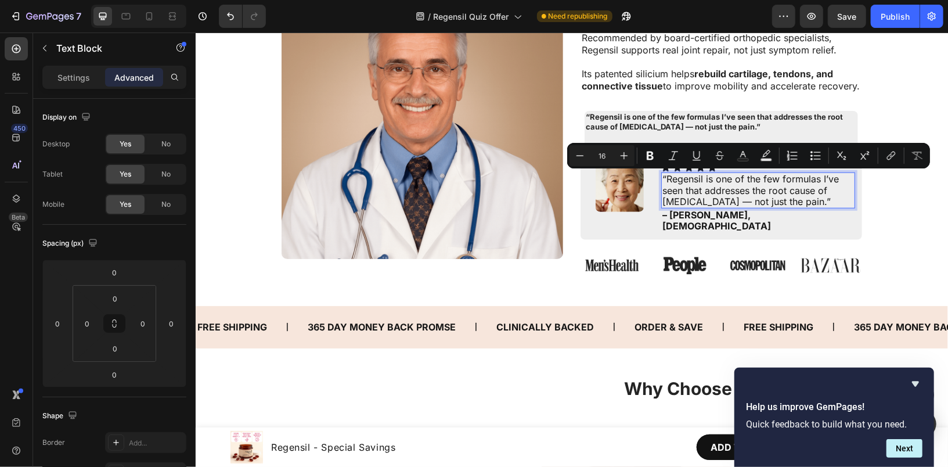
click at [724, 202] on p "“Regensil is one of the few formulas I’ve seen that addresses the root cause of…" at bounding box center [758, 190] width 192 height 34
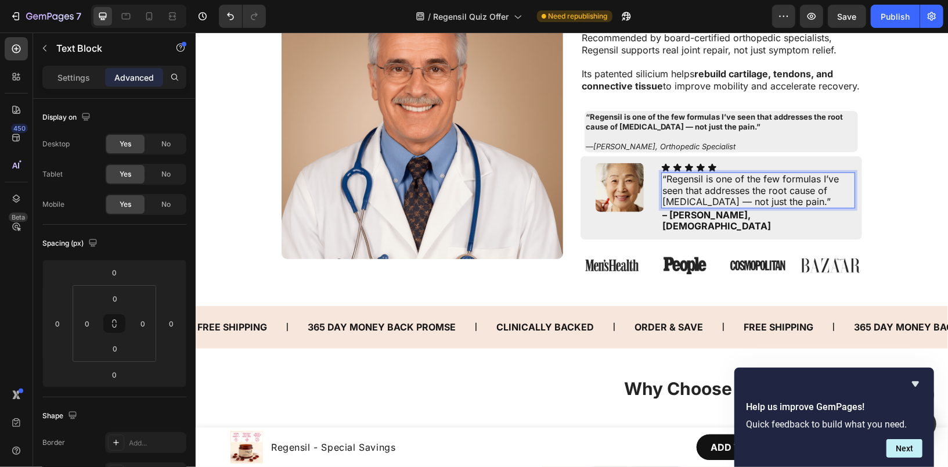
click at [724, 202] on p "“Regensil is one of the few formulas I’ve seen that addresses the root cause of…" at bounding box center [758, 190] width 192 height 34
click at [713, 200] on p "“Regensil is one of the few formulas I’ve seen that addresses the root cause of…" at bounding box center [758, 190] width 192 height 34
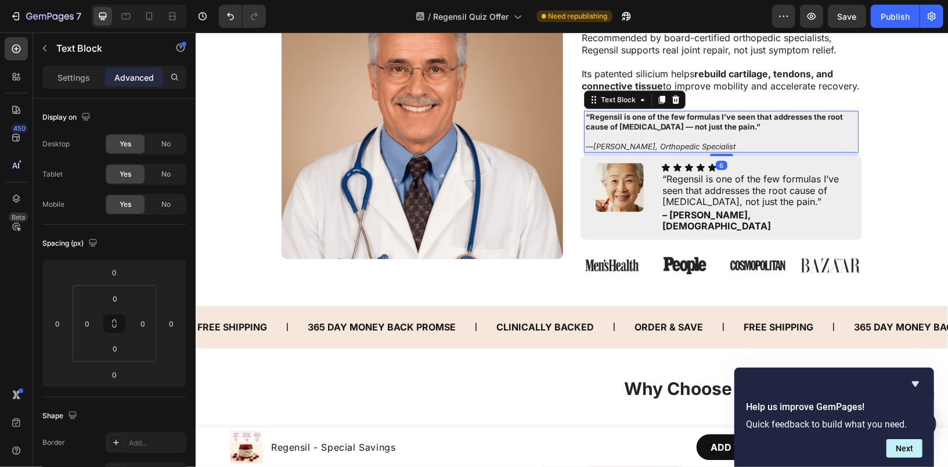
click at [701, 121] on strong "“Regensil is one of the few formulas I’ve seen that addresses the root cause of…" at bounding box center [713, 120] width 257 height 19
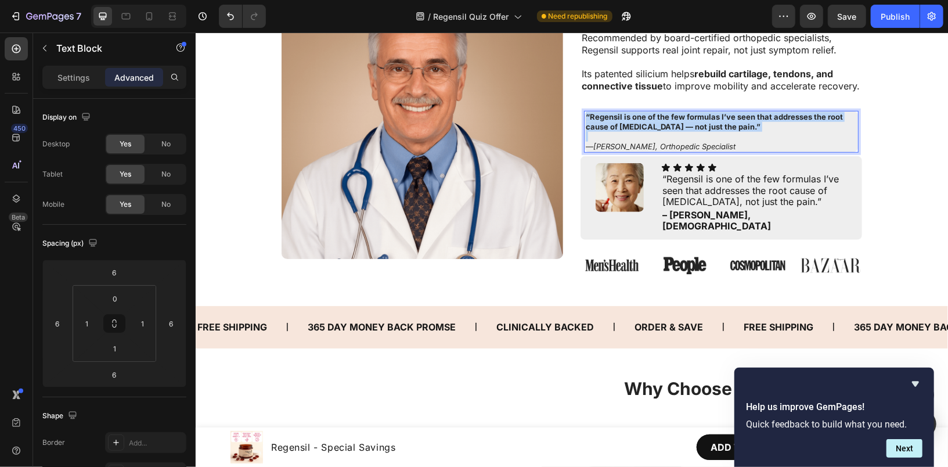
click at [701, 121] on strong "“Regensil is one of the few formulas I’ve seen that addresses the root cause of…" at bounding box center [713, 120] width 257 height 19
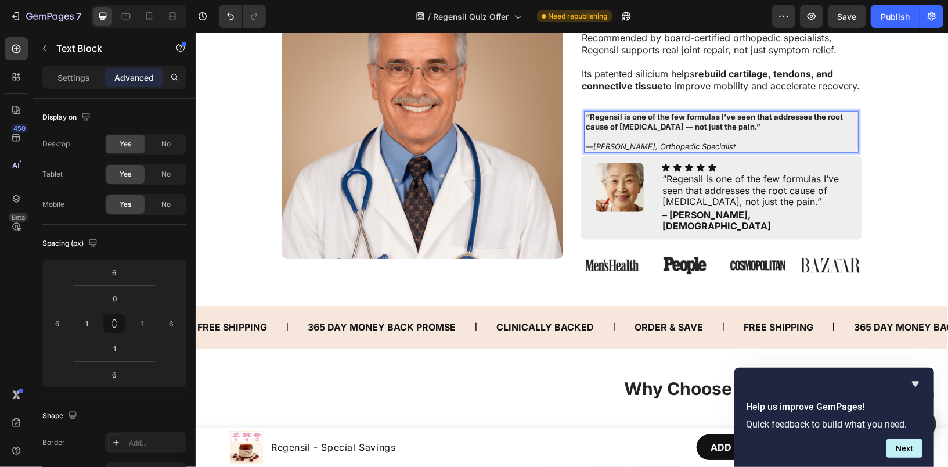
click at [643, 150] on p "— Dr. S. Langford, Orthopedic Specialist" at bounding box center [720, 146] width 271 height 10
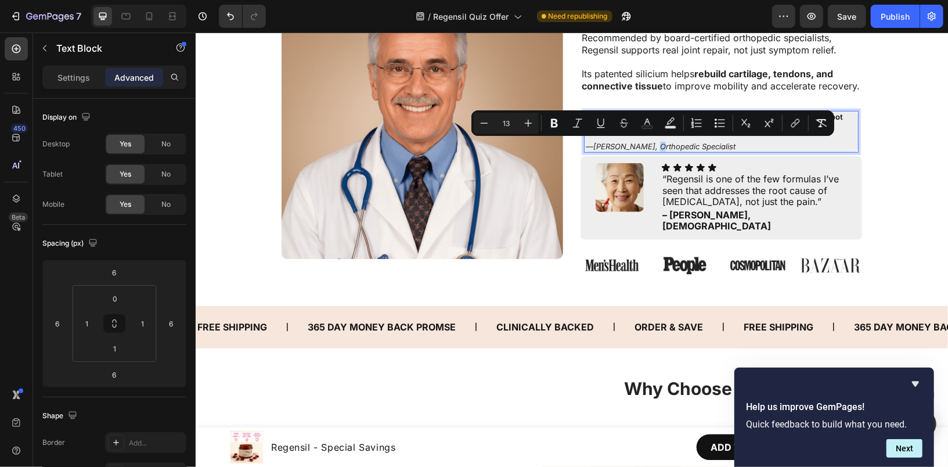
copy p "— Dr. S. Langford, Orthopedic Specialist"
click at [696, 213] on strong "– [PERSON_NAME], [DEMOGRAPHIC_DATA]" at bounding box center [716, 219] width 109 height 23
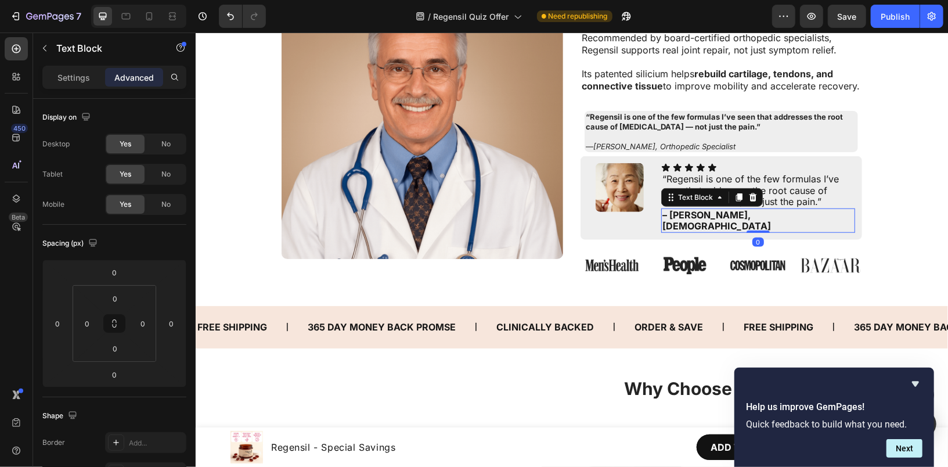
click at [696, 213] on strong "– [PERSON_NAME], [DEMOGRAPHIC_DATA]" at bounding box center [716, 219] width 109 height 23
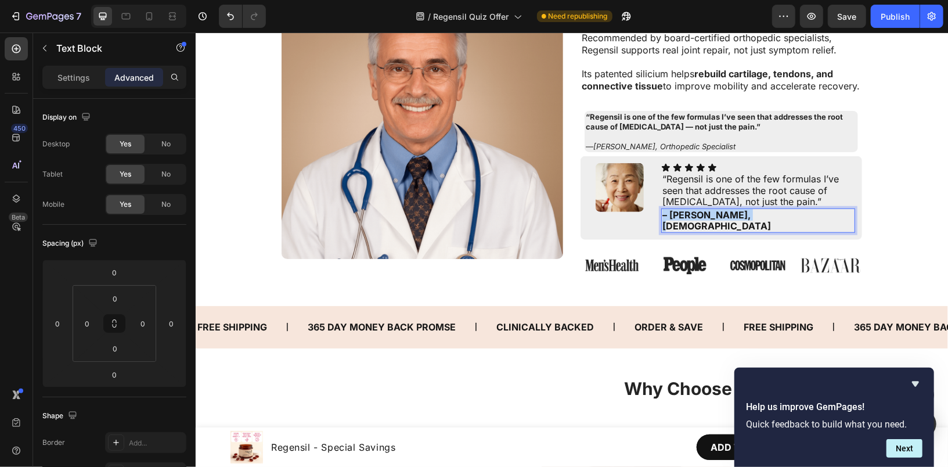
click at [696, 213] on strong "– [PERSON_NAME], [DEMOGRAPHIC_DATA]" at bounding box center [716, 219] width 109 height 23
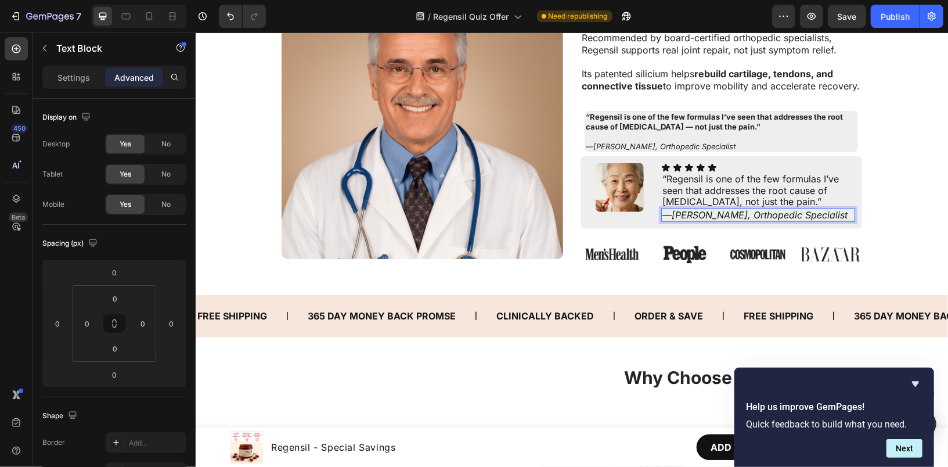
click at [694, 215] on icon "Dr. S. Langford, Orthopedic Specialist" at bounding box center [759, 214] width 176 height 12
click at [630, 178] on img at bounding box center [619, 187] width 48 height 48
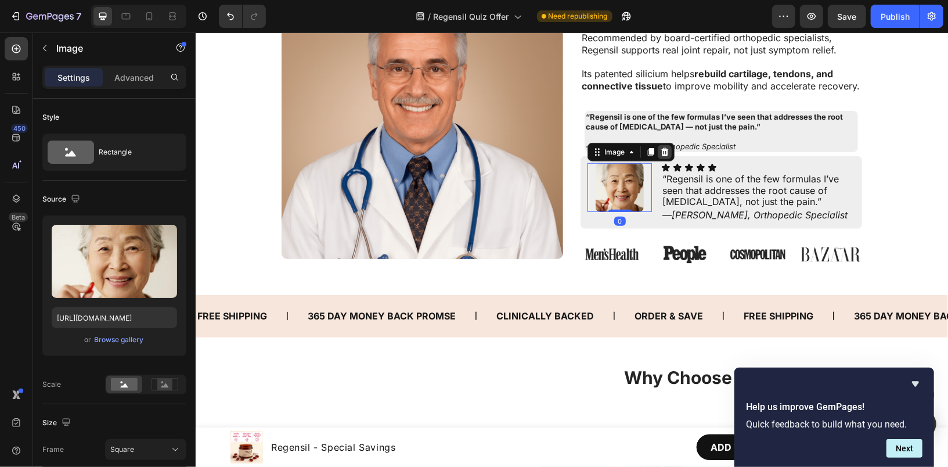
click at [660, 153] on icon at bounding box center [664, 151] width 9 height 9
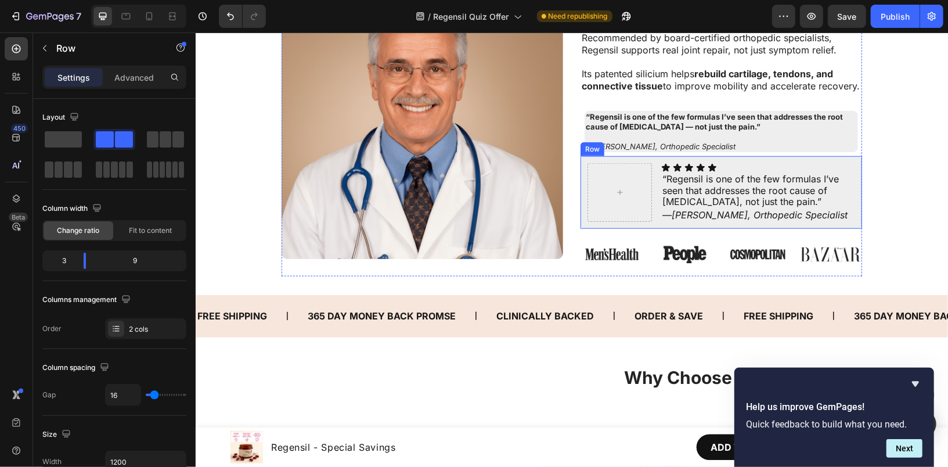
click at [648, 159] on div "Icon Icon Icon Icon Icon Icon List “Regensil is one of the few formulas I’ve se…" at bounding box center [721, 192] width 282 height 73
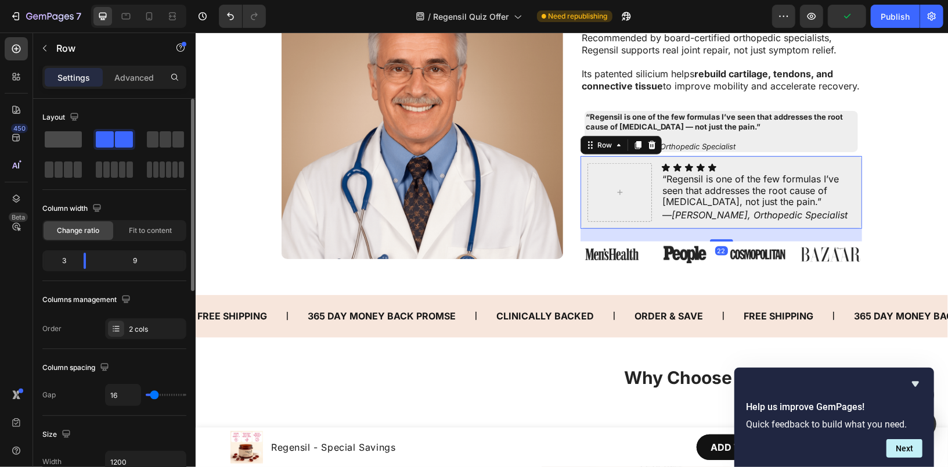
click at [56, 138] on span at bounding box center [63, 139] width 37 height 16
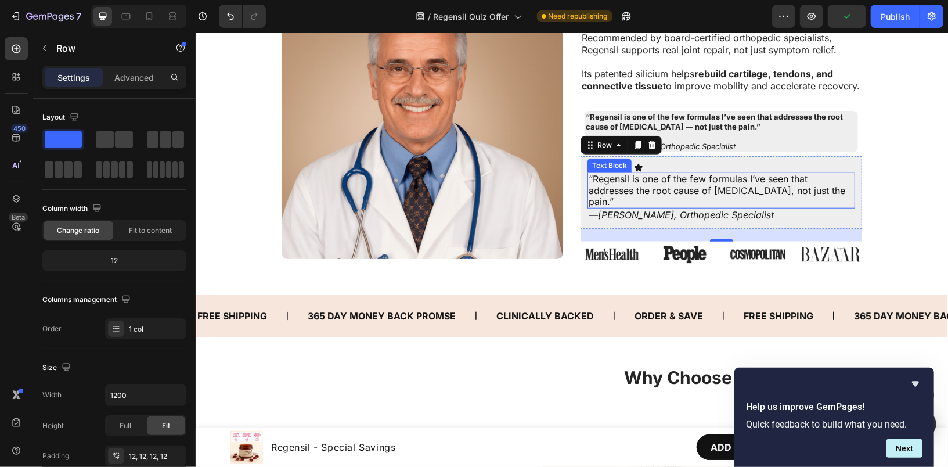
click at [663, 173] on p "“Regensil is one of the few formulas I’ve seen that addresses the root cause of…" at bounding box center [720, 190] width 265 height 34
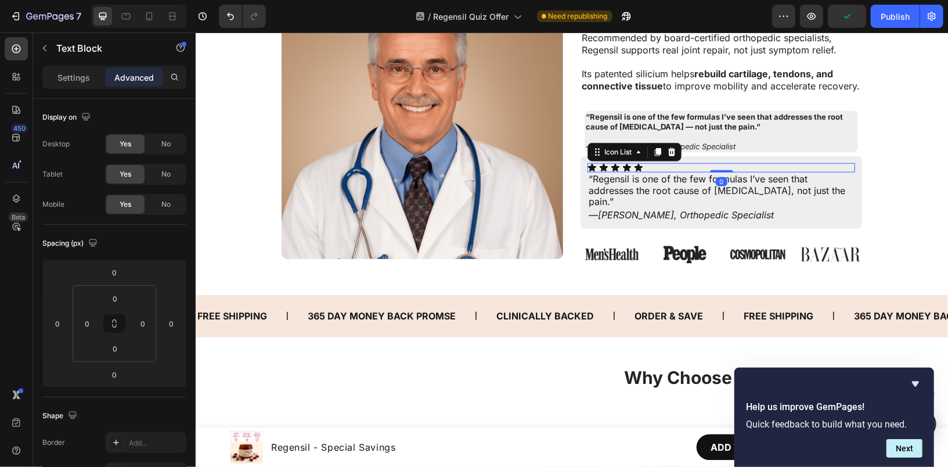
click at [739, 163] on div "Icon Icon Icon Icon Icon" at bounding box center [721, 167] width 268 height 9
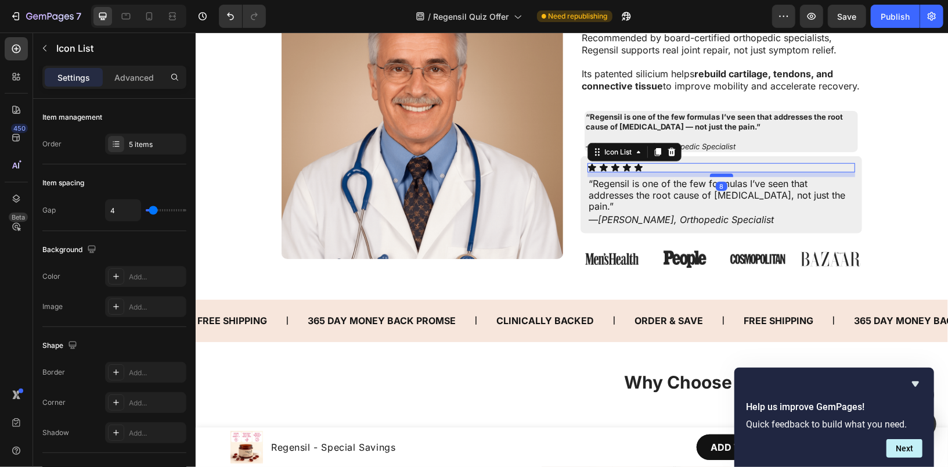
click at [722, 175] on div at bounding box center [721, 174] width 23 height 3
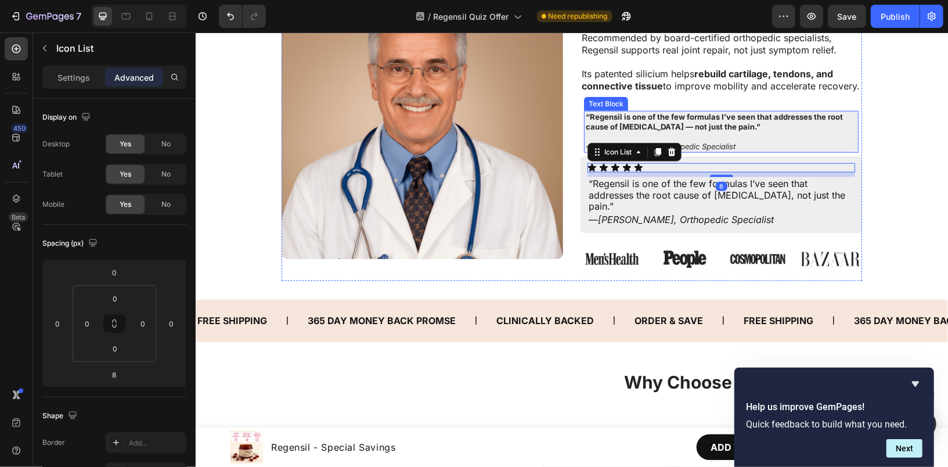
click at [790, 135] on p "Rich Text Editor. Editing area: main" at bounding box center [720, 136] width 271 height 10
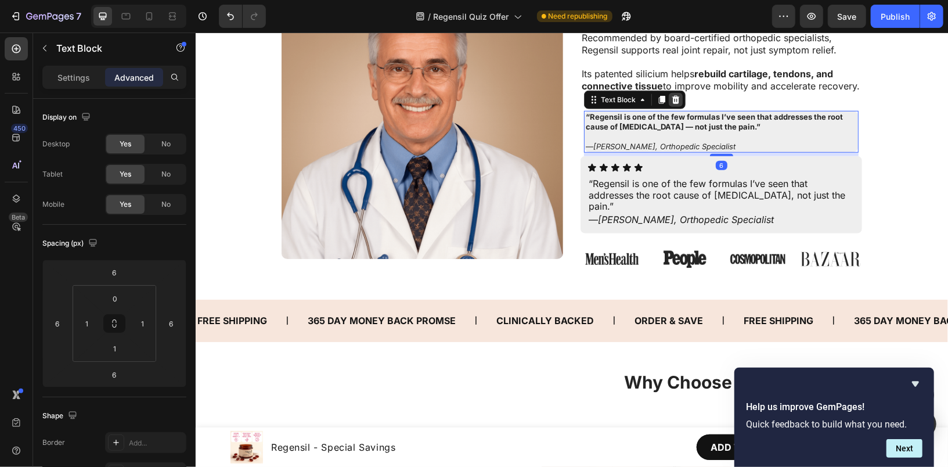
click at [674, 102] on icon at bounding box center [675, 99] width 9 height 9
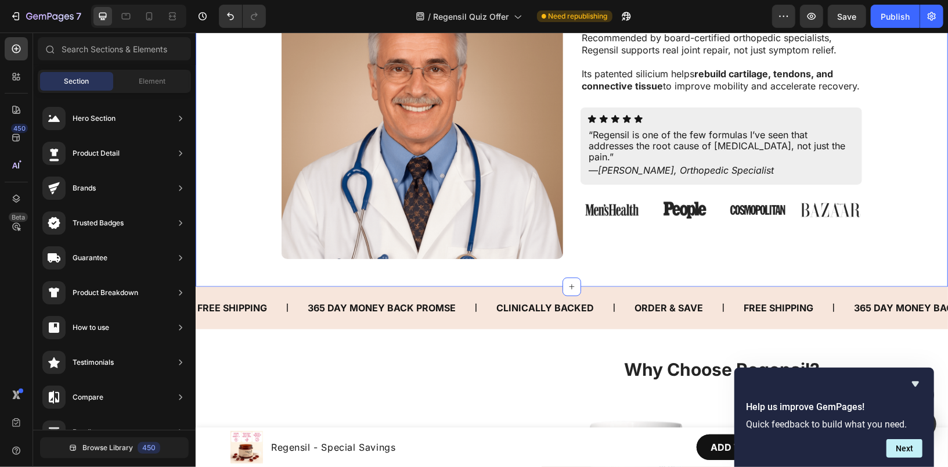
click at [890, 170] on div "Backed by Orthopedic Specialists Heading Recommended by board-certified orthope…" at bounding box center [571, 127] width 739 height 300
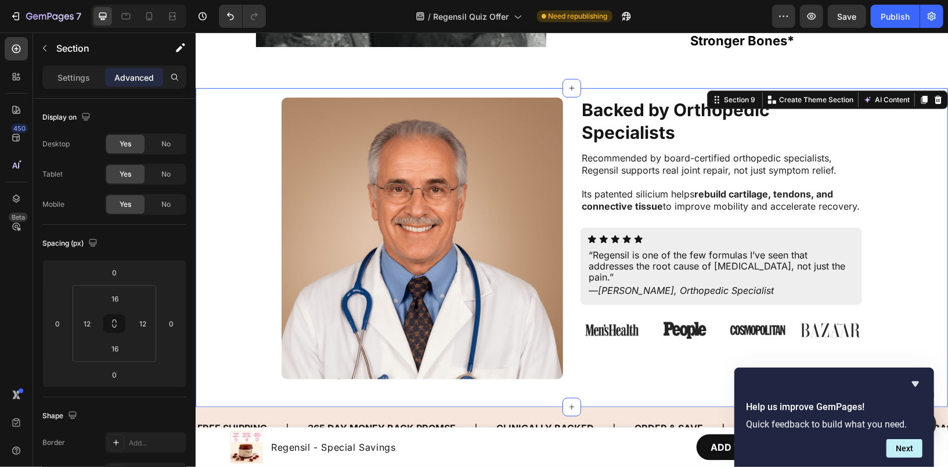
scroll to position [3408, 0]
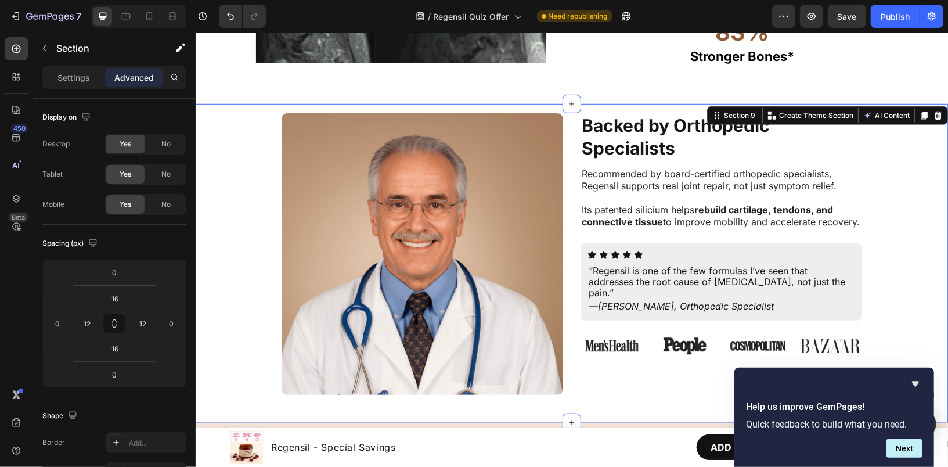
click at [890, 170] on div "Backed by Orthopedic Specialists Heading Recommended by board-certified orthope…" at bounding box center [571, 263] width 739 height 300
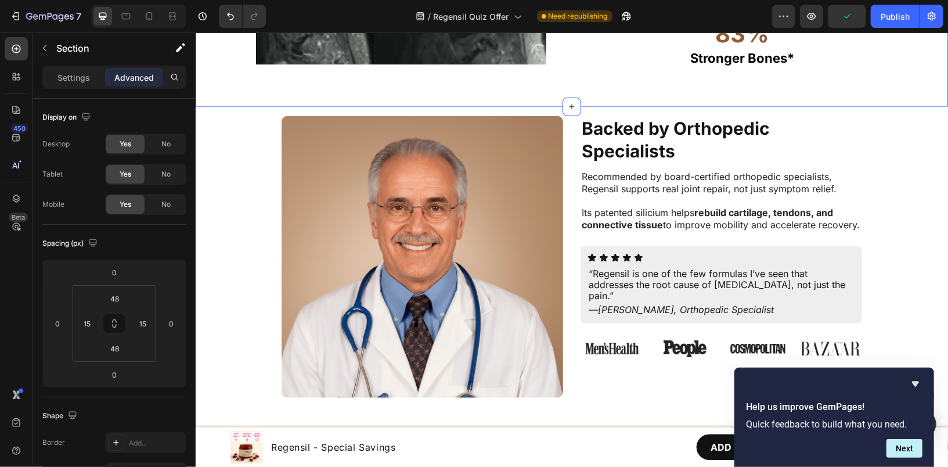
scroll to position [3409, 0]
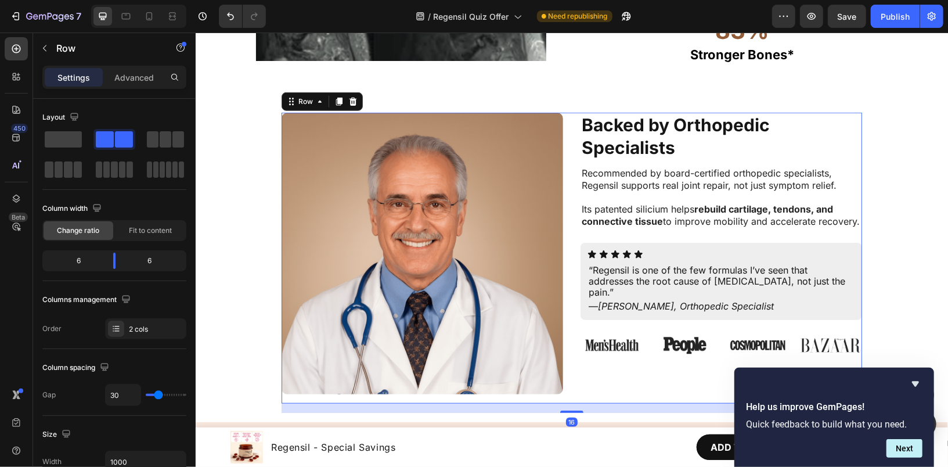
click at [569, 145] on div "Backed by Orthopedic Specialists Heading Recommended by board-certified orthope…" at bounding box center [571, 257] width 581 height 291
click at [130, 333] on div "2 cols" at bounding box center [145, 328] width 81 height 21
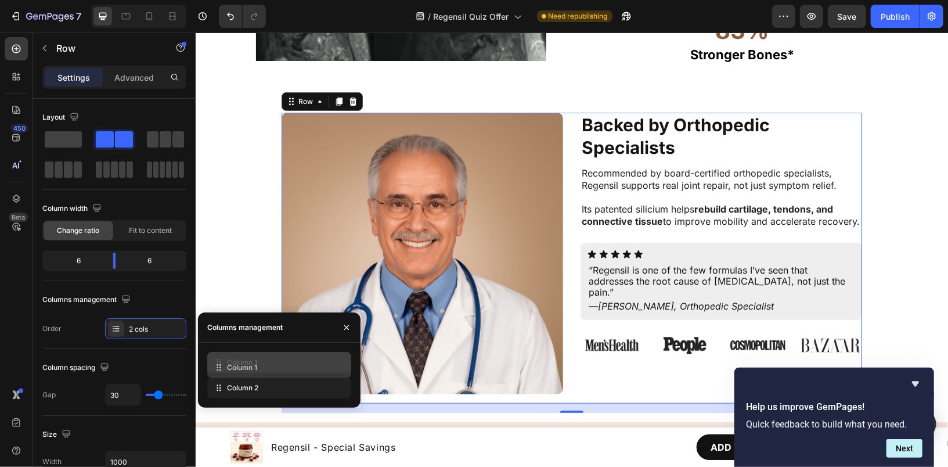
drag, startPoint x: 224, startPoint y: 386, endPoint x: 224, endPoint y: 365, distance: 20.3
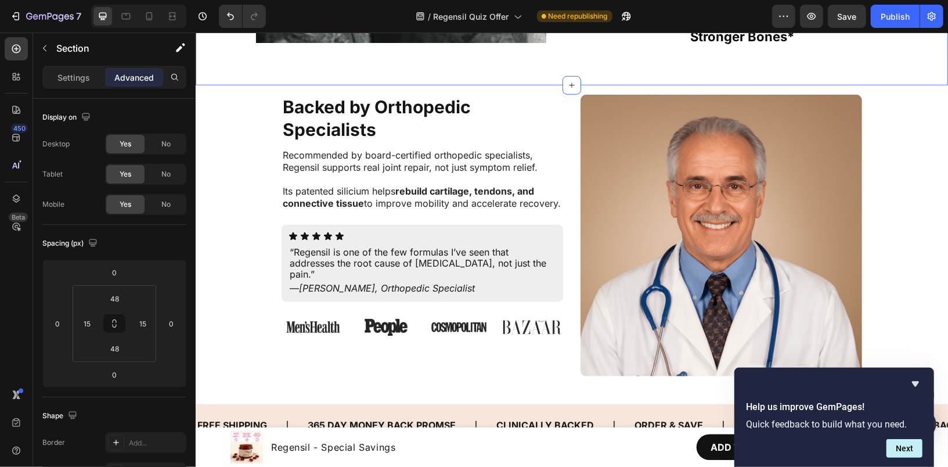
scroll to position [3430, 0]
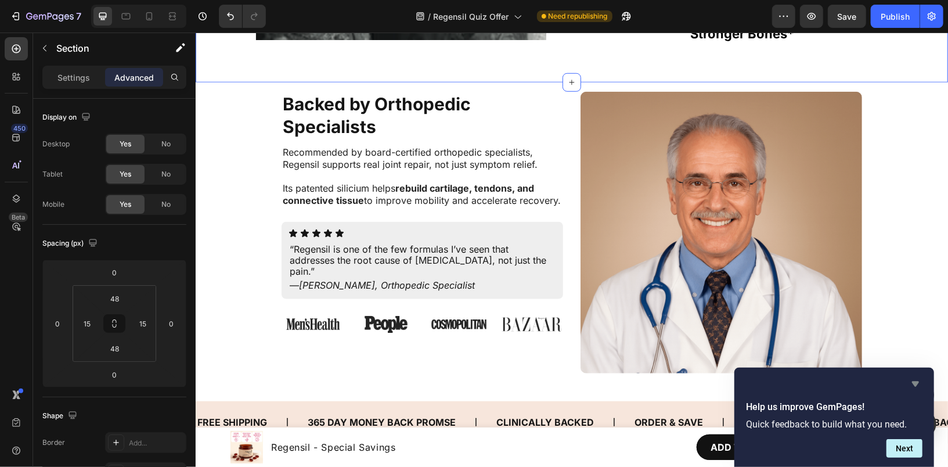
click at [916, 386] on icon "Hide survey" at bounding box center [915, 384] width 7 height 5
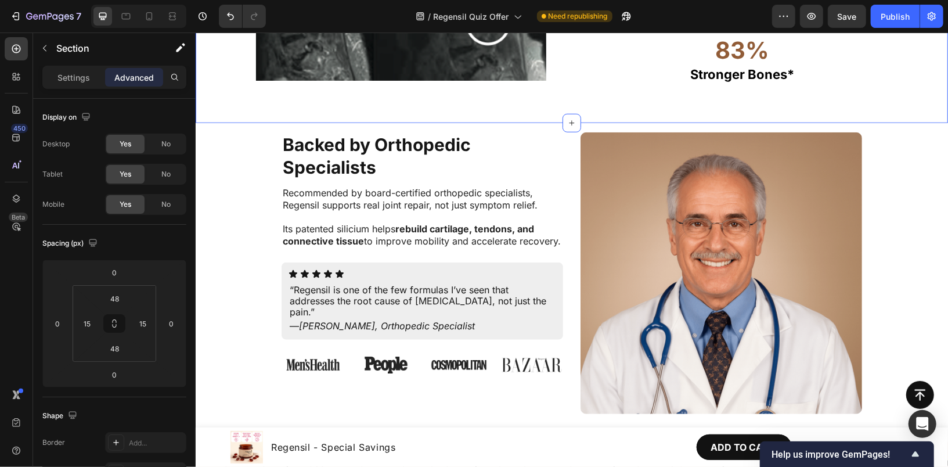
scroll to position [3386, 0]
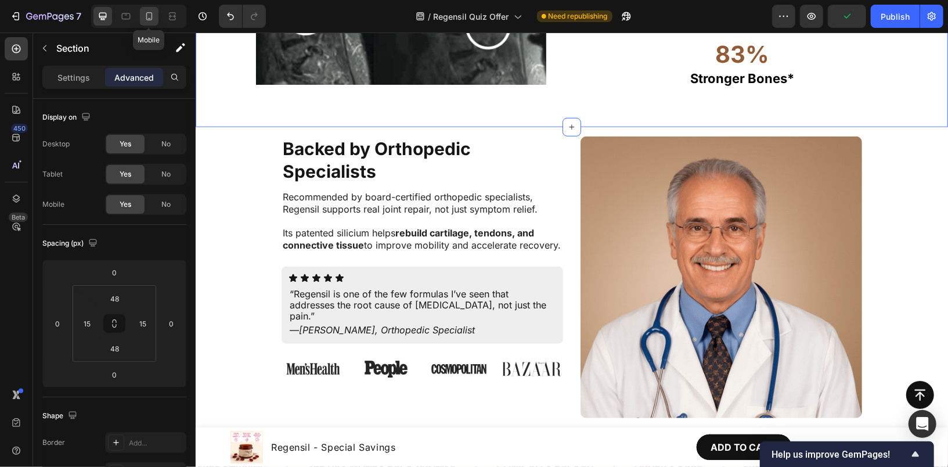
click at [147, 22] on div at bounding box center [149, 16] width 19 height 19
type input "32"
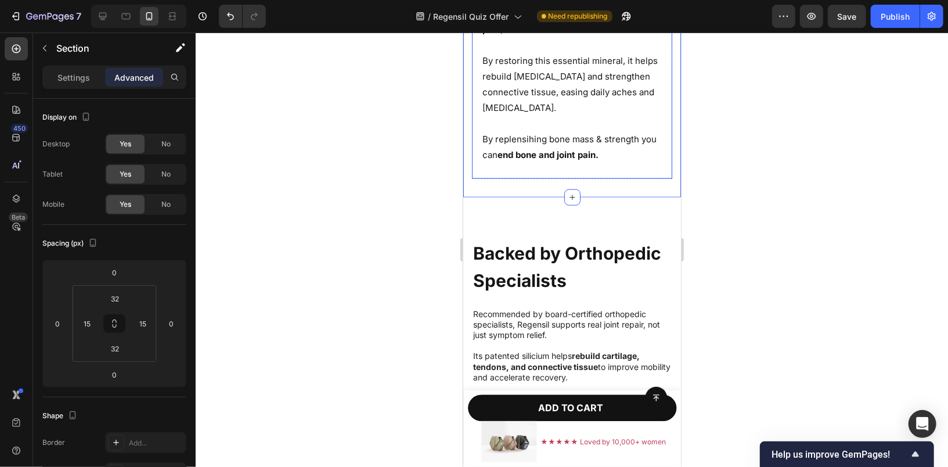
scroll to position [3501, 0]
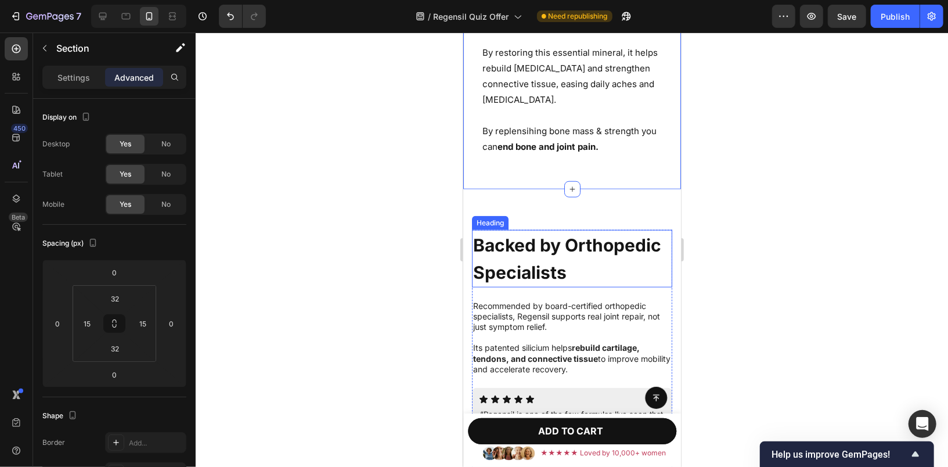
click at [578, 257] on h2 "Backed by Orthopedic Specialists" at bounding box center [572, 257] width 200 height 57
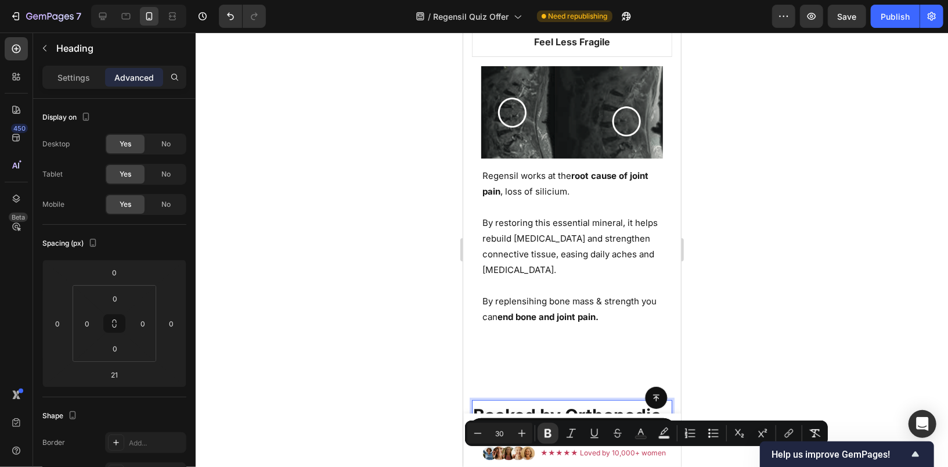
scroll to position [3203, 0]
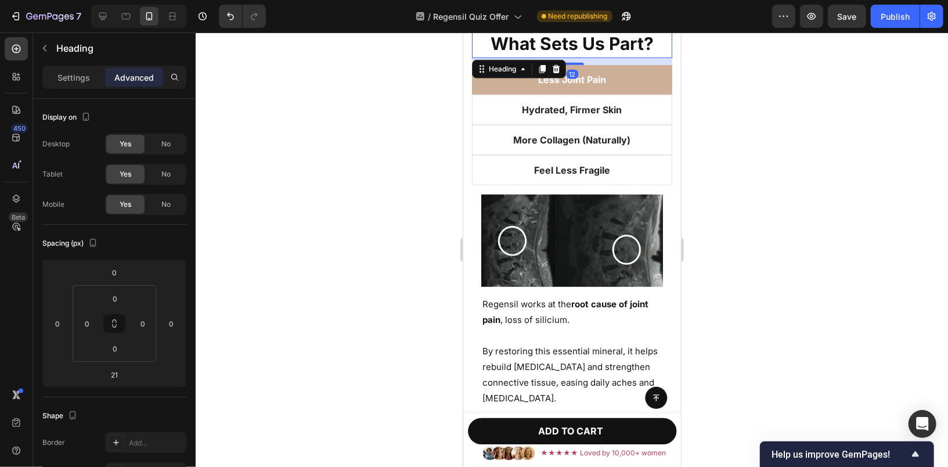
click at [607, 43] on strong "What Sets Us Part?" at bounding box center [571, 43] width 163 height 21
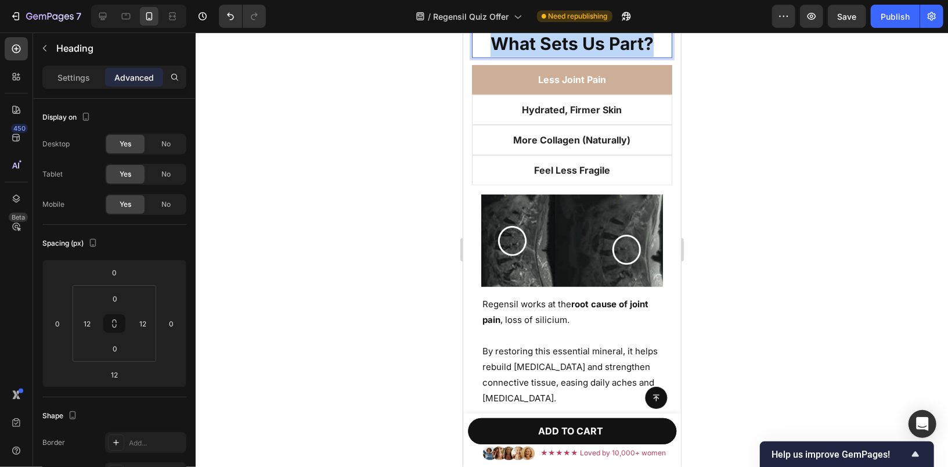
click at [607, 43] on strong "What Sets Us Part?" at bounding box center [571, 43] width 163 height 21
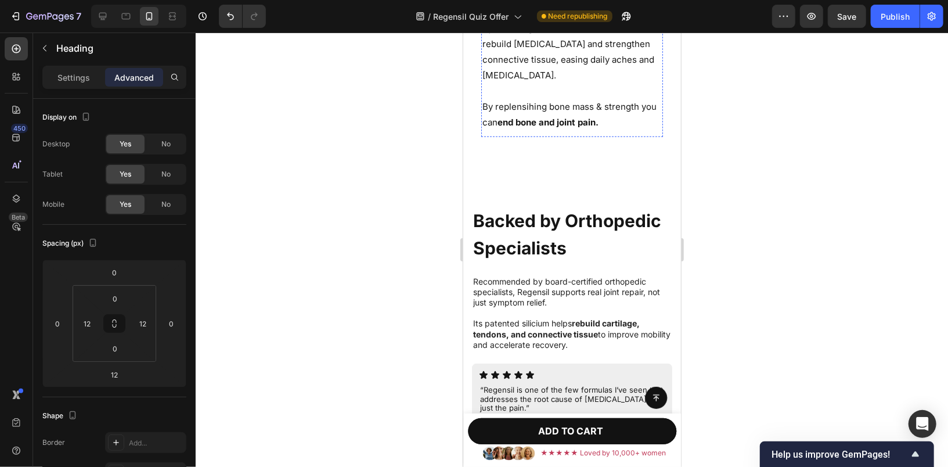
scroll to position [3556, 0]
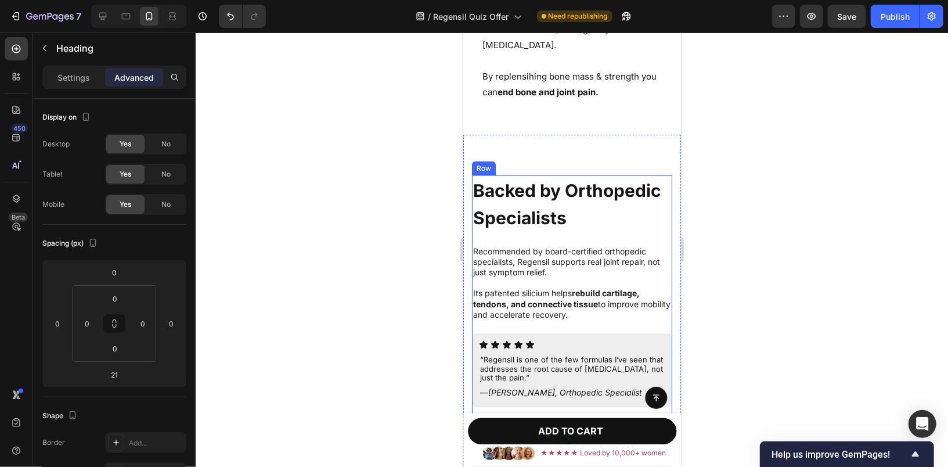
click at [551, 213] on strong "Backed by Orthopedic Specialists" at bounding box center [567, 203] width 188 height 49
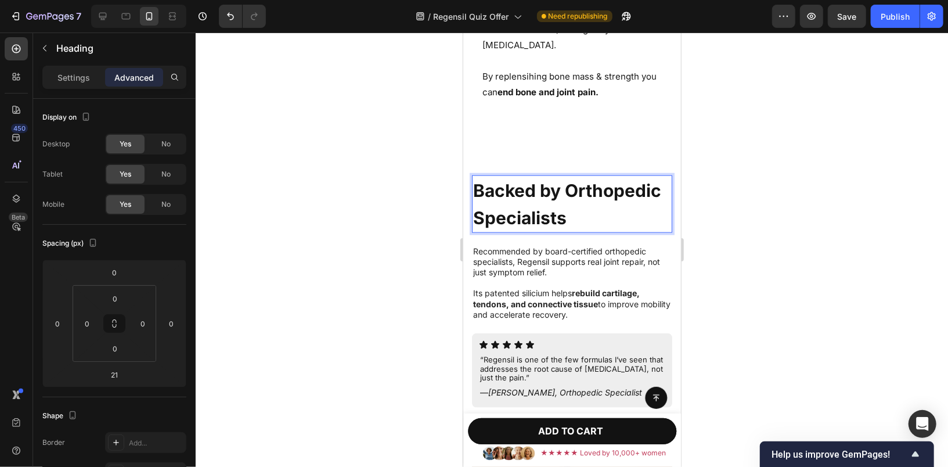
click at [551, 213] on strong "Backed by Orthopedic Specialists" at bounding box center [567, 203] width 188 height 49
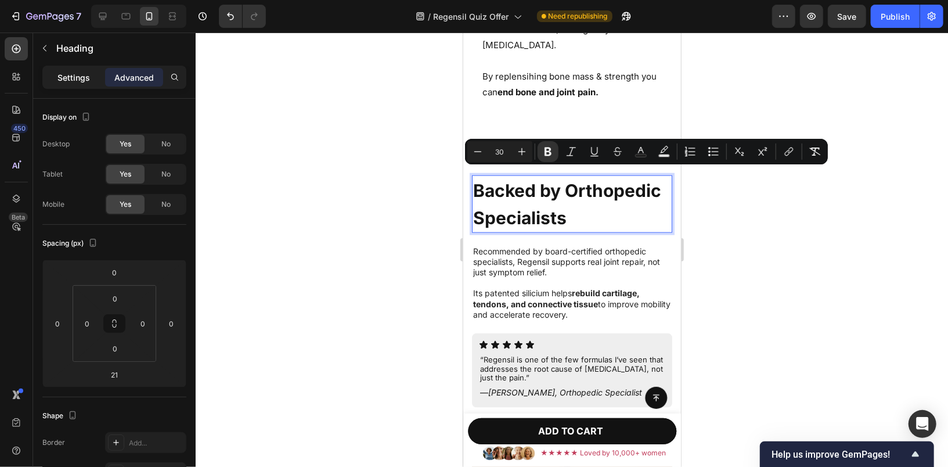
click at [57, 71] on p "Settings" at bounding box center [73, 77] width 33 height 12
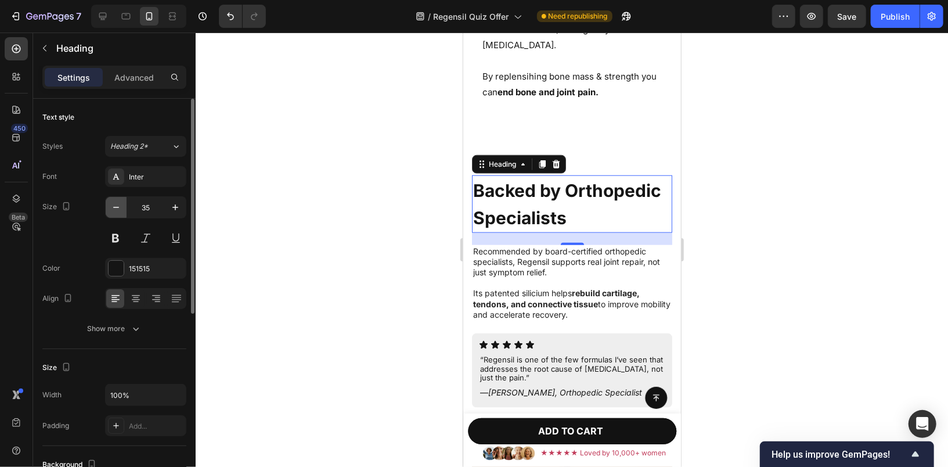
click at [119, 204] on icon "button" at bounding box center [116, 208] width 12 height 12
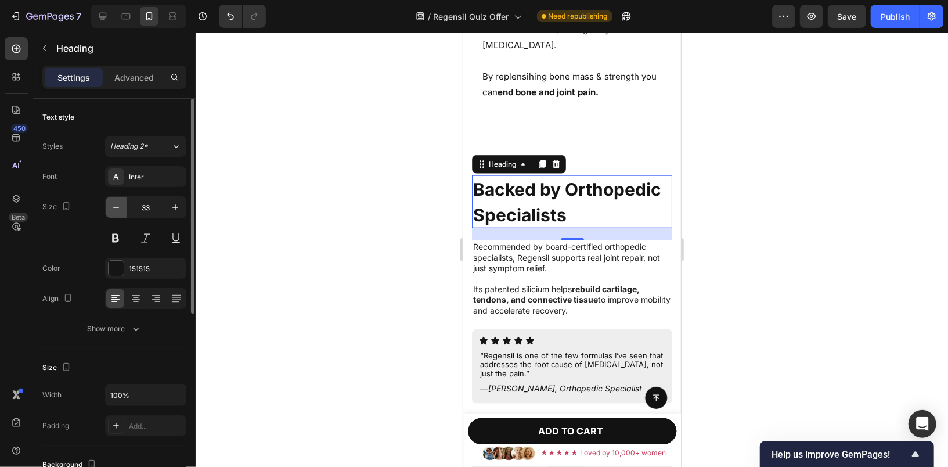
click at [119, 204] on icon "button" at bounding box center [116, 208] width 12 height 12
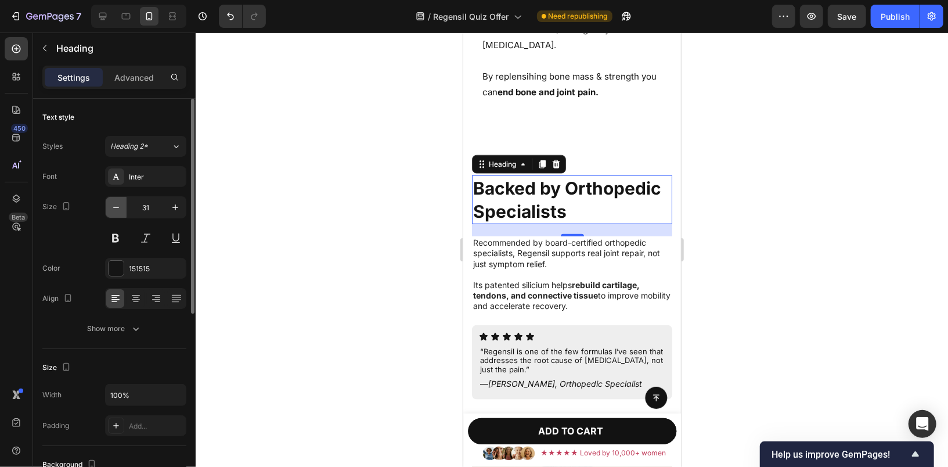
click at [119, 204] on icon "button" at bounding box center [116, 208] width 12 height 12
type input "30"
click at [562, 260] on p "Recommended by board-certified orthopedic specialists, Regensil supports real j…" at bounding box center [572, 252] width 198 height 32
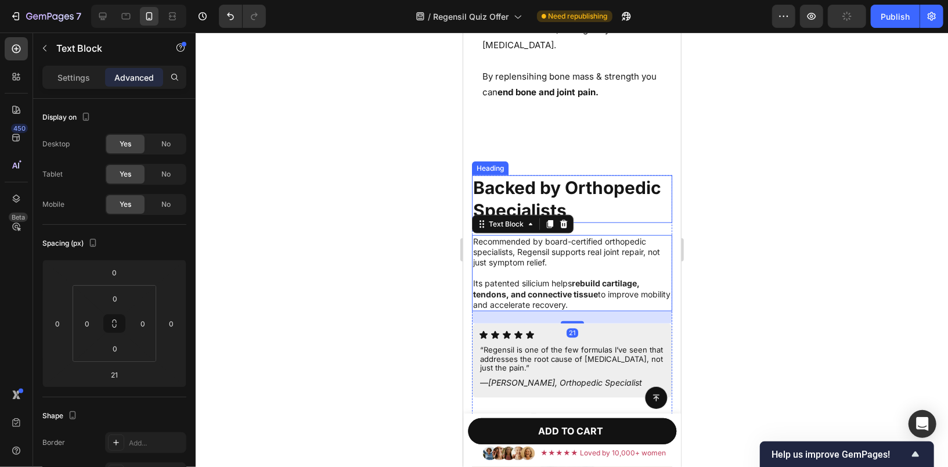
click at [502, 212] on strong "Backed by Orthopedic Specialists" at bounding box center [567, 199] width 188 height 44
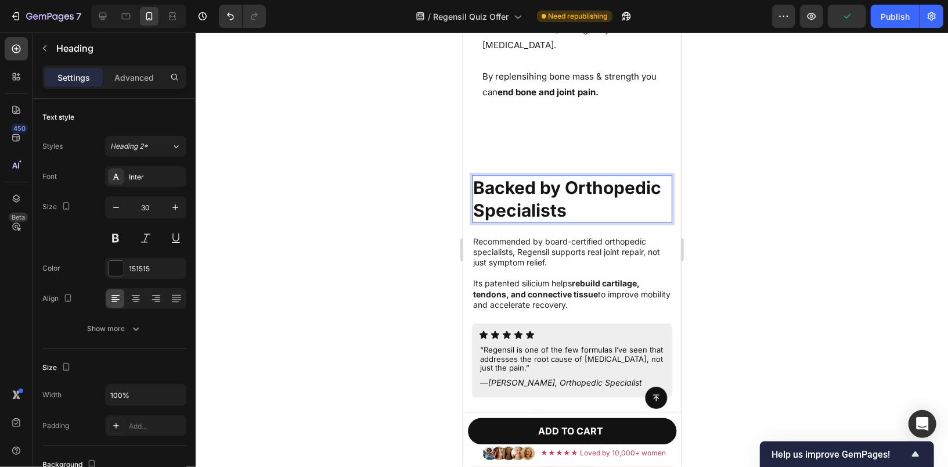
click at [479, 204] on strong "Backed by Orthopedic Specialists" at bounding box center [567, 199] width 188 height 44
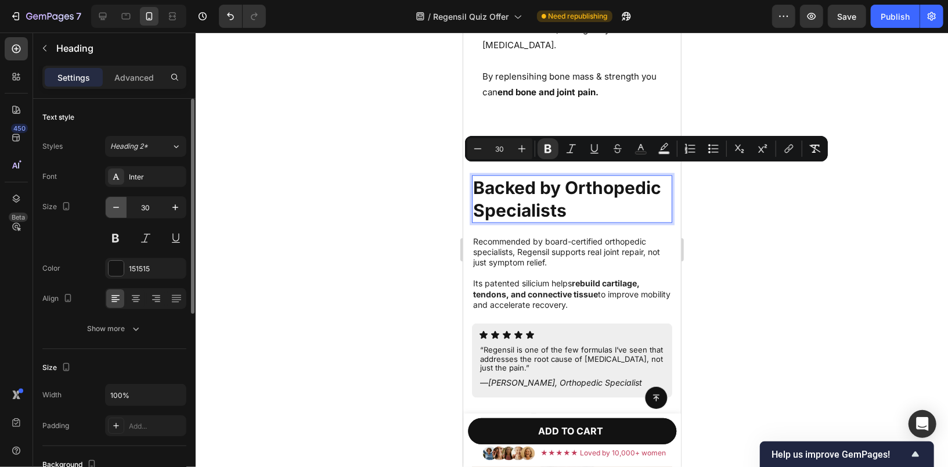
click at [121, 213] on button "button" at bounding box center [116, 207] width 21 height 21
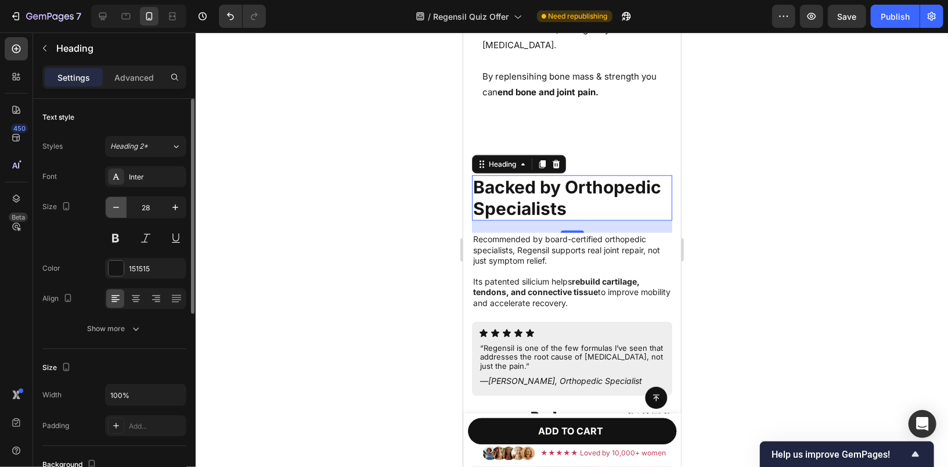
click at [121, 213] on button "button" at bounding box center [116, 207] width 21 height 21
click at [175, 205] on icon "button" at bounding box center [176, 208] width 12 height 12
type input "30"
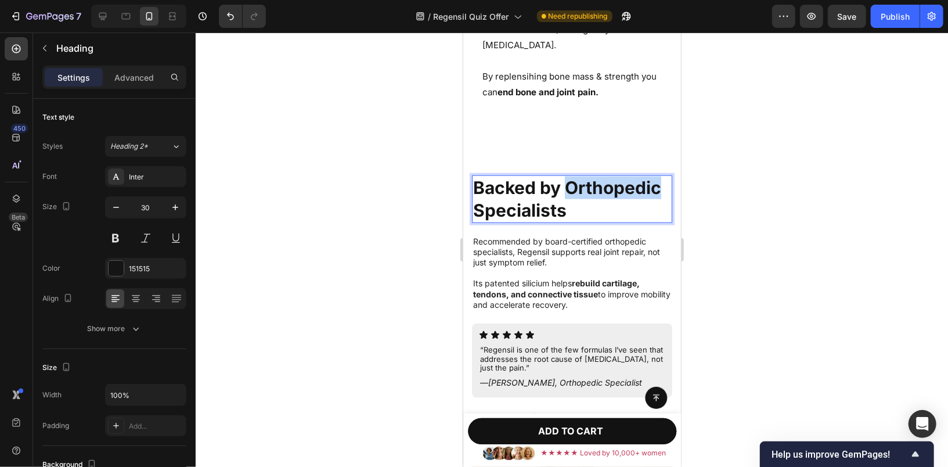
click at [533, 198] on strong "Backed by Orthopedic Specialists" at bounding box center [567, 199] width 188 height 44
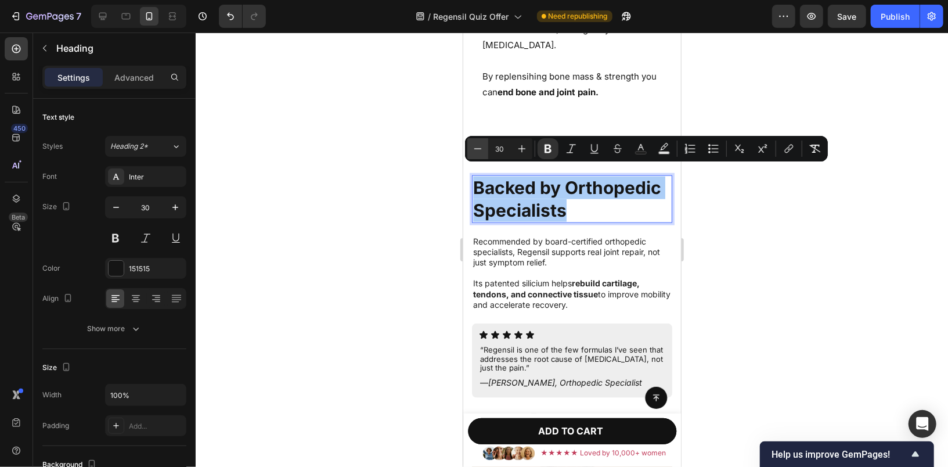
click at [471, 148] on button "Minus" at bounding box center [477, 148] width 21 height 21
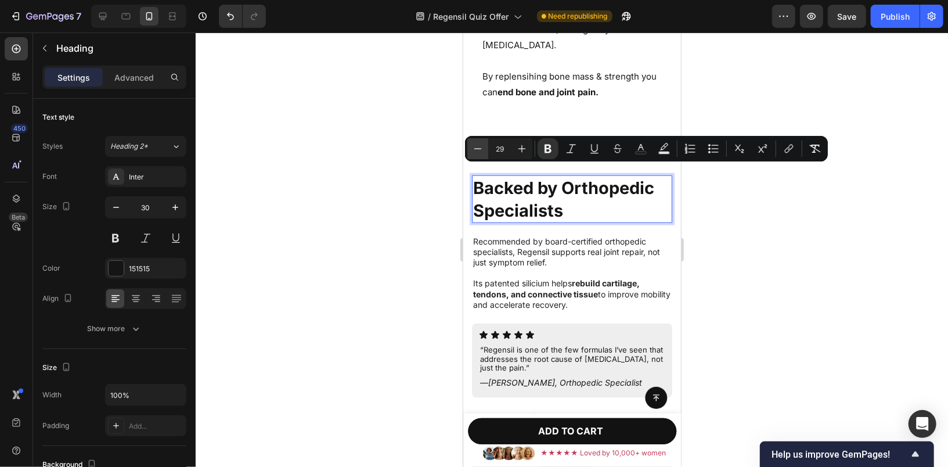
click at [471, 148] on button "Minus" at bounding box center [477, 148] width 21 height 21
type input "28"
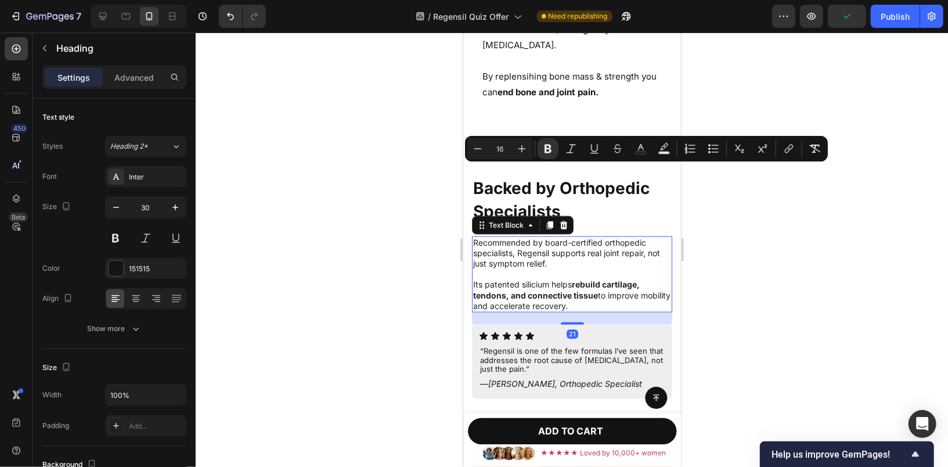
click at [516, 272] on p "Its patented silicium helps rebuild cartilage, tendons, and connective tissue t…" at bounding box center [572, 289] width 198 height 42
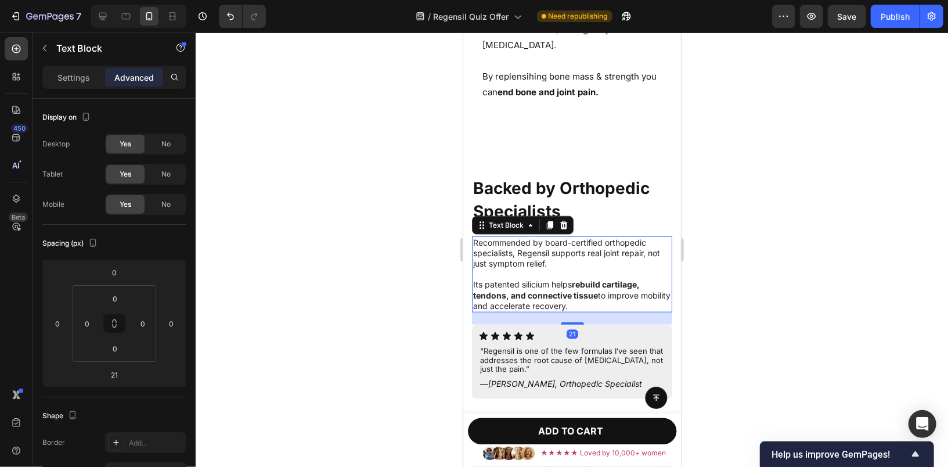
click at [522, 268] on p "Its patented silicium helps rebuild cartilage, tendons, and connective tissue t…" at bounding box center [572, 289] width 198 height 42
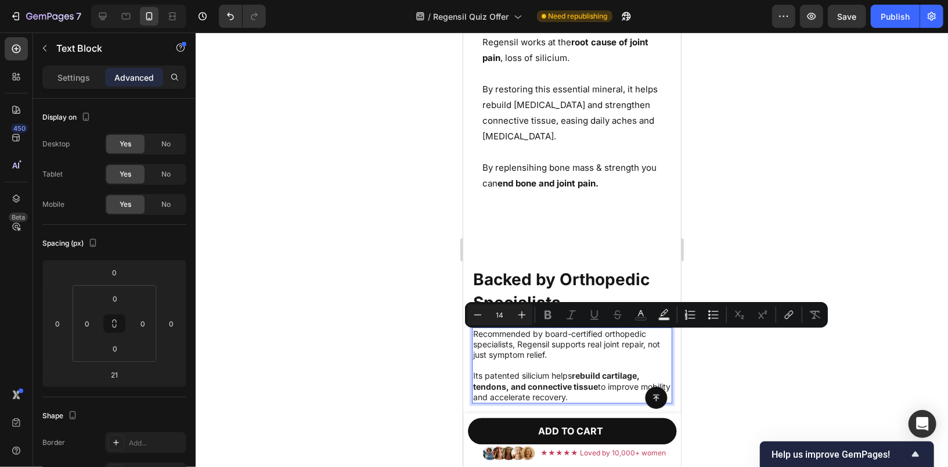
scroll to position [3437, 0]
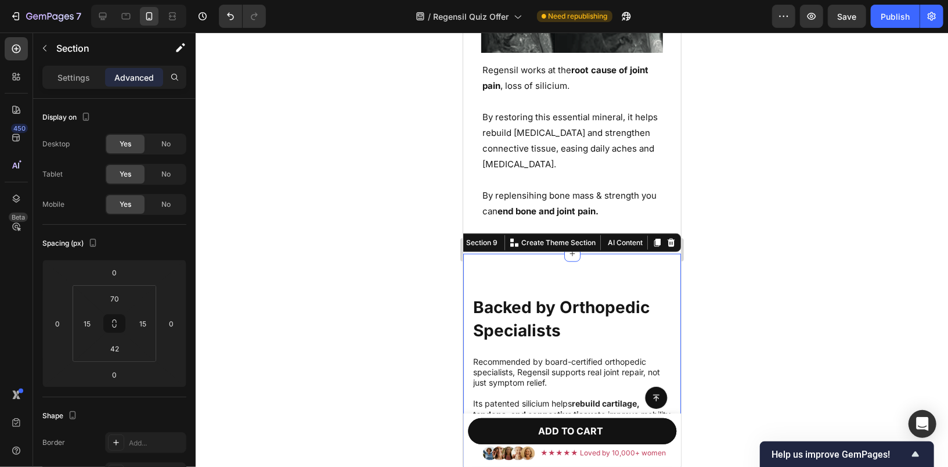
click at [118, 294] on input "70" at bounding box center [114, 298] width 23 height 17
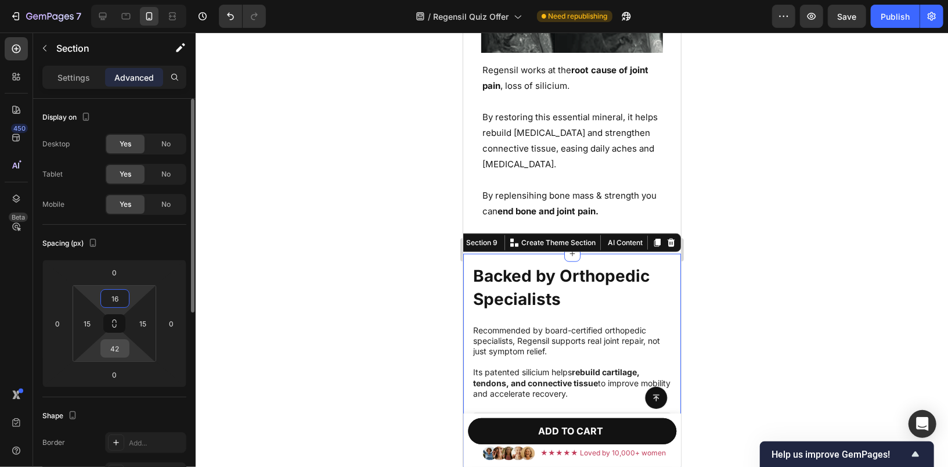
type input "16"
click at [120, 348] on input "42" at bounding box center [114, 348] width 23 height 17
type input "16"
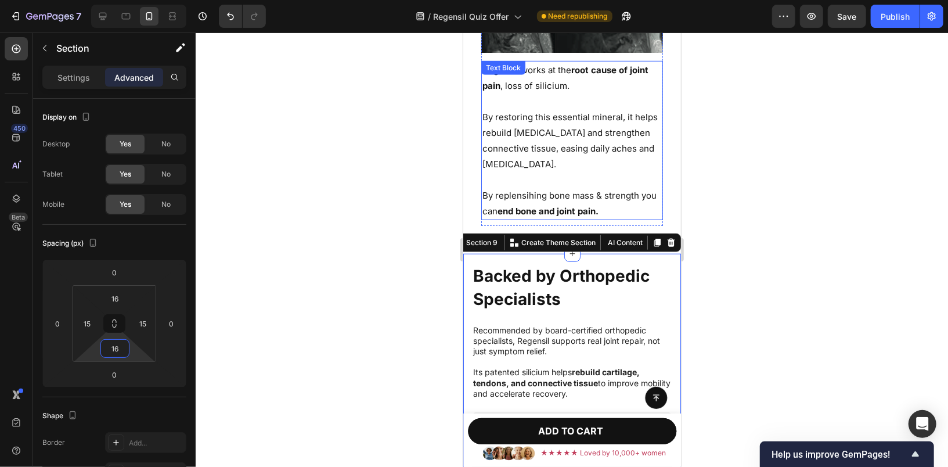
click at [538, 171] on p at bounding box center [571, 179] width 179 height 16
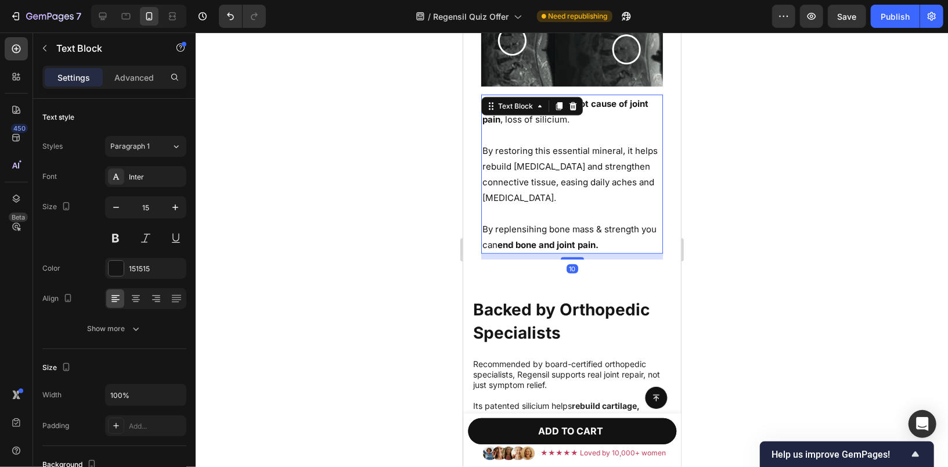
scroll to position [3364, 0]
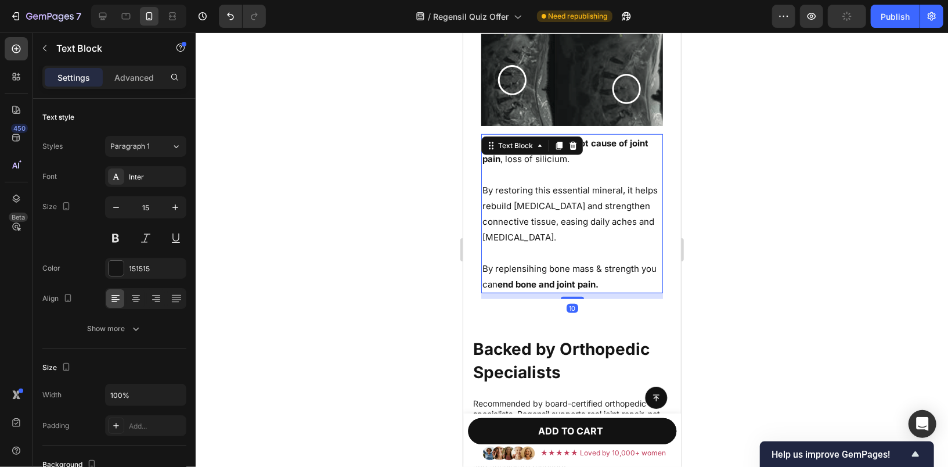
click at [557, 195] on span "By restoring this essential mineral, it helps rebuild [MEDICAL_DATA] and streng…" at bounding box center [571, 213] width 178 height 58
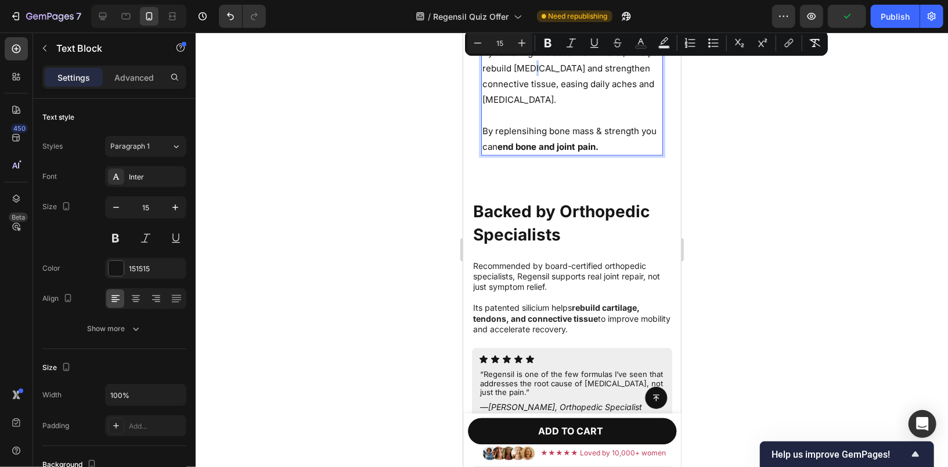
scroll to position [3528, 0]
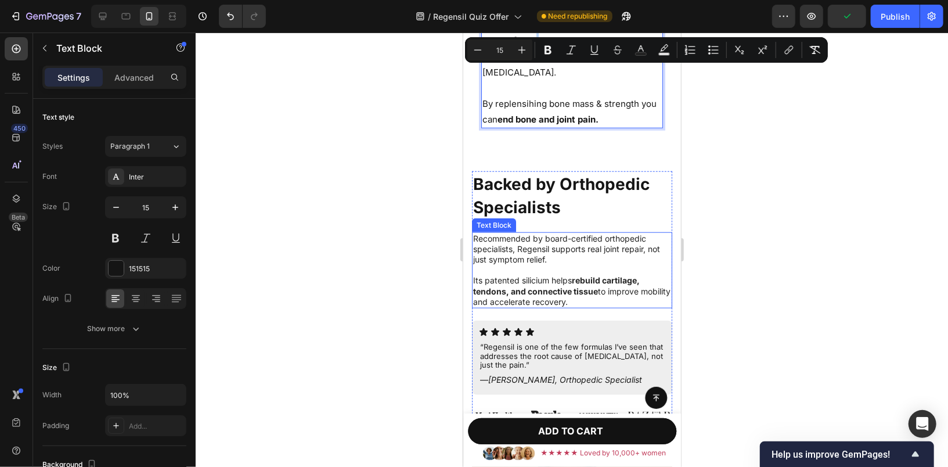
click at [548, 233] on p "Recommended by board-certified orthopedic specialists, Regensil supports real j…" at bounding box center [572, 249] width 198 height 32
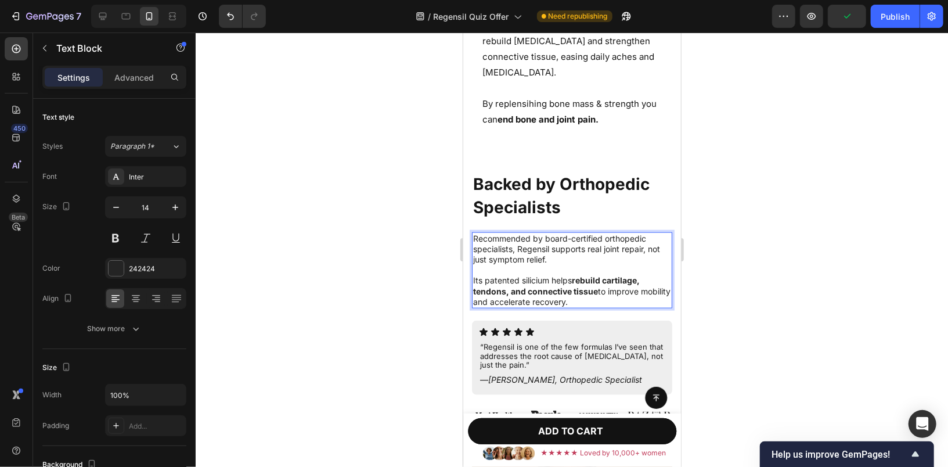
click at [539, 242] on p "Recommended by board-certified orthopedic specialists, Regensil supports real j…" at bounding box center [572, 249] width 198 height 32
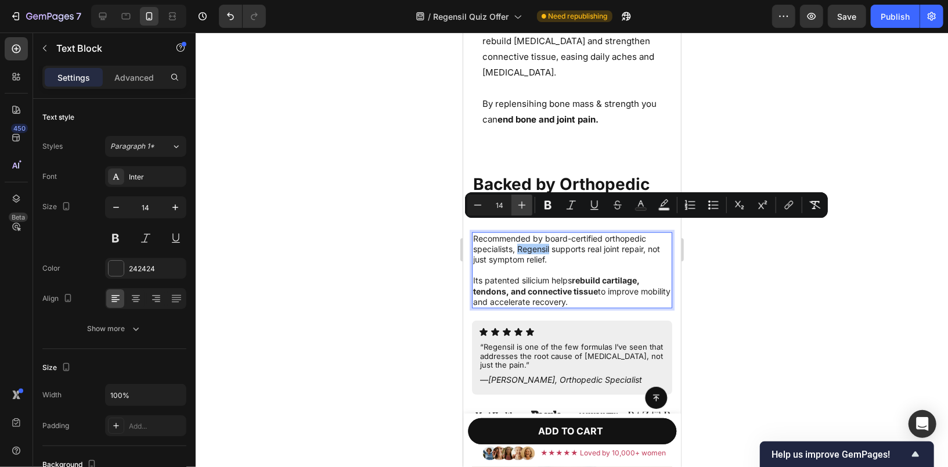
click at [519, 205] on icon "Editor contextual toolbar" at bounding box center [523, 206] width 8 height 8
type input "15"
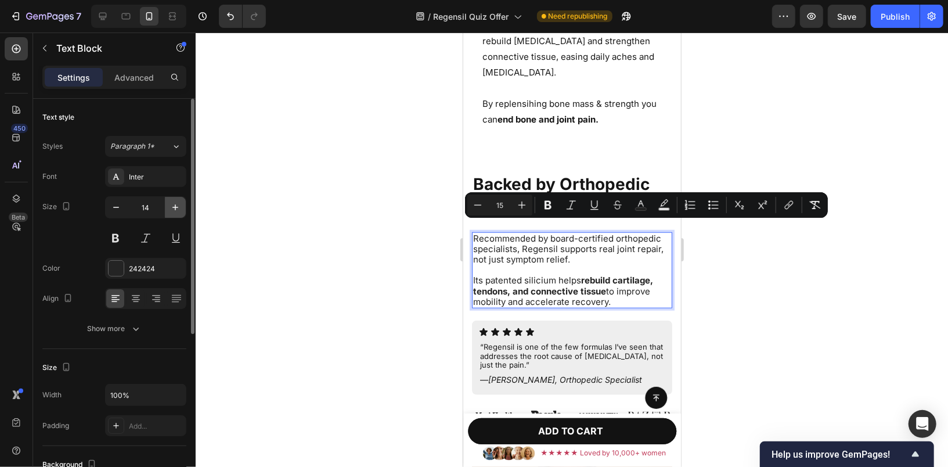
click at [178, 207] on icon "button" at bounding box center [176, 208] width 12 height 12
type input "15"
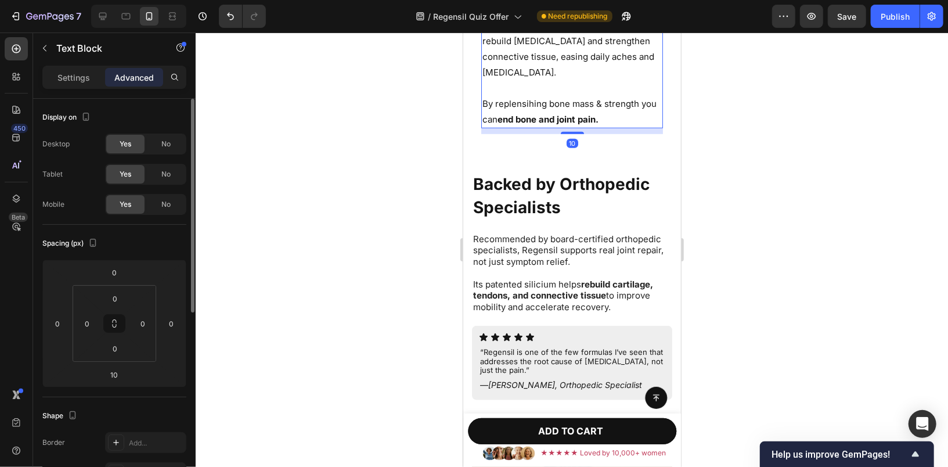
click at [551, 98] on span "By replensihing bone mass & strength you can end bone and joint pain." at bounding box center [570, 111] width 177 height 27
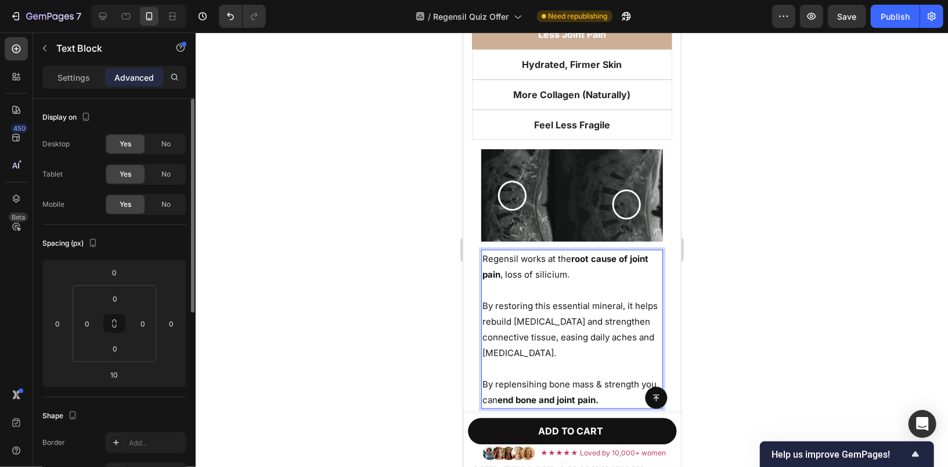
scroll to position [3246, 0]
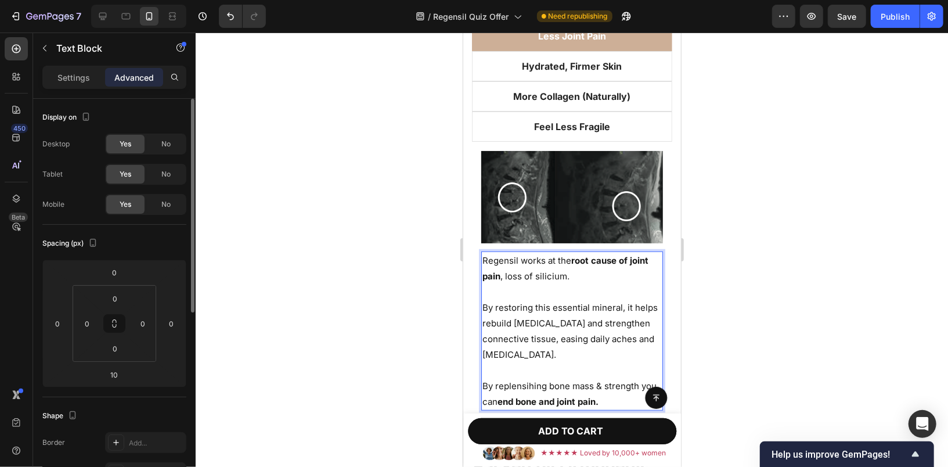
click at [551, 283] on p "Rich Text Editor. Editing area: main" at bounding box center [571, 291] width 179 height 16
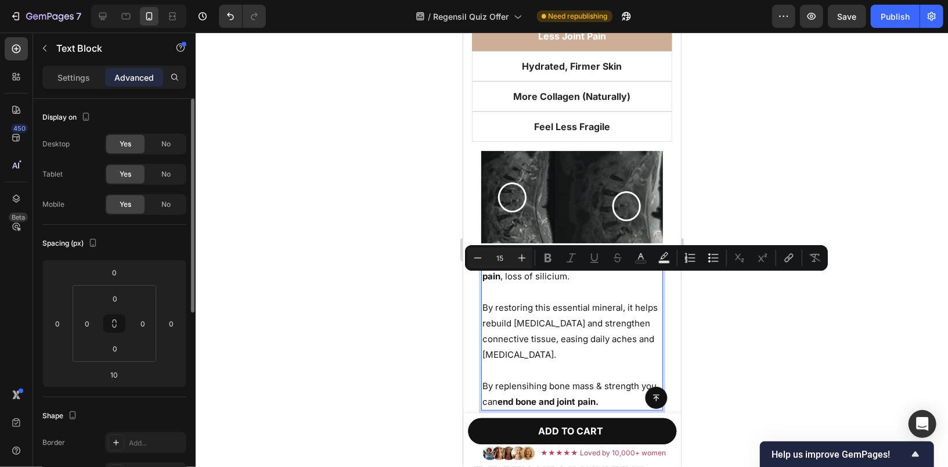
click at [535, 307] on span "By restoring this essential mineral, it helps rebuild [MEDICAL_DATA] and streng…" at bounding box center [571, 330] width 178 height 58
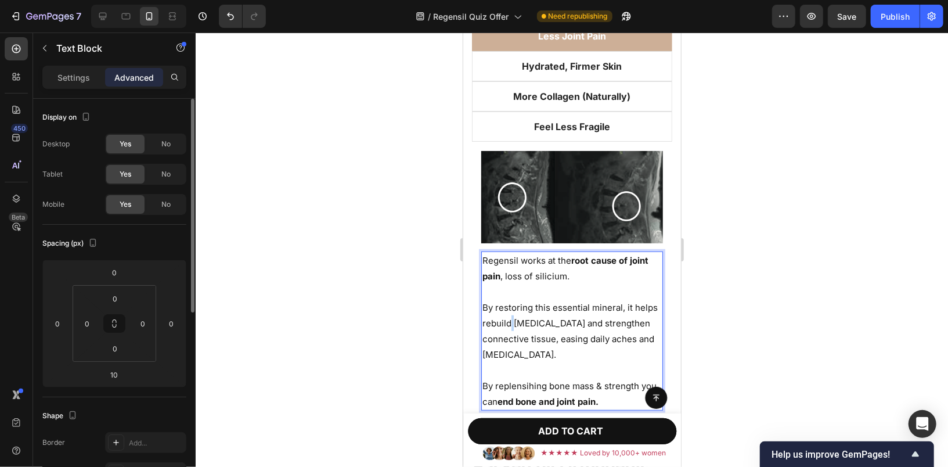
click at [535, 307] on span "By restoring this essential mineral, it helps rebuild [MEDICAL_DATA] and streng…" at bounding box center [571, 330] width 178 height 58
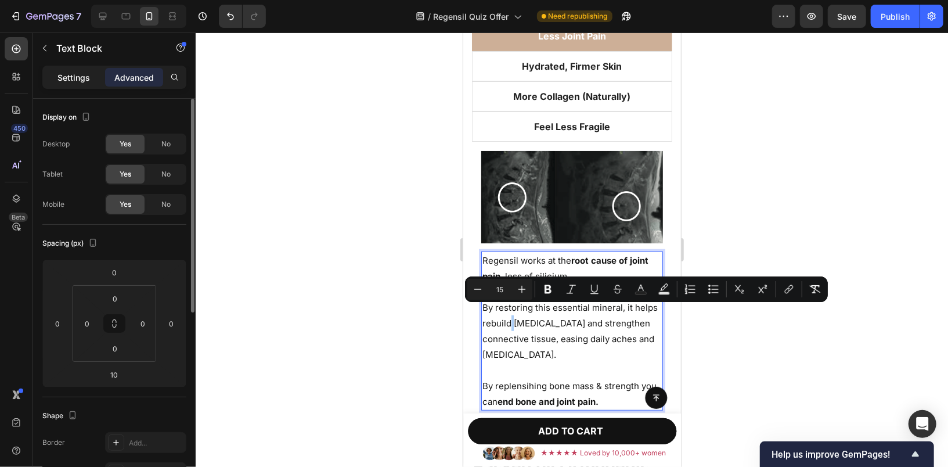
click at [65, 73] on p "Settings" at bounding box center [73, 77] width 33 height 12
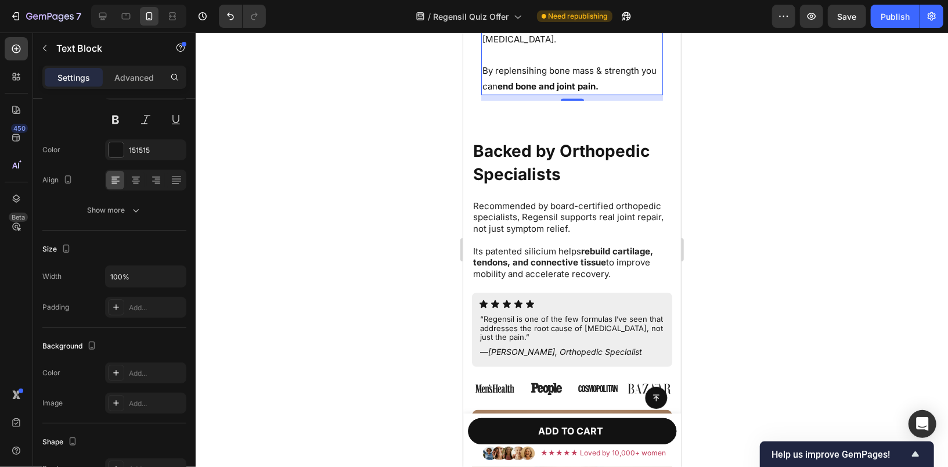
scroll to position [3587, 0]
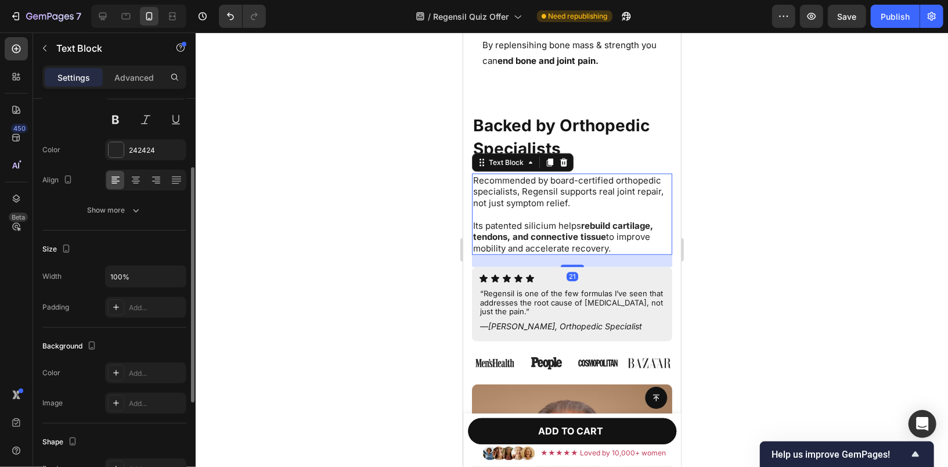
click at [573, 220] on span "Its patented silicium helps rebuild cartilage, tendons, and connective tissue t…" at bounding box center [563, 237] width 180 height 34
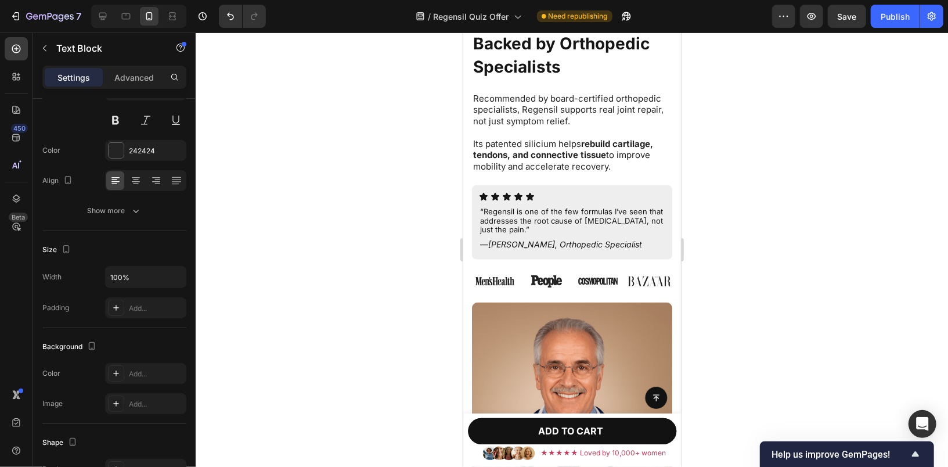
scroll to position [3606, 0]
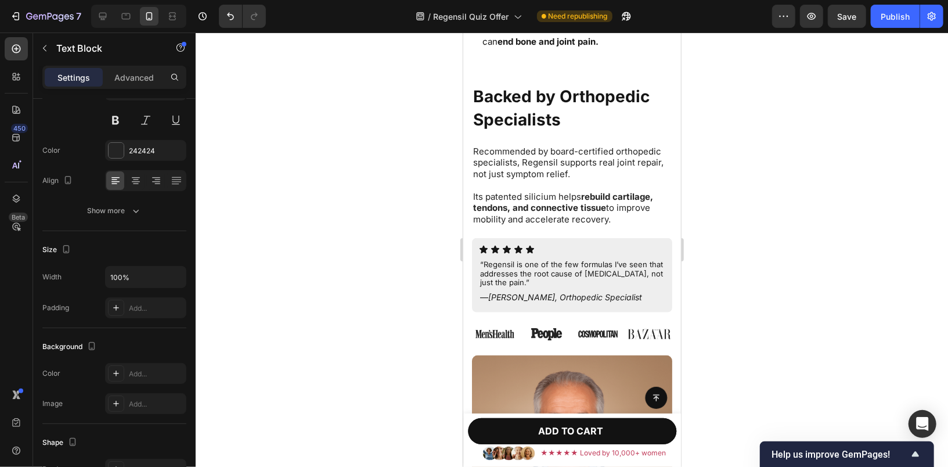
click at [569, 167] on p "Recommended by board-certified orthopedic specialists, Regensil supports real j…" at bounding box center [572, 162] width 198 height 34
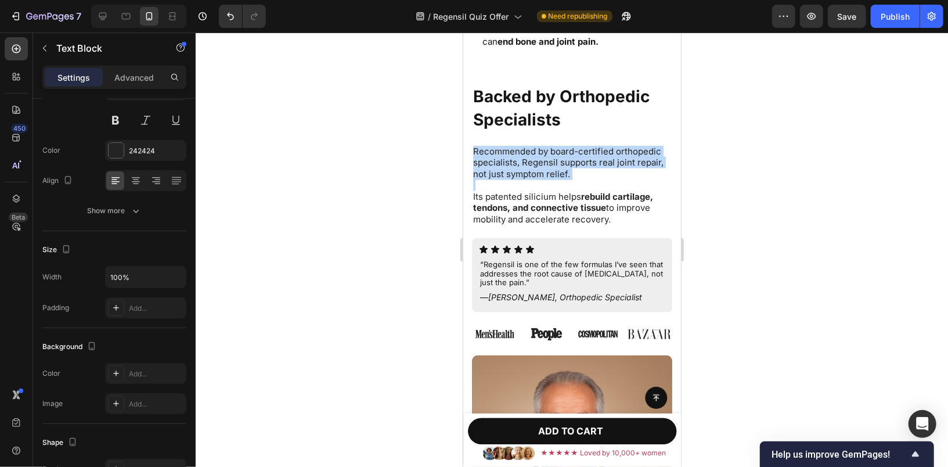
click at [569, 167] on p "Recommended by board-certified orthopedic specialists, Regensil supports real j…" at bounding box center [572, 162] width 198 height 34
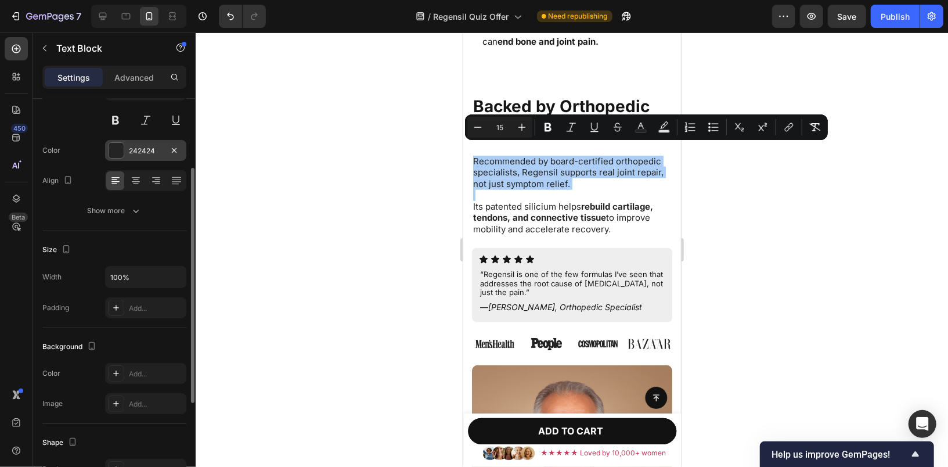
click at [155, 148] on div "242424" at bounding box center [146, 151] width 34 height 10
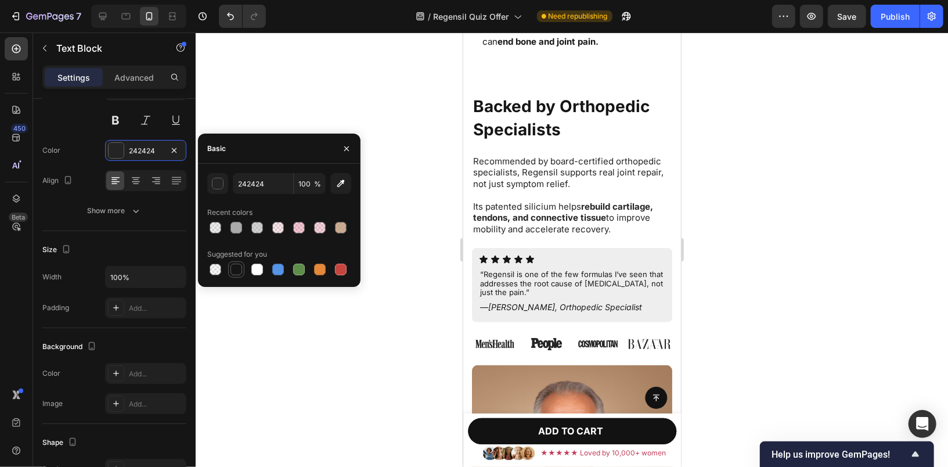
click at [236, 268] on div at bounding box center [237, 270] width 12 height 12
type input "151515"
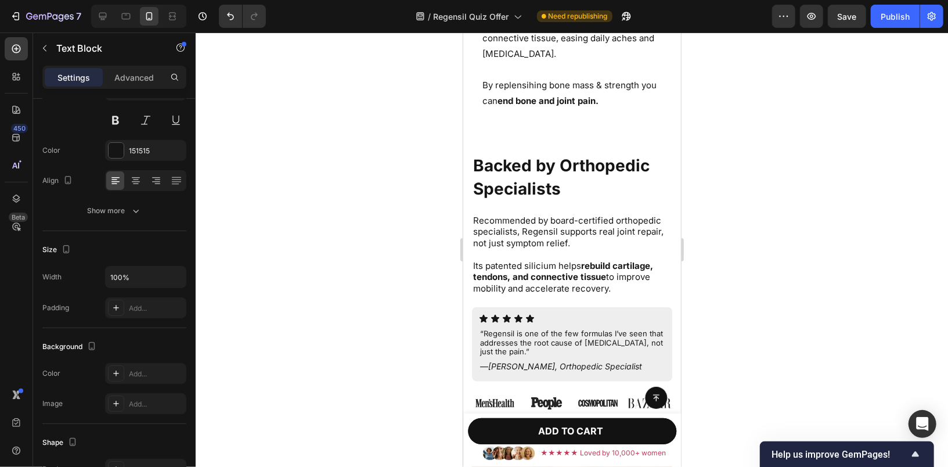
scroll to position [3540, 0]
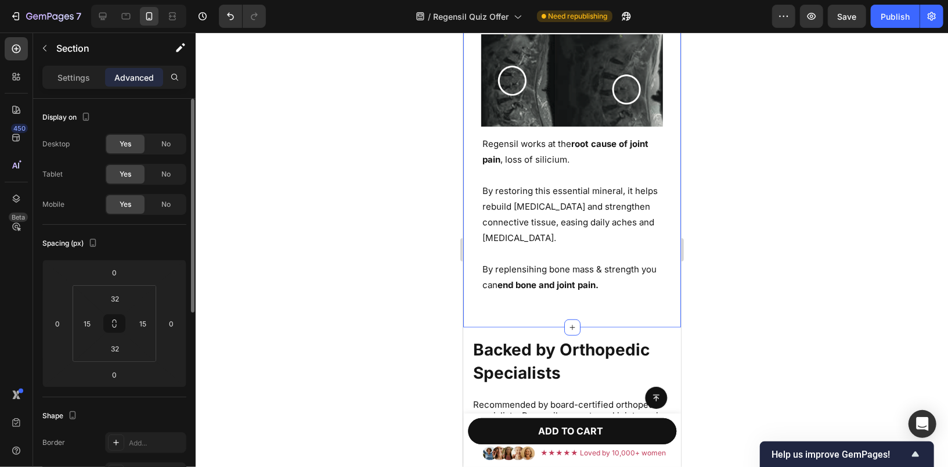
scroll to position [3254, 0]
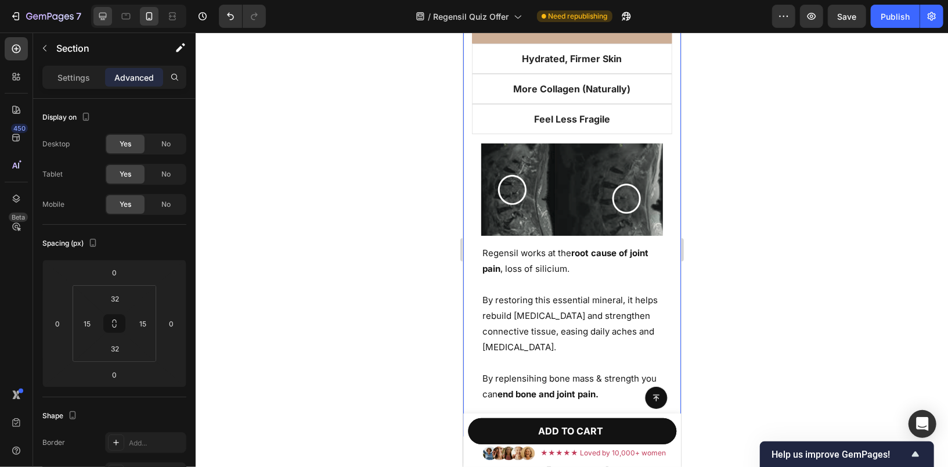
click at [100, 15] on icon at bounding box center [103, 16] width 12 height 12
type input "48"
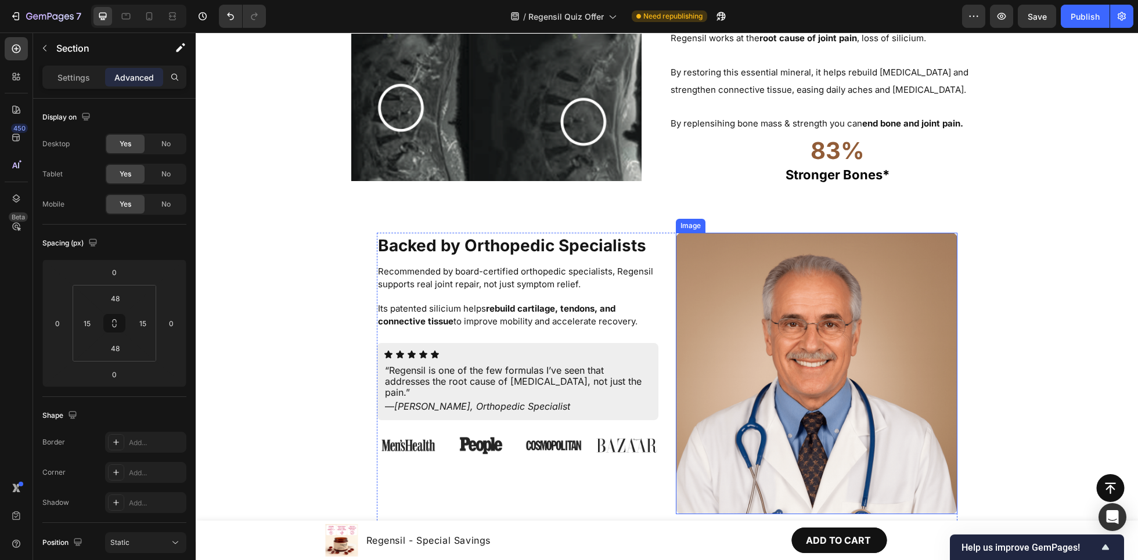
scroll to position [3285, 0]
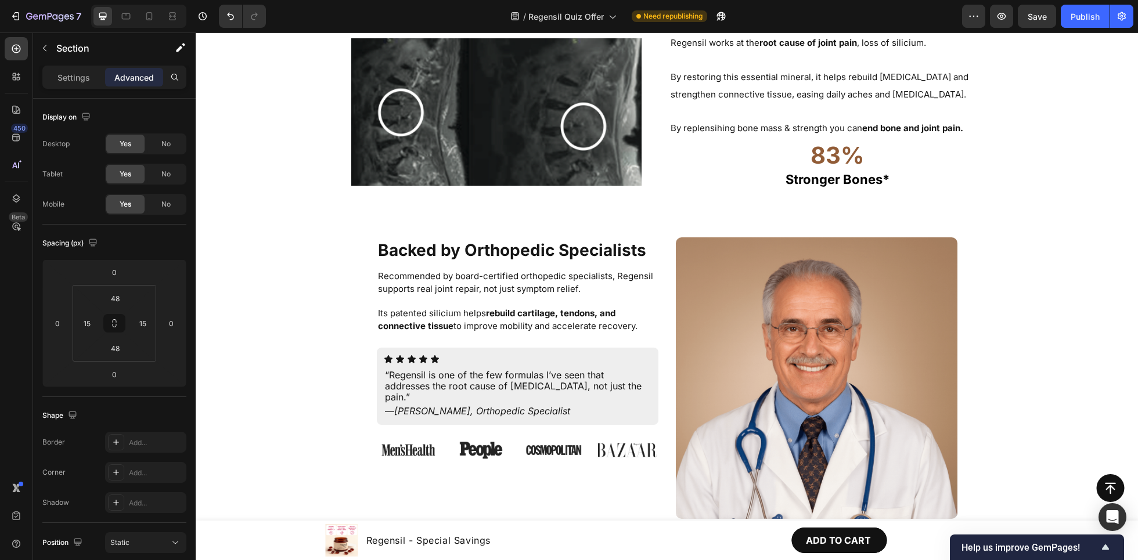
click at [948, 167] on div "What Sets Us Part? Heading Less Joint Pain Hydrated, Firmer Skin More Collagen …" at bounding box center [666, 78] width 925 height 243
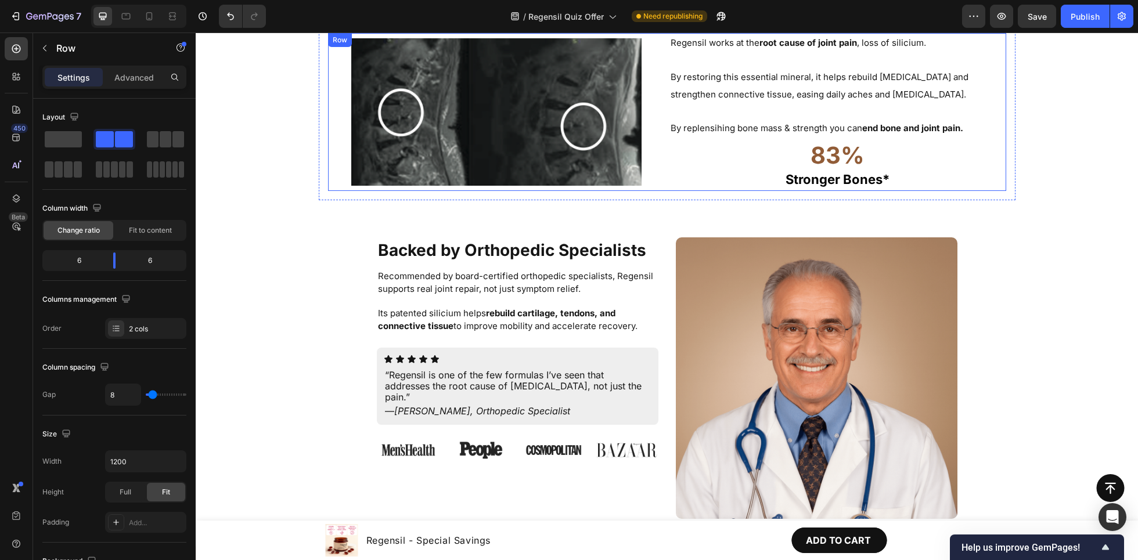
click at [657, 184] on div "Image" at bounding box center [496, 112] width 337 height 158
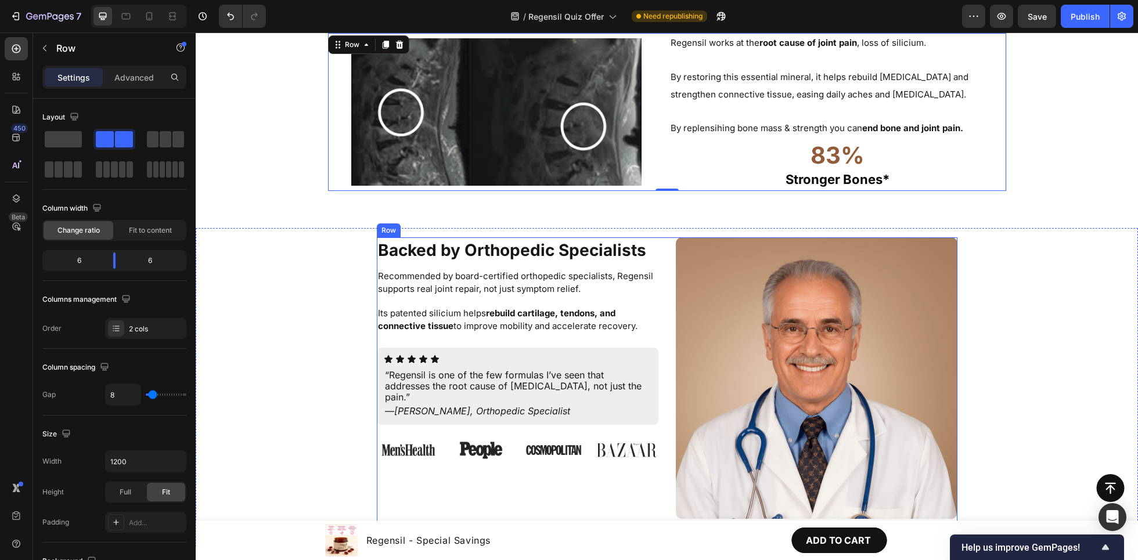
click at [653, 241] on div "Backed by Orthopedic Specialists Heading Recommended by board-certified orthope…" at bounding box center [667, 383] width 581 height 291
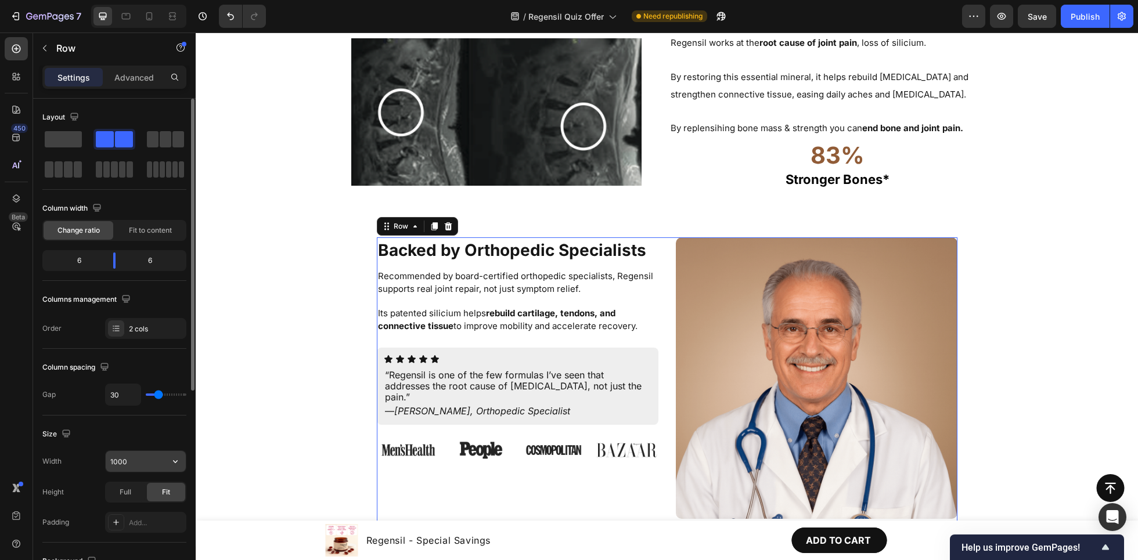
click at [137, 454] on input "1000" at bounding box center [146, 461] width 80 height 21
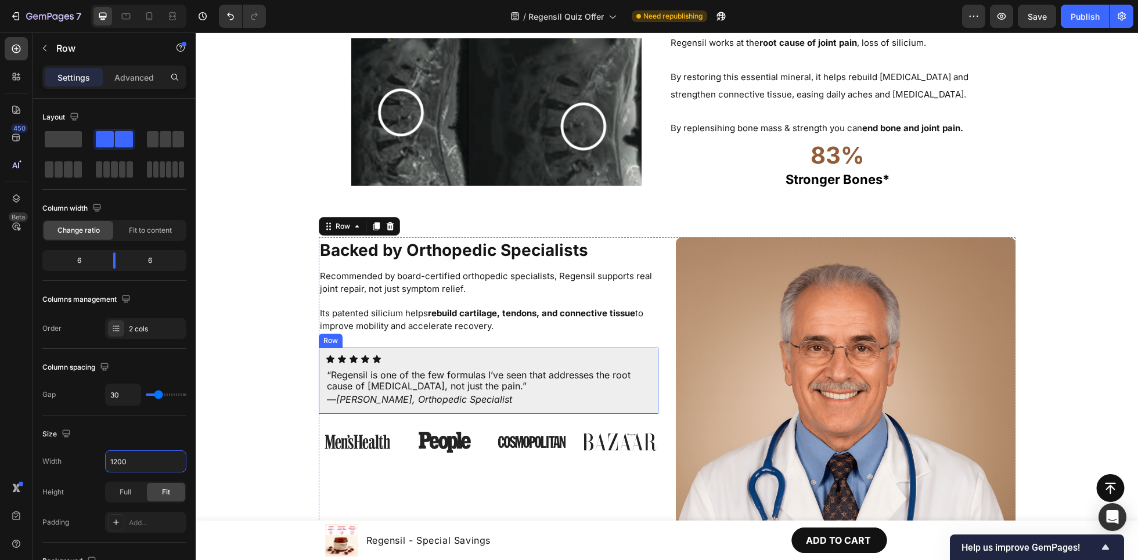
scroll to position [3444, 0]
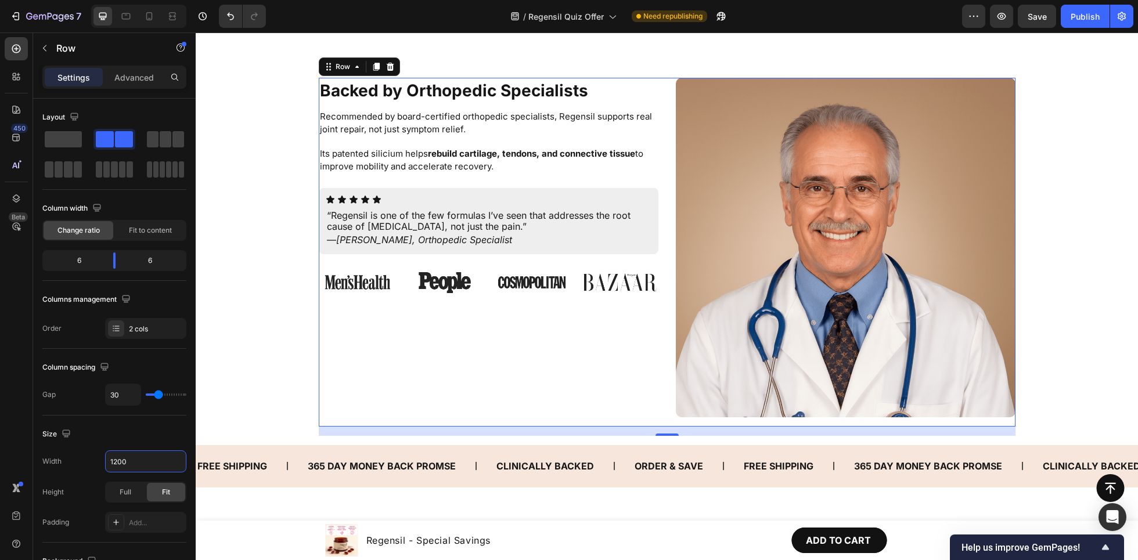
type input "1200"
click at [555, 379] on div "Backed by Orthopedic Specialists Heading Recommended by board-certified orthope…" at bounding box center [489, 252] width 340 height 349
click at [567, 174] on div "Backed by Orthopedic Specialists Heading Recommended by board-certified orthope…" at bounding box center [489, 252] width 340 height 349
click at [562, 154] on strong "rebuild cartilage, tendons, and connective tissue" at bounding box center [531, 153] width 207 height 11
click at [546, 249] on div "Backed by Orthopedic Specialists Heading Recommended by board-certified orthope…" at bounding box center [489, 252] width 340 height 349
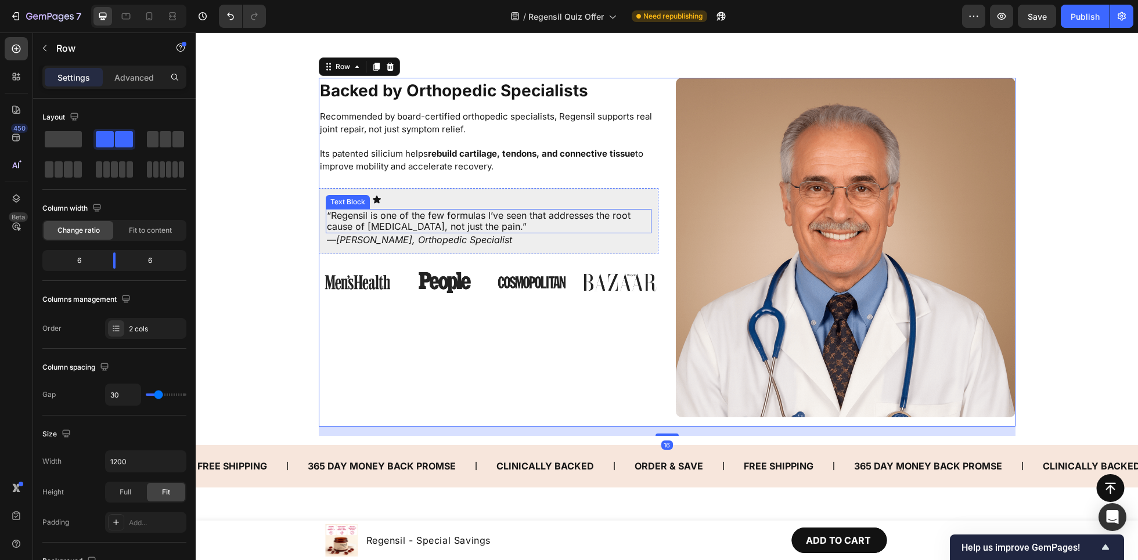
click at [536, 218] on p "“Regensil is one of the few formulas I’ve seen that addresses the root cause of…" at bounding box center [488, 221] width 323 height 22
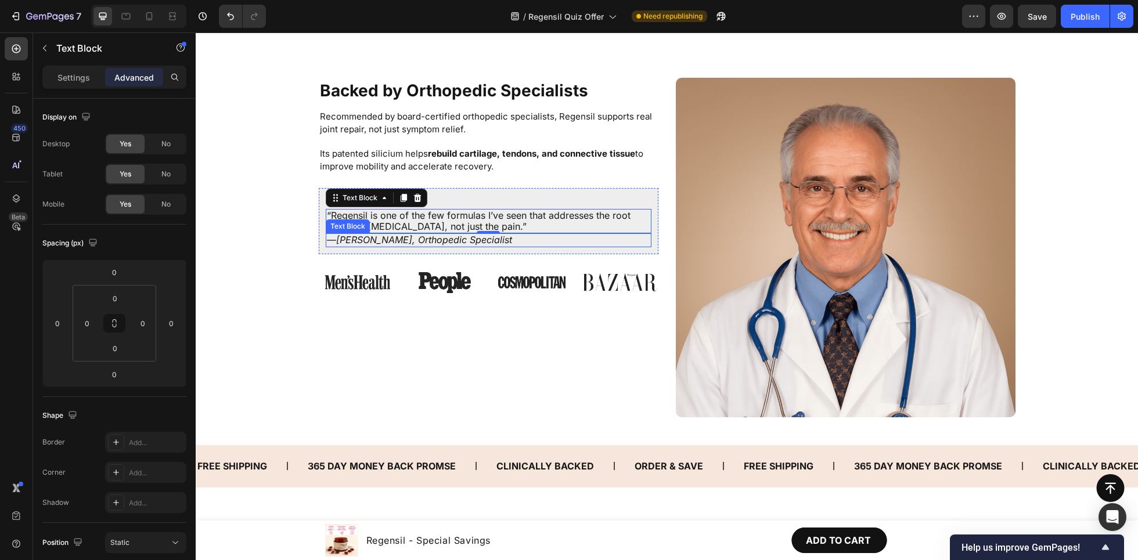
click at [531, 242] on div "Icon Icon Icon Icon Icon Icon List “Regensil is one of the few formulas I’ve se…" at bounding box center [489, 221] width 340 height 66
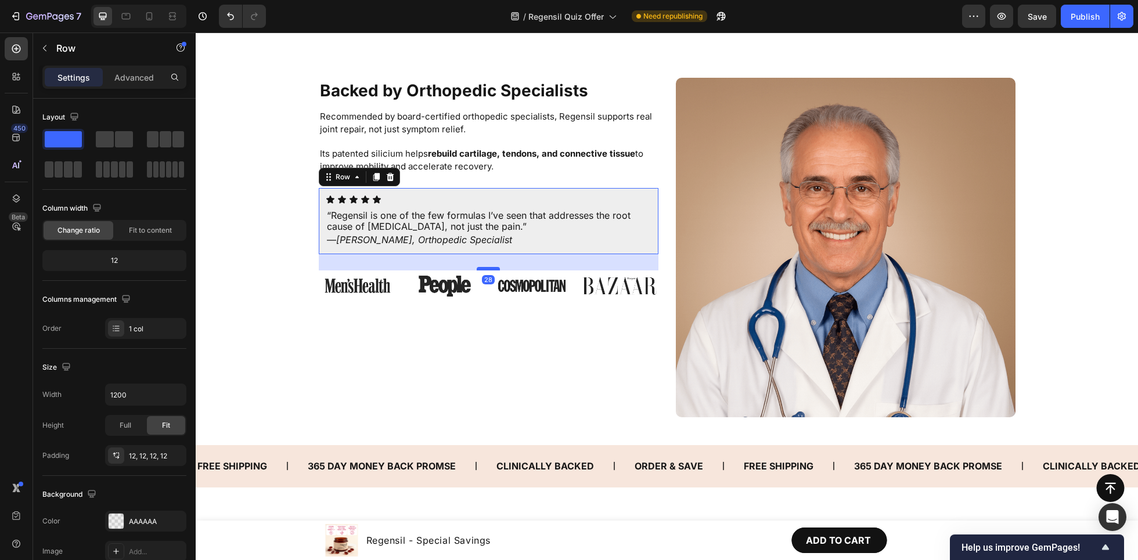
click at [483, 267] on div at bounding box center [488, 268] width 23 height 3
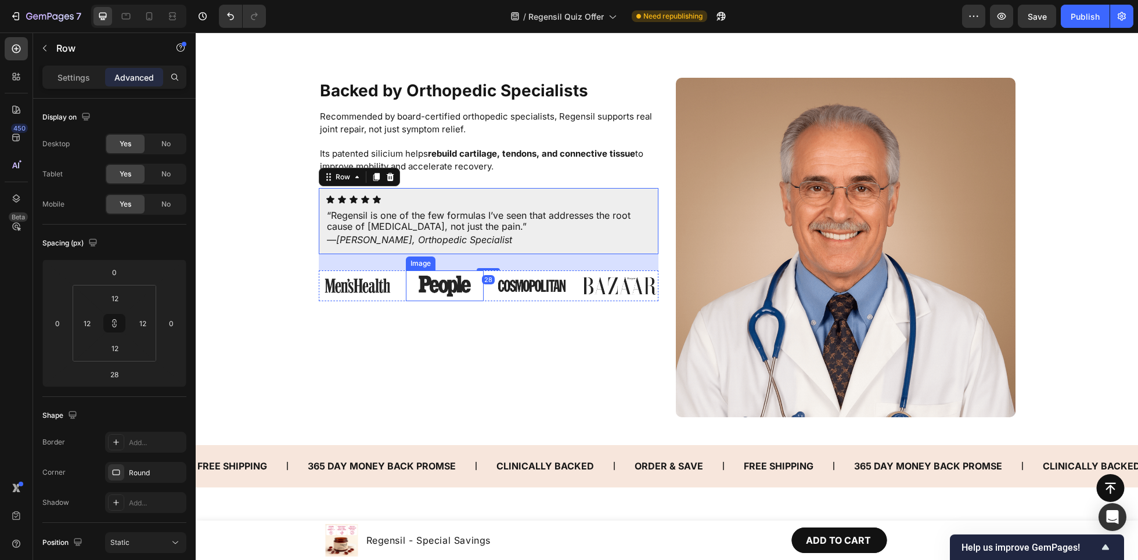
click at [474, 293] on img at bounding box center [445, 286] width 78 height 31
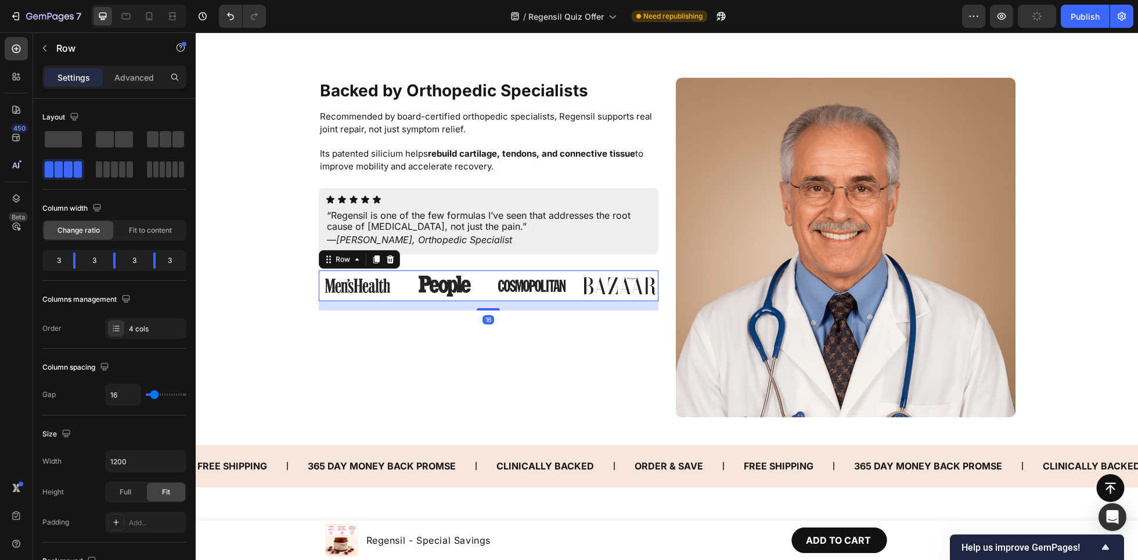
click at [484, 293] on div "Image Image Image Image Row 16" at bounding box center [489, 286] width 340 height 31
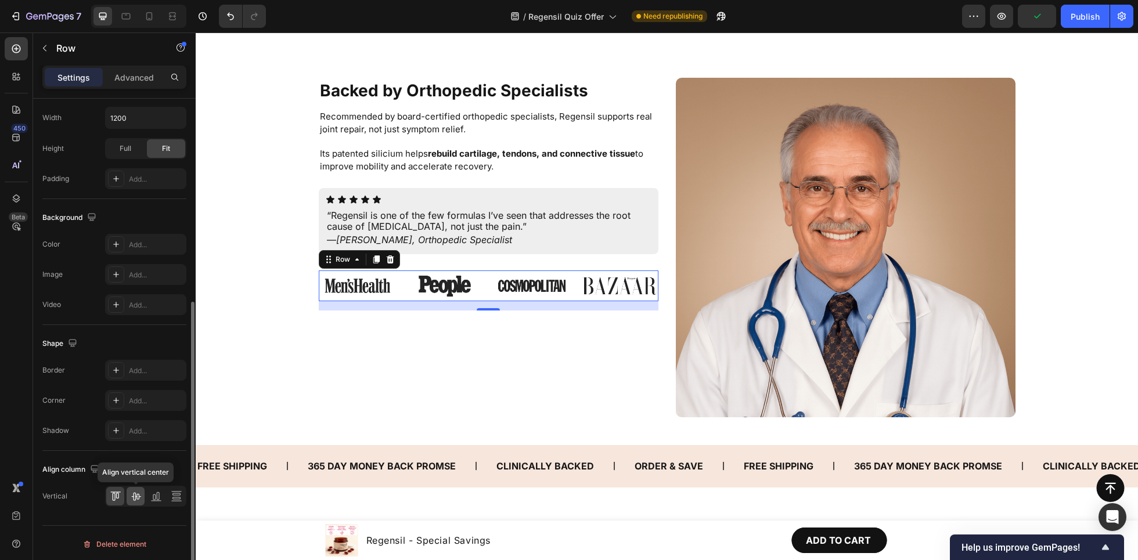
click at [133, 466] on icon at bounding box center [136, 497] width 12 height 12
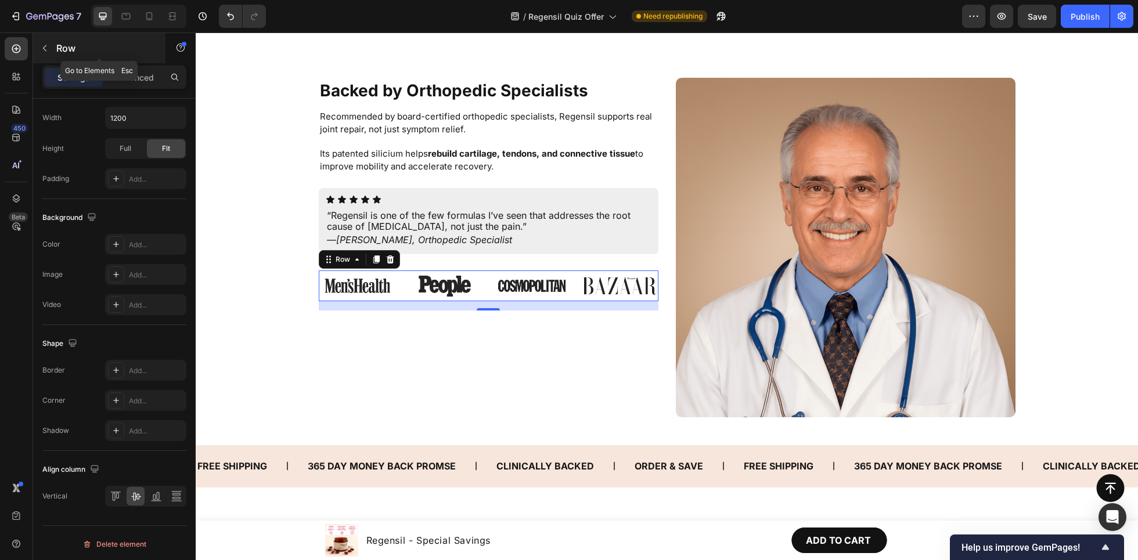
click at [47, 46] on icon "button" at bounding box center [44, 48] width 9 height 9
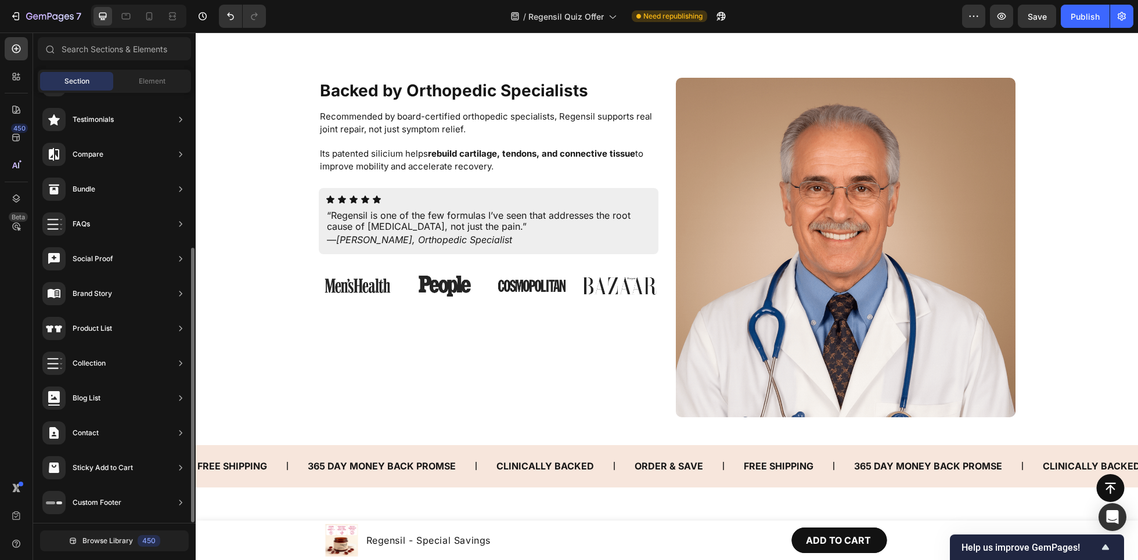
scroll to position [431, 0]
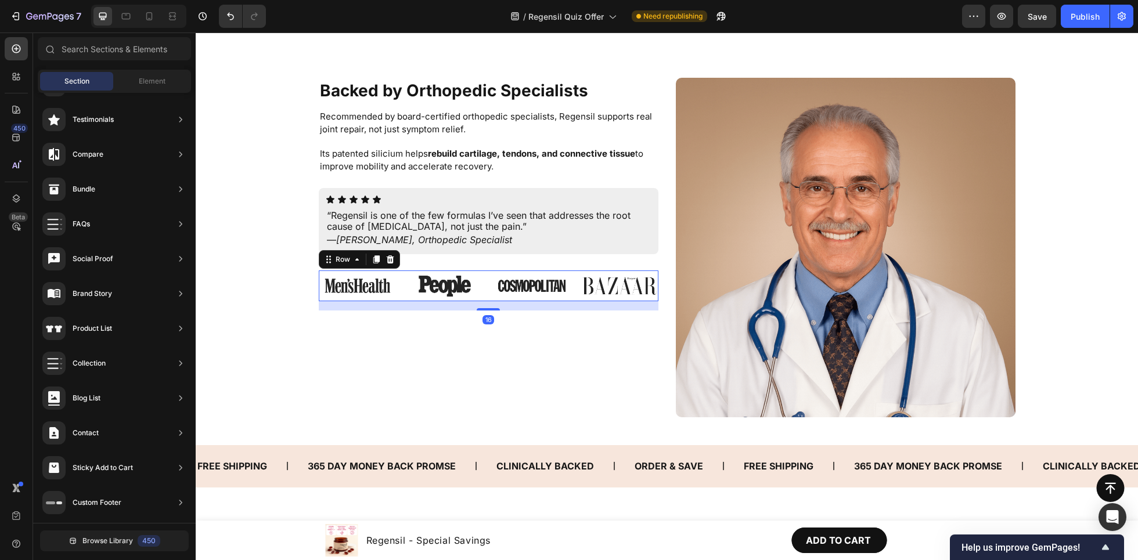
click at [480, 271] on div "Image Image Image Image Row 16" at bounding box center [489, 286] width 340 height 31
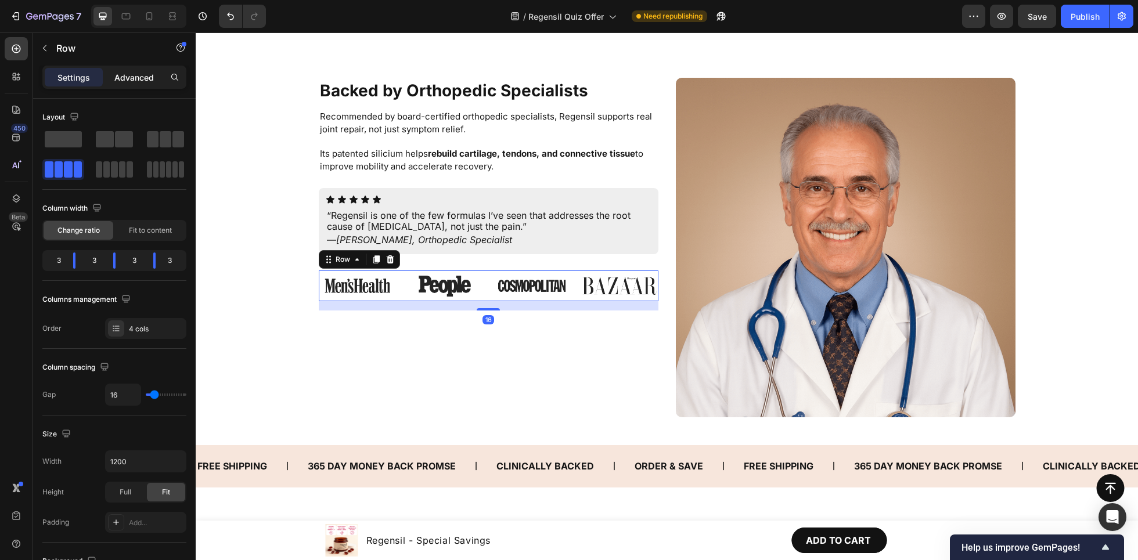
click at [138, 79] on p "Advanced" at bounding box center [133, 77] width 39 height 12
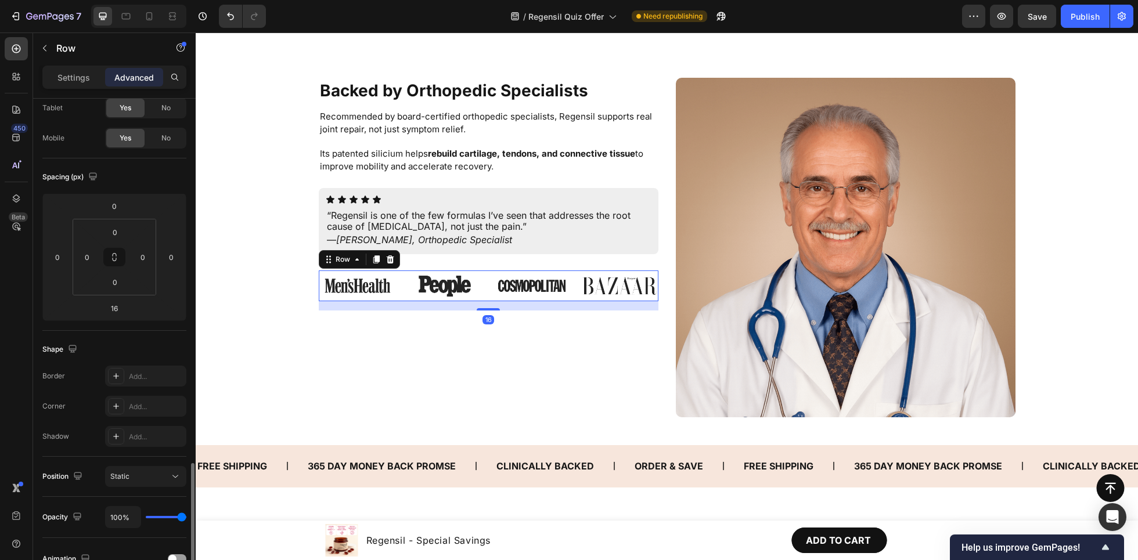
scroll to position [260, 0]
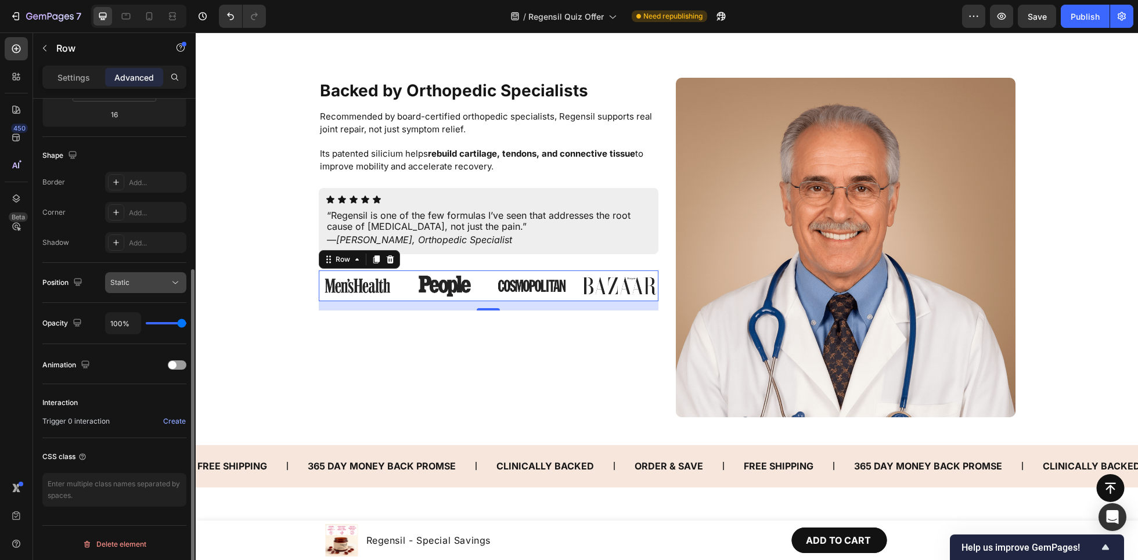
click at [139, 278] on div "Static" at bounding box center [139, 283] width 59 height 10
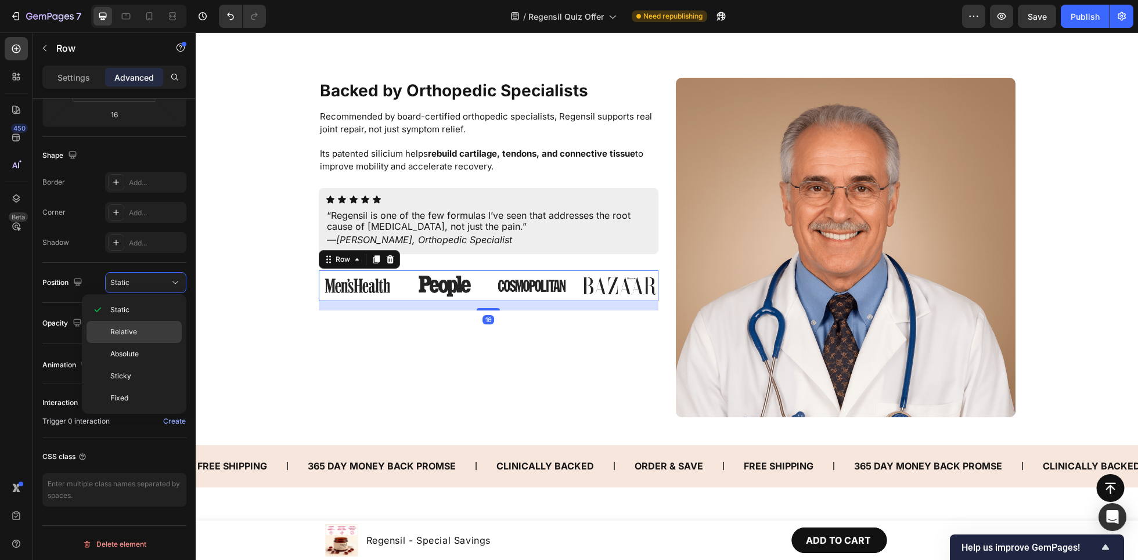
click at [148, 330] on p "Relative" at bounding box center [143, 332] width 66 height 10
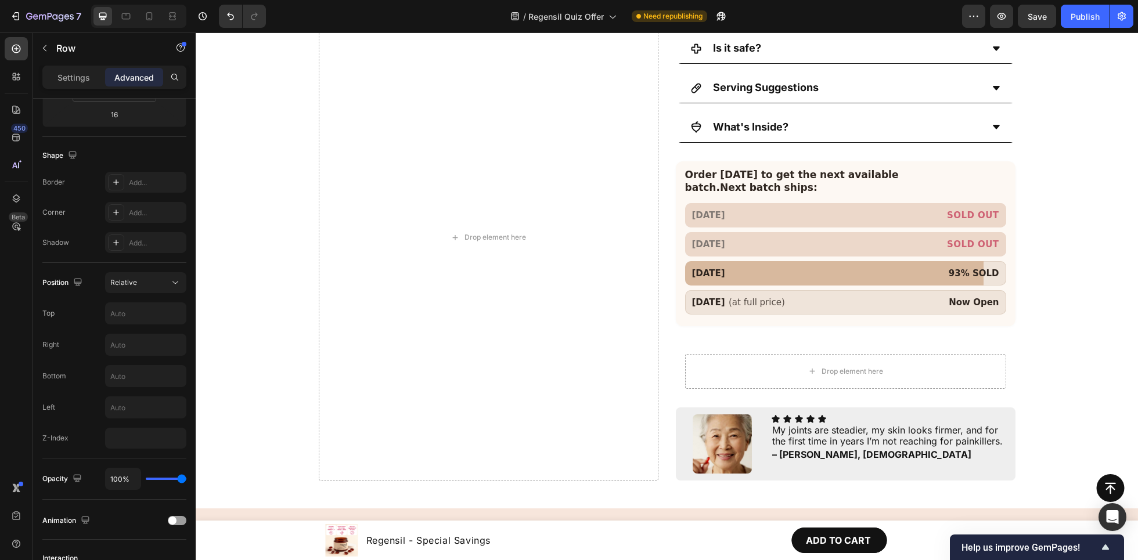
scroll to position [523, 0]
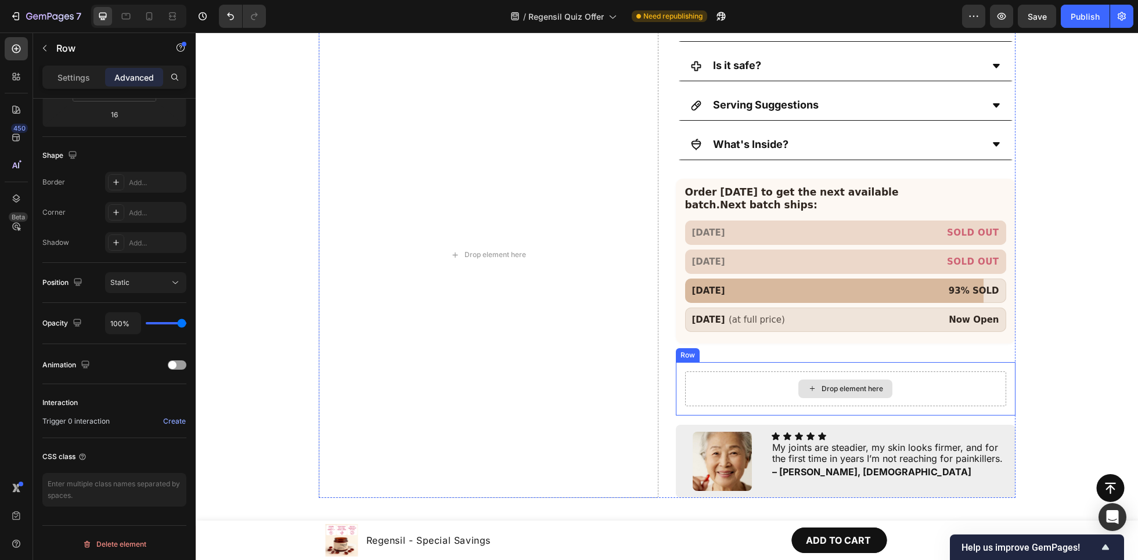
click at [744, 381] on div "Drop element here" at bounding box center [845, 389] width 321 height 35
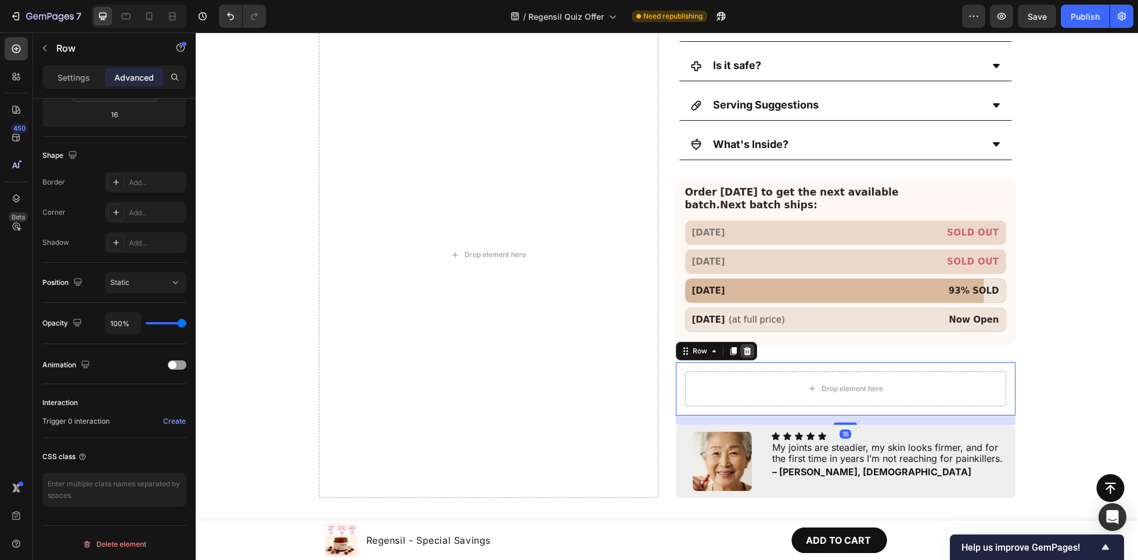
click at [744, 347] on icon at bounding box center [747, 351] width 9 height 9
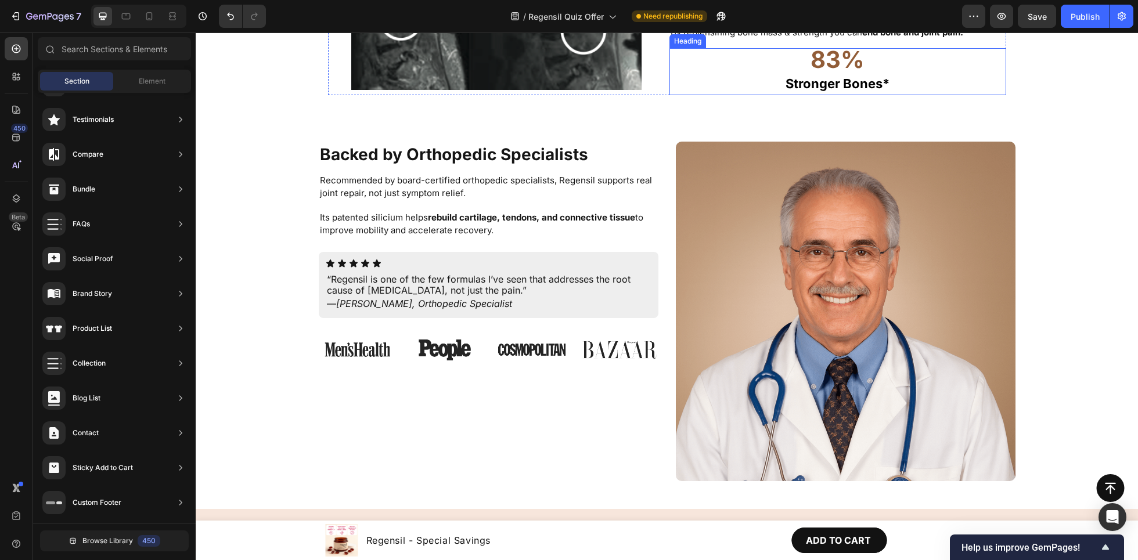
scroll to position [3322, 0]
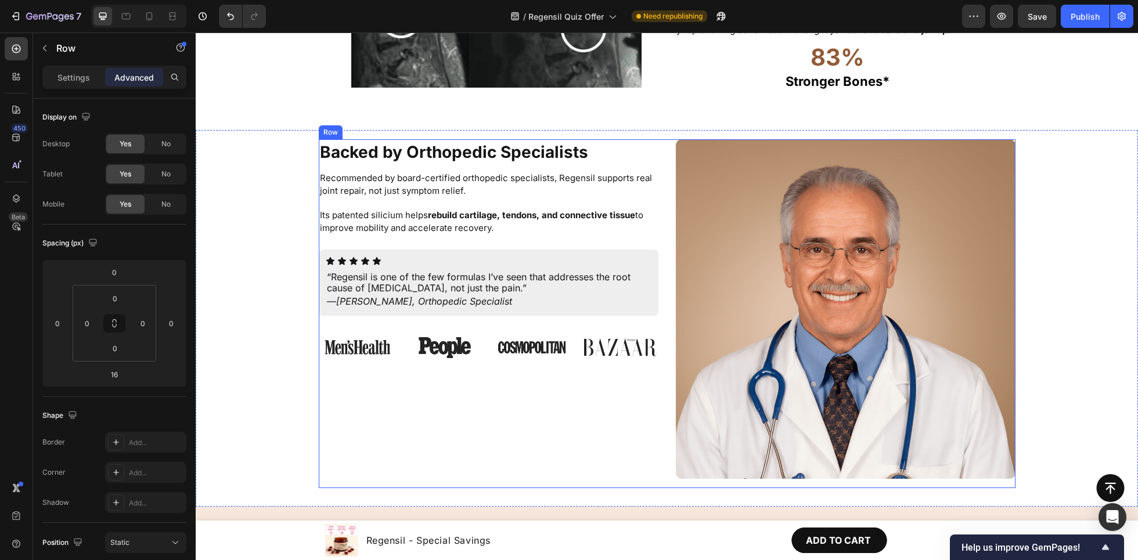
click at [660, 145] on div "Backed by Orthopedic Specialists Heading Recommended by board-certified orthope…" at bounding box center [667, 313] width 697 height 349
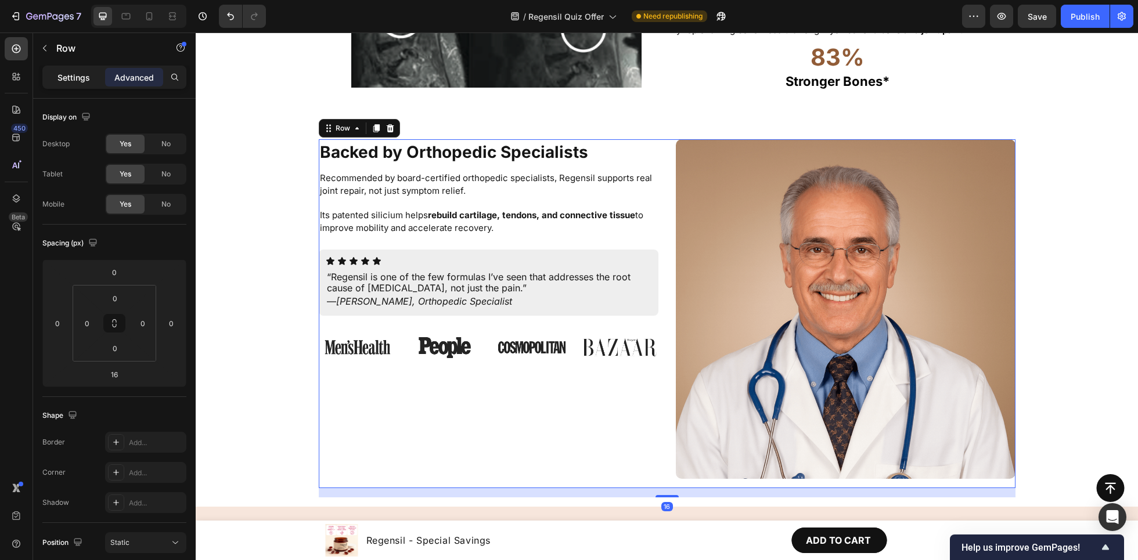
click at [82, 84] on div "Settings" at bounding box center [74, 77] width 58 height 19
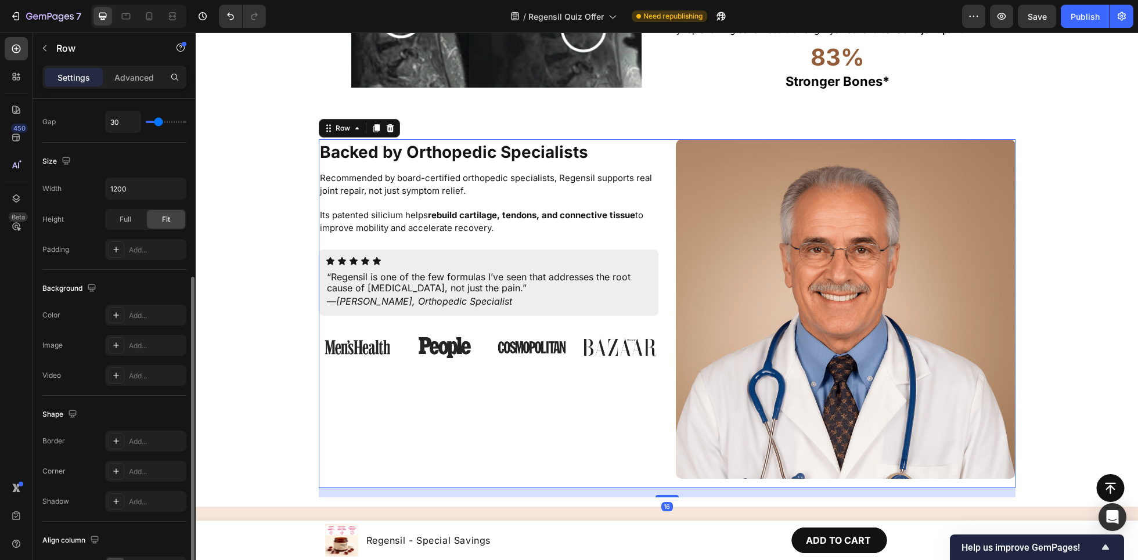
scroll to position [344, 0]
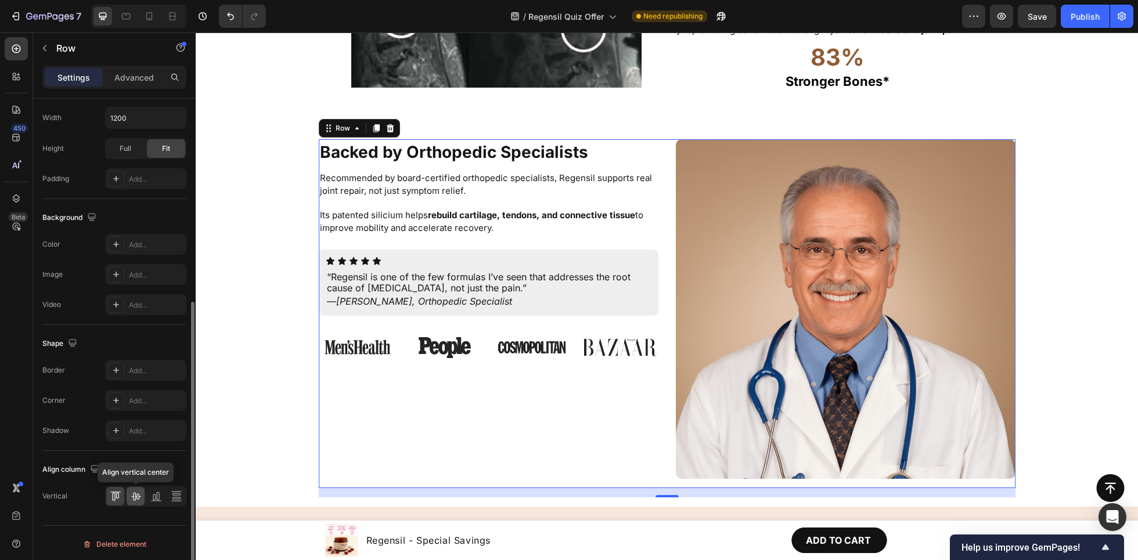
click at [131, 466] on icon at bounding box center [136, 497] width 12 height 12
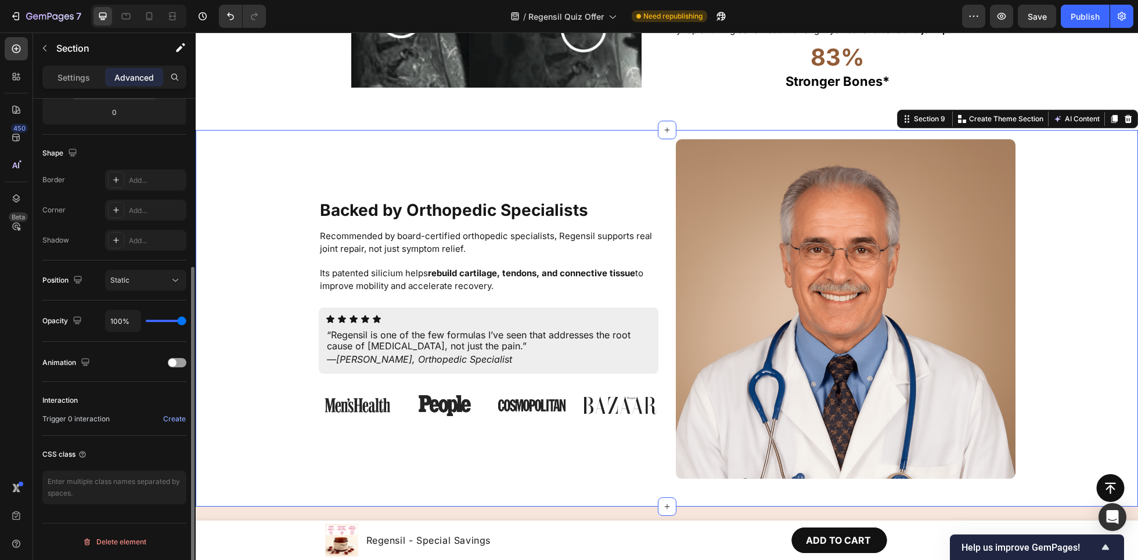
click at [247, 215] on div "Backed by Orthopedic Specialists Heading Recommended by board-certified orthope…" at bounding box center [667, 318] width 929 height 358
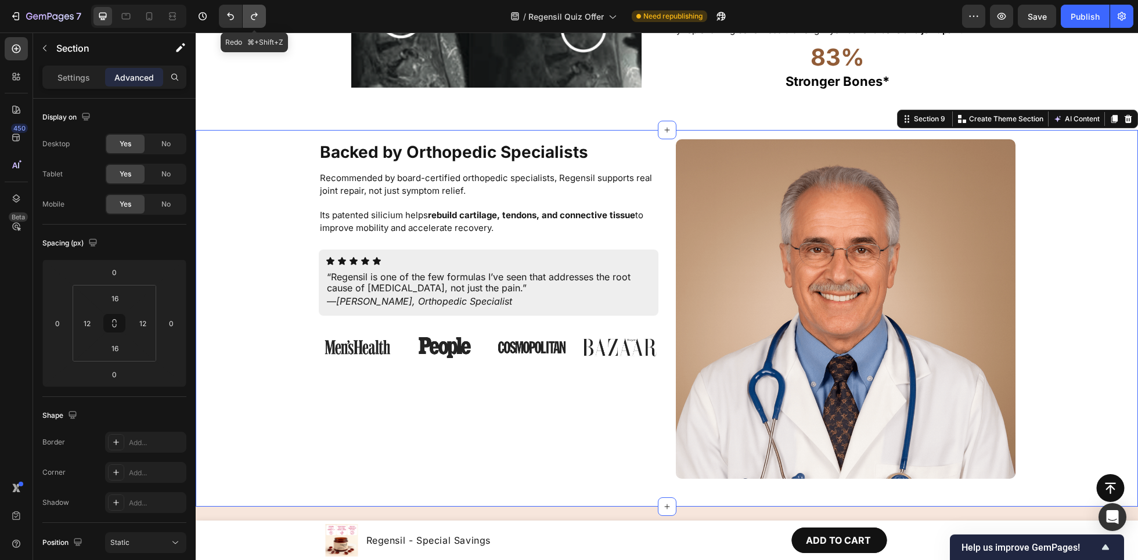
click at [251, 17] on icon "Undo/Redo" at bounding box center [255, 16] width 12 height 12
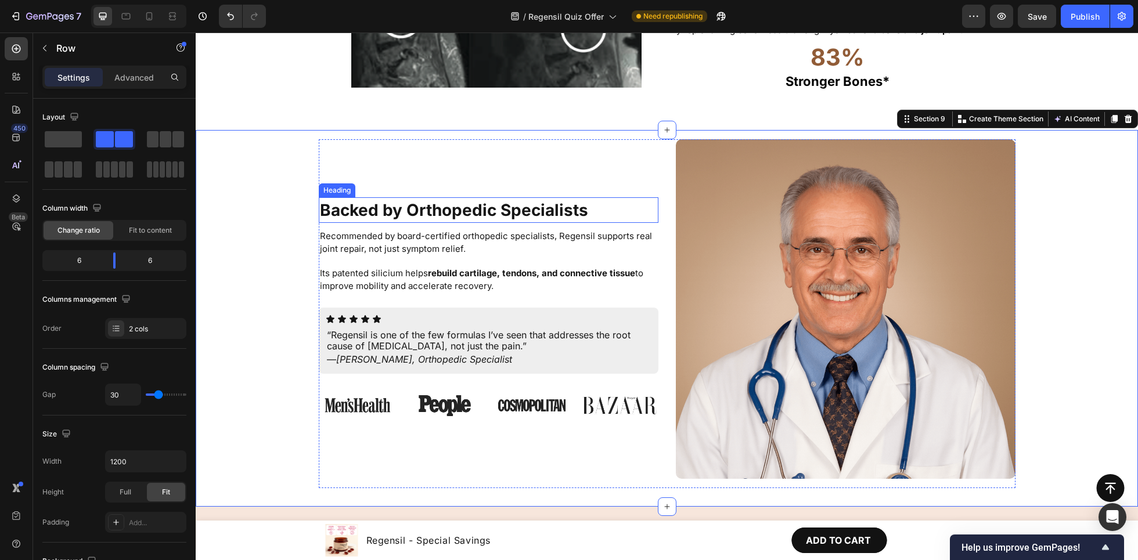
click at [425, 179] on div "Backed by Orthopedic Specialists Heading Recommended by board-certified orthope…" at bounding box center [489, 313] width 340 height 349
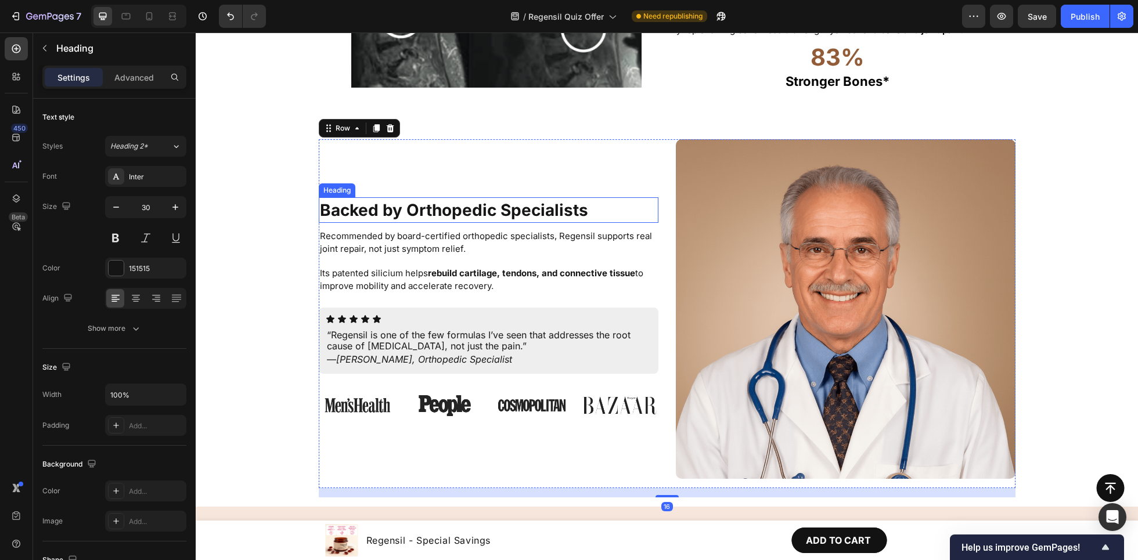
click at [406, 210] on strong "Backed by Orthopedic Specialists" at bounding box center [454, 210] width 268 height 20
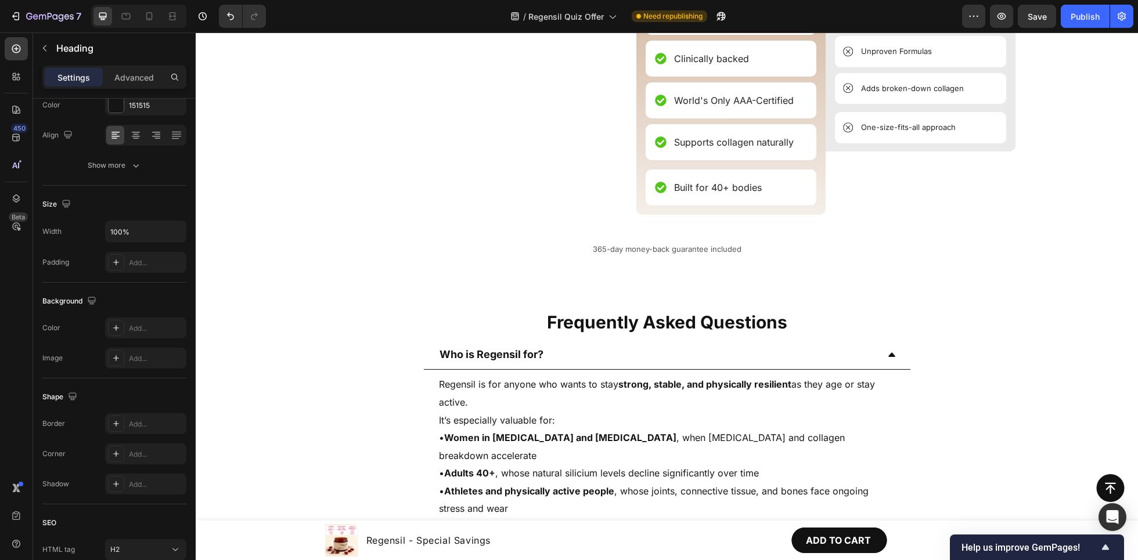
scroll to position [4094, 0]
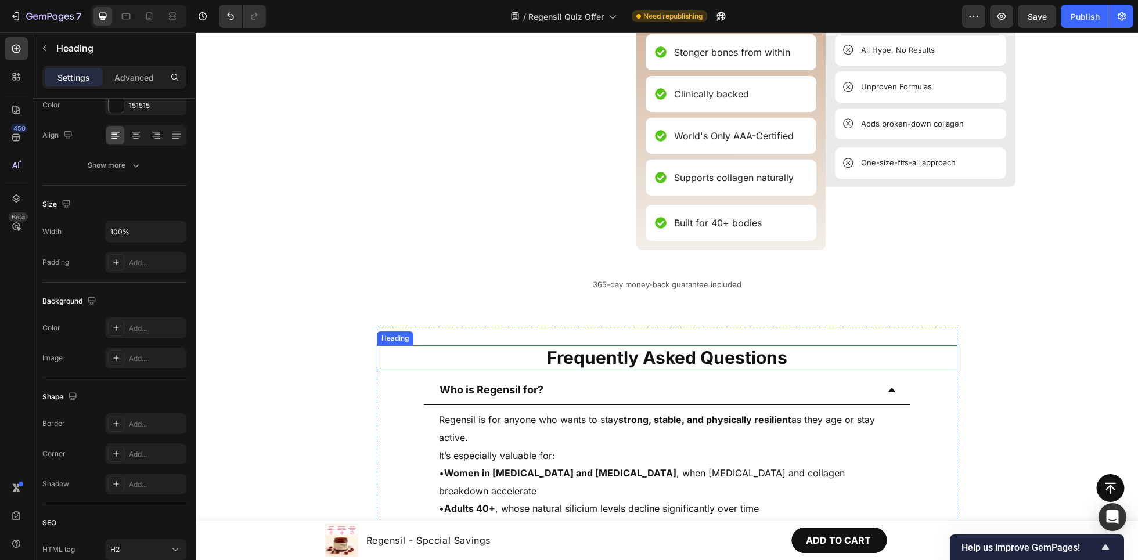
click at [417, 360] on h2 "Frequently Asked Questions" at bounding box center [667, 358] width 581 height 25
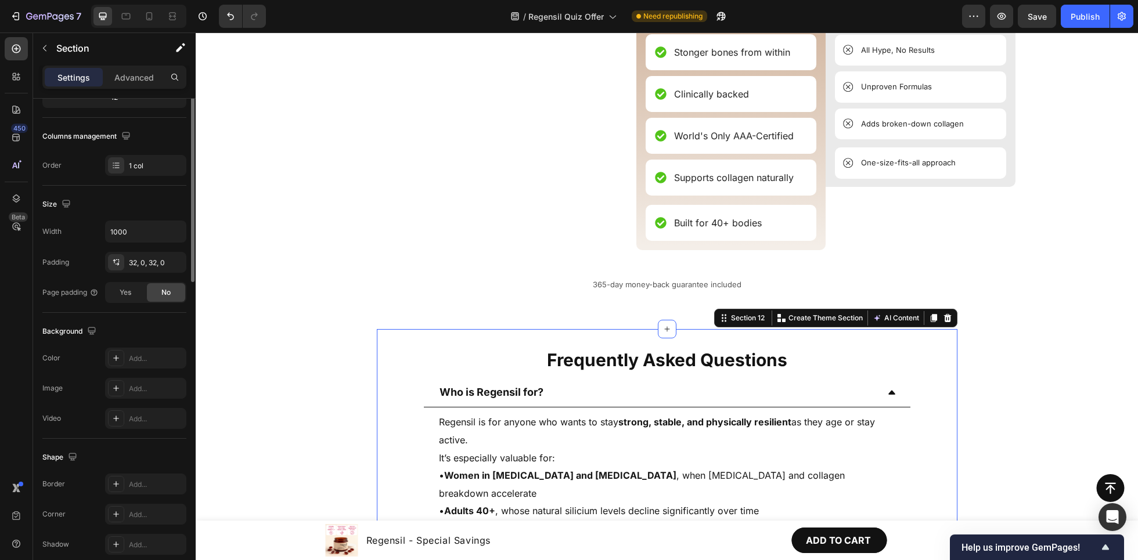
scroll to position [0, 0]
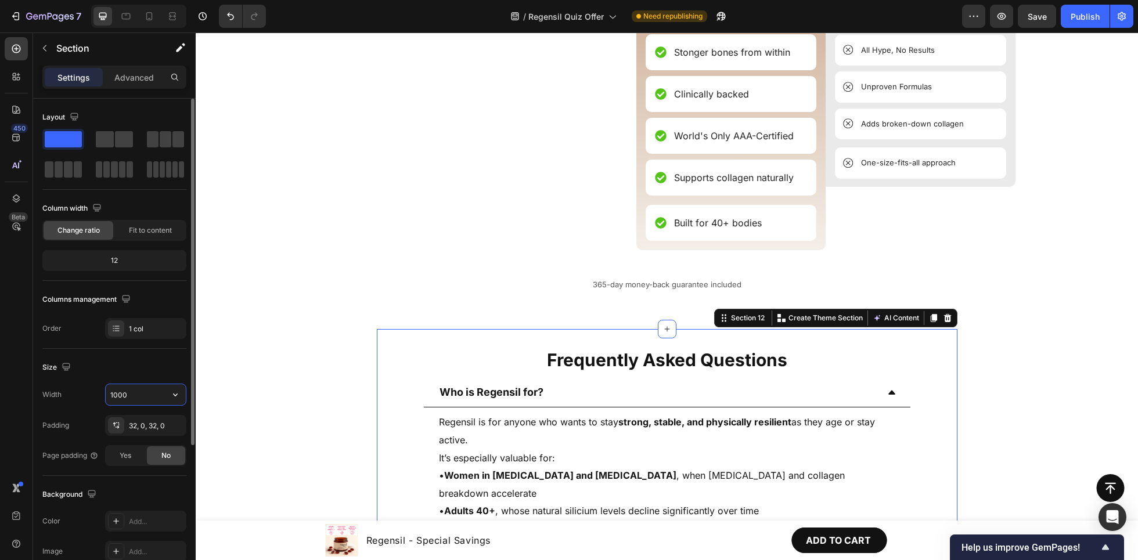
click at [128, 388] on input "1000" at bounding box center [146, 394] width 80 height 21
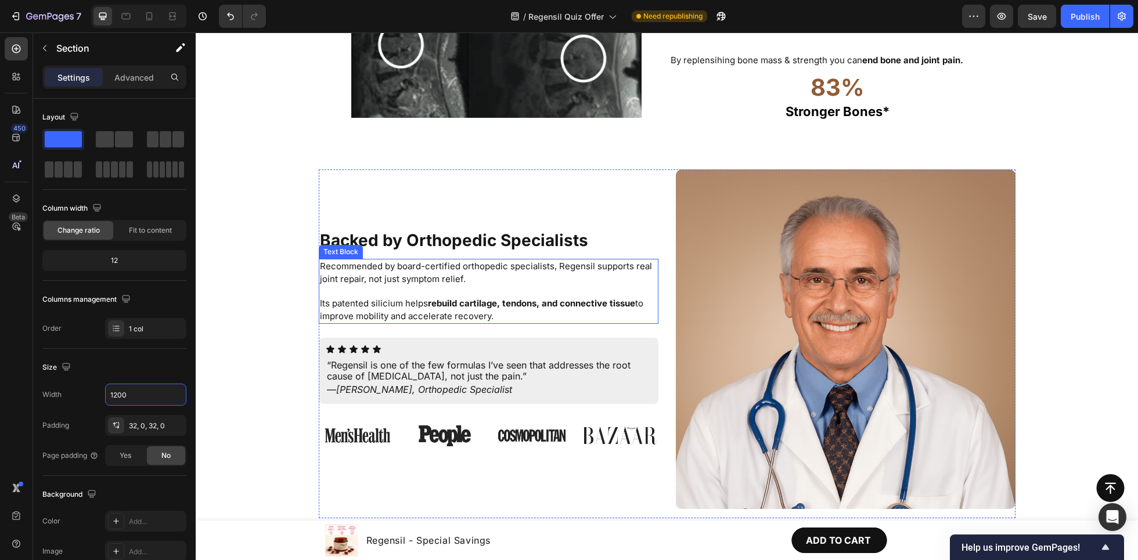
scroll to position [3359, 0]
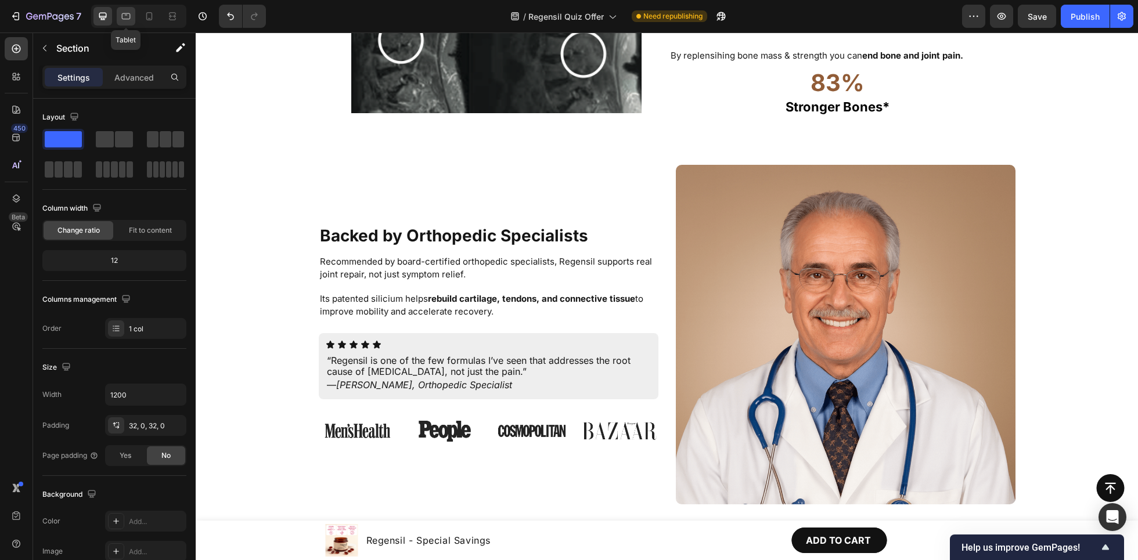
click at [128, 21] on icon at bounding box center [126, 16] width 12 height 12
type input "100%"
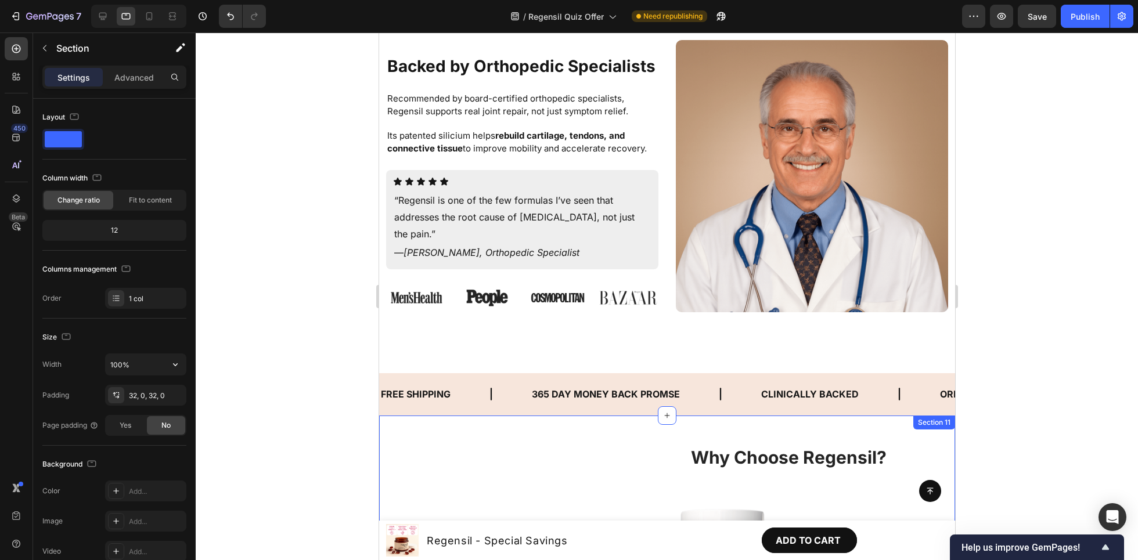
scroll to position [3502, 0]
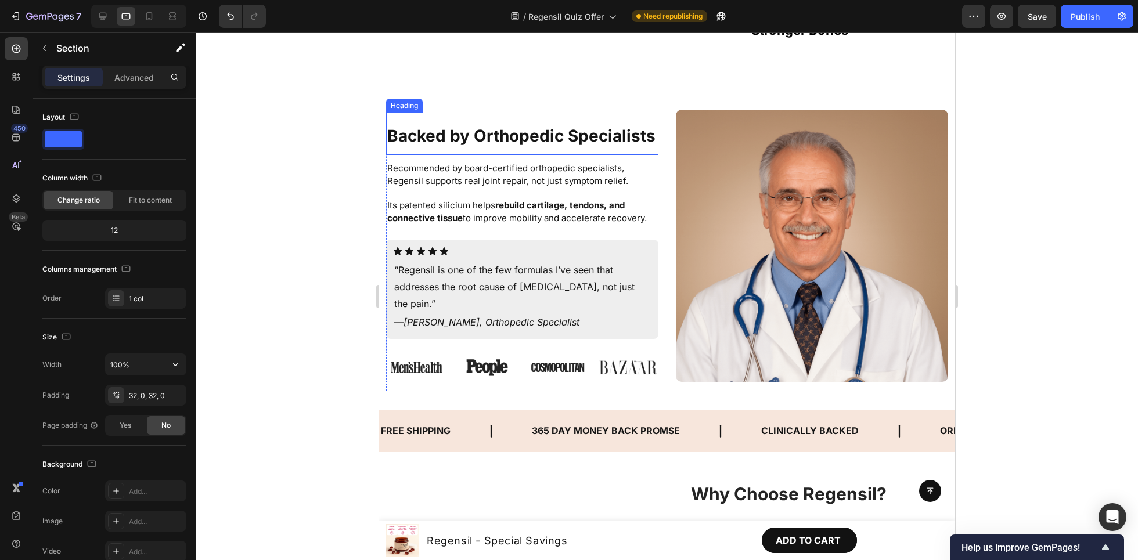
click at [620, 138] on h2 "Backed by Orthopedic Specialists" at bounding box center [522, 134] width 272 height 42
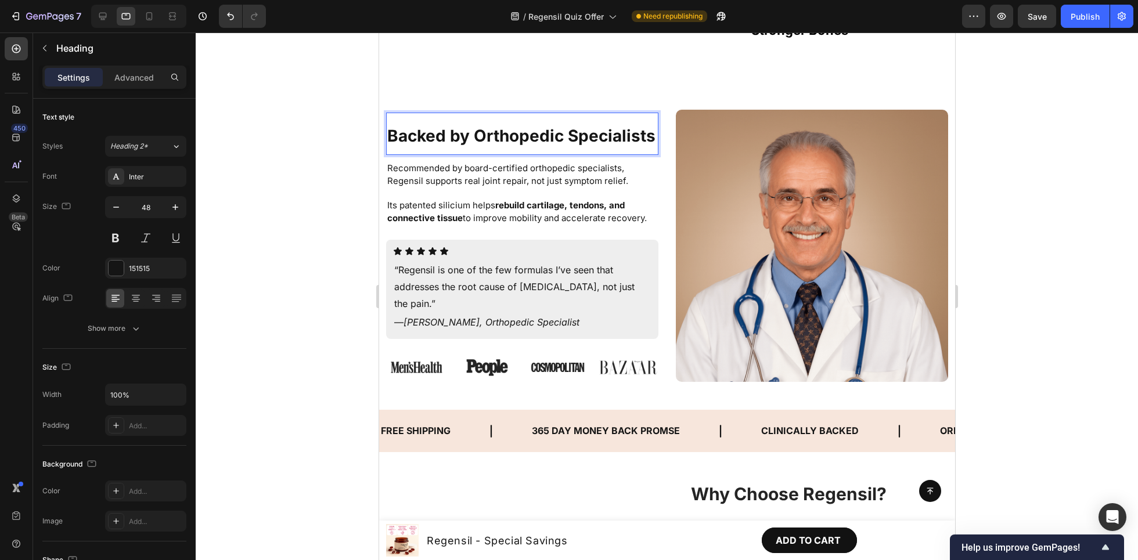
click at [620, 138] on h2 "Backed by Orthopedic Specialists" at bounding box center [522, 134] width 272 height 42
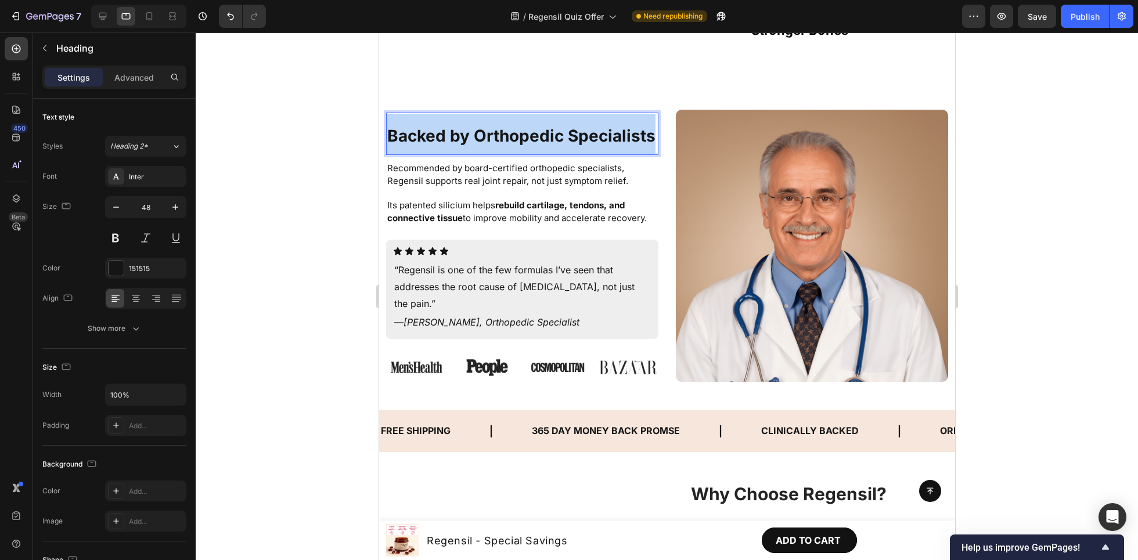
click at [620, 138] on p "Backed by Orthopedic Specialists" at bounding box center [522, 134] width 270 height 40
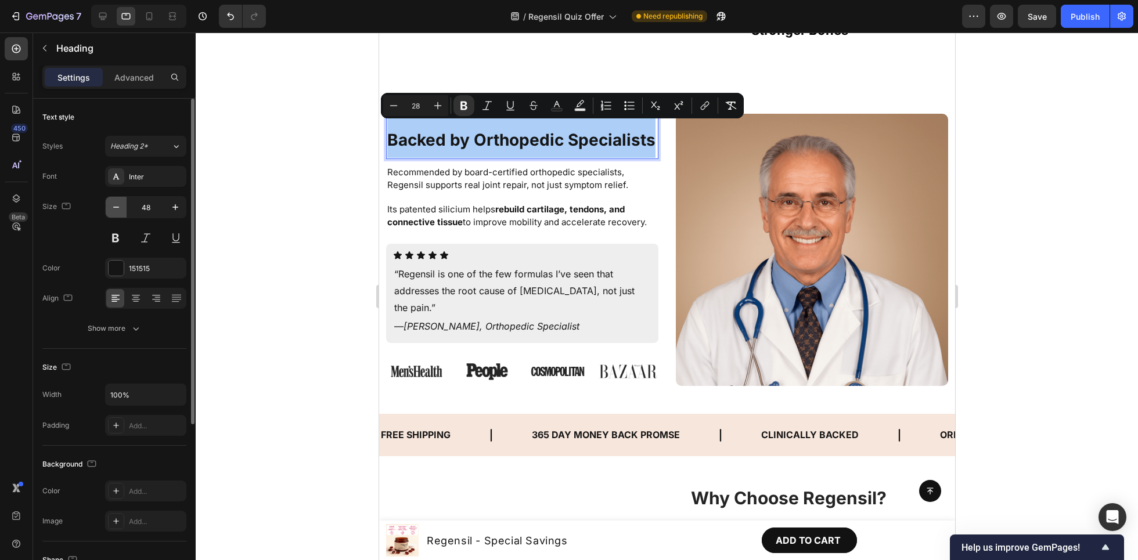
click at [118, 205] on icon "button" at bounding box center [116, 208] width 12 height 12
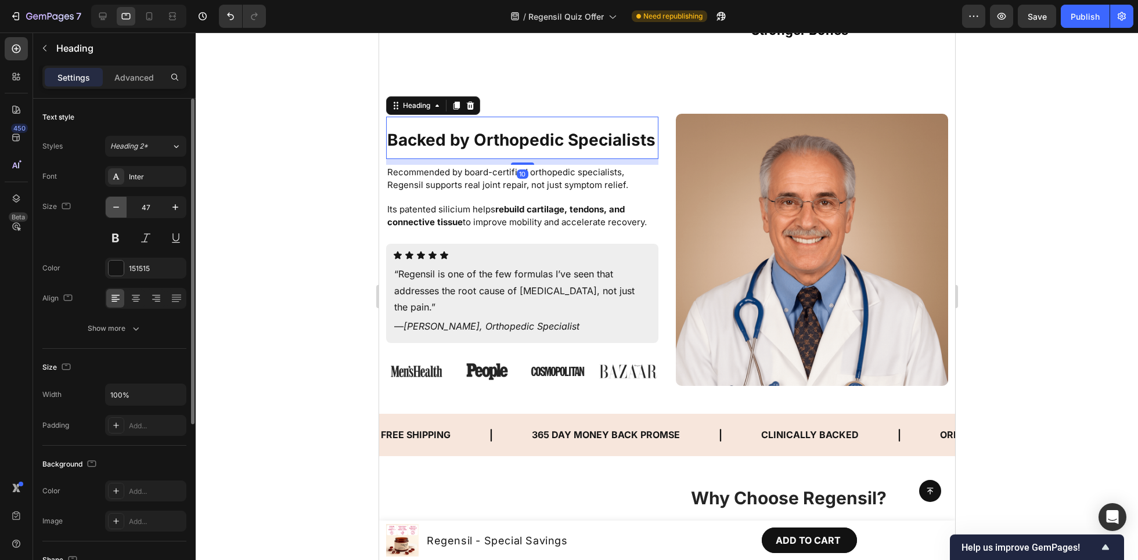
click at [118, 205] on icon "button" at bounding box center [116, 208] width 12 height 12
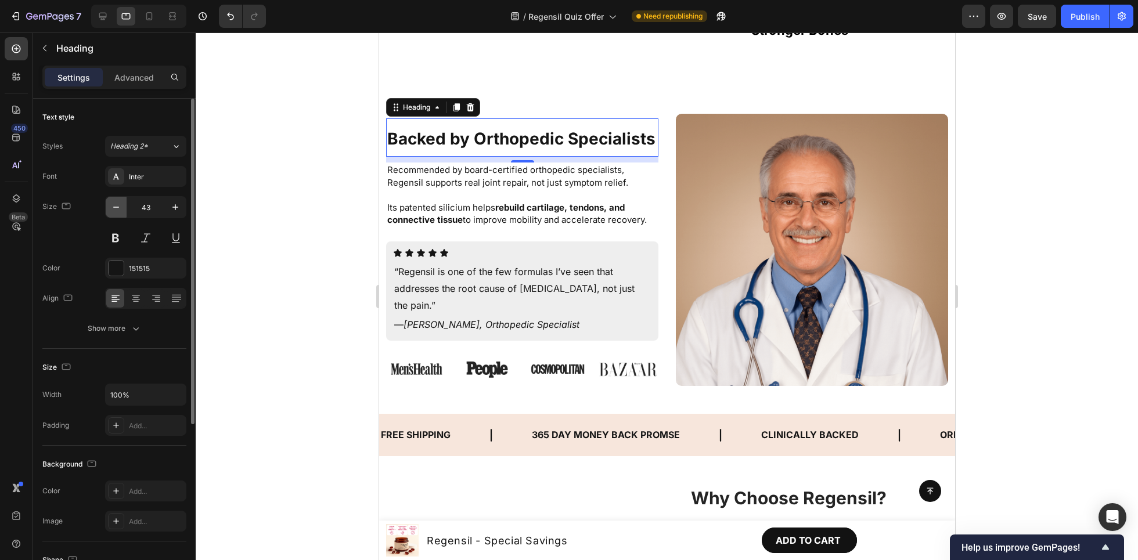
click at [118, 205] on icon "button" at bounding box center [116, 208] width 12 height 12
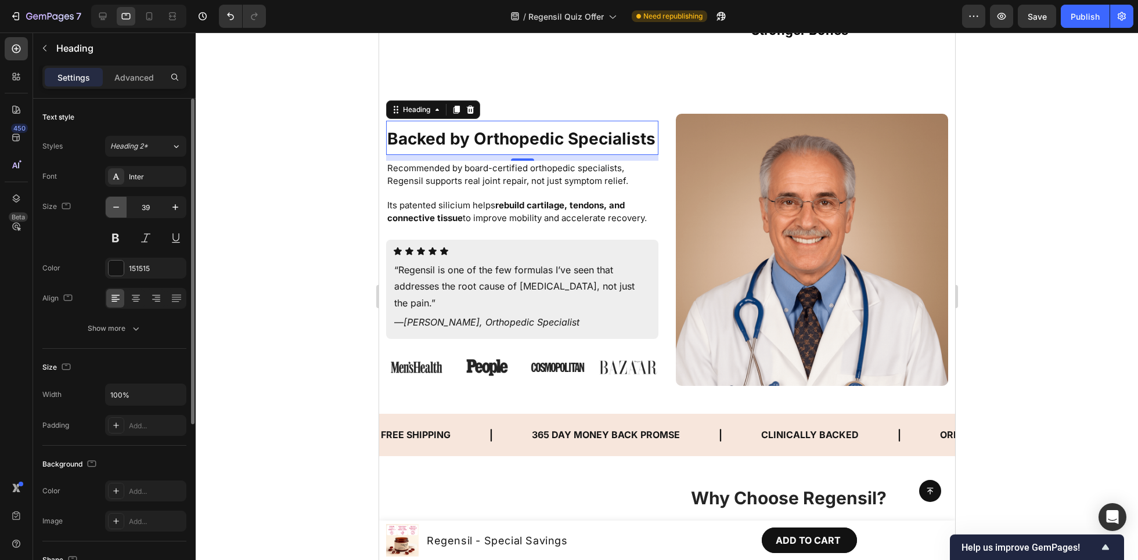
click at [118, 205] on icon "button" at bounding box center [116, 208] width 12 height 12
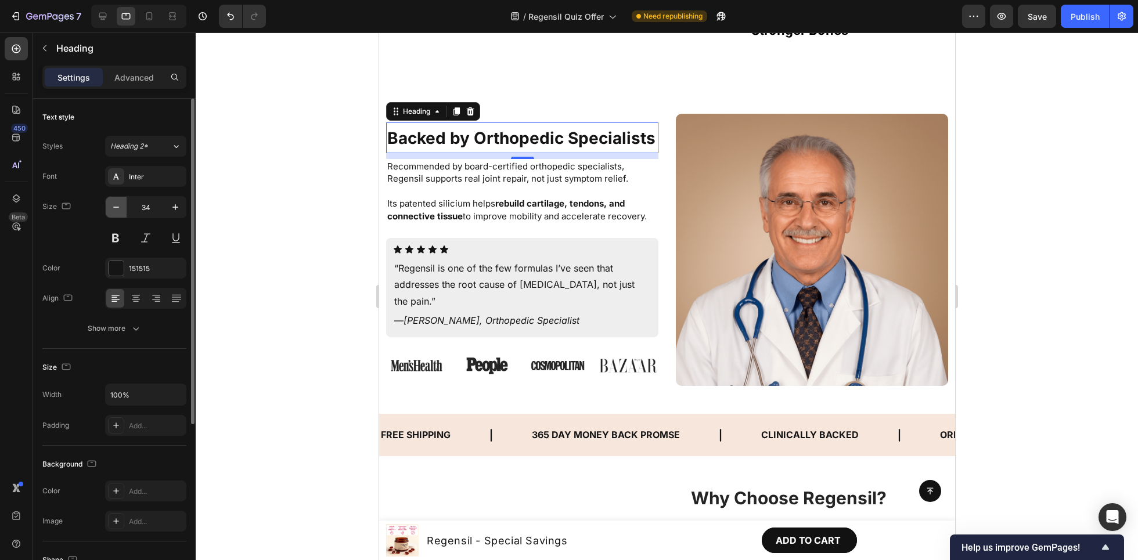
click at [118, 205] on icon "button" at bounding box center [116, 208] width 12 height 12
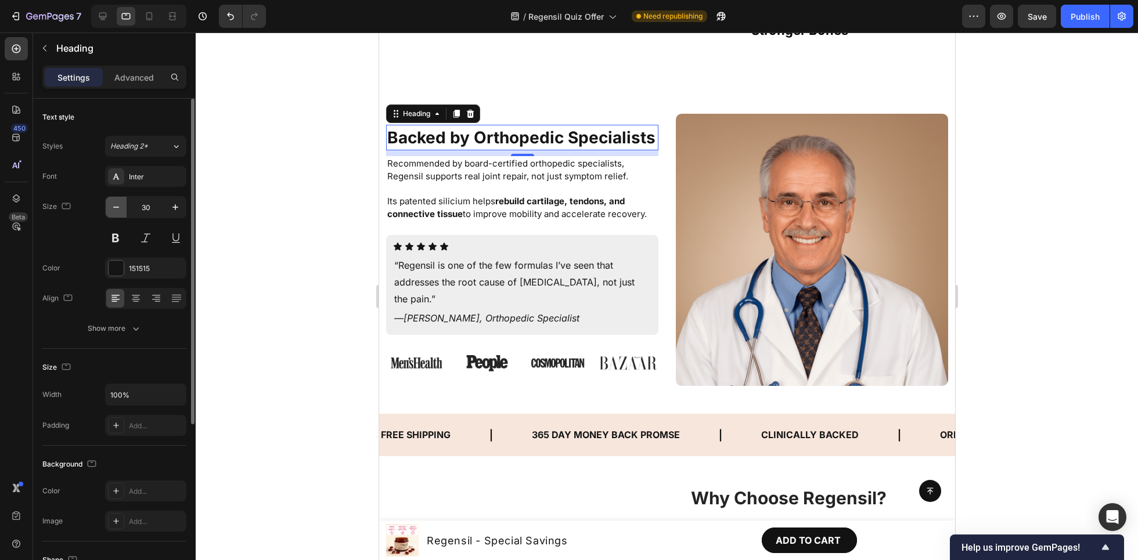
click at [118, 205] on icon "button" at bounding box center [116, 208] width 12 height 12
click at [172, 206] on icon "button" at bounding box center [176, 208] width 12 height 12
type input "30"
click at [149, 16] on icon at bounding box center [149, 16] width 12 height 12
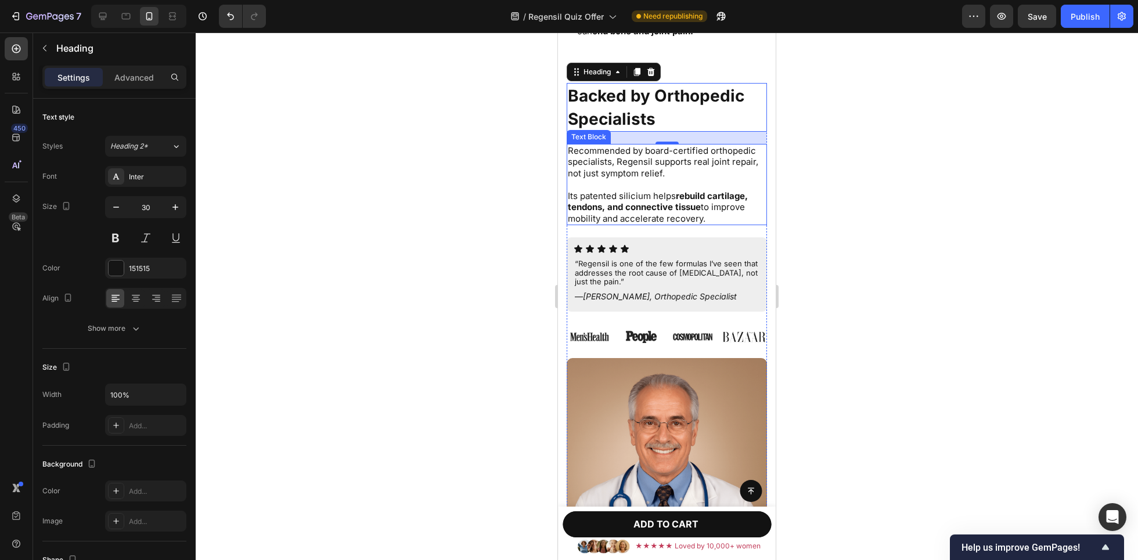
scroll to position [3559, 0]
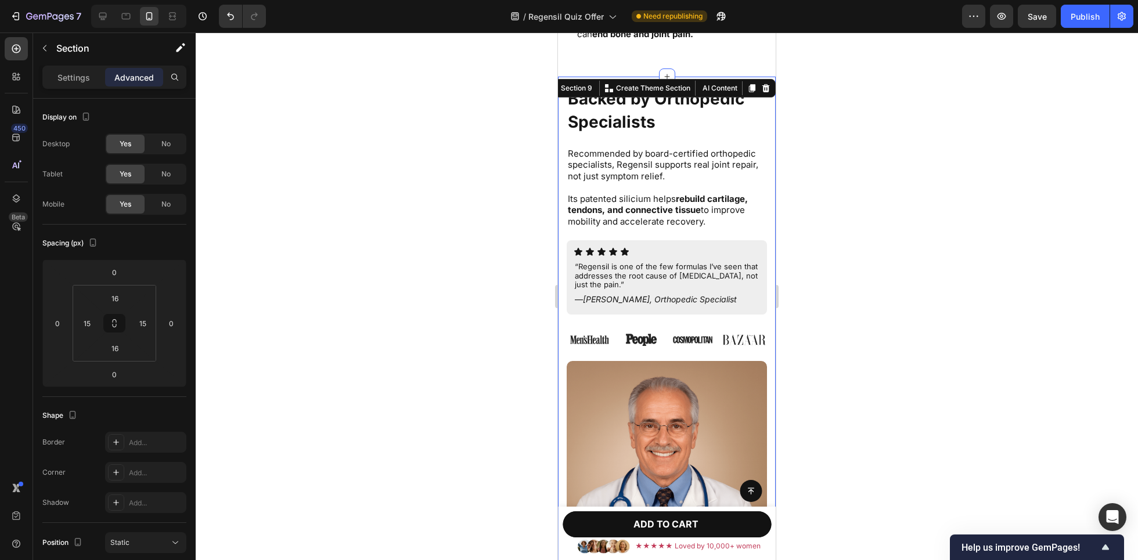
click at [758, 82] on div "⁠⁠⁠⁠⁠⁠⁠ Backed by Orthopedic Specialists Heading Recommended by board-certified…" at bounding box center [667, 333] width 218 height 512
click at [89, 322] on input "15" at bounding box center [86, 323] width 17 height 17
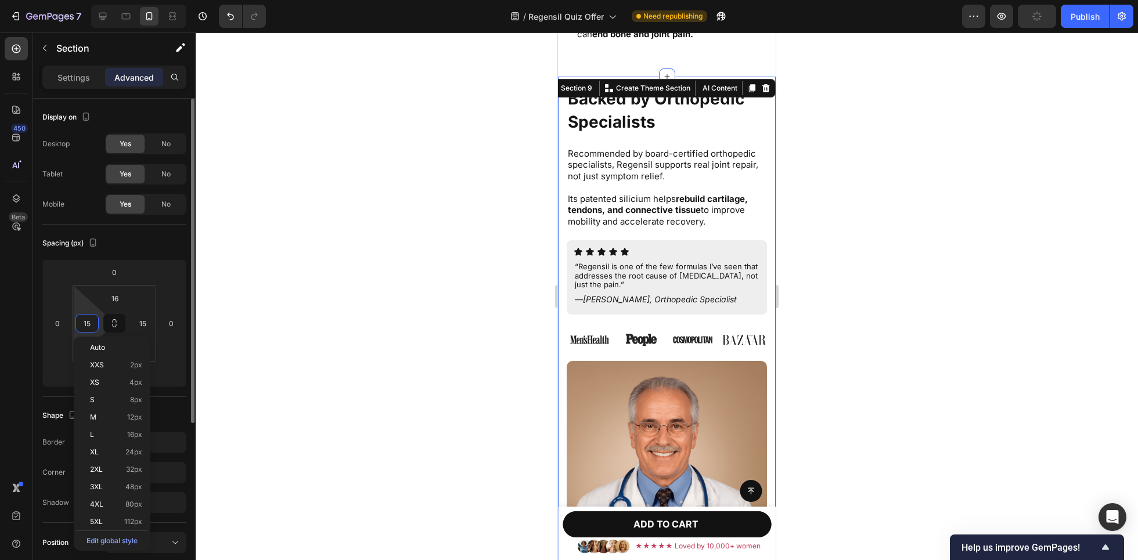
click at [89, 322] on input "15" at bounding box center [86, 323] width 17 height 17
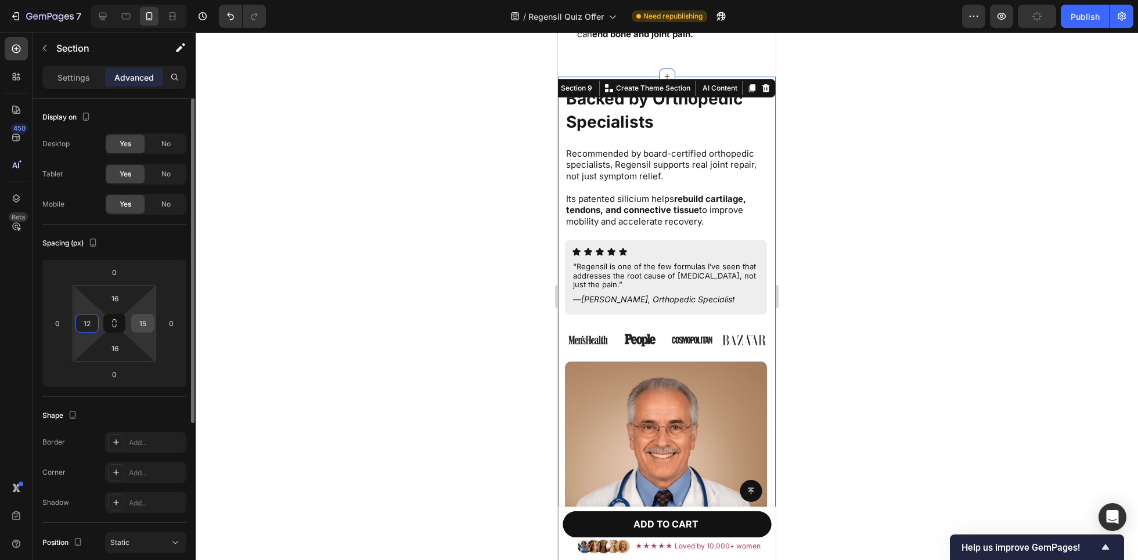
type input "12"
click at [139, 319] on input "15" at bounding box center [142, 323] width 17 height 17
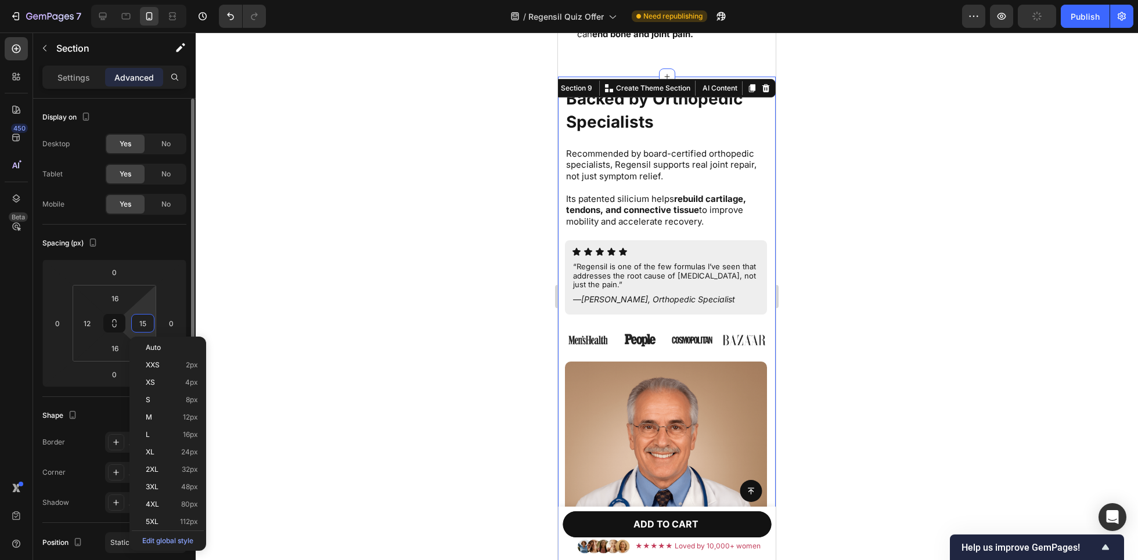
click at [139, 319] on input "15" at bounding box center [142, 323] width 17 height 17
type input "12"
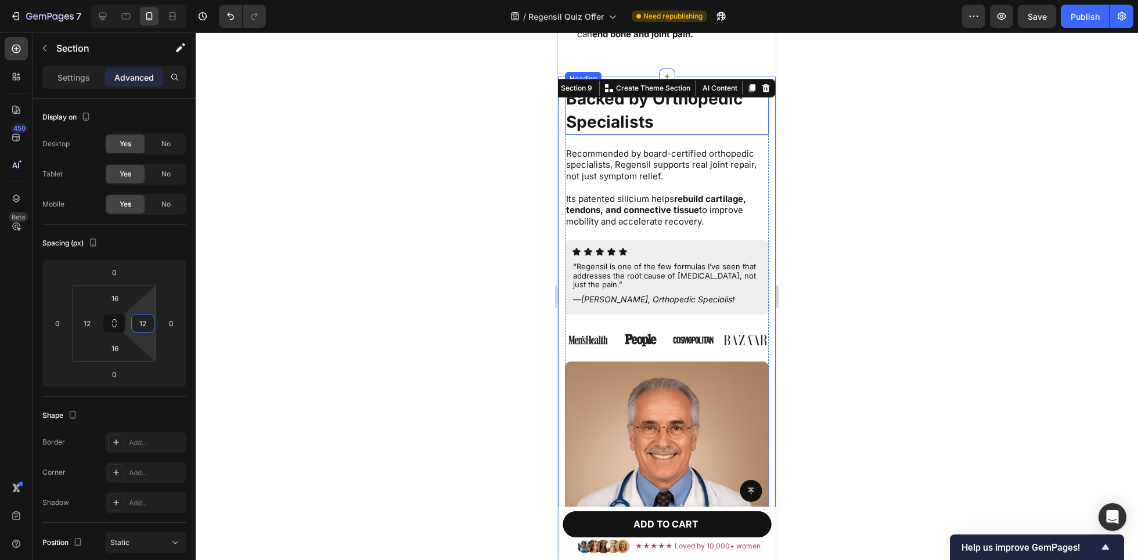
click at [625, 108] on strong "Backed by Orthopedic Specialists" at bounding box center [654, 110] width 177 height 43
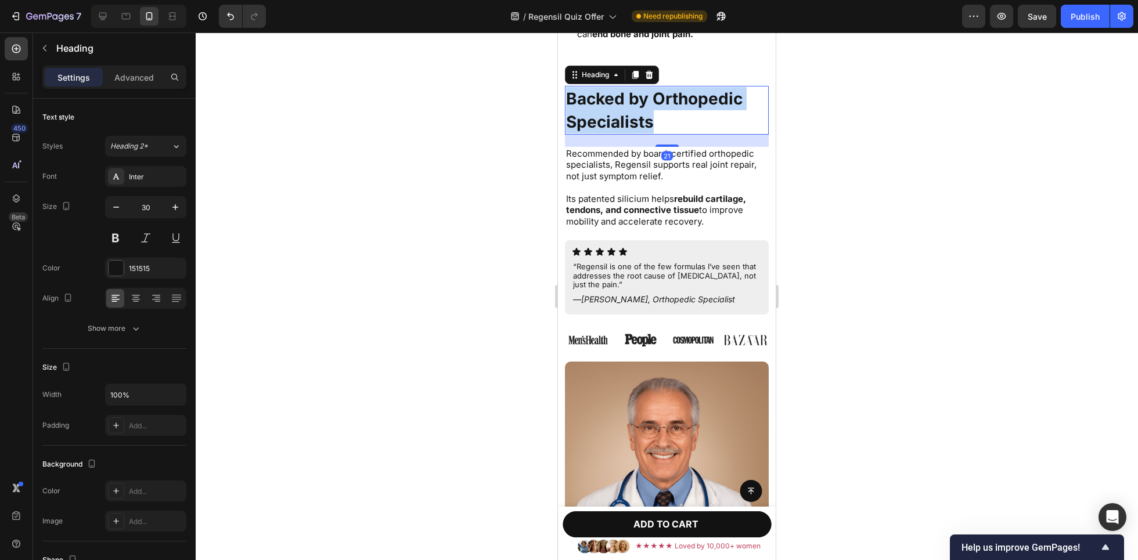
click at [625, 108] on strong "Backed by Orthopedic Specialists" at bounding box center [654, 110] width 177 height 43
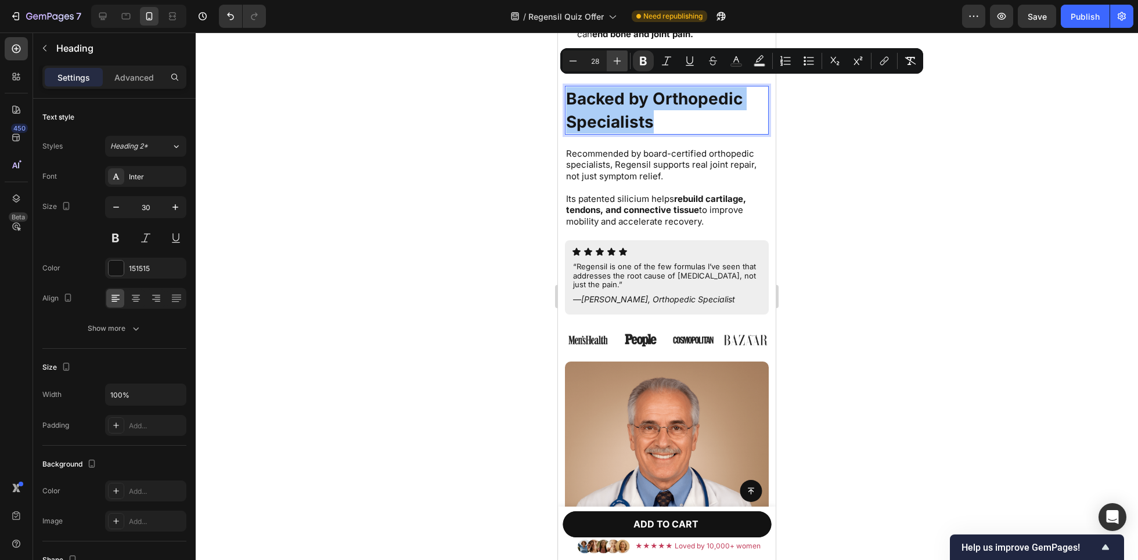
click at [616, 57] on icon "Editor contextual toolbar" at bounding box center [617, 61] width 12 height 12
type input "30"
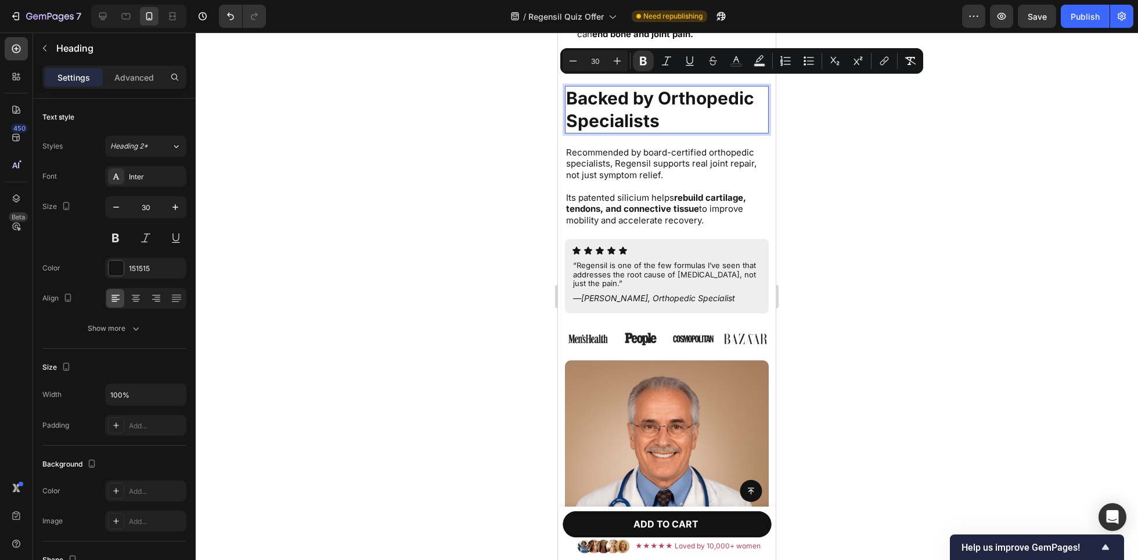
click at [452, 149] on div at bounding box center [667, 297] width 943 height 528
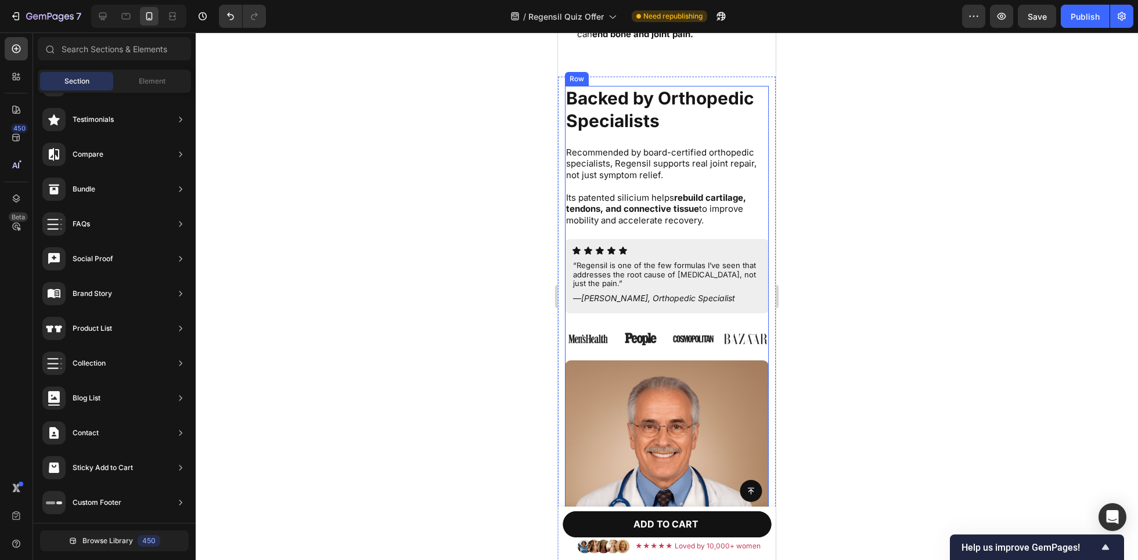
click at [588, 134] on div "⁠⁠⁠⁠⁠⁠⁠ Backed by Orthopedic Specialists Heading Recommended by board-certified…" at bounding box center [667, 223] width 204 height 275
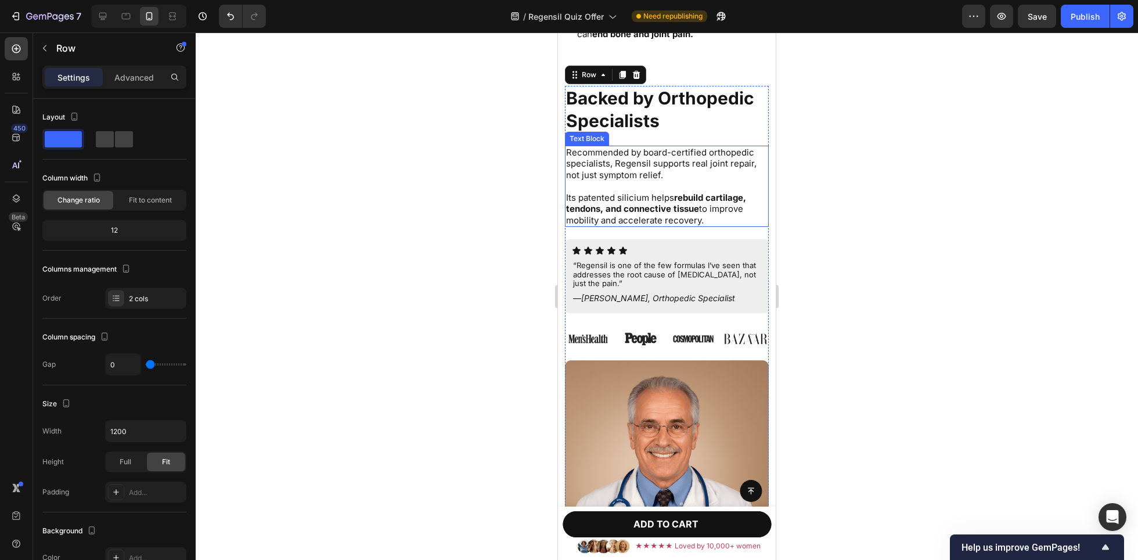
click at [588, 150] on span "Recommended by board-certified orthopedic specialists, Regensil supports real j…" at bounding box center [661, 164] width 190 height 34
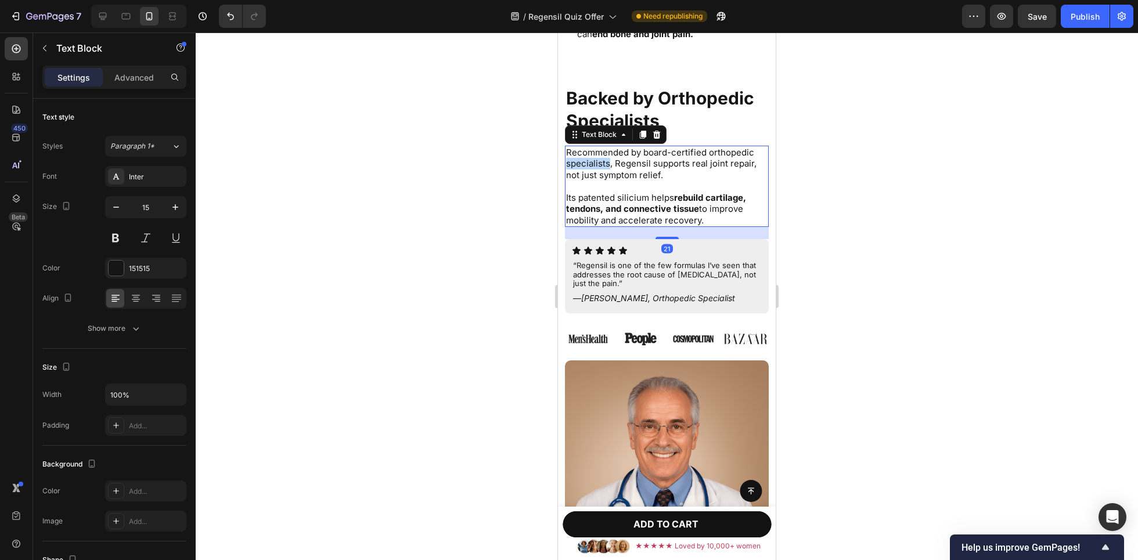
click at [588, 150] on span "Recommended by board-certified orthopedic specialists, Regensil supports real j…" at bounding box center [661, 164] width 190 height 34
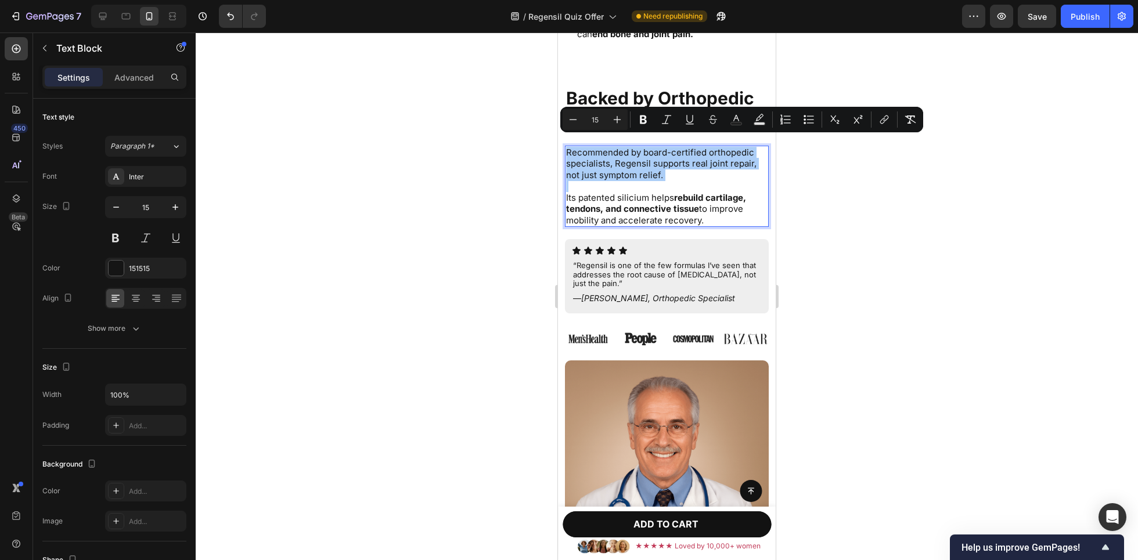
click at [467, 175] on div at bounding box center [667, 297] width 943 height 528
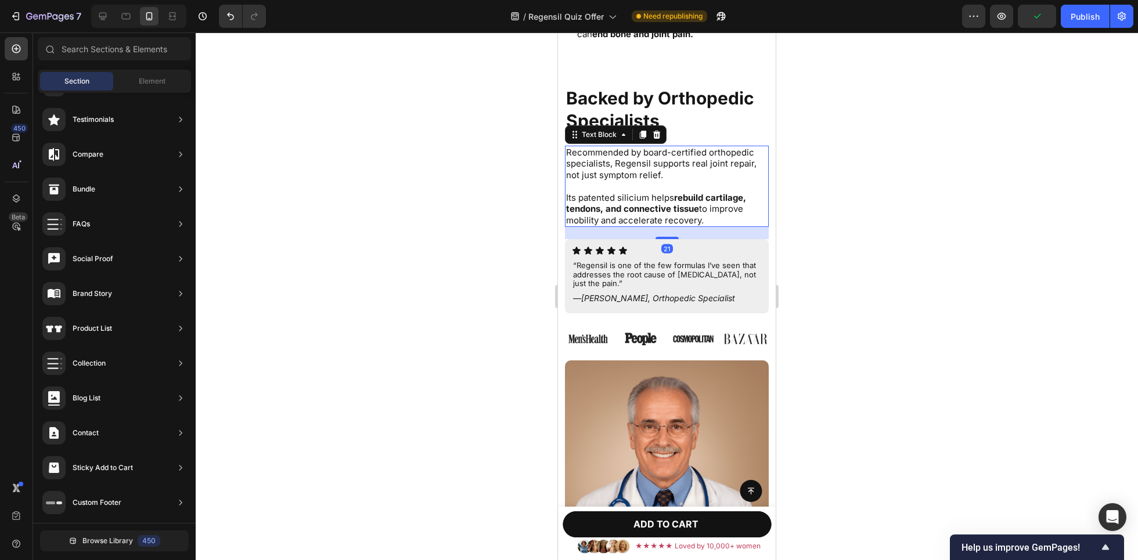
click at [630, 147] on span "Recommended by board-certified orthopedic specialists, Regensil supports real j…" at bounding box center [661, 164] width 190 height 34
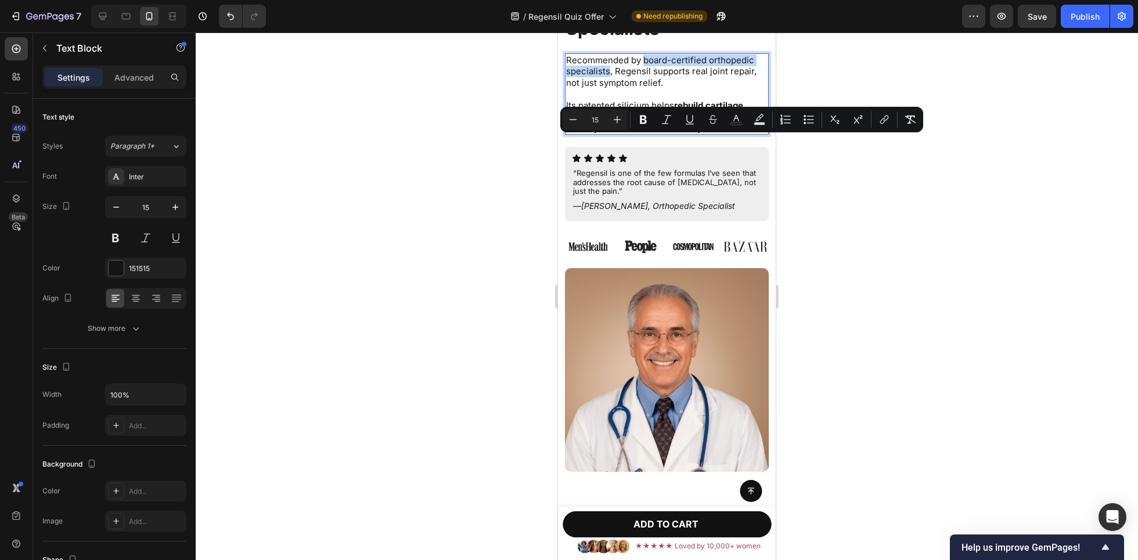
click at [609, 88] on span "Recommended by board-certified orthopedic specialists, Regensil supports real j…" at bounding box center [661, 72] width 190 height 34
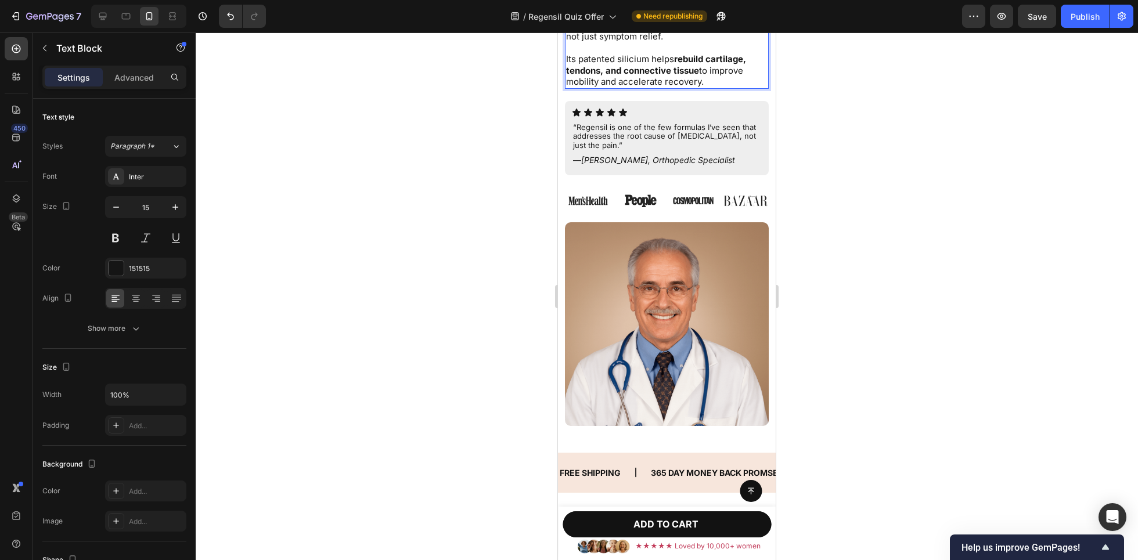
scroll to position [3689, 0]
click at [649, 161] on icon "Dr. S. Langford, Orthopedic Specialist" at bounding box center [658, 159] width 154 height 10
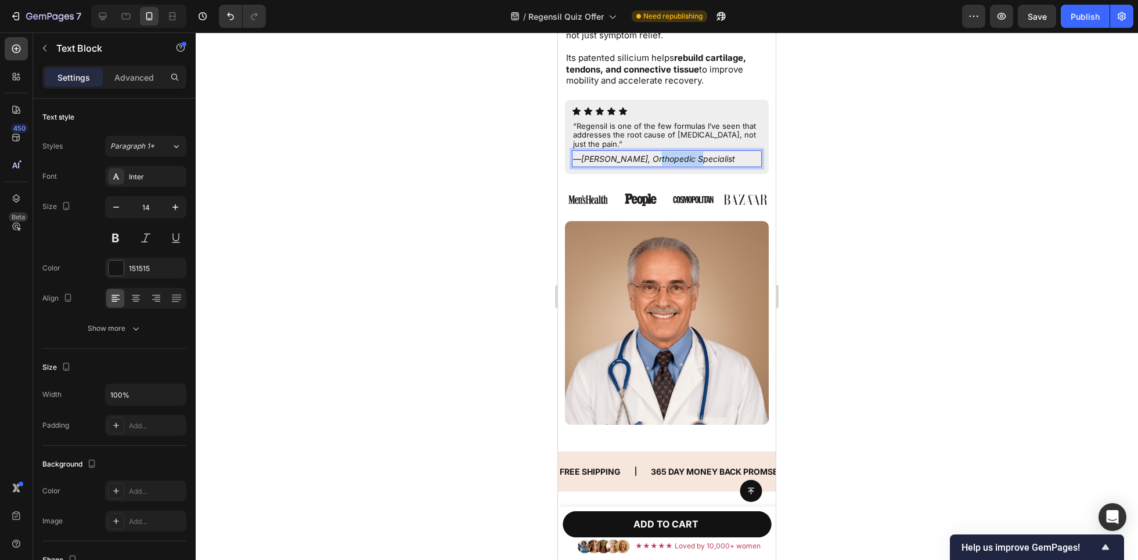
click at [649, 161] on icon "Dr. S. Langford, Orthopedic Specialist" at bounding box center [658, 159] width 154 height 10
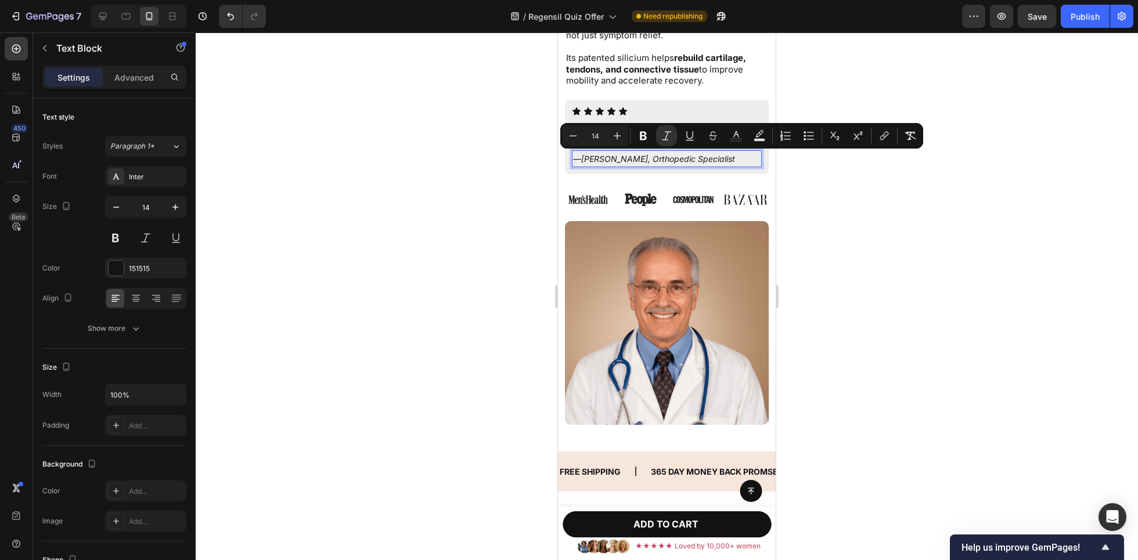
click at [701, 159] on icon "Dr. S. Langford, Orthopedic Specialist" at bounding box center [658, 159] width 154 height 10
drag, startPoint x: 739, startPoint y: 161, endPoint x: 646, endPoint y: 161, distance: 93.5
click at [646, 161] on p "— Dr. S. Langford, Orthopedic Specialist" at bounding box center [667, 159] width 188 height 15
click at [508, 178] on div at bounding box center [667, 297] width 943 height 528
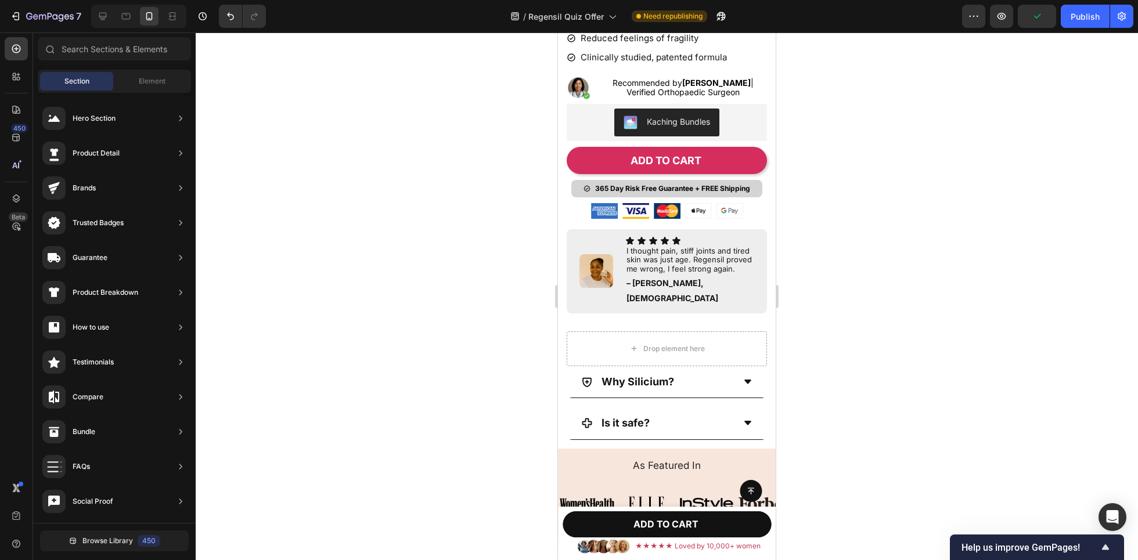
scroll to position [0, 0]
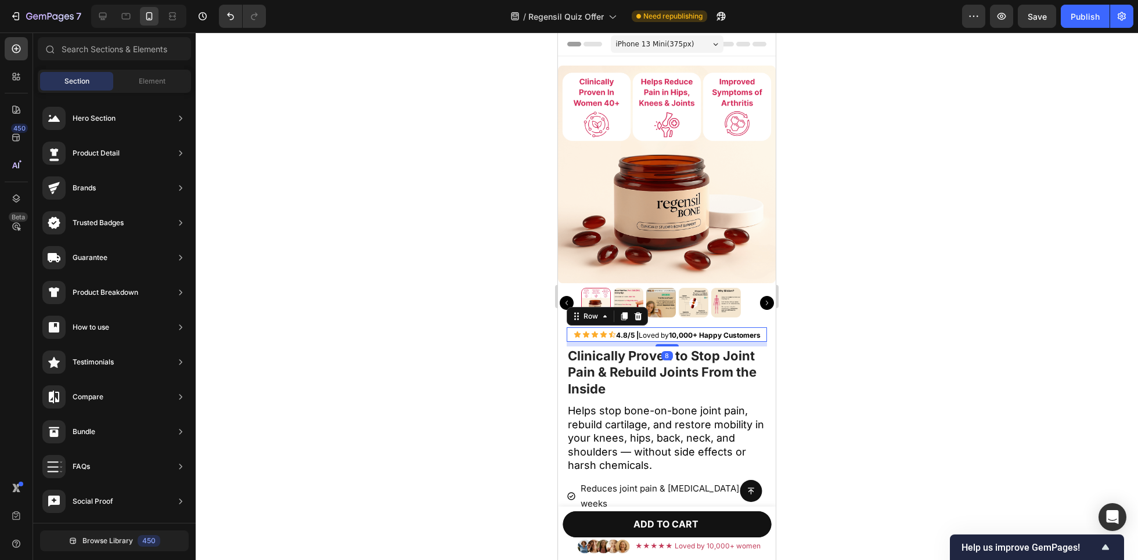
click at [602, 328] on div "Icon Icon Icon Icon Icon Icon List Row" at bounding box center [595, 335] width 42 height 15
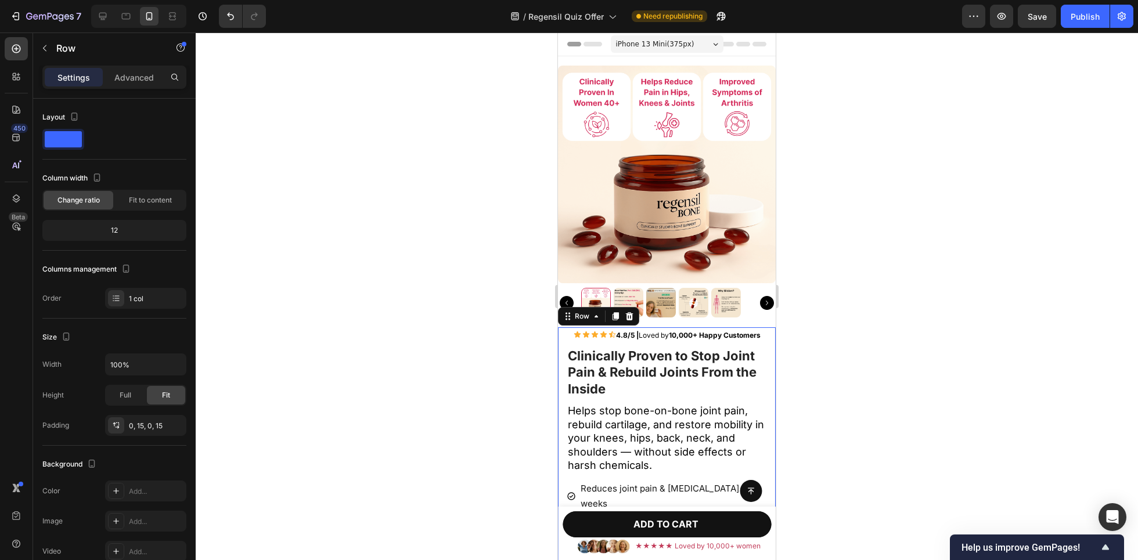
click at [137, 87] on div "Settings Advanced" at bounding box center [114, 77] width 144 height 23
click at [129, 81] on p "Advanced" at bounding box center [133, 77] width 39 height 12
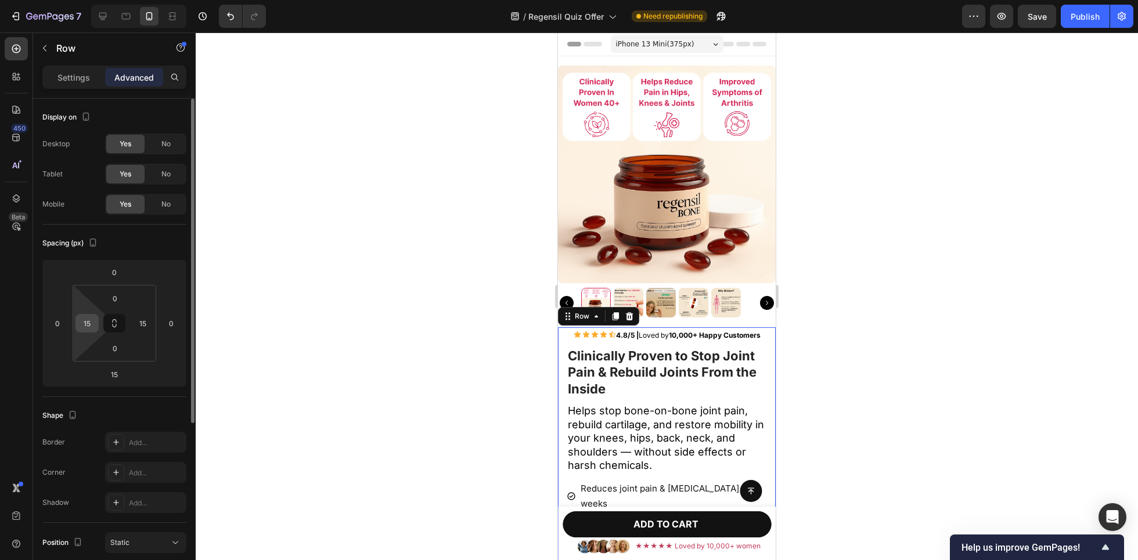
click at [82, 318] on input "15" at bounding box center [86, 323] width 17 height 17
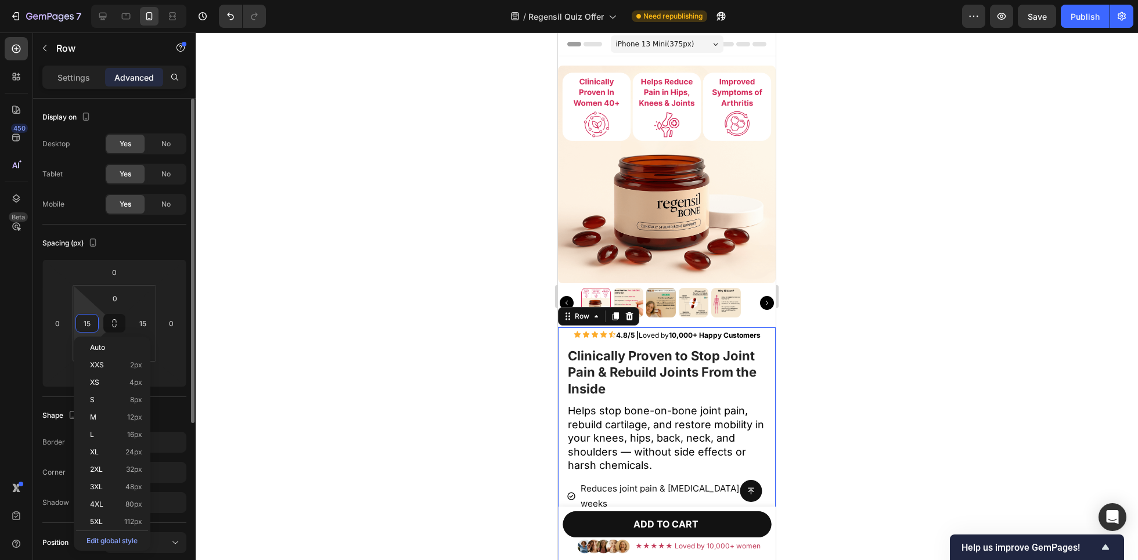
click at [82, 318] on input "15" at bounding box center [86, 323] width 17 height 17
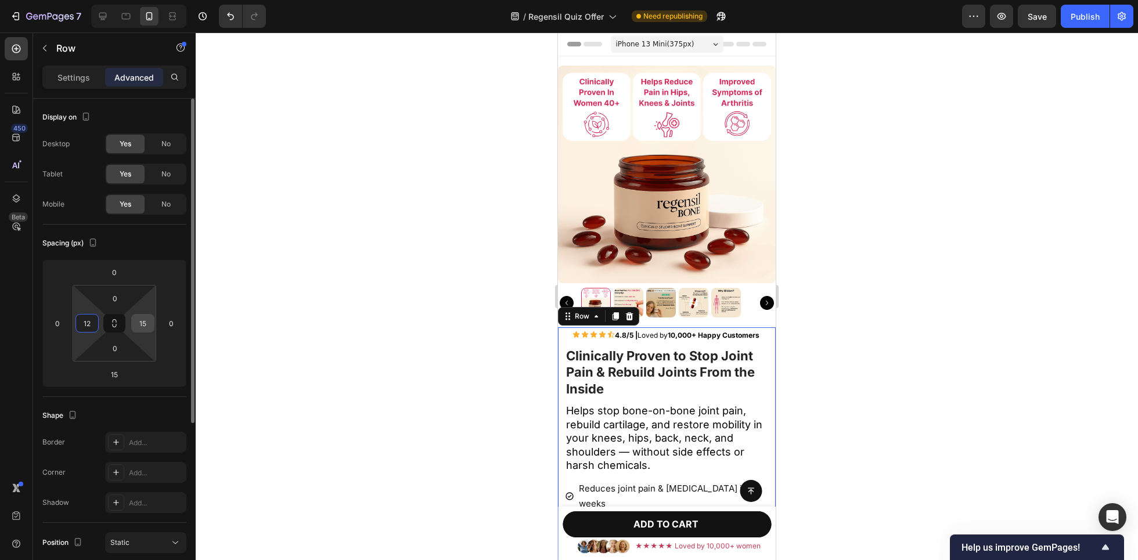
type input "12"
click at [141, 325] on input "15" at bounding box center [142, 323] width 17 height 17
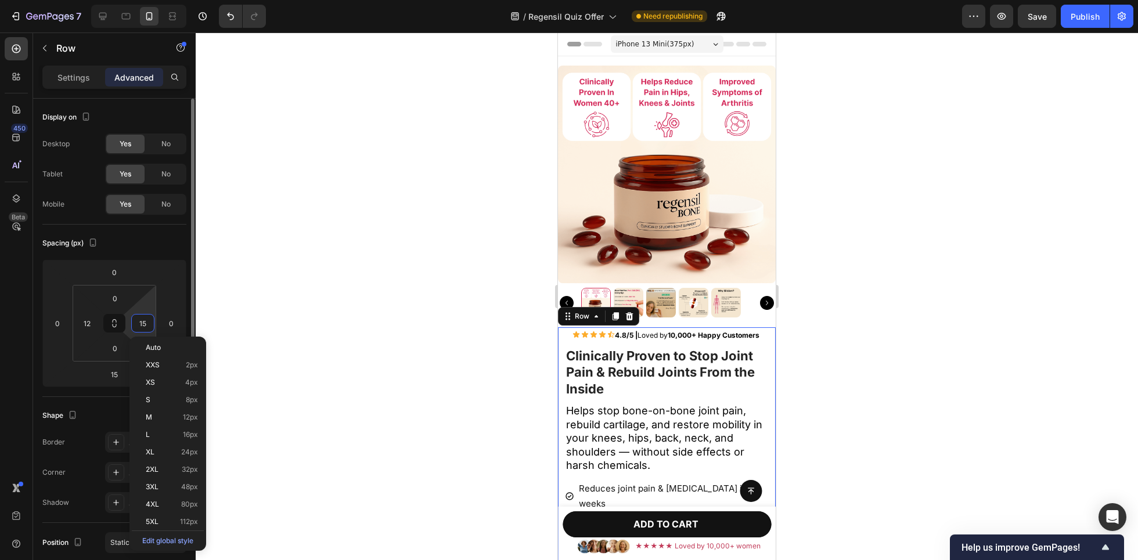
click at [141, 325] on input "15" at bounding box center [142, 323] width 17 height 17
type input "12"
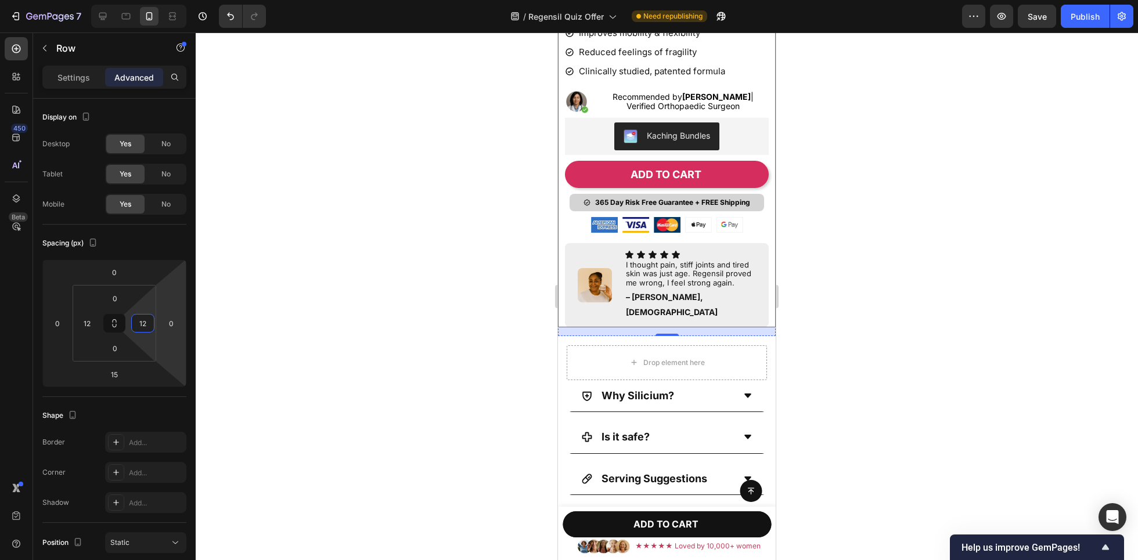
scroll to position [526, 0]
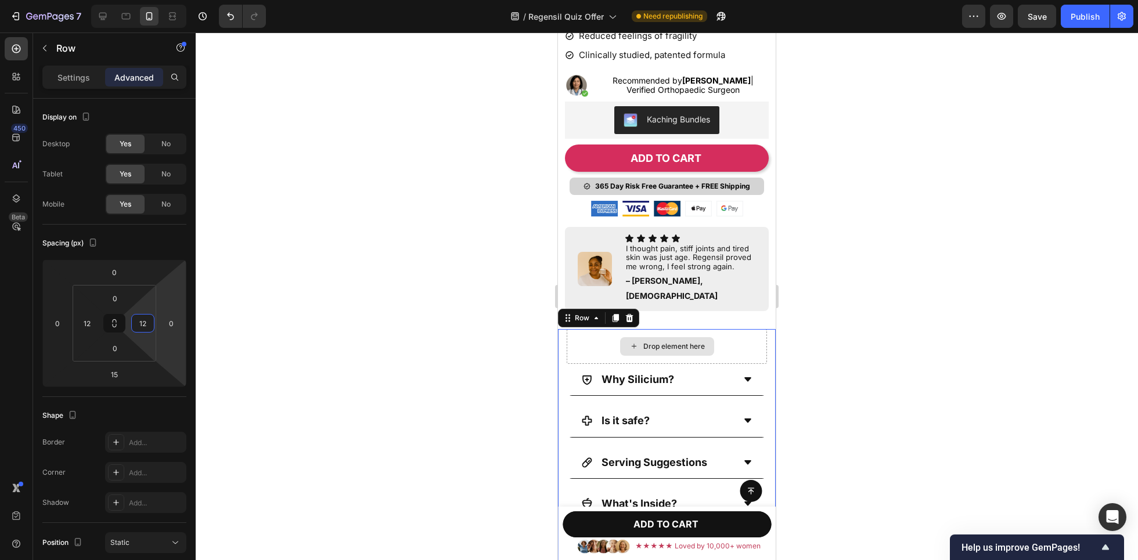
click at [602, 329] on div "Drop element here" at bounding box center [667, 346] width 200 height 35
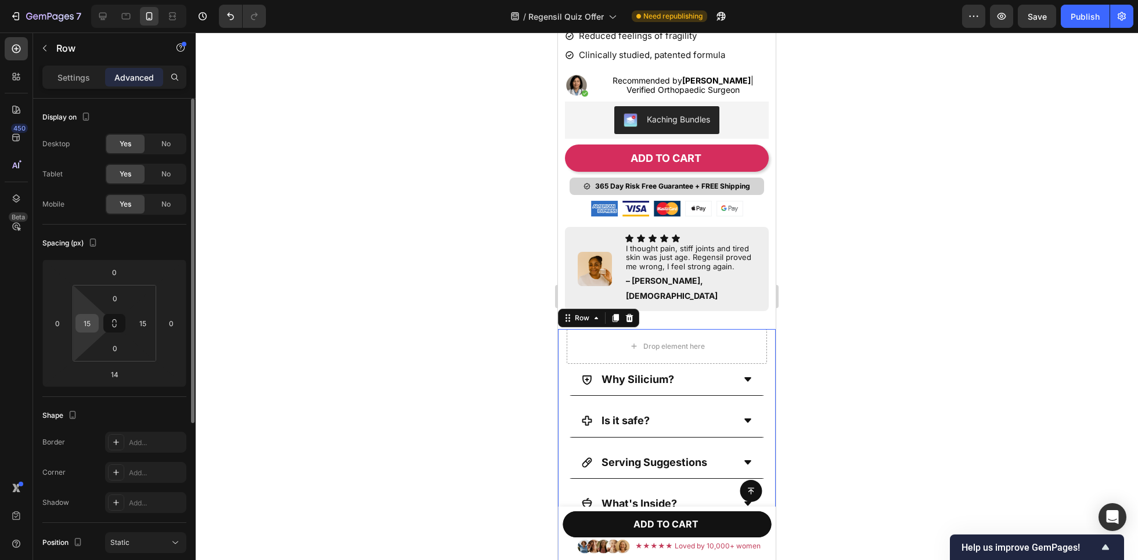
click at [93, 329] on input "15" at bounding box center [86, 323] width 17 height 17
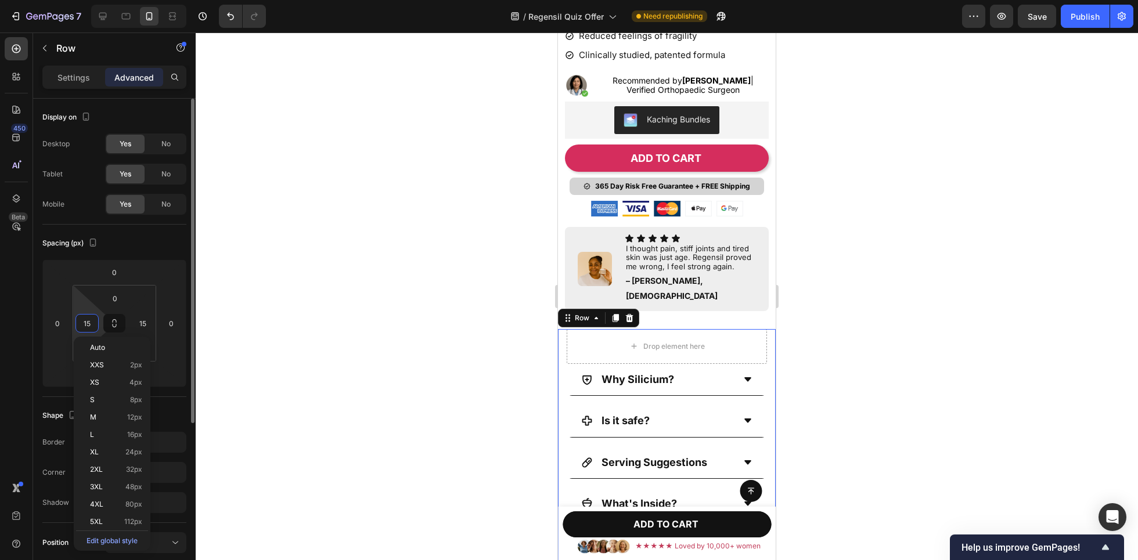
click at [93, 329] on input "15" at bounding box center [86, 323] width 17 height 17
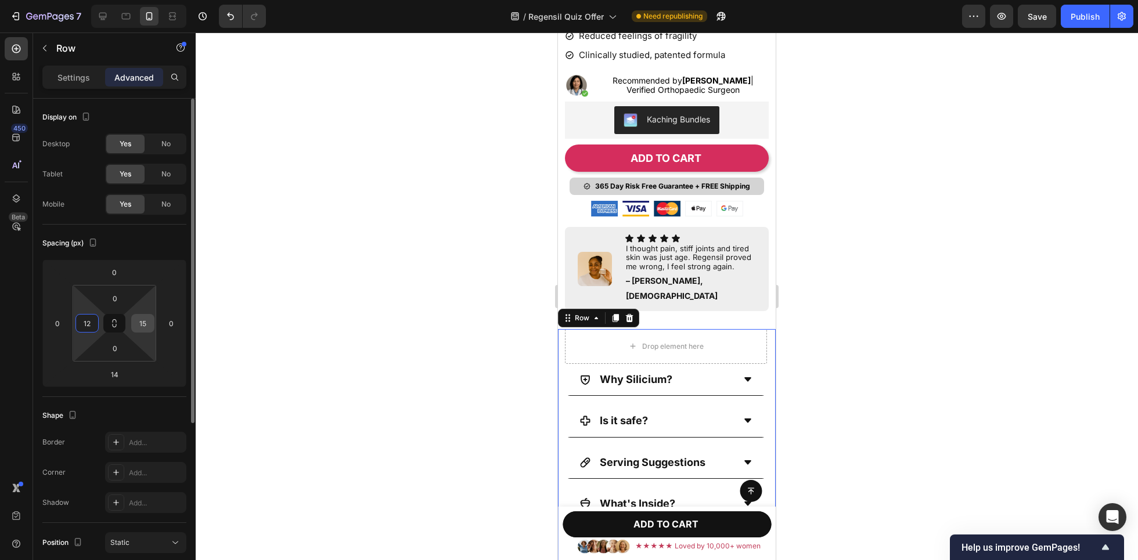
type input "12"
click at [141, 325] on input "15" at bounding box center [142, 323] width 17 height 17
type input "12"
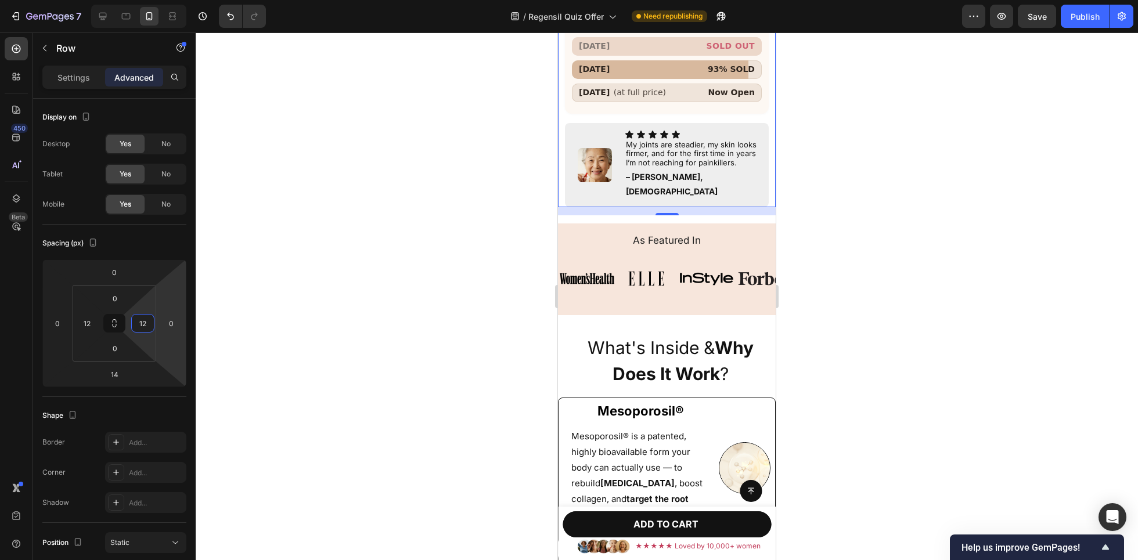
scroll to position [1115, 0]
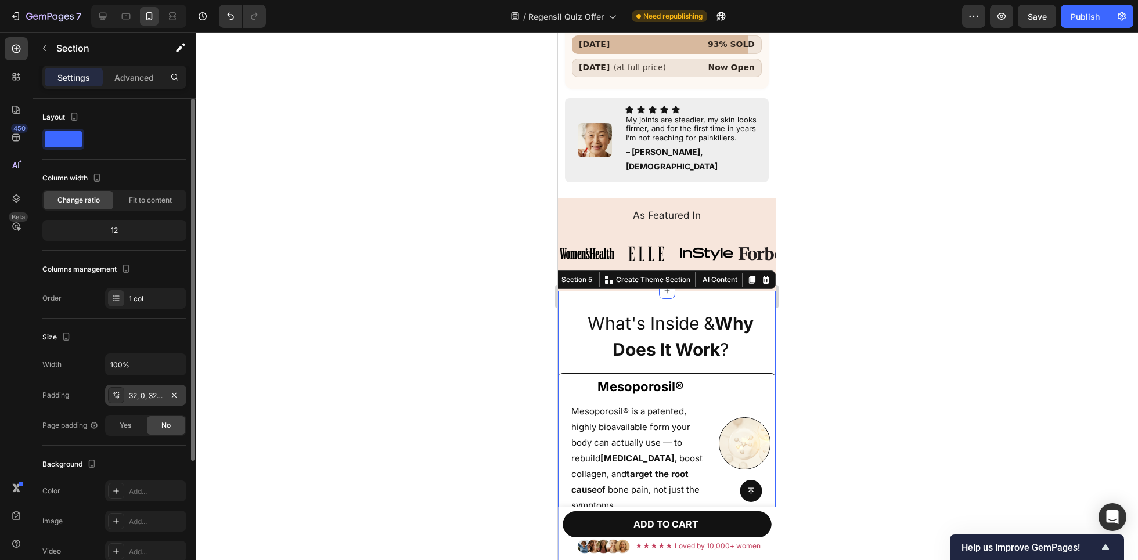
click at [138, 402] on div "32, 0, 32, 0" at bounding box center [145, 395] width 81 height 21
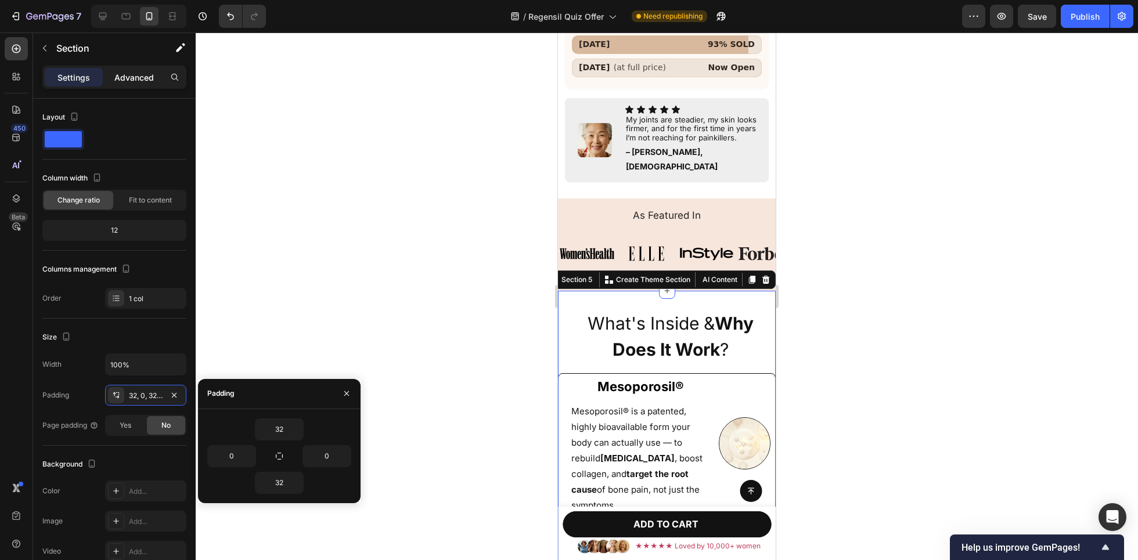
click at [135, 80] on p "Advanced" at bounding box center [133, 77] width 39 height 12
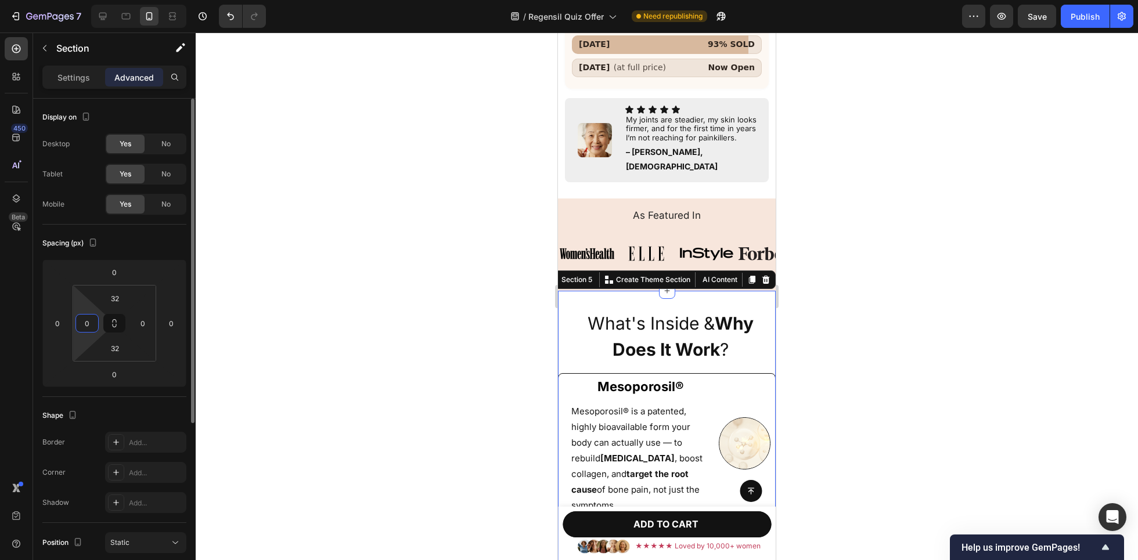
click at [86, 322] on input "0" at bounding box center [86, 323] width 17 height 17
type input "12"
click at [139, 326] on input "0" at bounding box center [142, 323] width 17 height 17
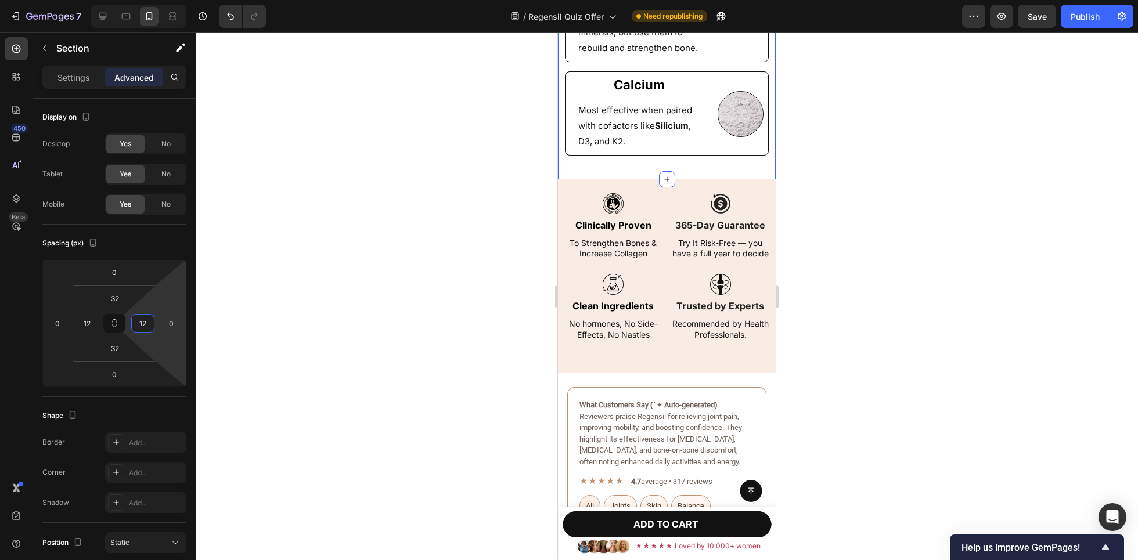
scroll to position [1927, 0]
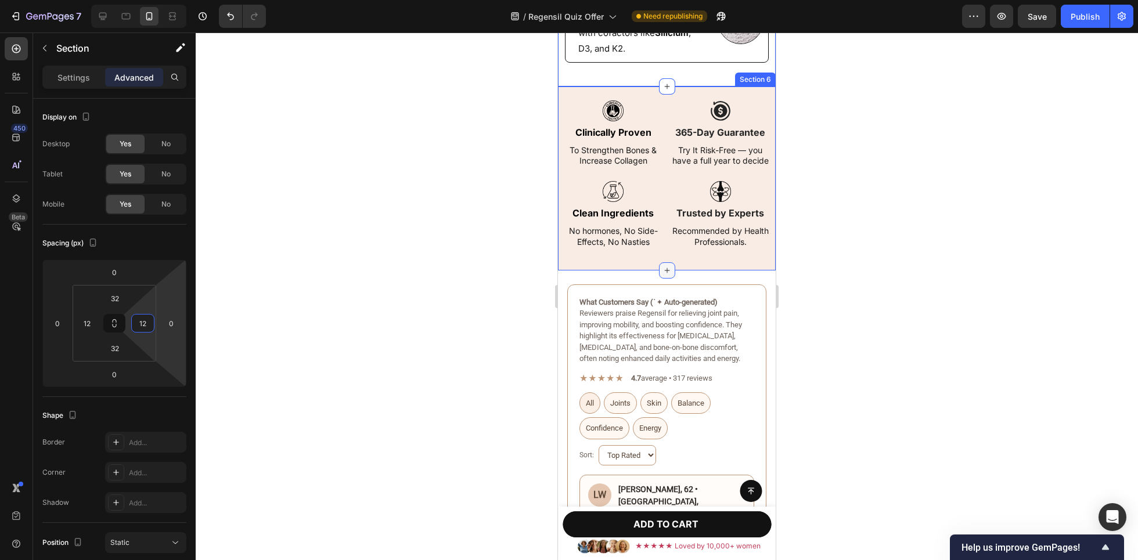
type input "12"
click at [659, 279] on div at bounding box center [667, 270] width 16 height 16
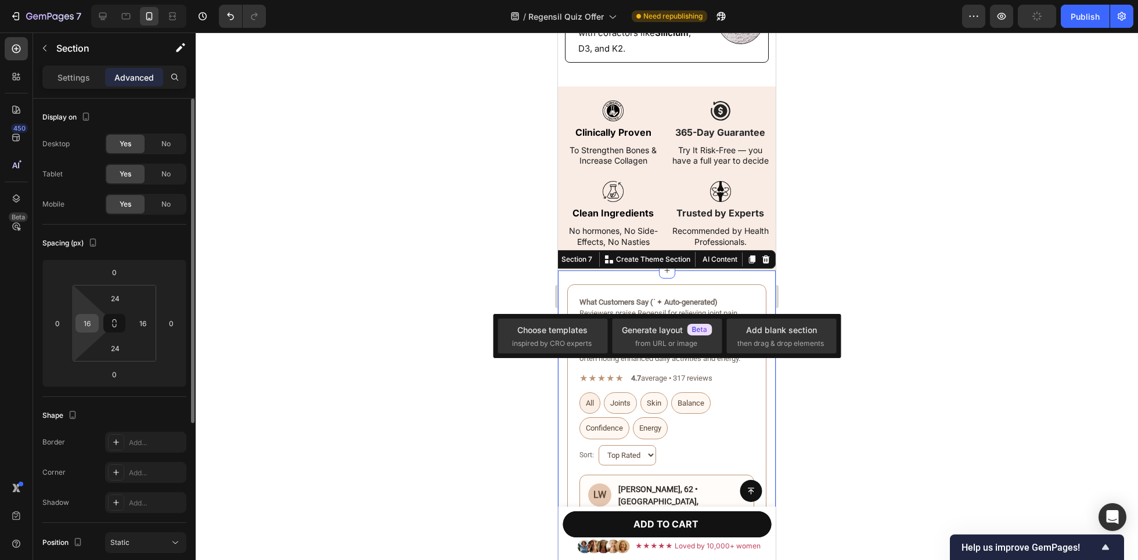
click at [88, 322] on input "16" at bounding box center [86, 323] width 17 height 17
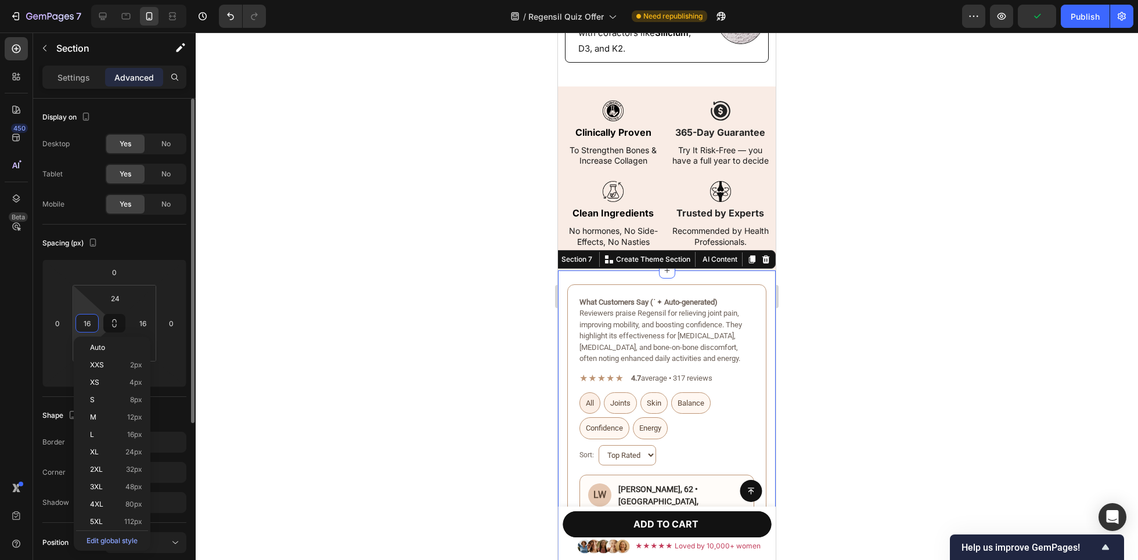
click at [88, 322] on input "16" at bounding box center [86, 323] width 17 height 17
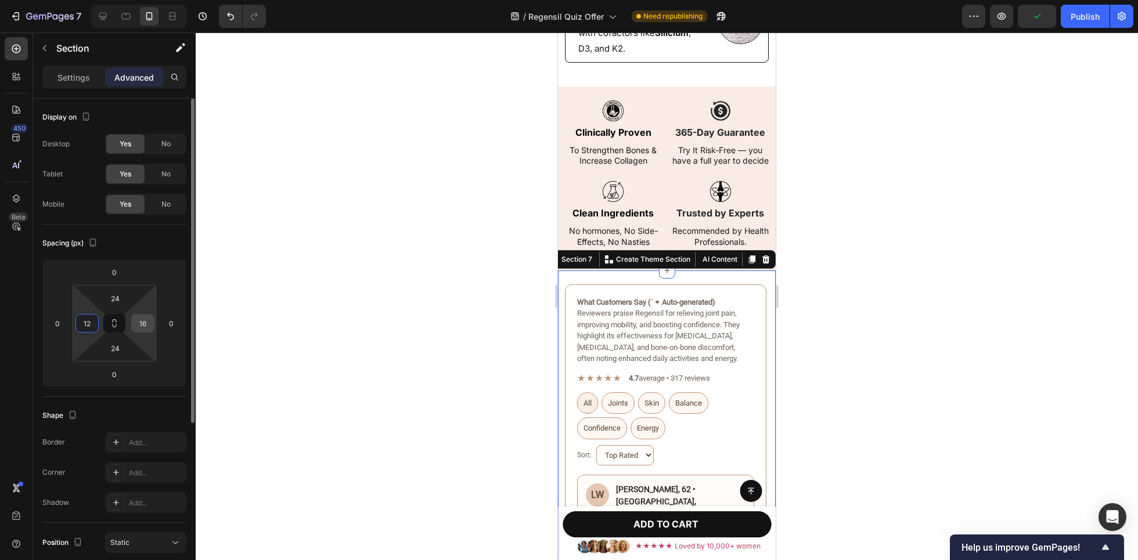
type input "12"
click at [146, 326] on input "16" at bounding box center [142, 323] width 17 height 17
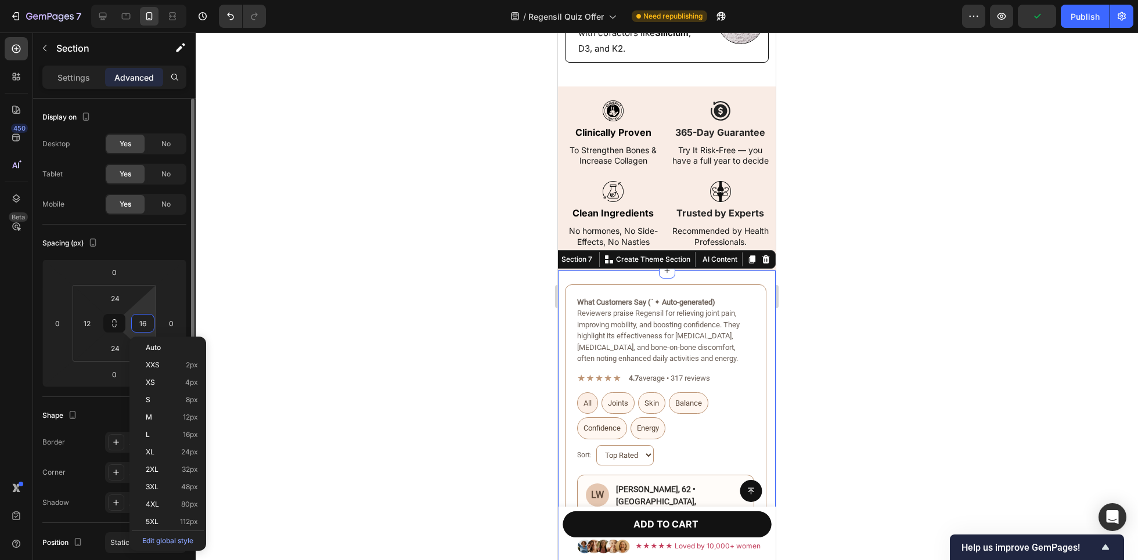
click at [146, 326] on input "16" at bounding box center [142, 323] width 17 height 17
type input "12"
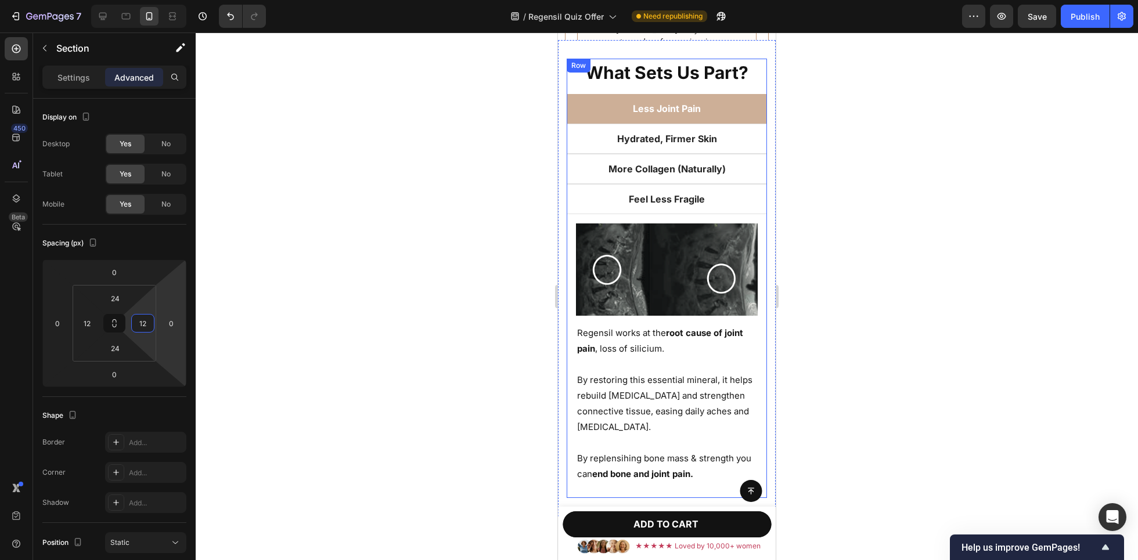
scroll to position [7607, 0]
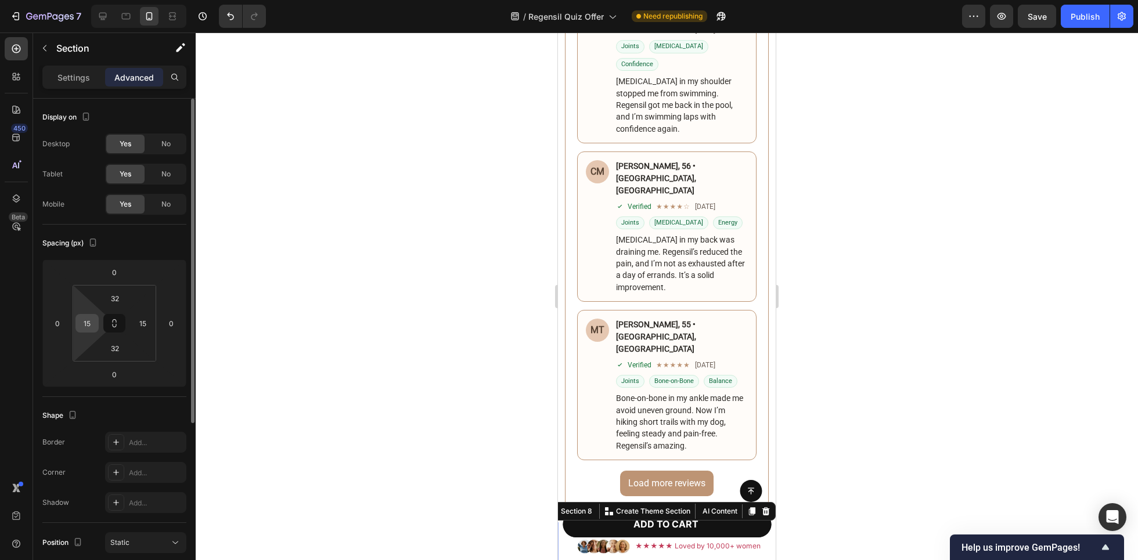
click at [89, 327] on input "15" at bounding box center [86, 323] width 17 height 17
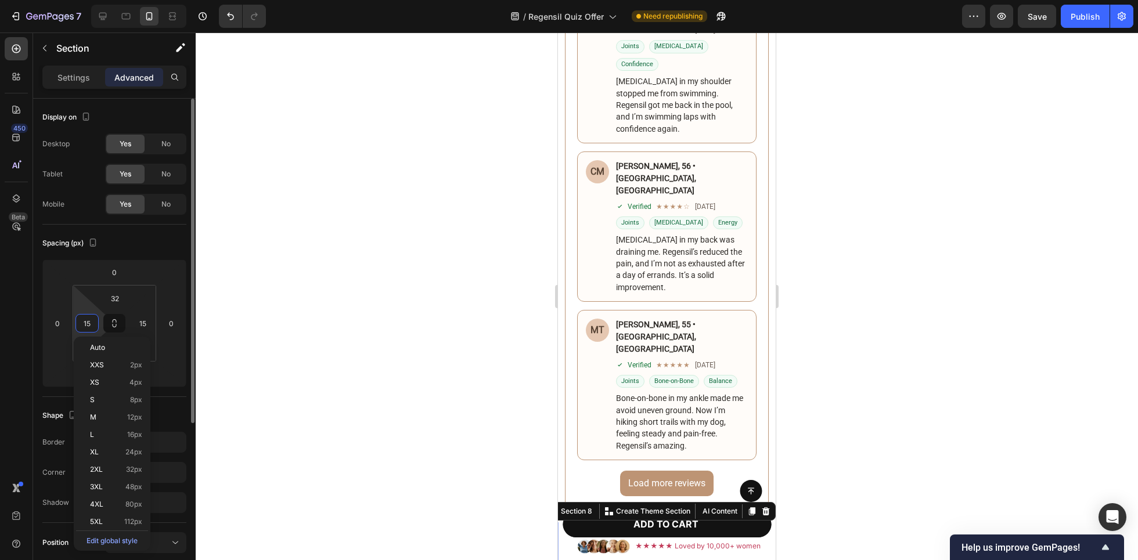
click at [89, 327] on input "15" at bounding box center [86, 323] width 17 height 17
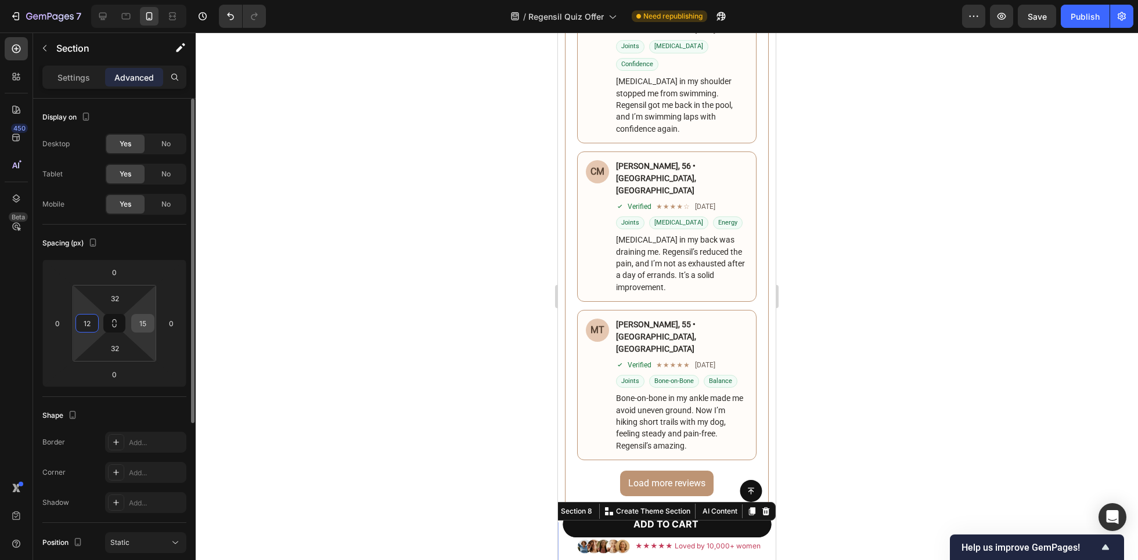
type input "12"
click at [142, 326] on input "15" at bounding box center [142, 323] width 17 height 17
type input "12"
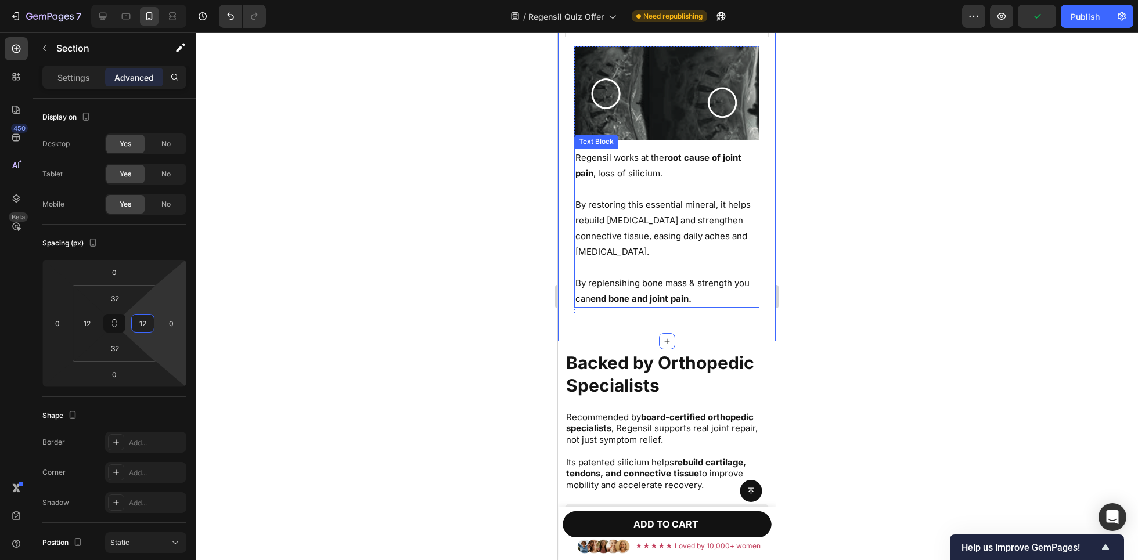
scroll to position [7995, 0]
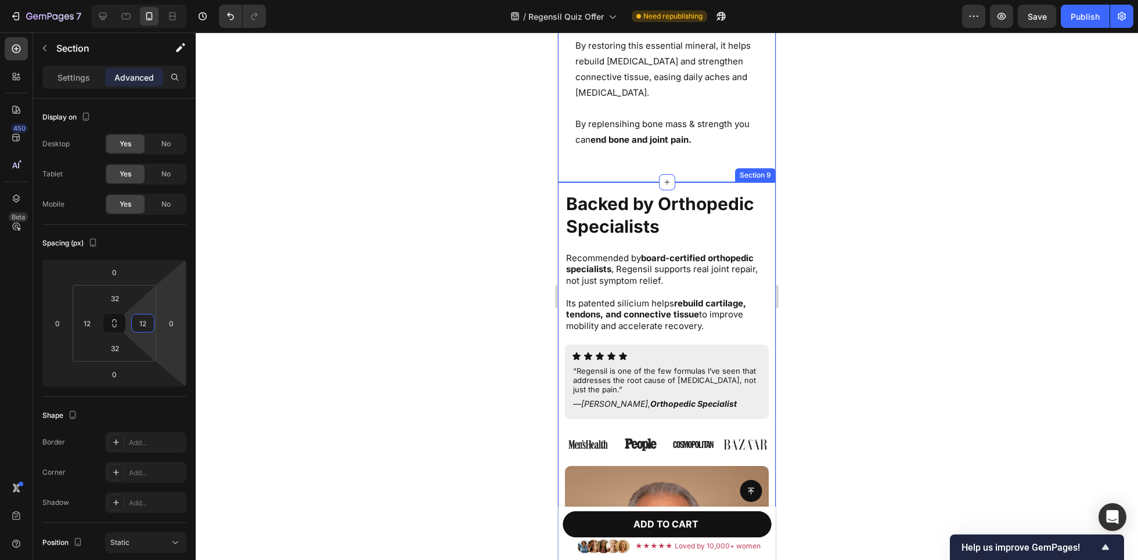
click at [758, 224] on div "Backed by Orthopedic Specialists Heading Recommended by board-certified orthope…" at bounding box center [667, 439] width 218 height 515
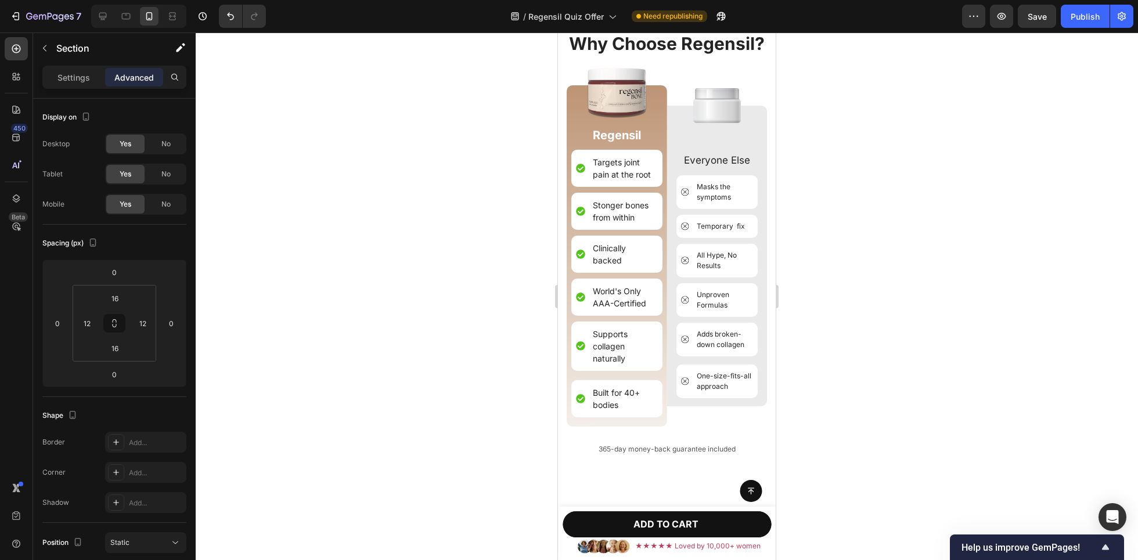
scroll to position [8585, 0]
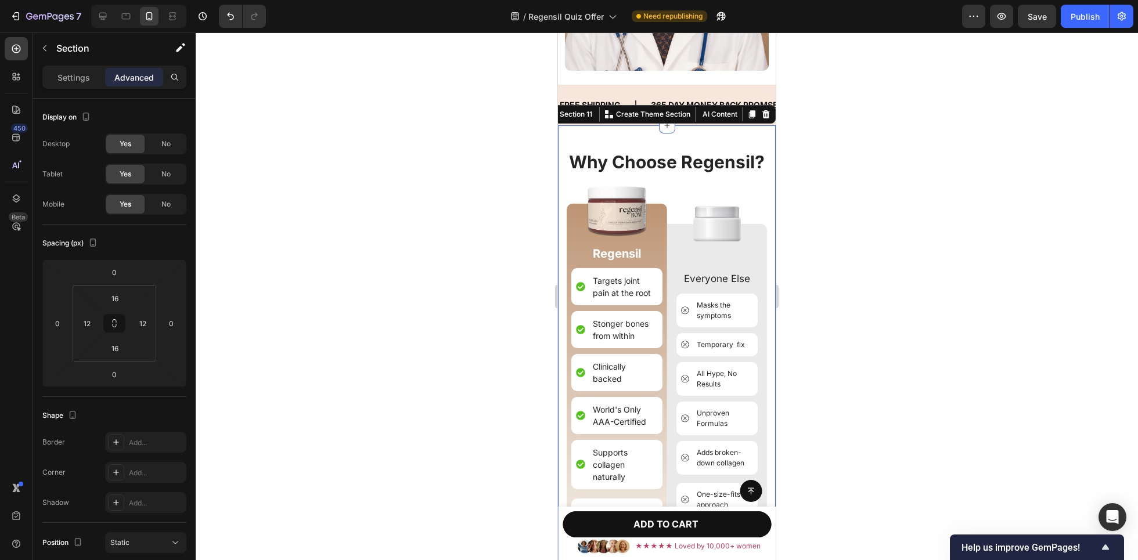
click at [758, 166] on div "Image Why Choose Regensil? Heading Image Regensil Text Block Targets joint pain…" at bounding box center [667, 357] width 218 height 465
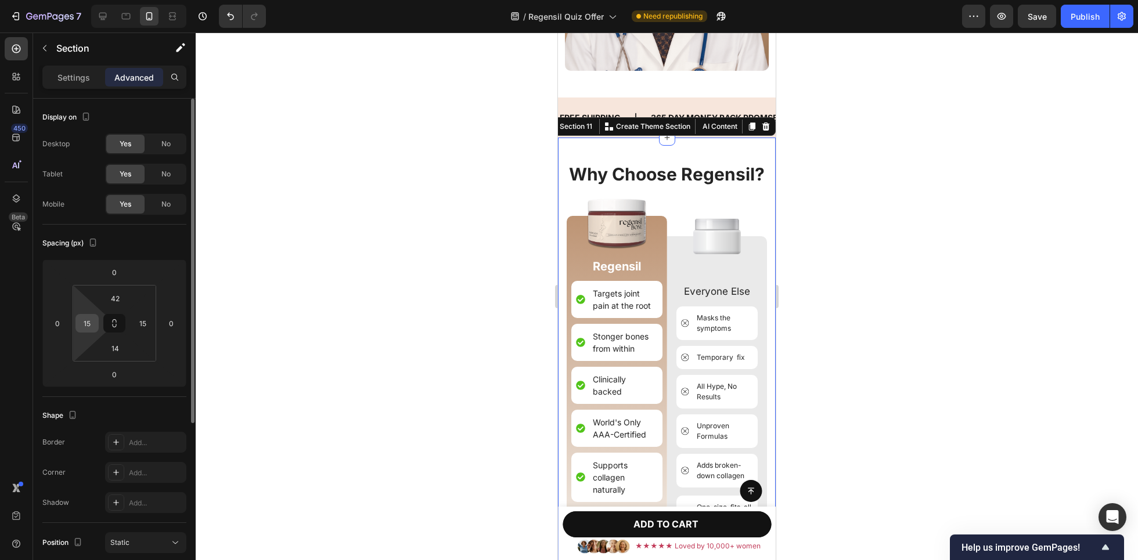
click at [91, 319] on input "15" at bounding box center [86, 323] width 17 height 17
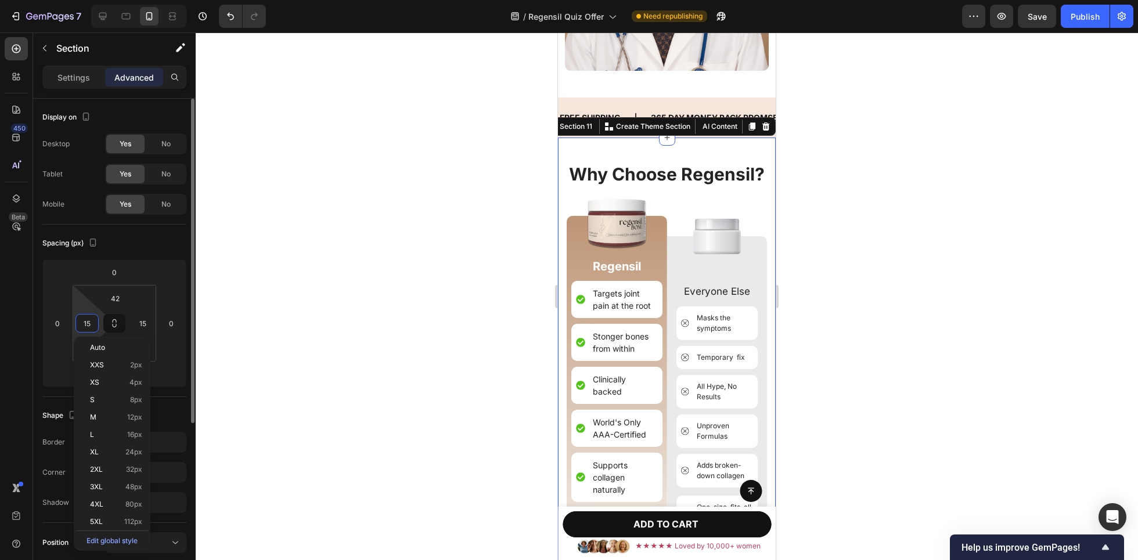
click at [91, 319] on input "15" at bounding box center [86, 323] width 17 height 17
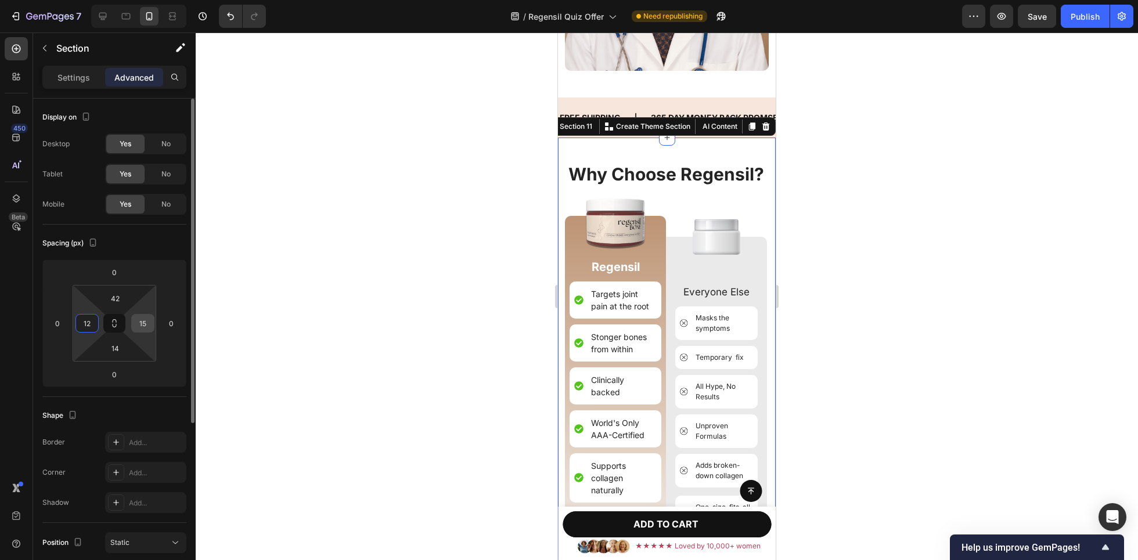
type input "12"
click at [147, 322] on input "15" at bounding box center [142, 323] width 17 height 17
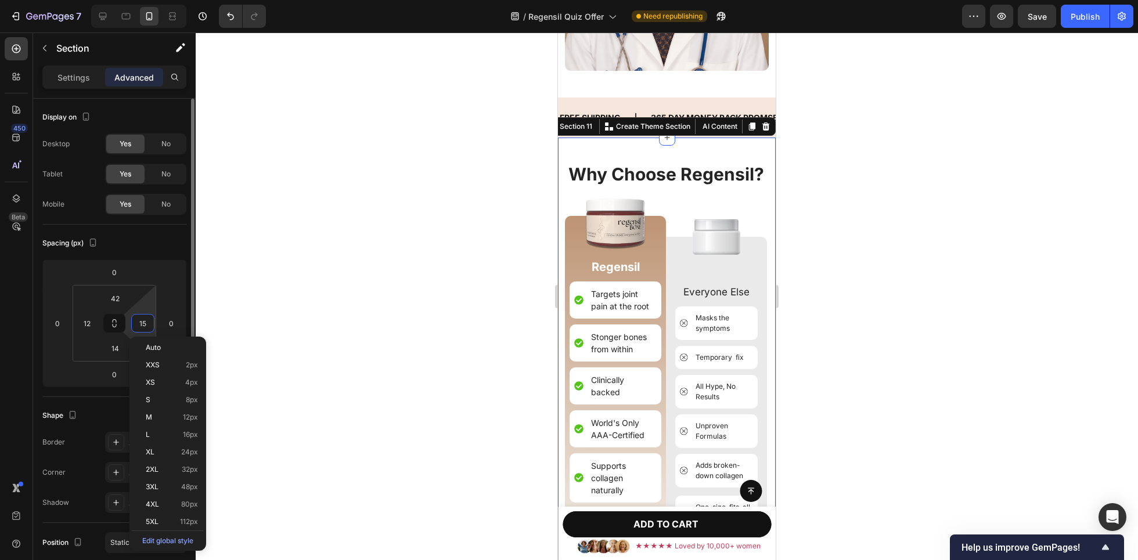
click at [147, 322] on input "15" at bounding box center [142, 323] width 17 height 17
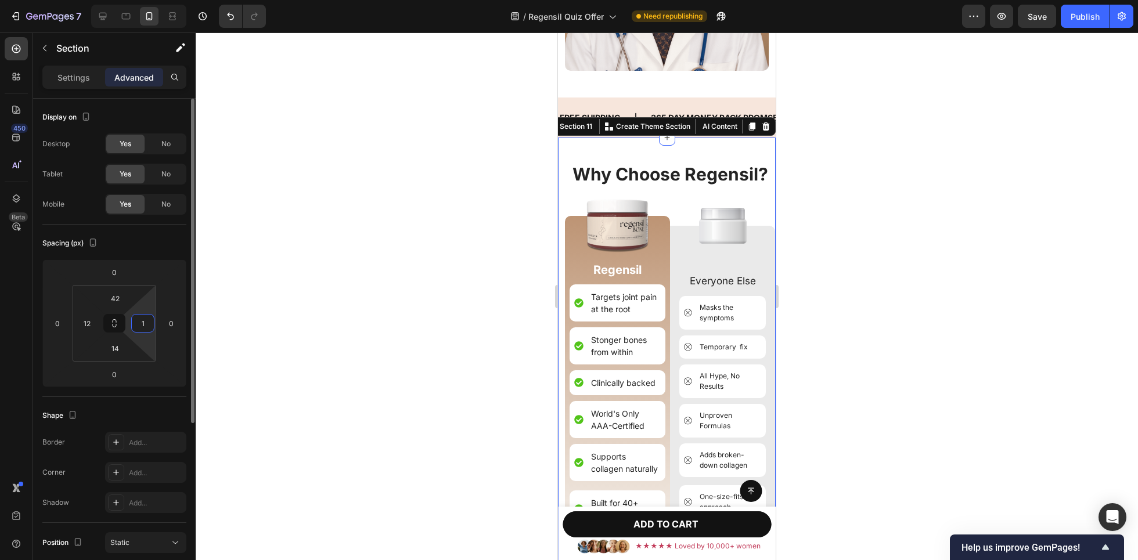
type input "12"
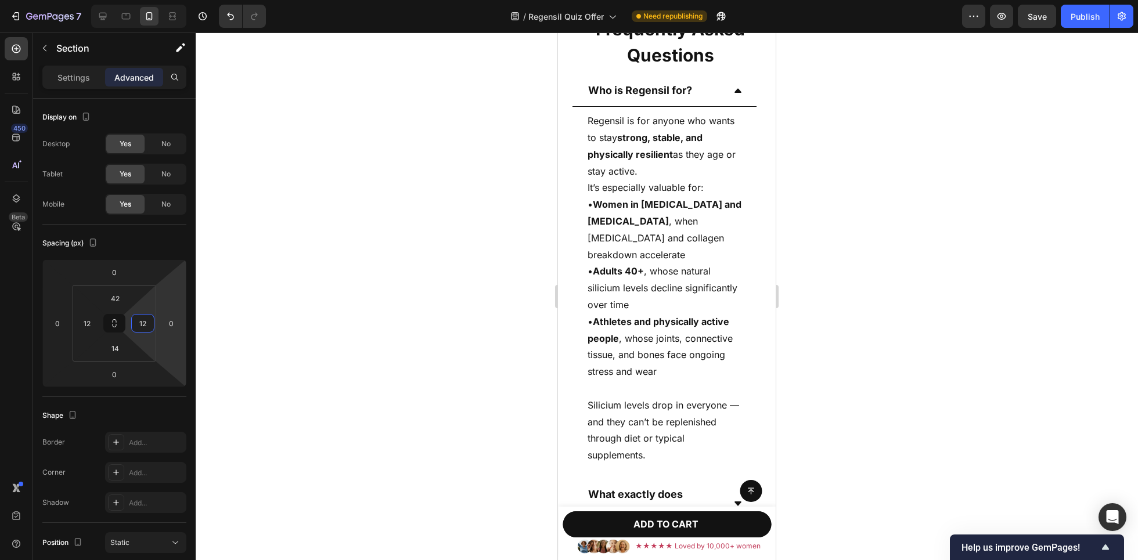
scroll to position [9080, 0]
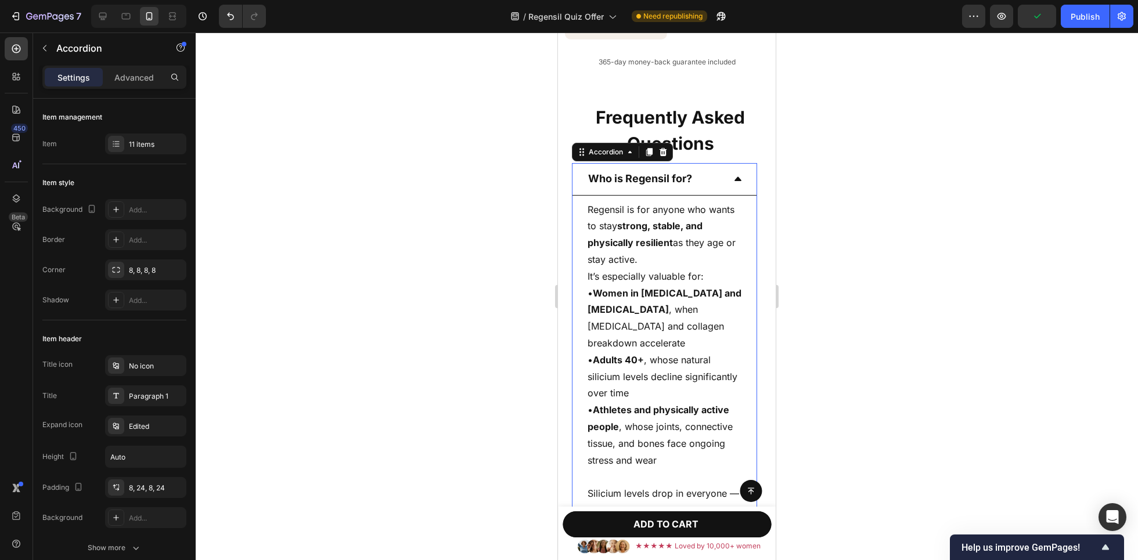
click at [583, 195] on div "Who is Regensil for?" at bounding box center [665, 179] width 184 height 32
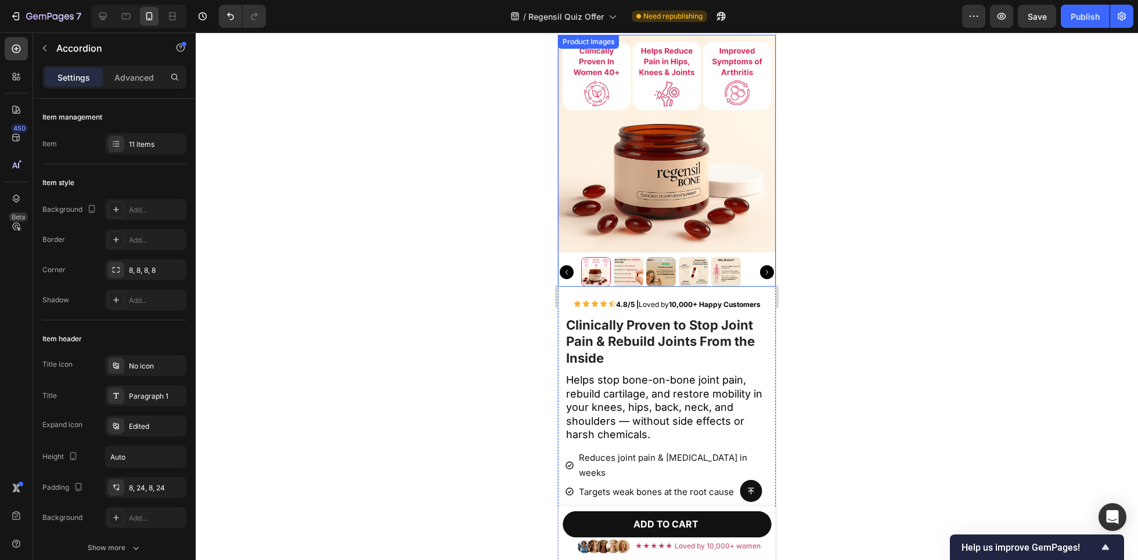
scroll to position [0, 0]
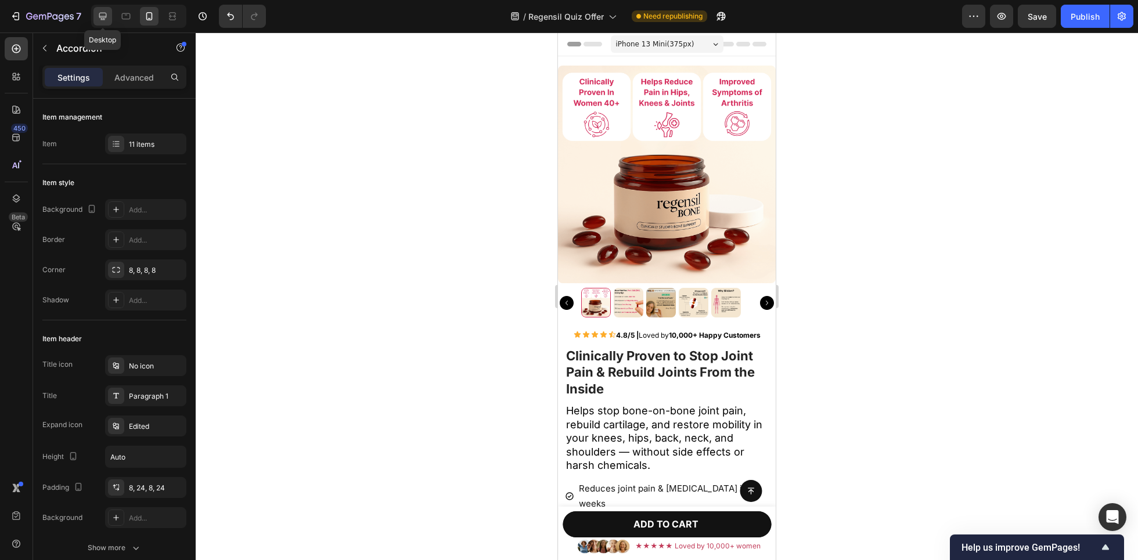
click at [107, 11] on icon at bounding box center [103, 16] width 12 height 12
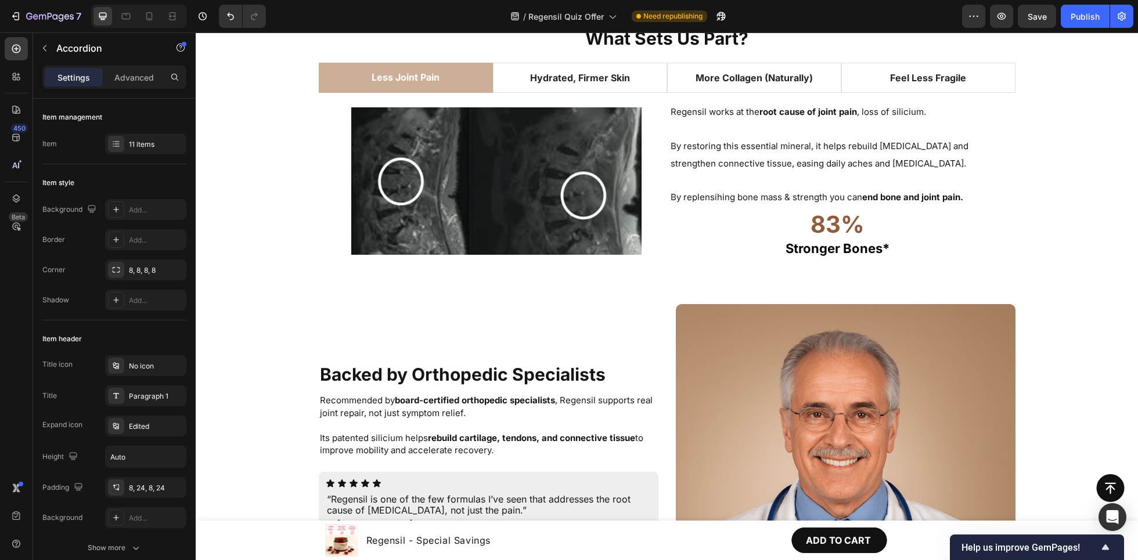
scroll to position [3267, 0]
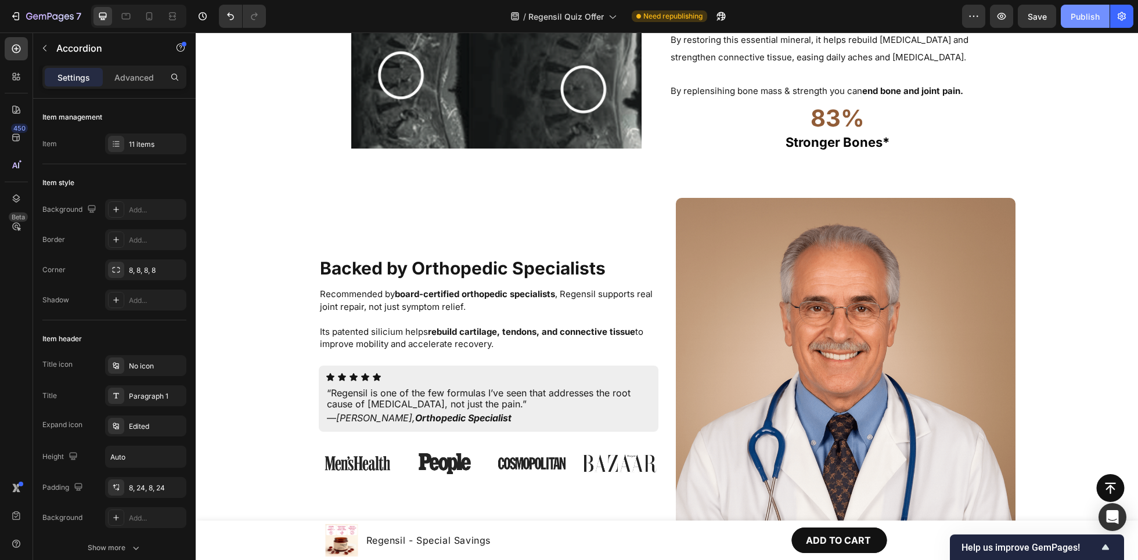
click at [1093, 18] on div "Publish" at bounding box center [1085, 16] width 29 height 12
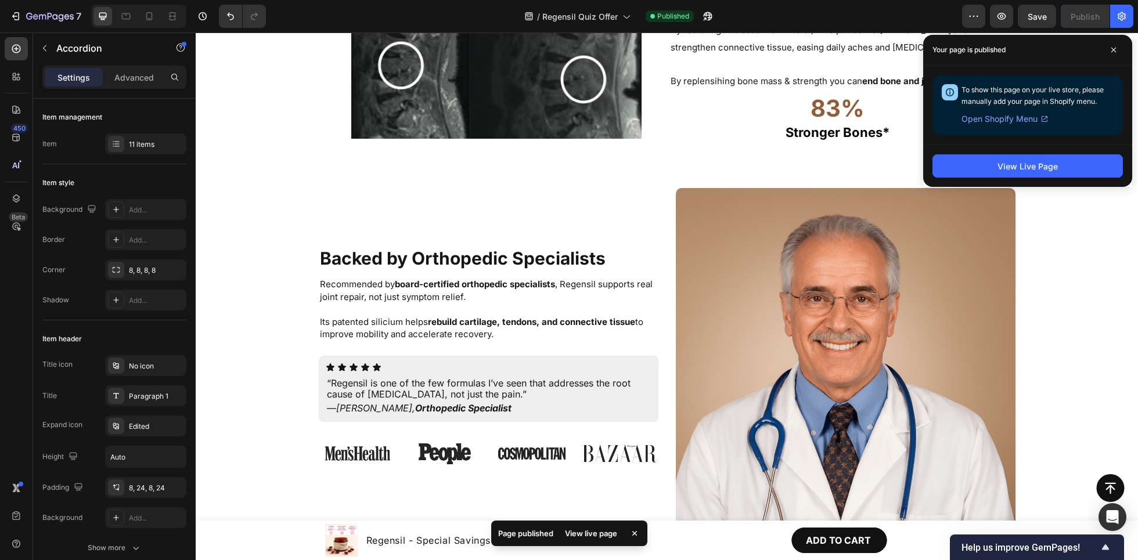
scroll to position [3324, 0]
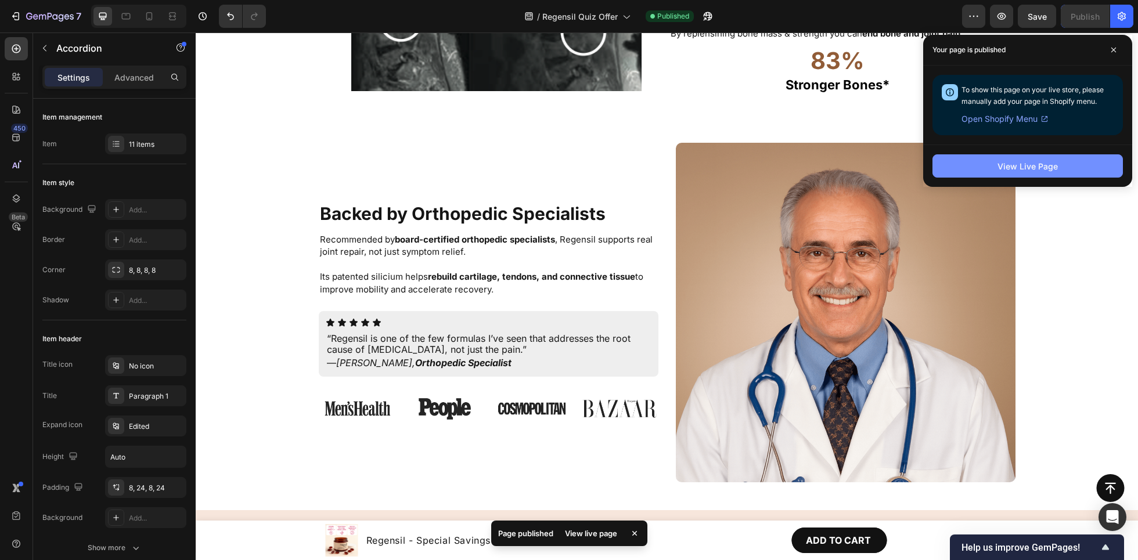
click at [1024, 163] on div "View Live Page" at bounding box center [1028, 166] width 60 height 12
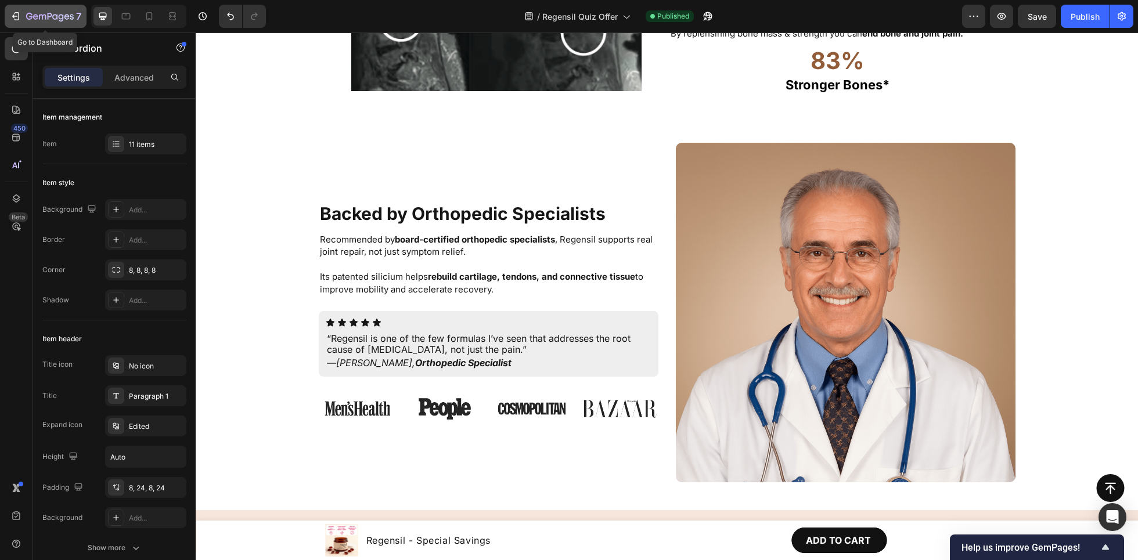
click at [56, 16] on icon "button" at bounding box center [54, 16] width 5 height 5
